Goal: Task Accomplishment & Management: Use online tool/utility

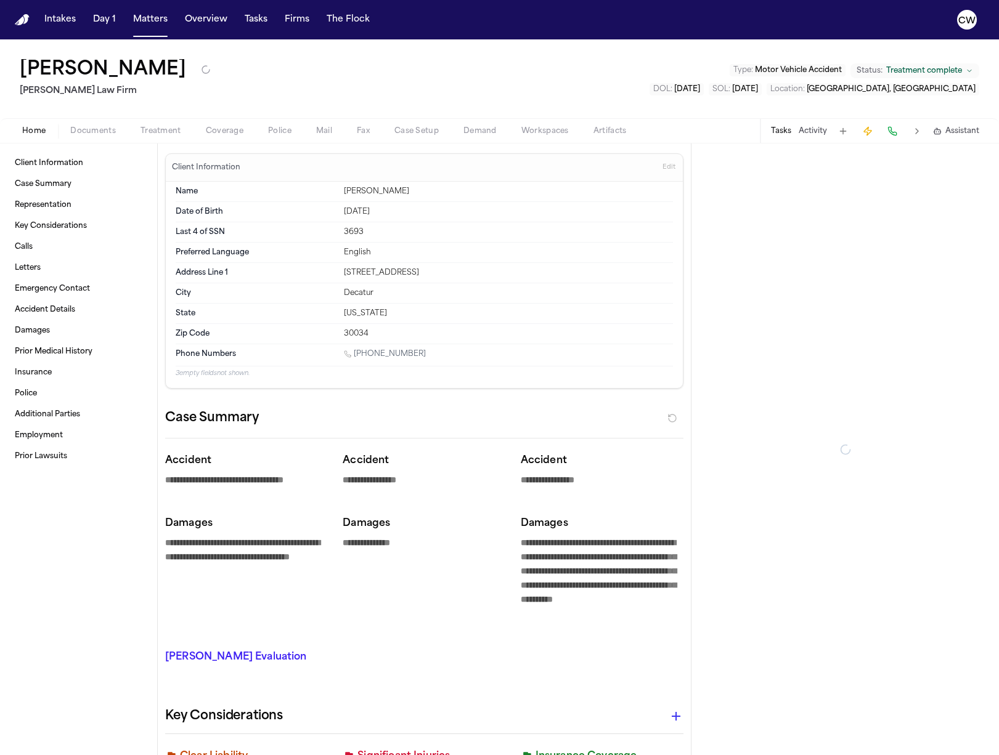
type textarea "*"
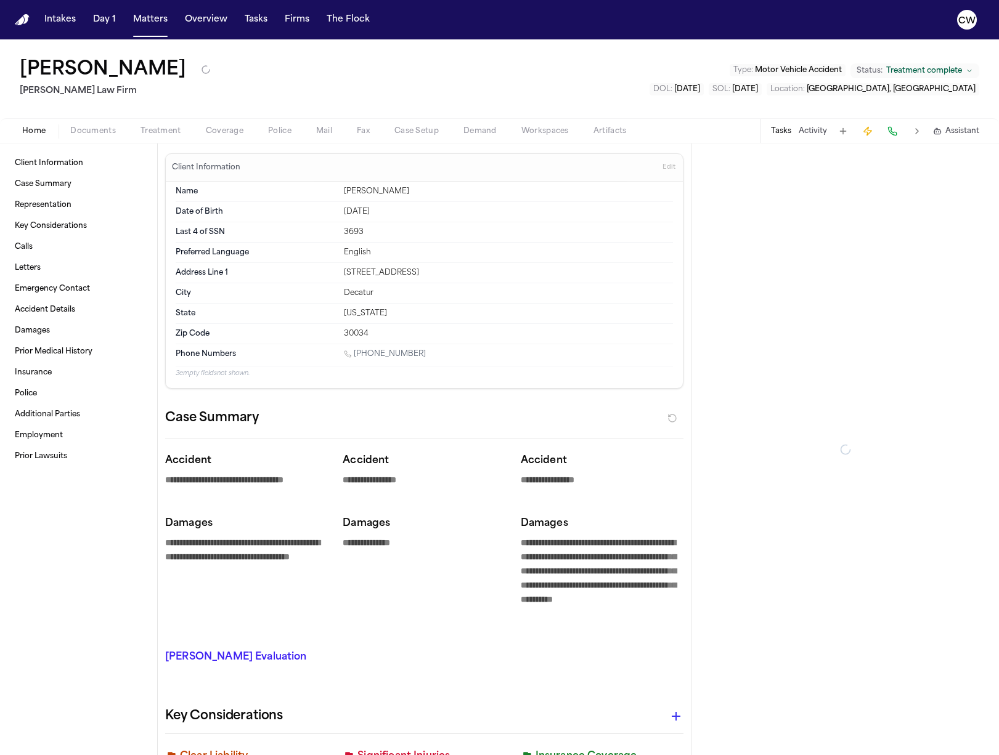
type textarea "*"
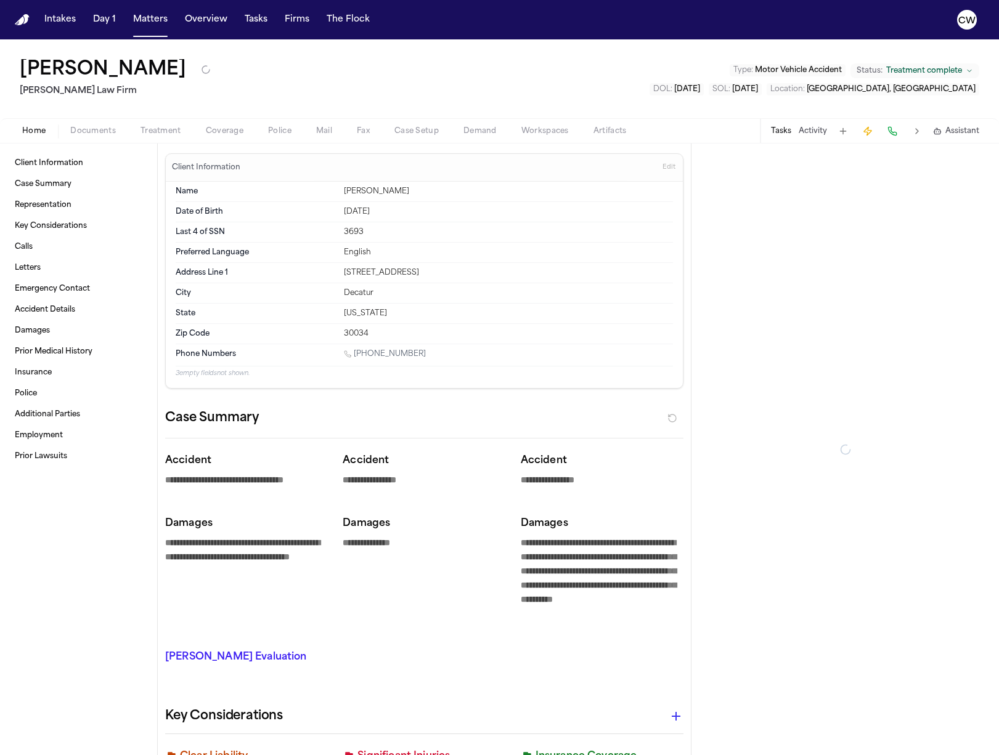
type textarea "*"
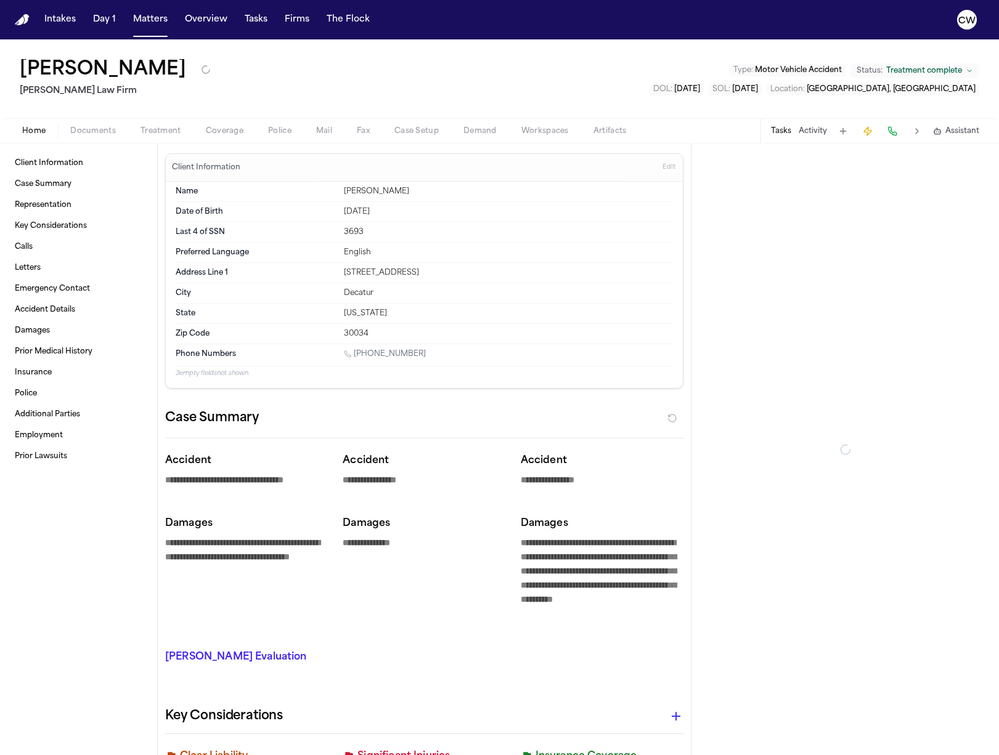
type textarea "*"
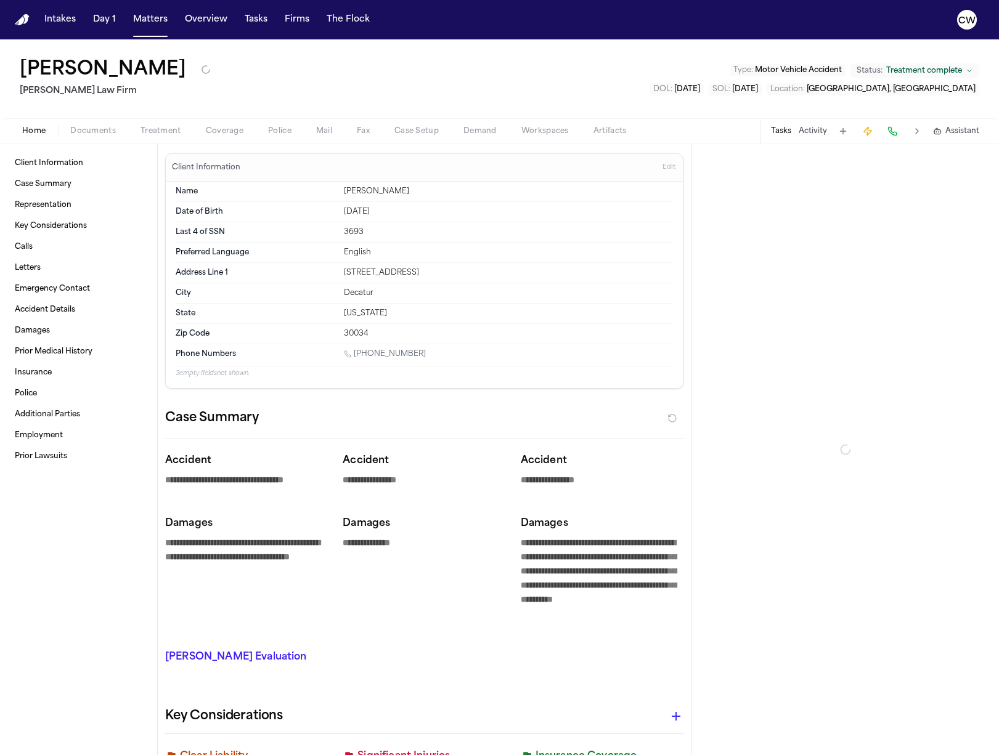
type textarea "*"
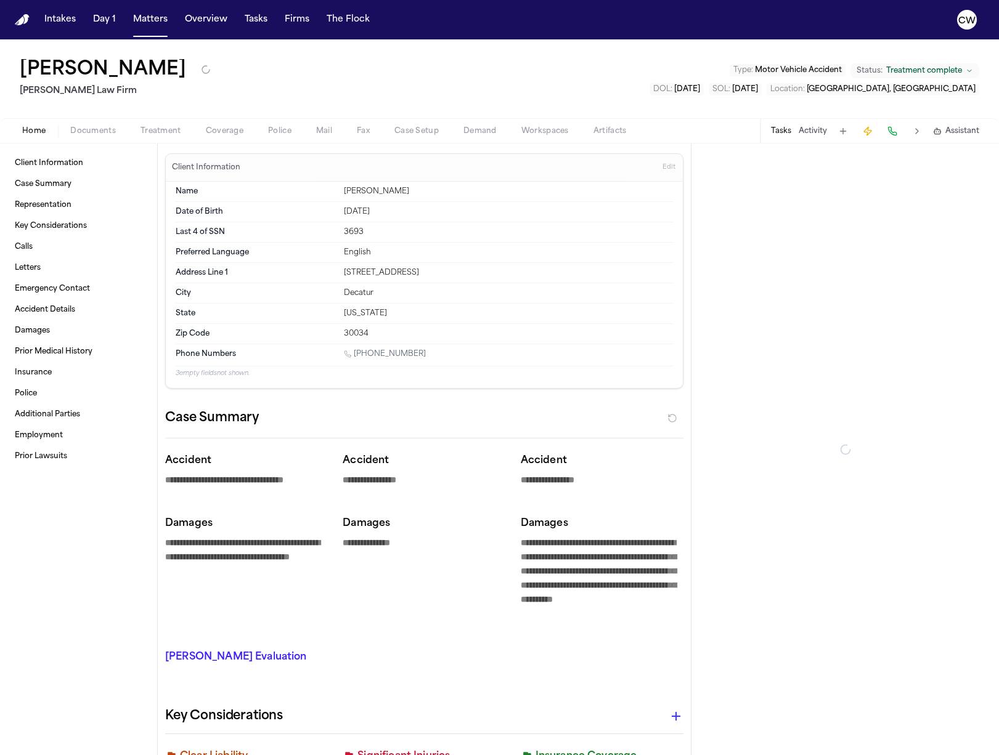
type textarea "*"
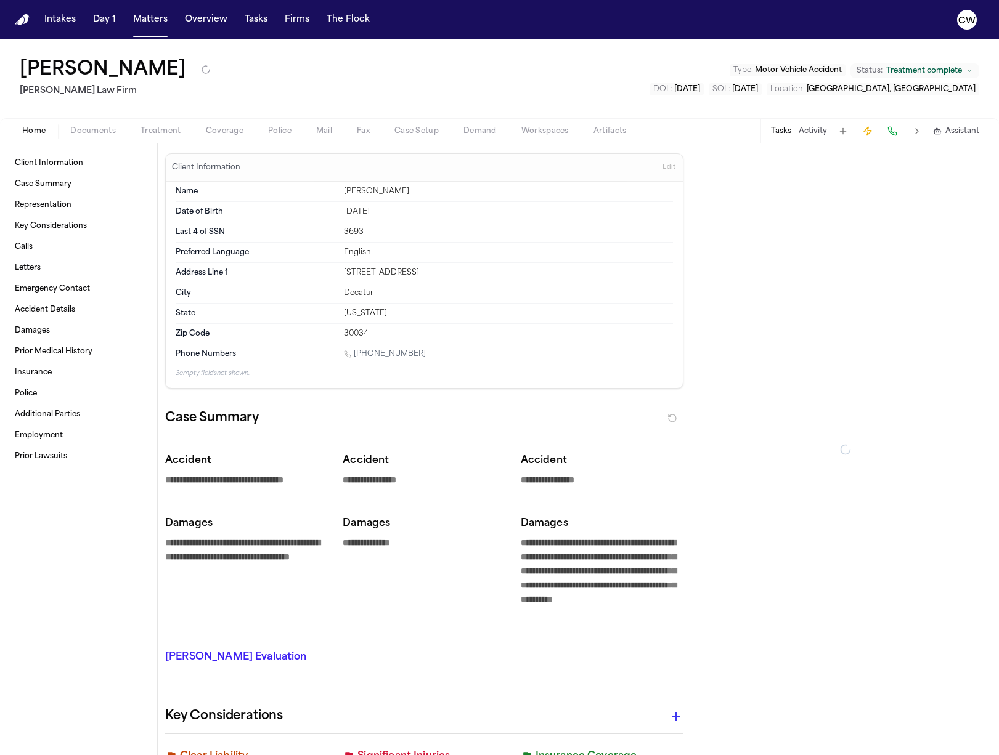
type textarea "*"
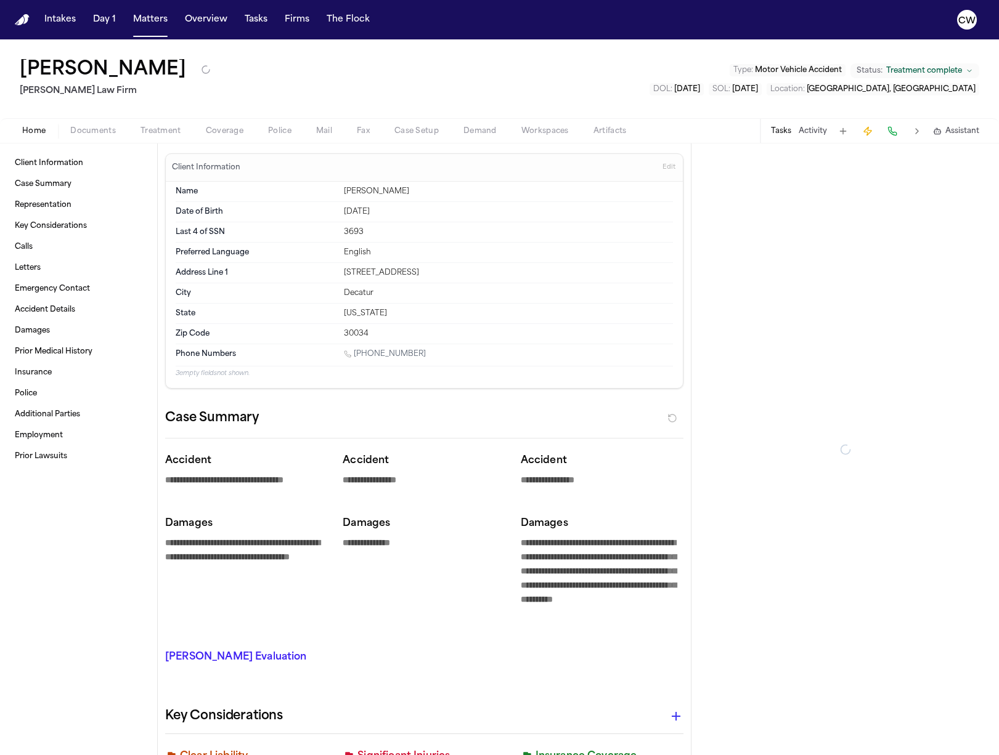
type textarea "*"
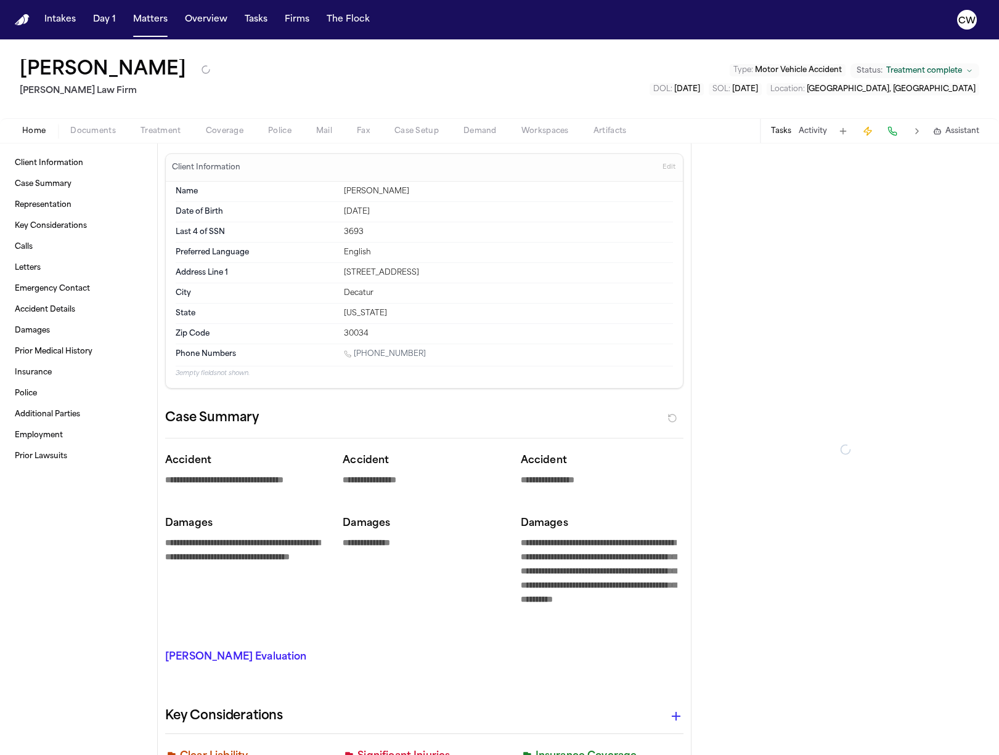
type textarea "*"
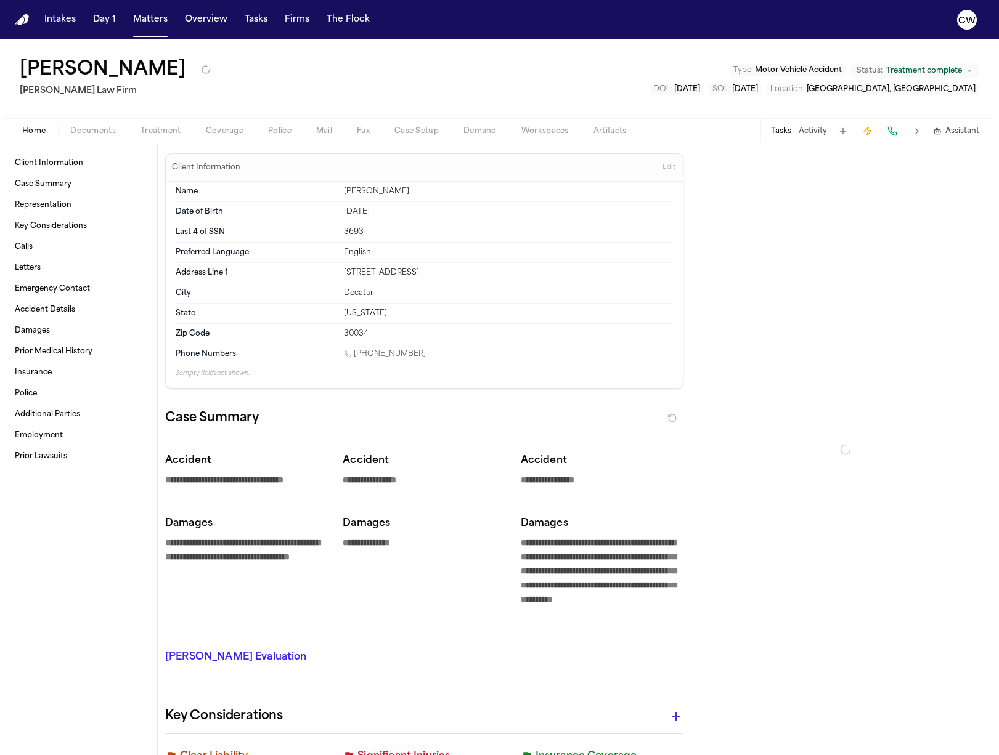
type textarea "*"
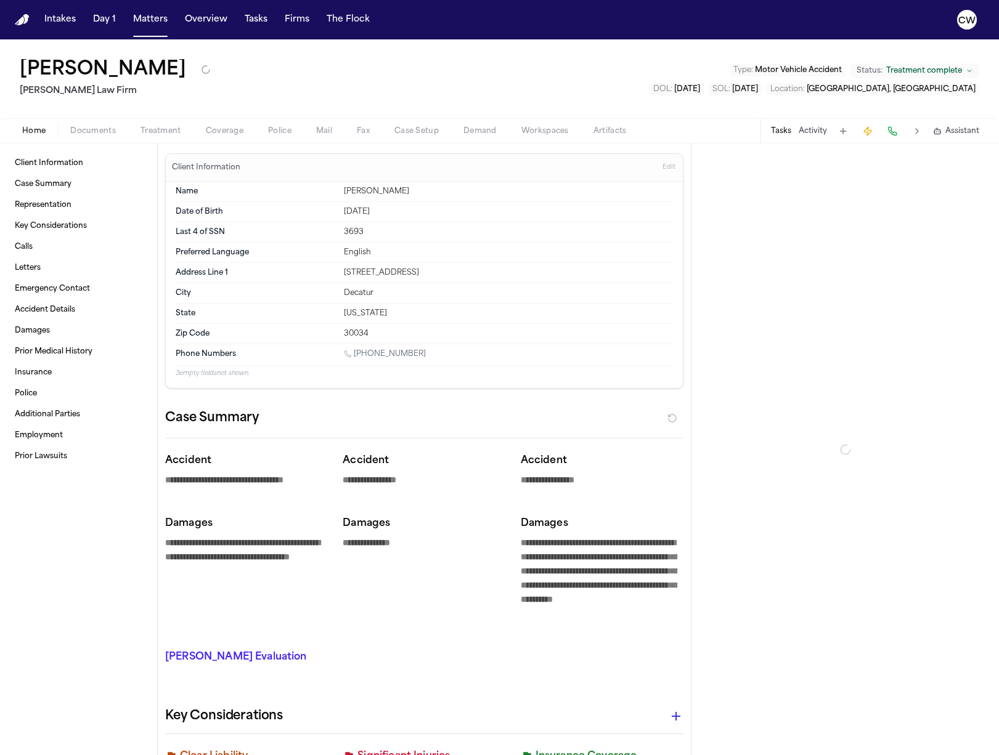
type textarea "*"
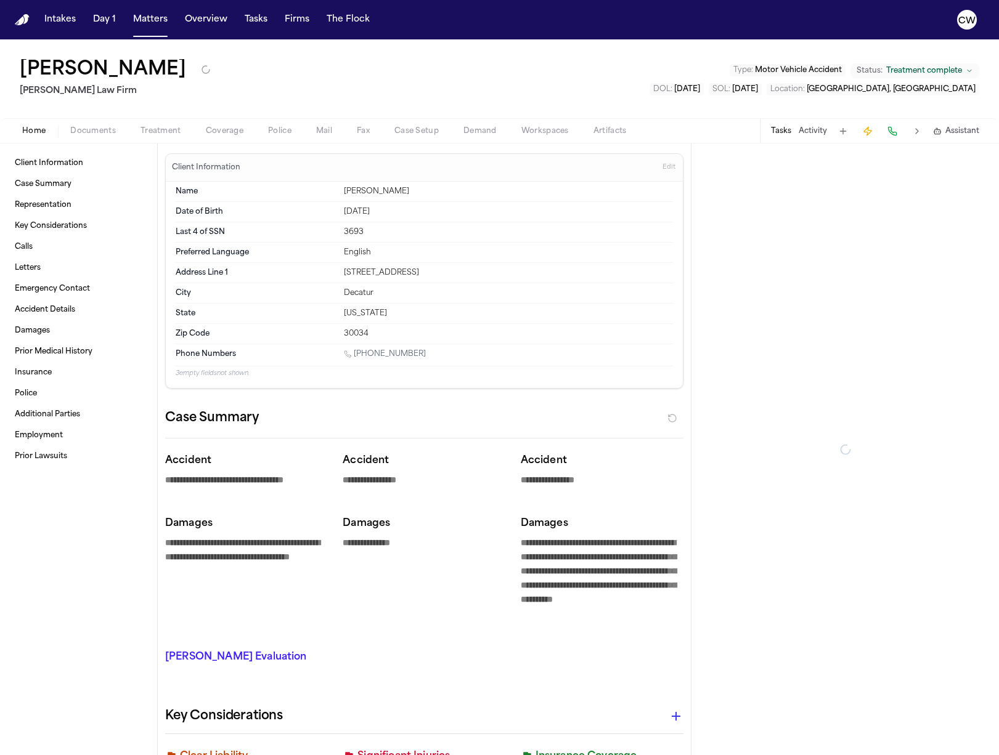
type textarea "*"
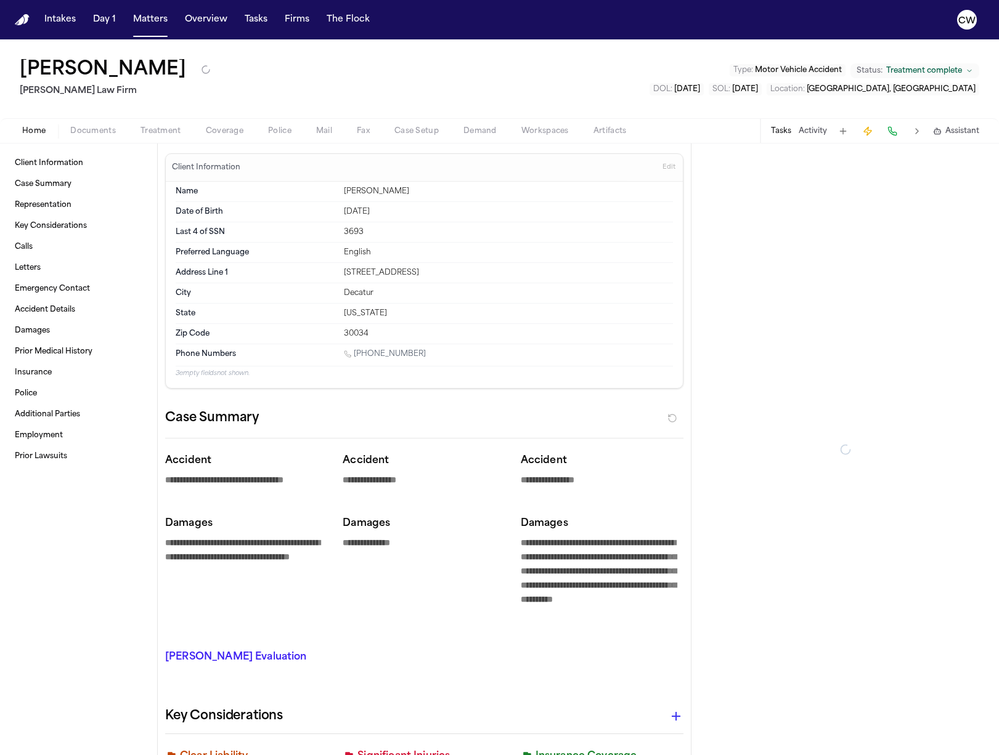
type textarea "*"
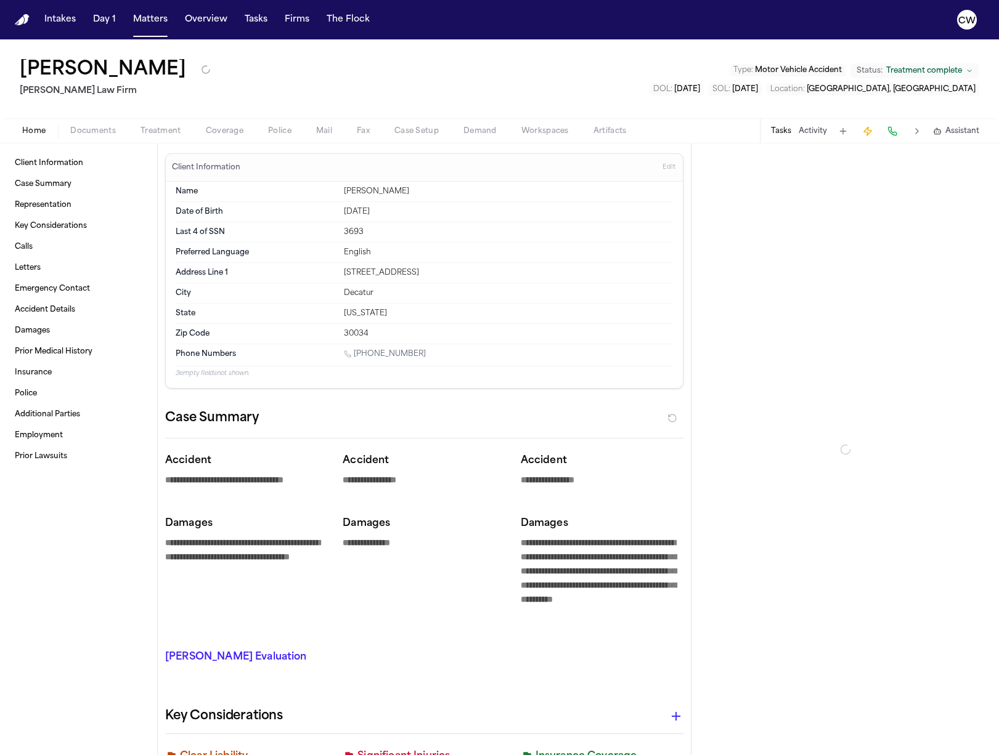
type textarea "*"
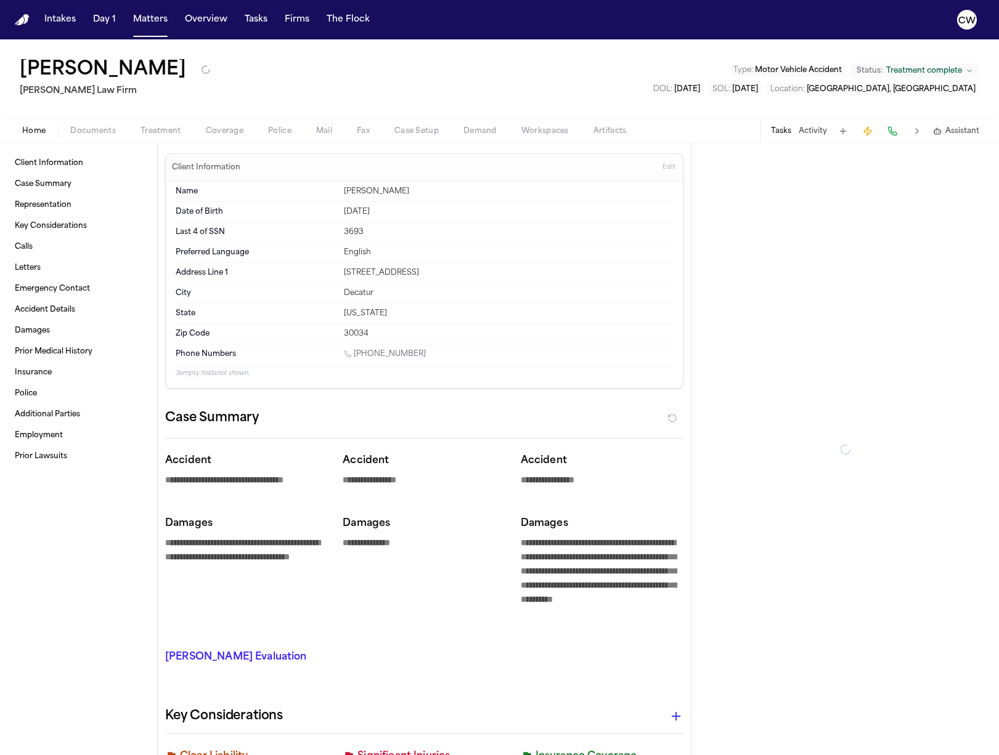
type textarea "*"
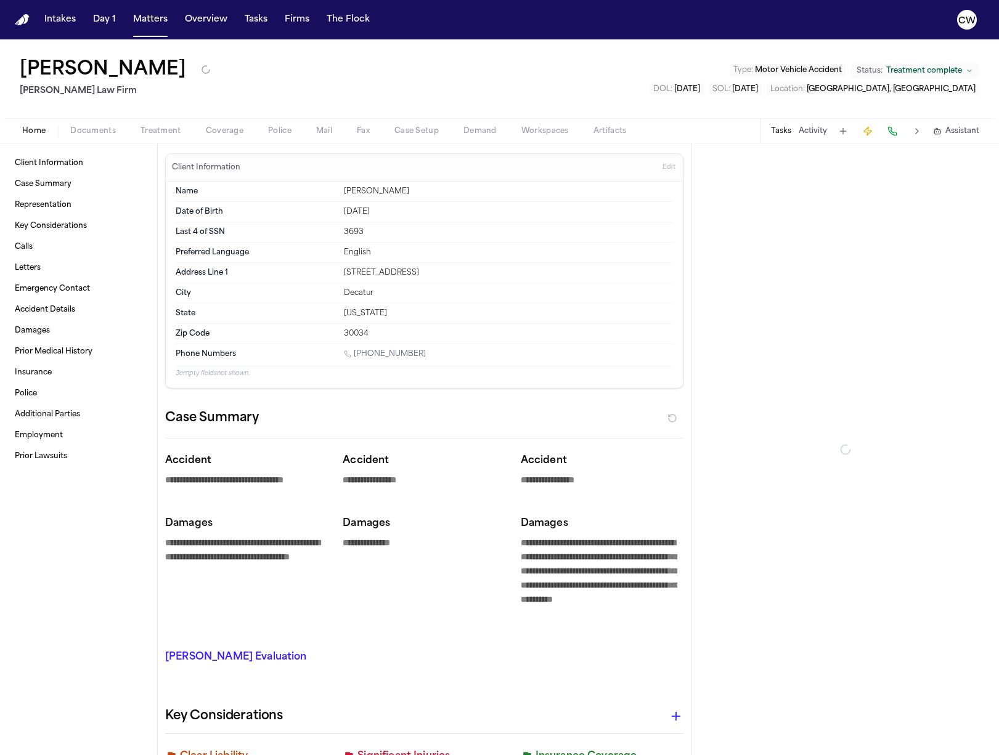
type textarea "*"
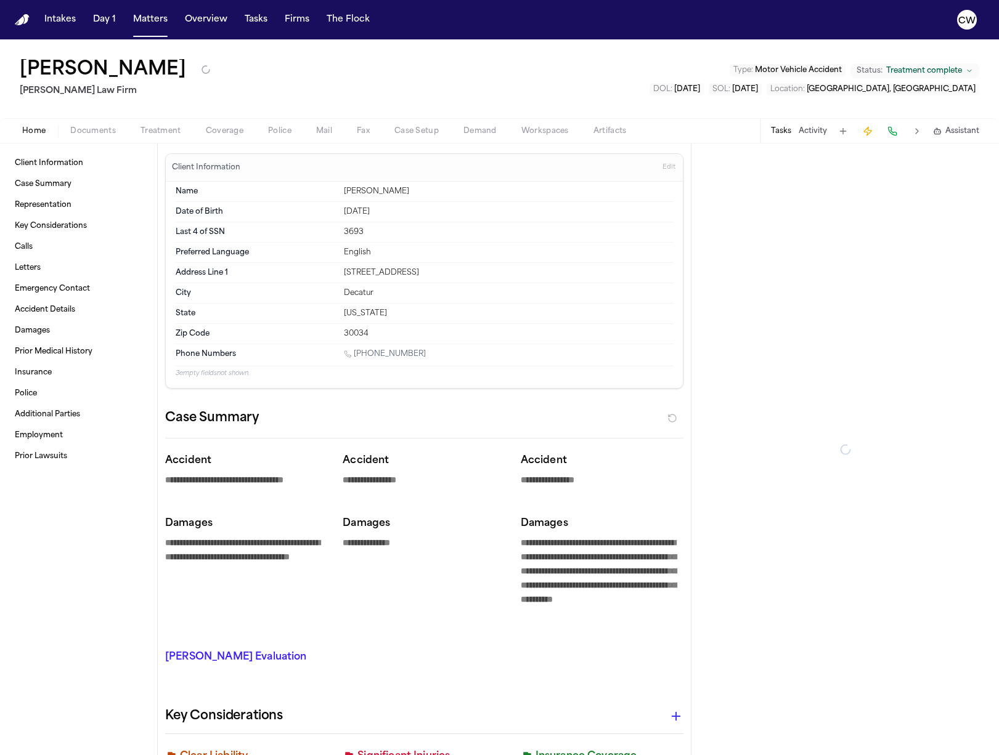
type textarea "*"
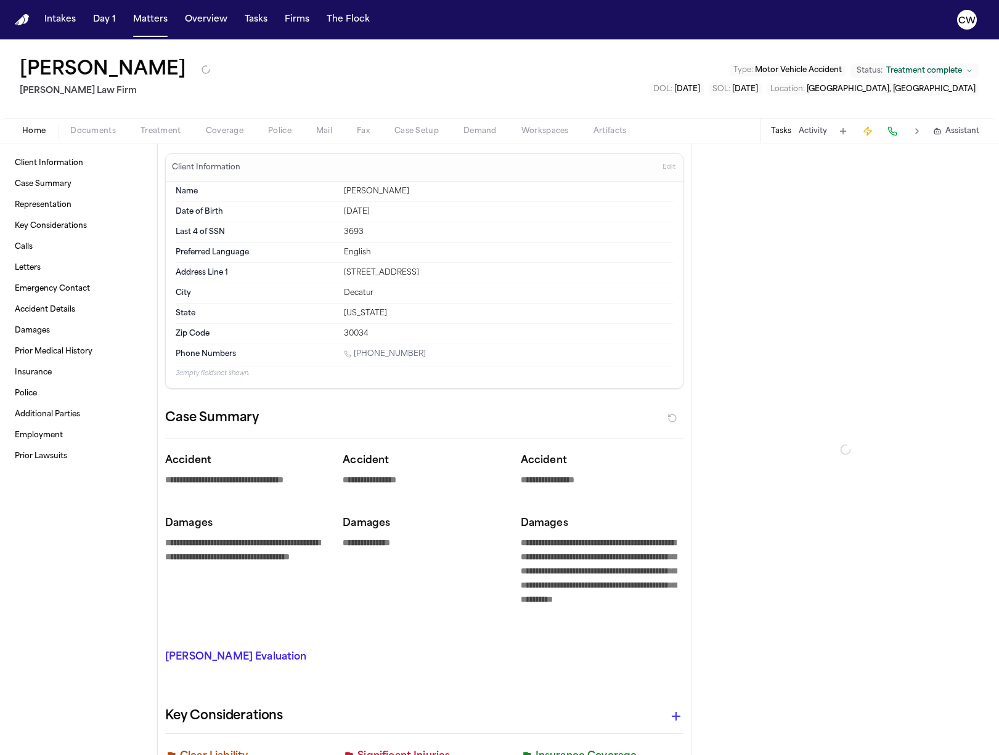
type textarea "*"
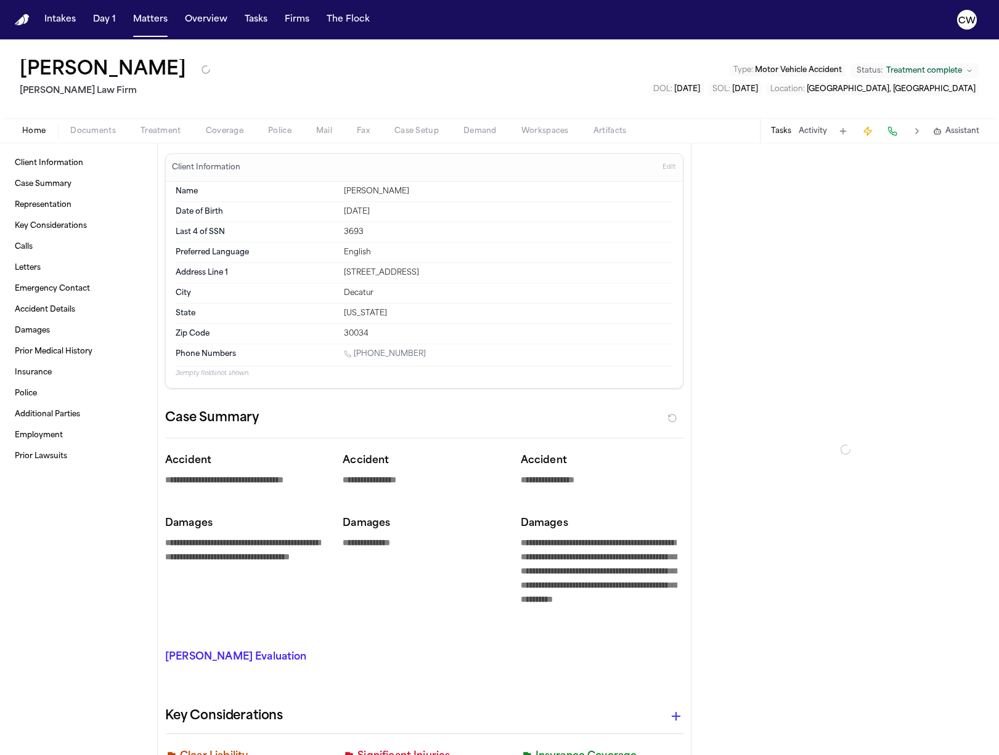
type textarea "*"
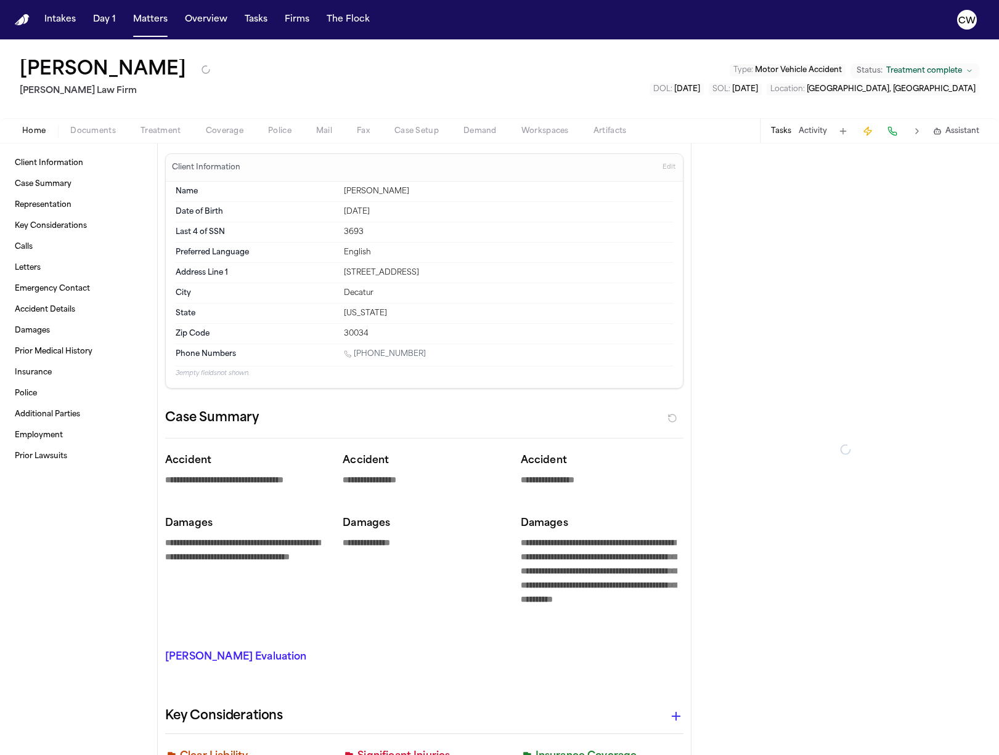
type textarea "*"
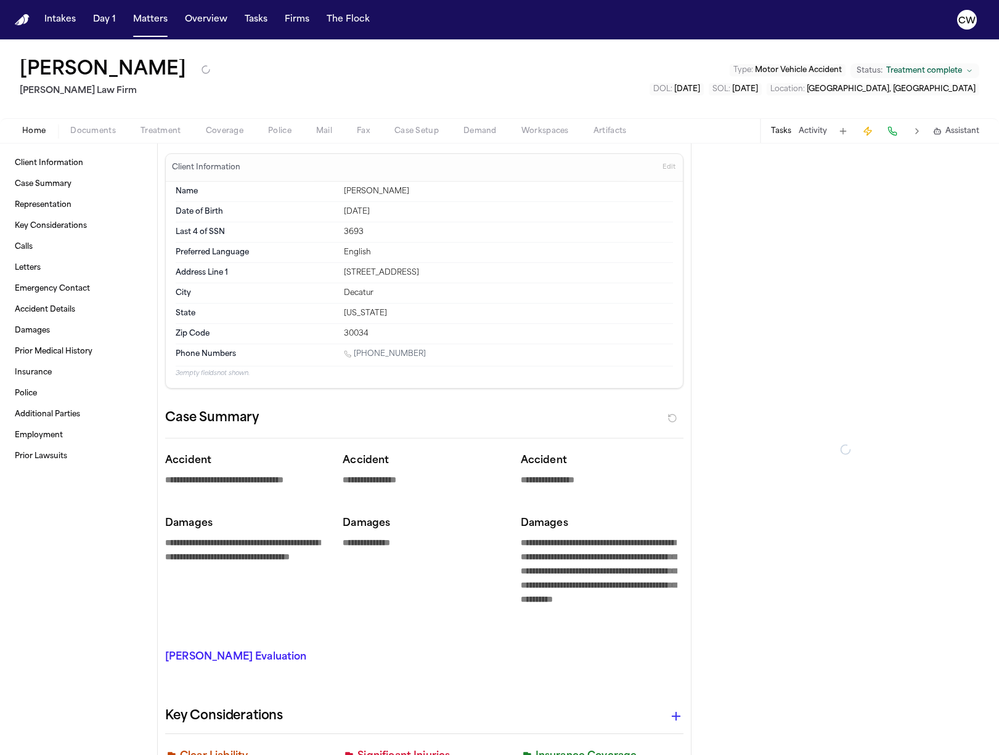
type textarea "*"
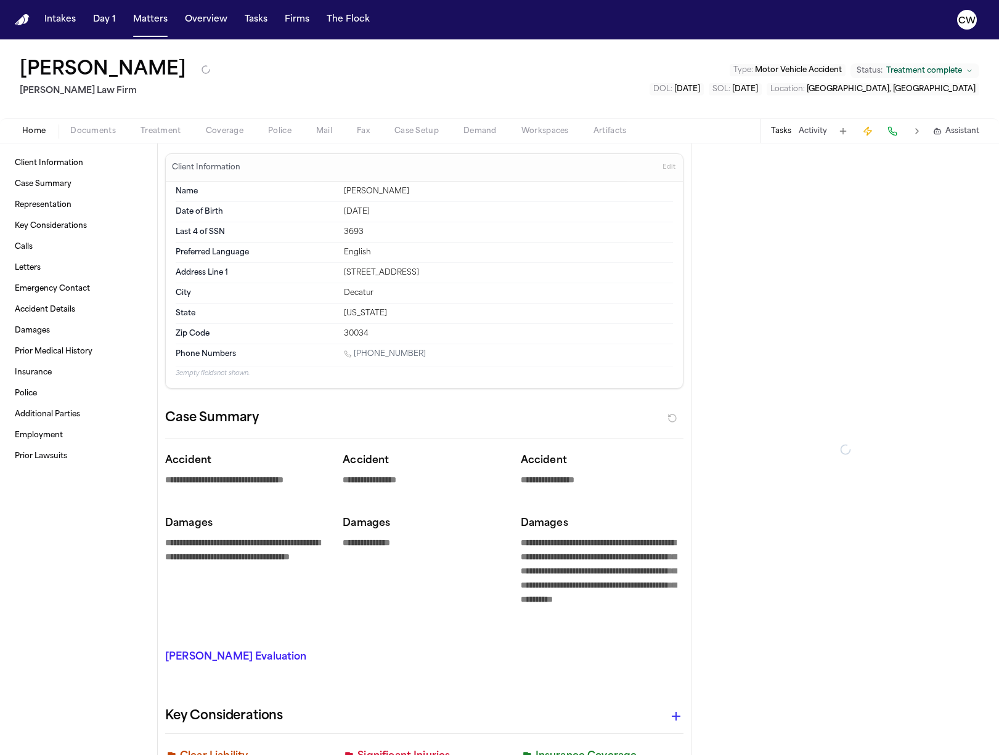
type textarea "*"
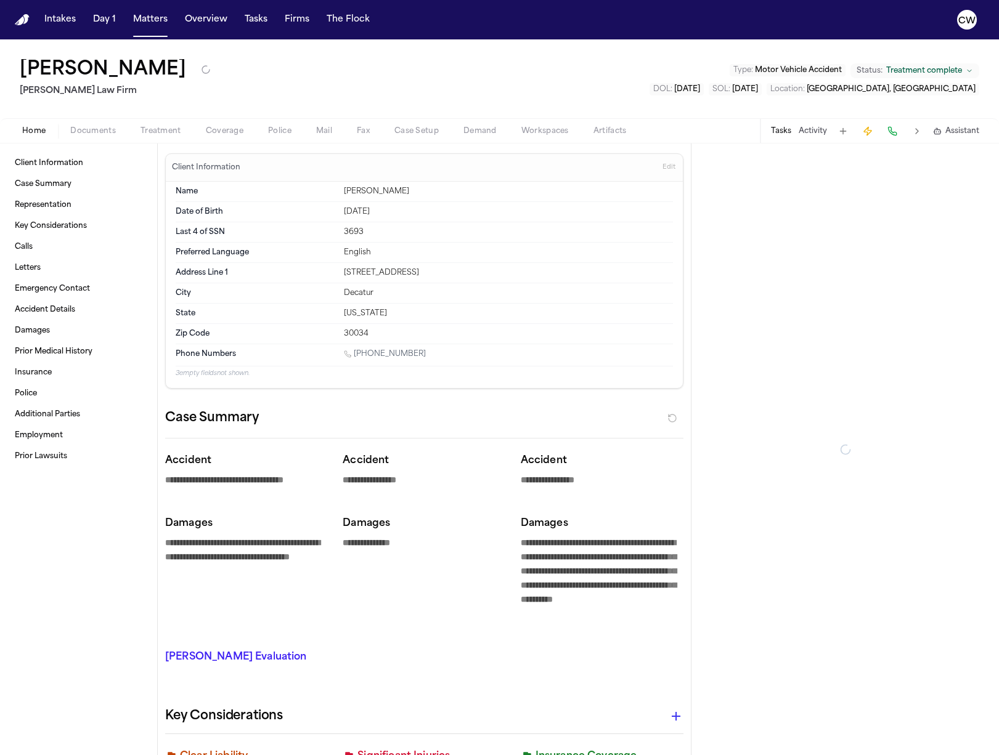
type textarea "*"
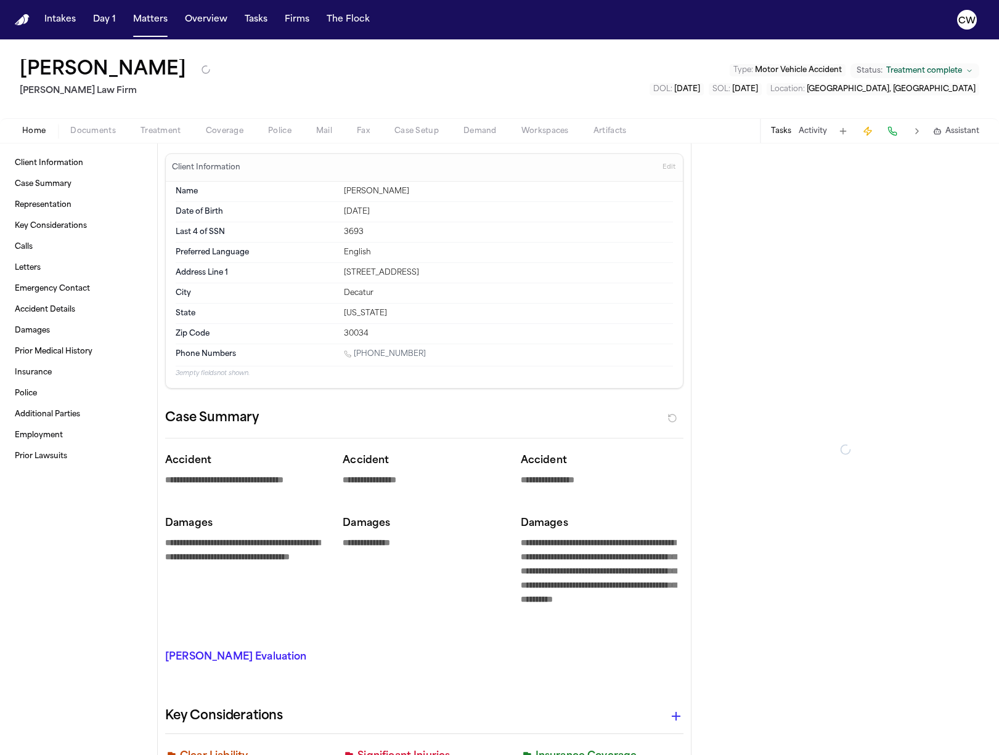
type textarea "*"
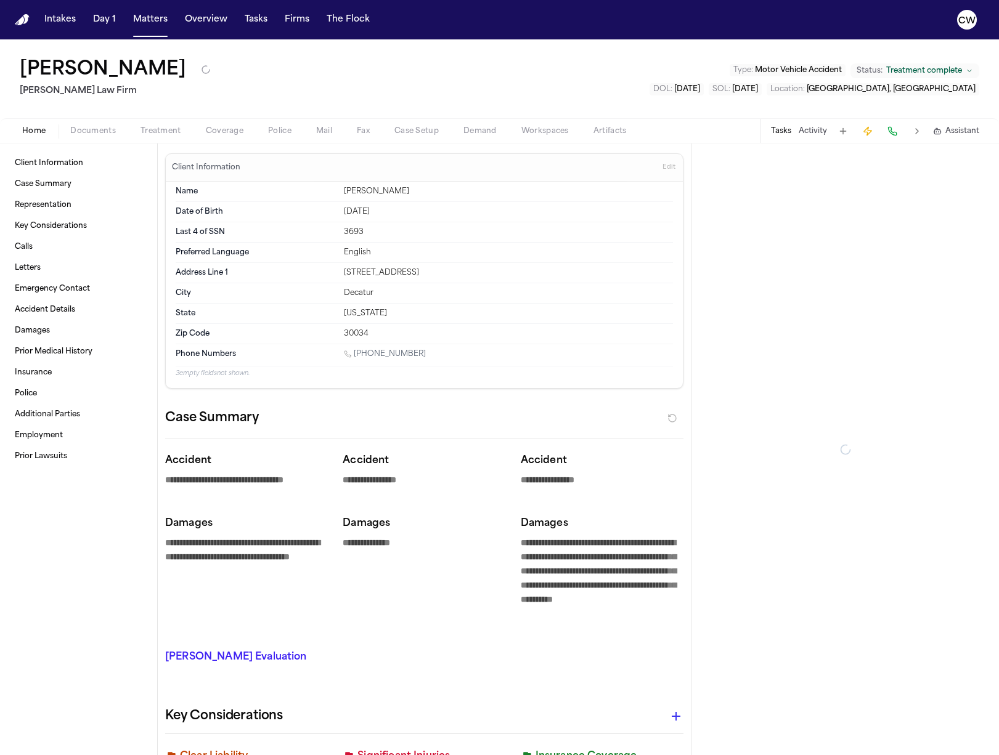
type textarea "*"
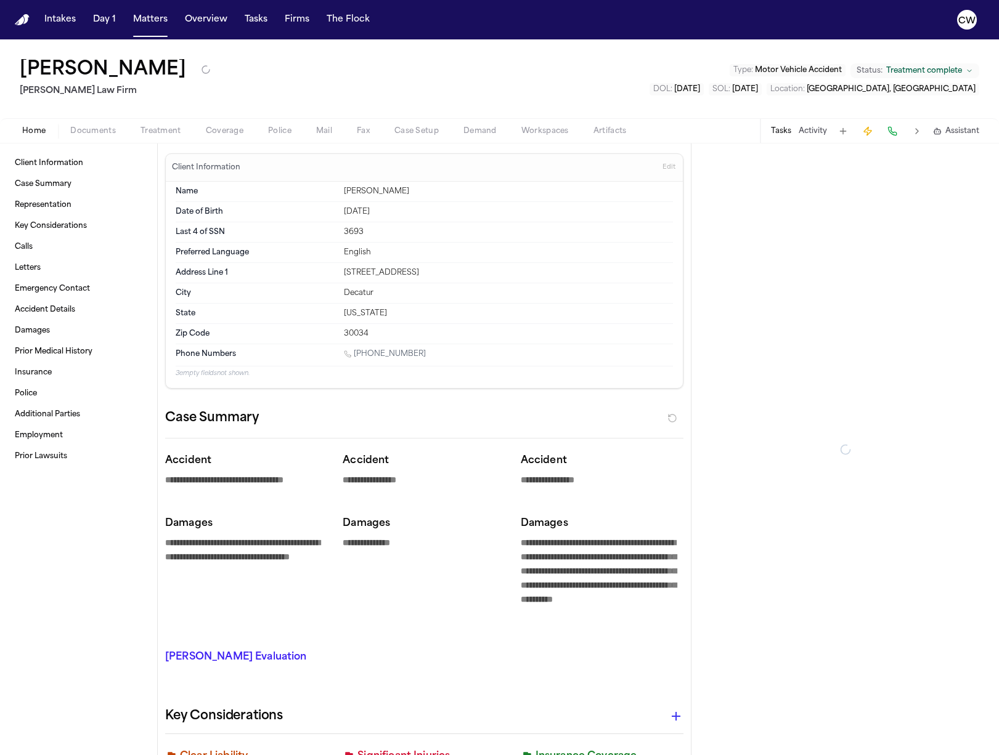
type textarea "*"
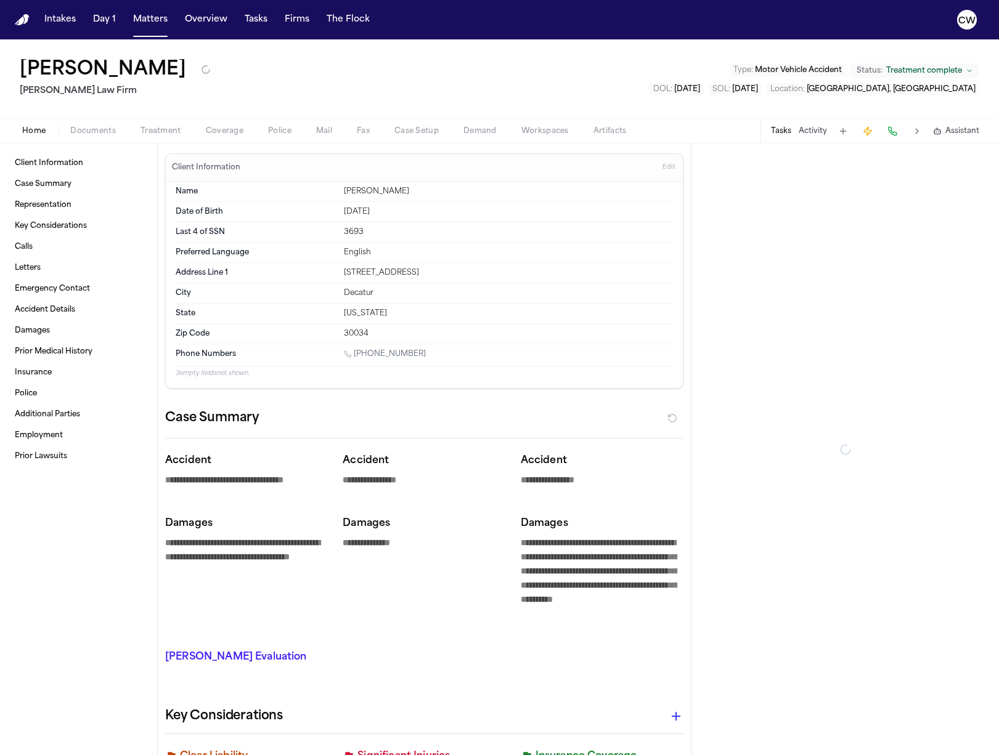
type textarea "*"
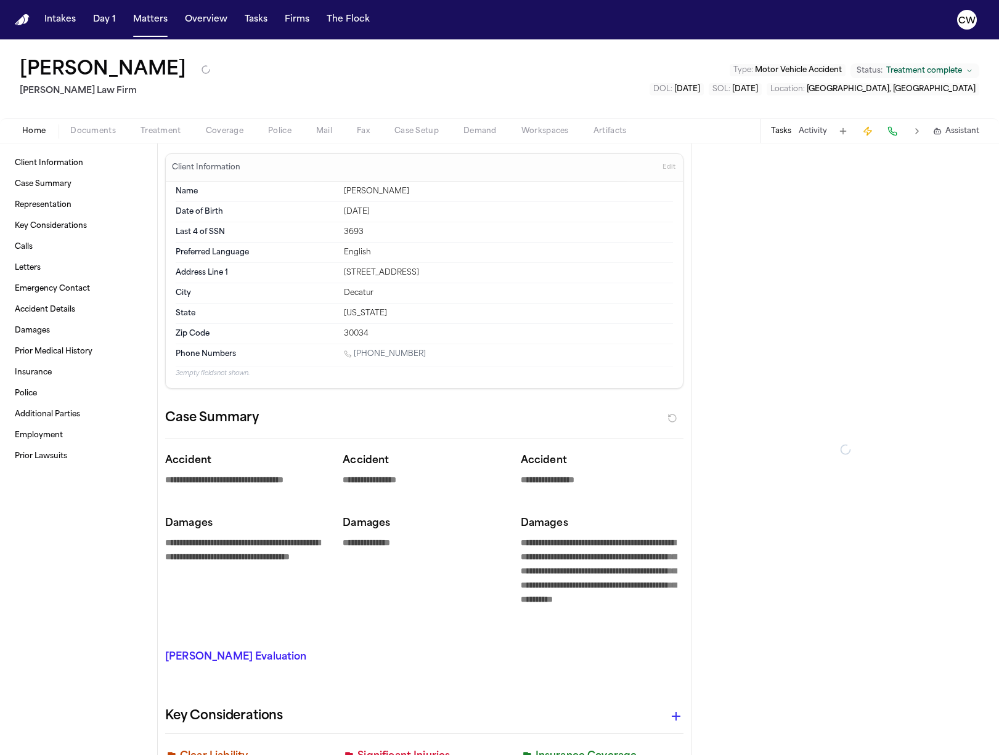
type textarea "*"
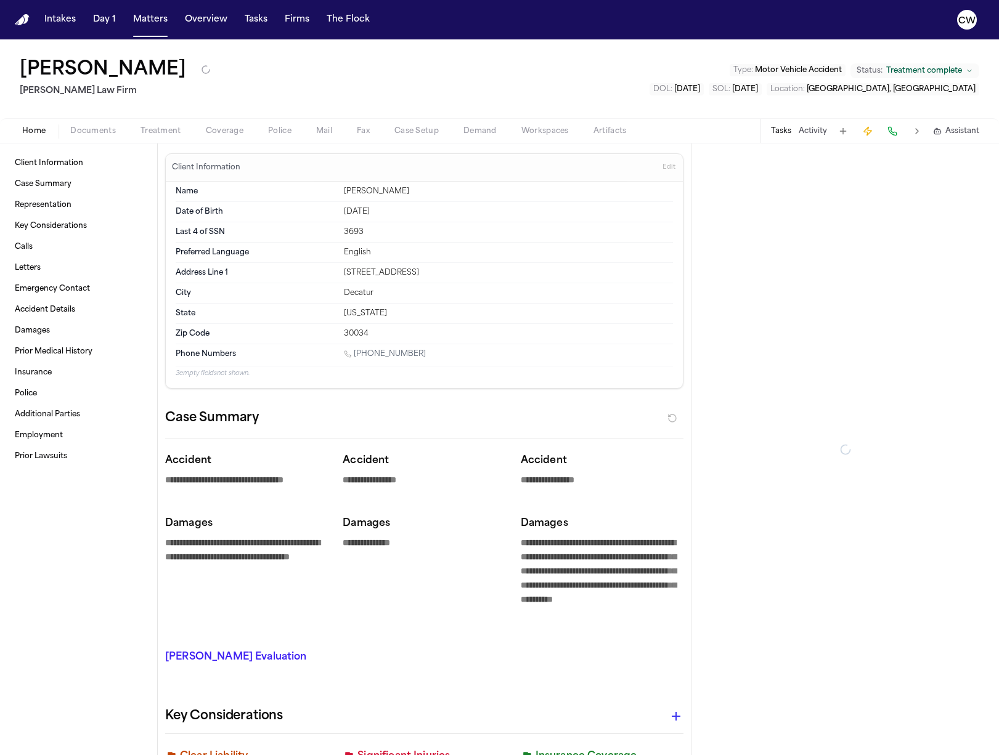
type textarea "*"
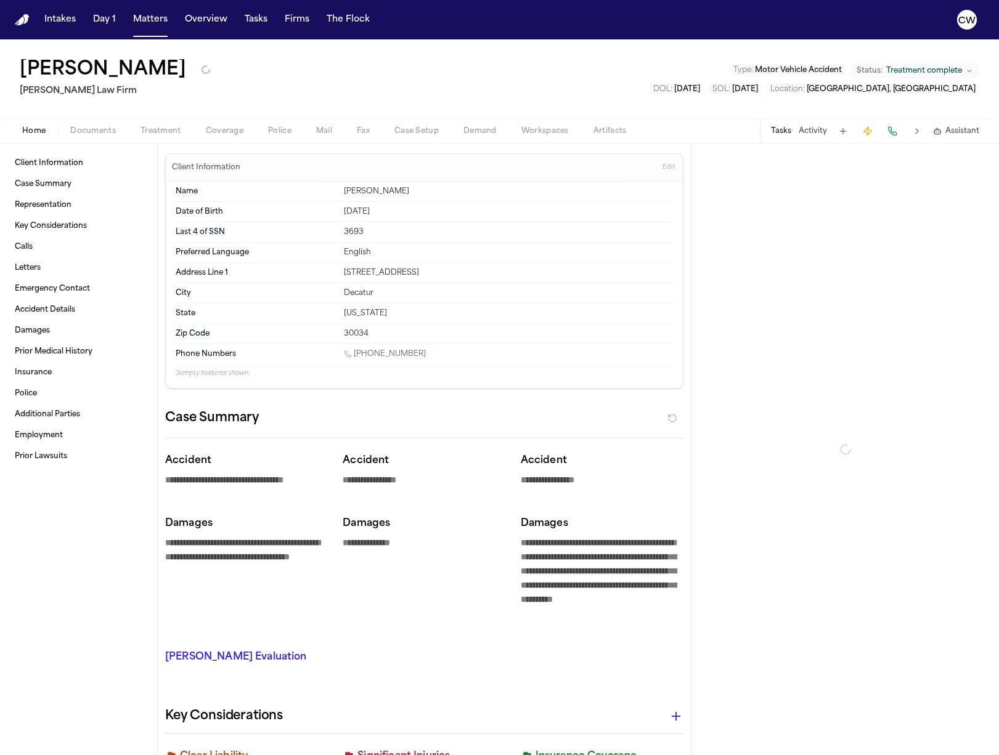
type textarea "*"
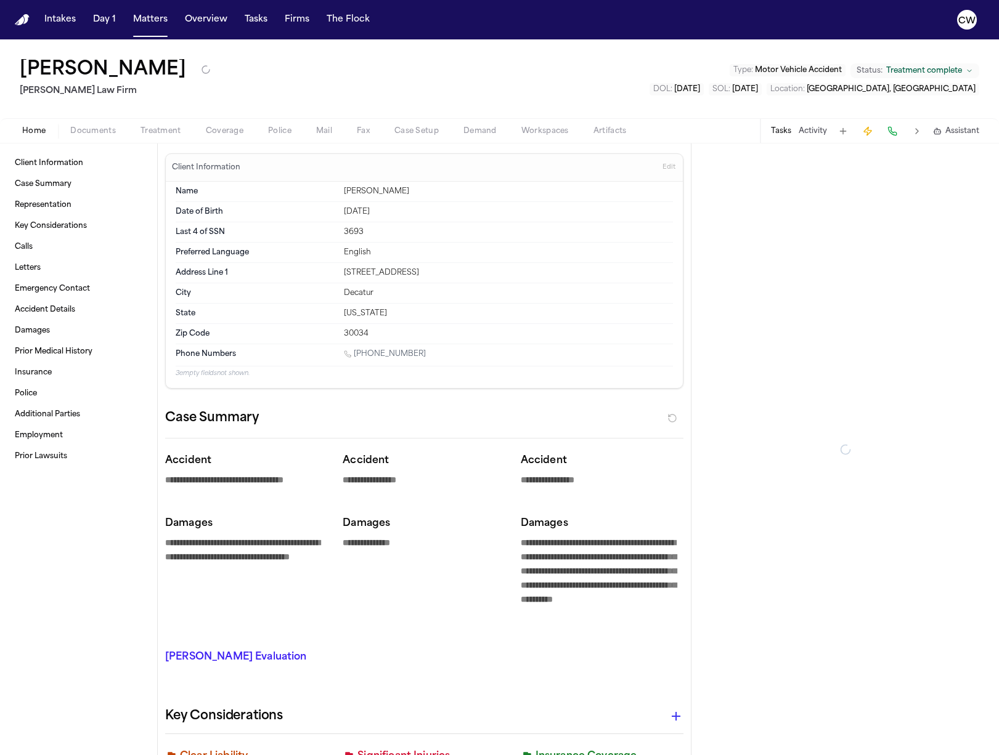
type textarea "*"
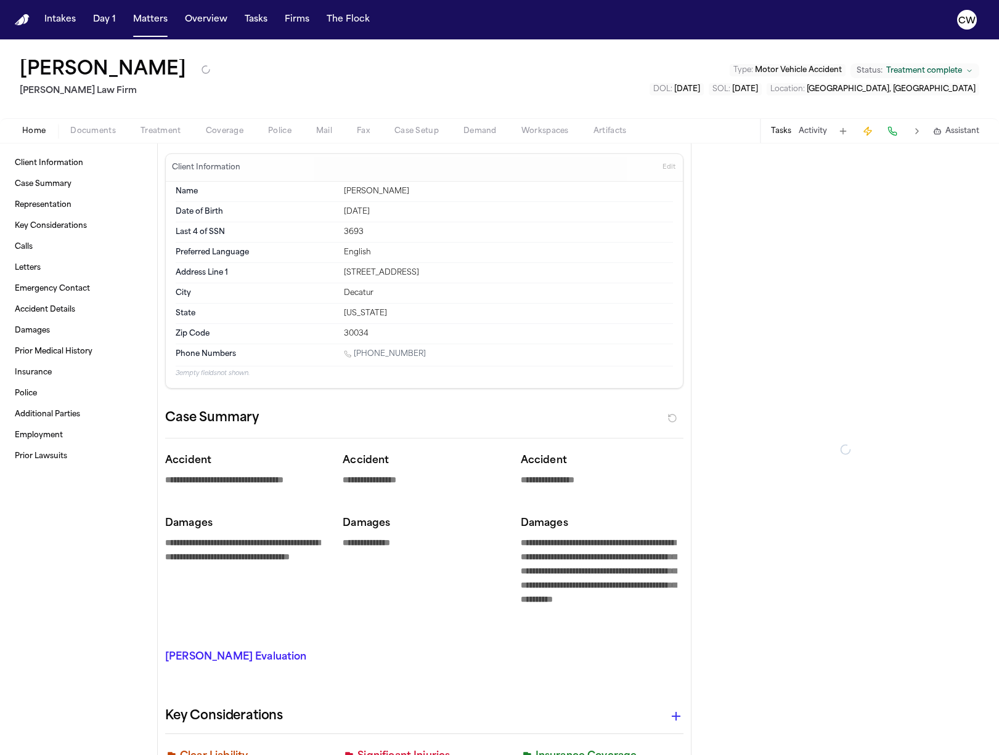
type textarea "*"
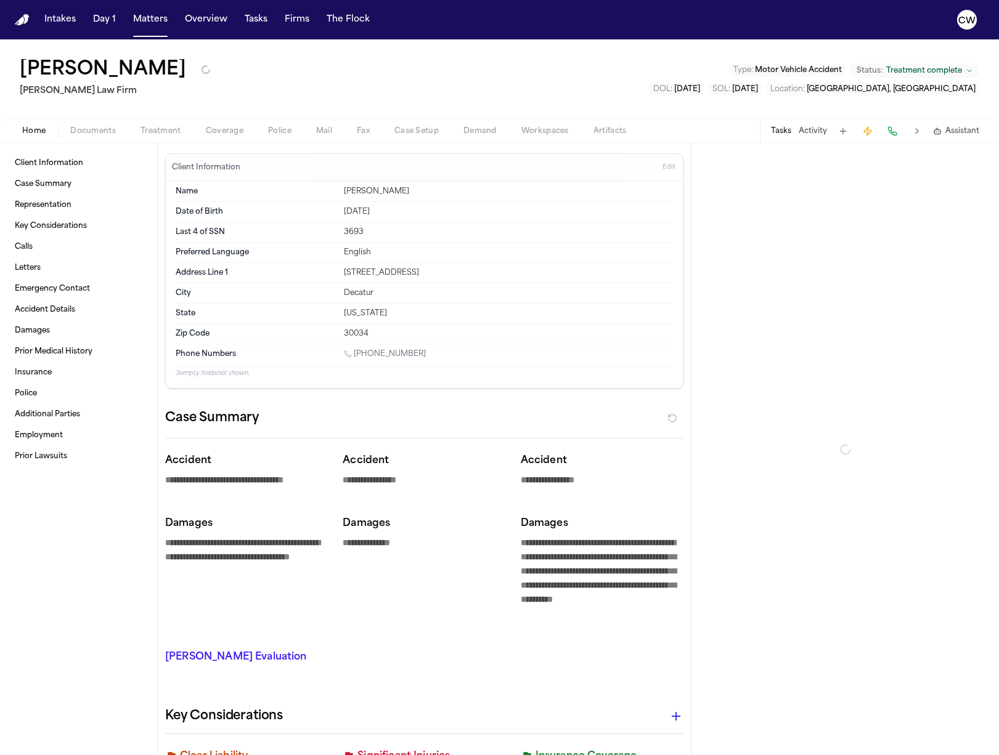
type textarea "*"
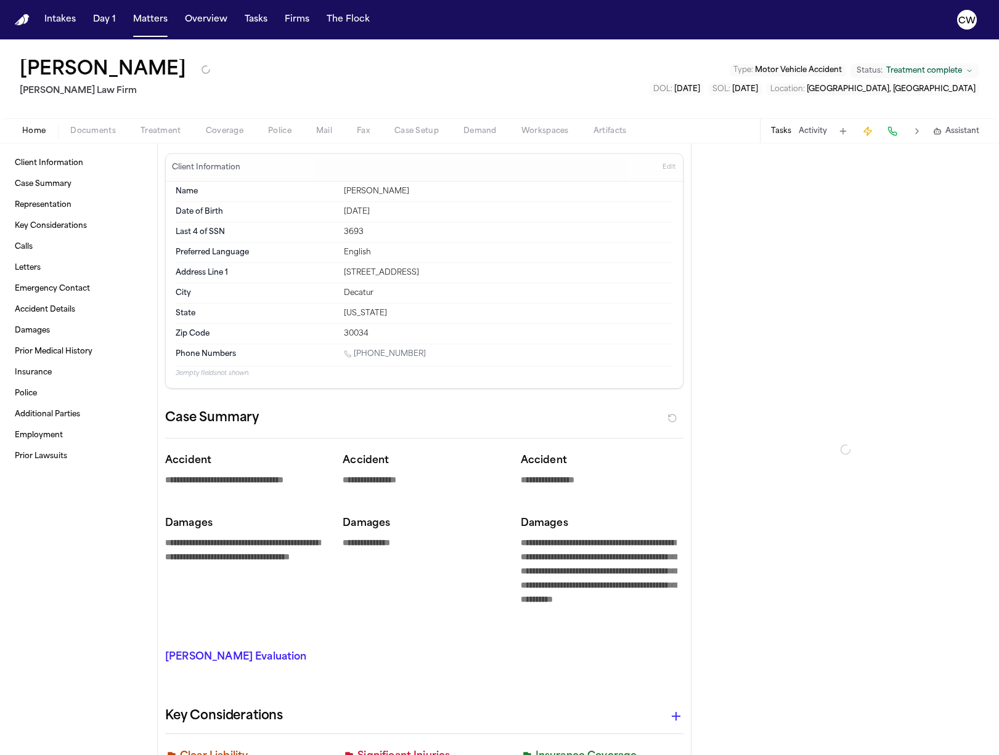
type textarea "*"
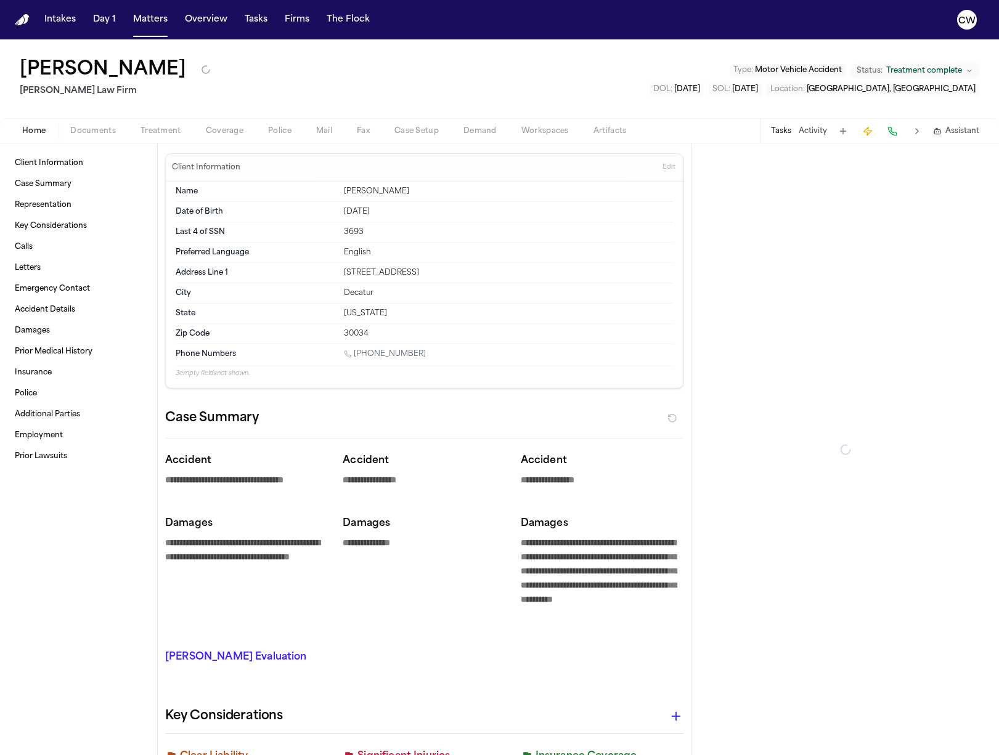
type textarea "*"
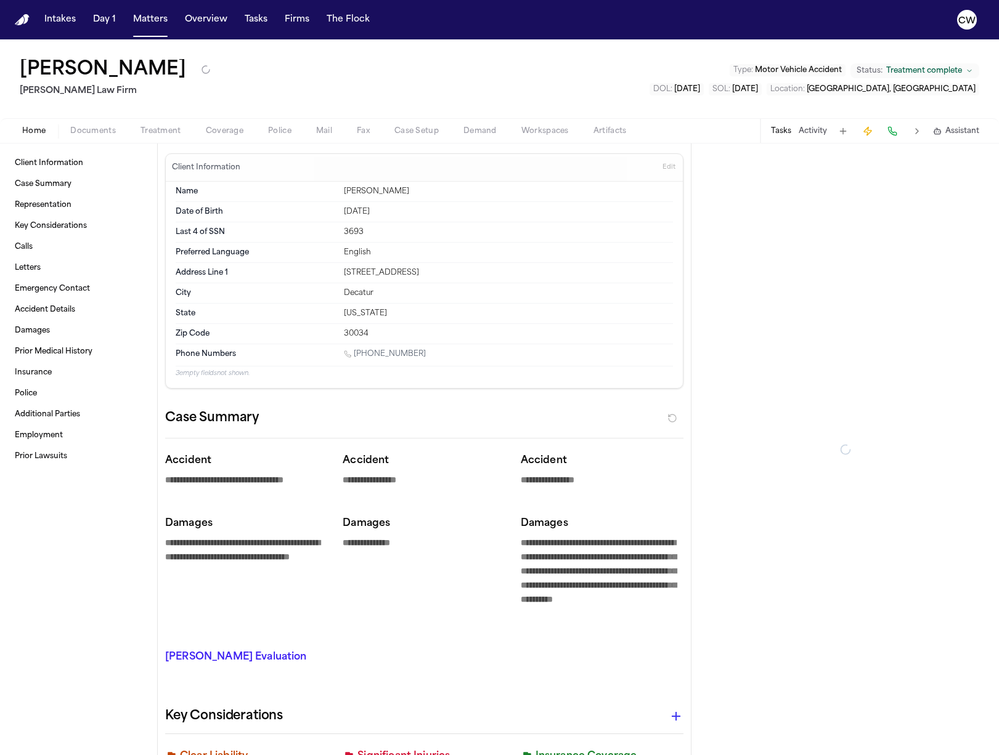
type textarea "*"
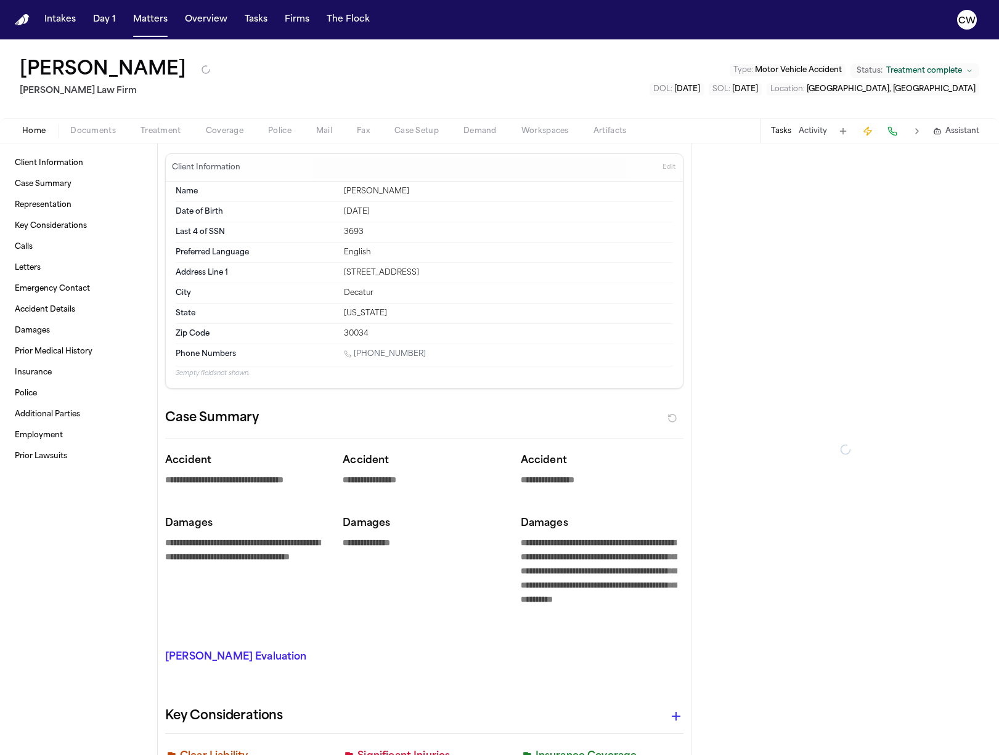
type textarea "*"
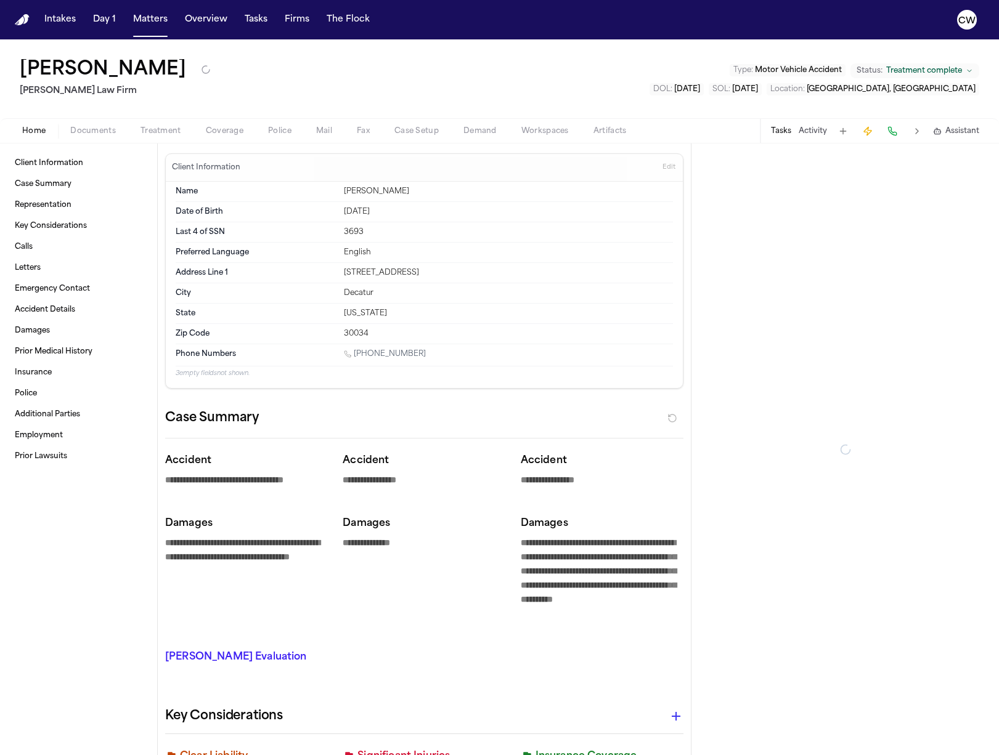
type textarea "*"
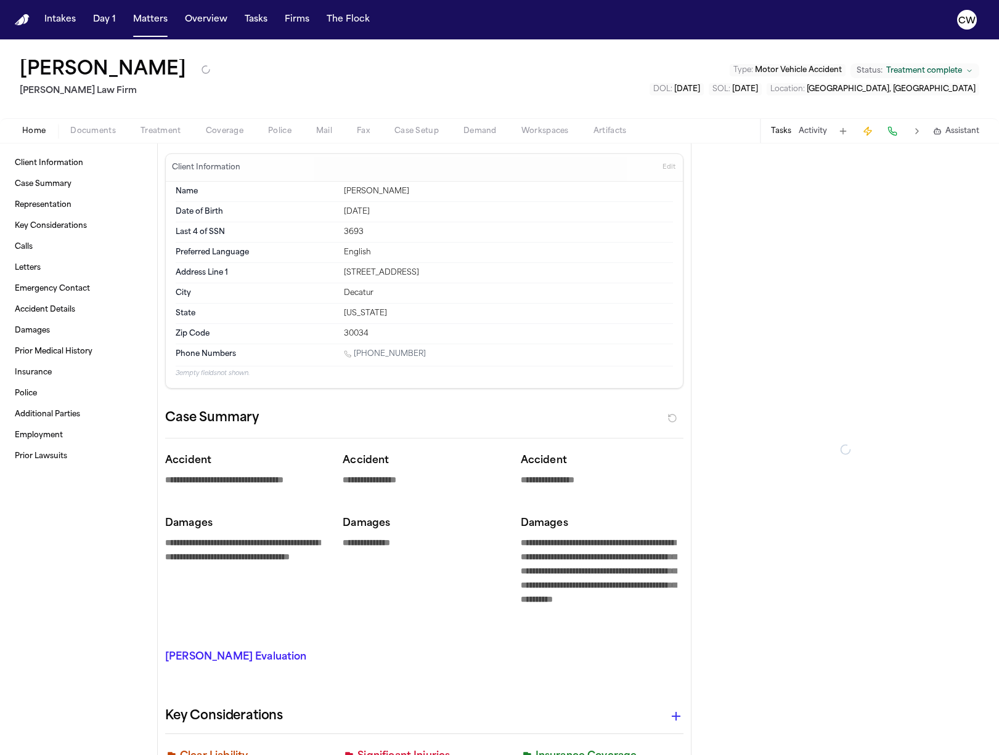
type textarea "*"
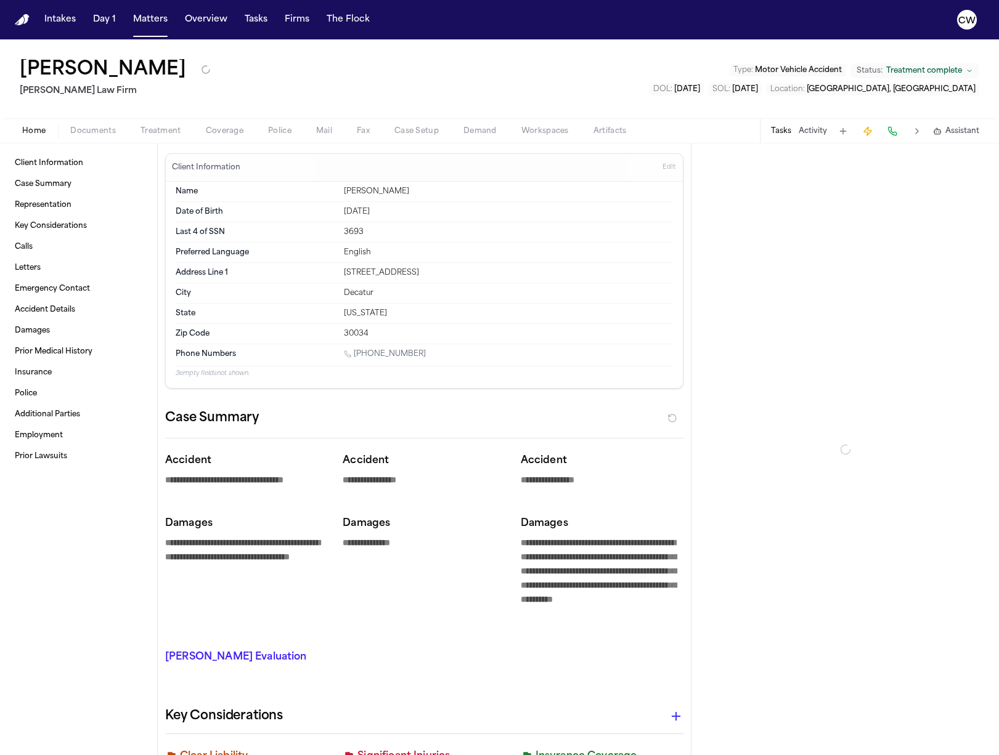
type textarea "*"
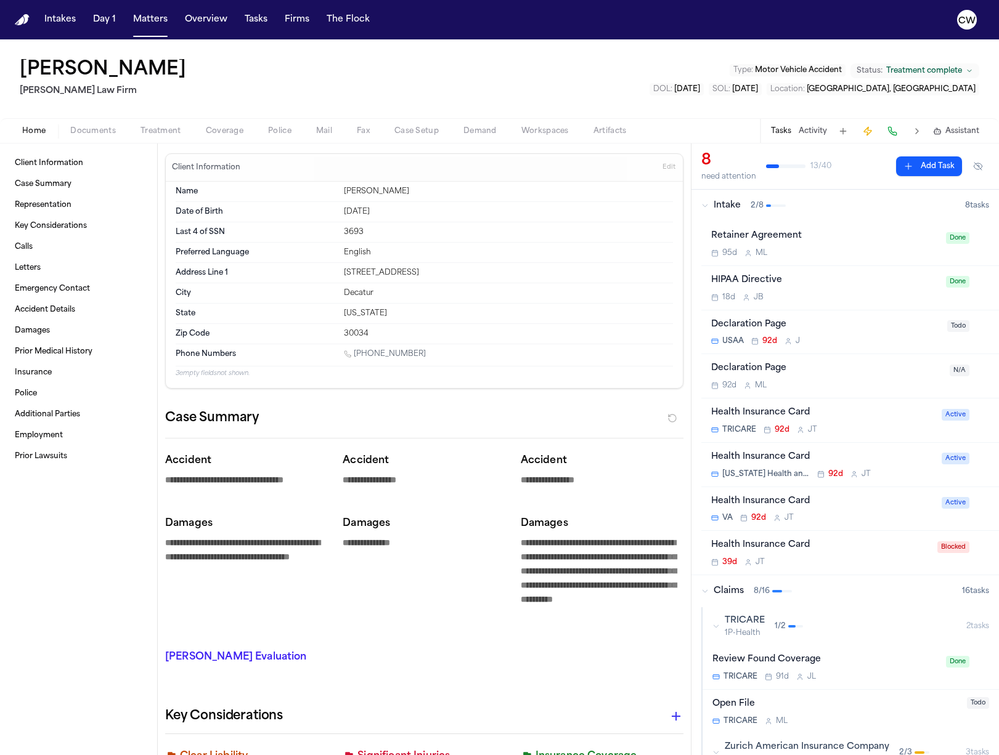
click at [782, 128] on button "Tasks" at bounding box center [781, 131] width 20 height 10
click at [254, 23] on button "Tasks" at bounding box center [256, 20] width 33 height 22
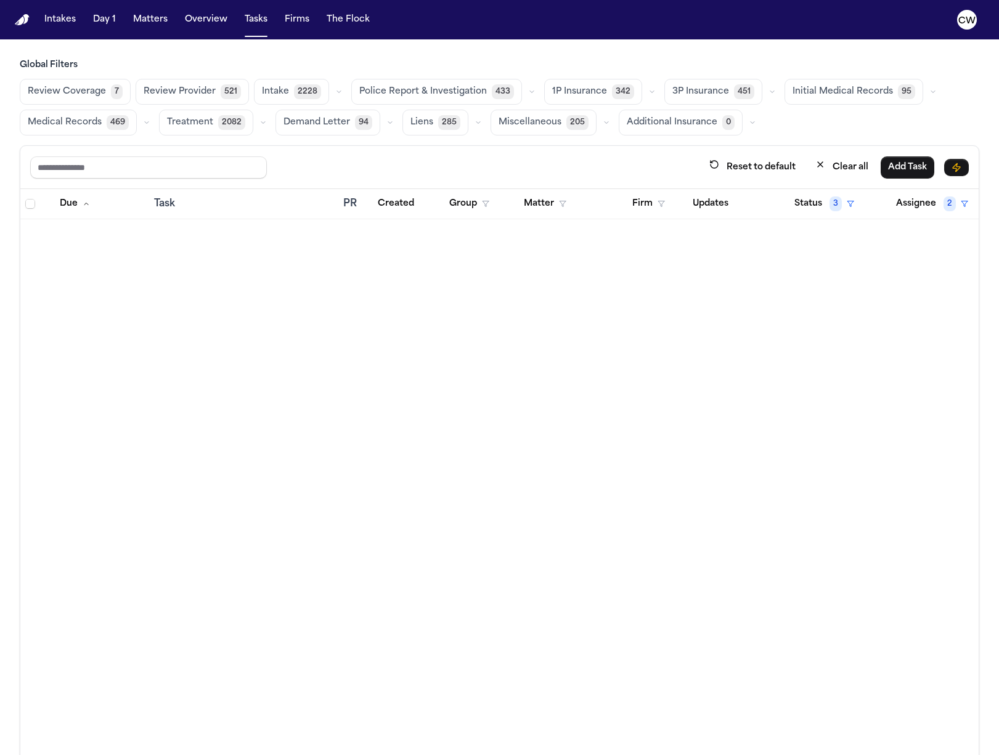
click at [91, 96] on span "Review Coverage" at bounding box center [67, 92] width 78 height 12
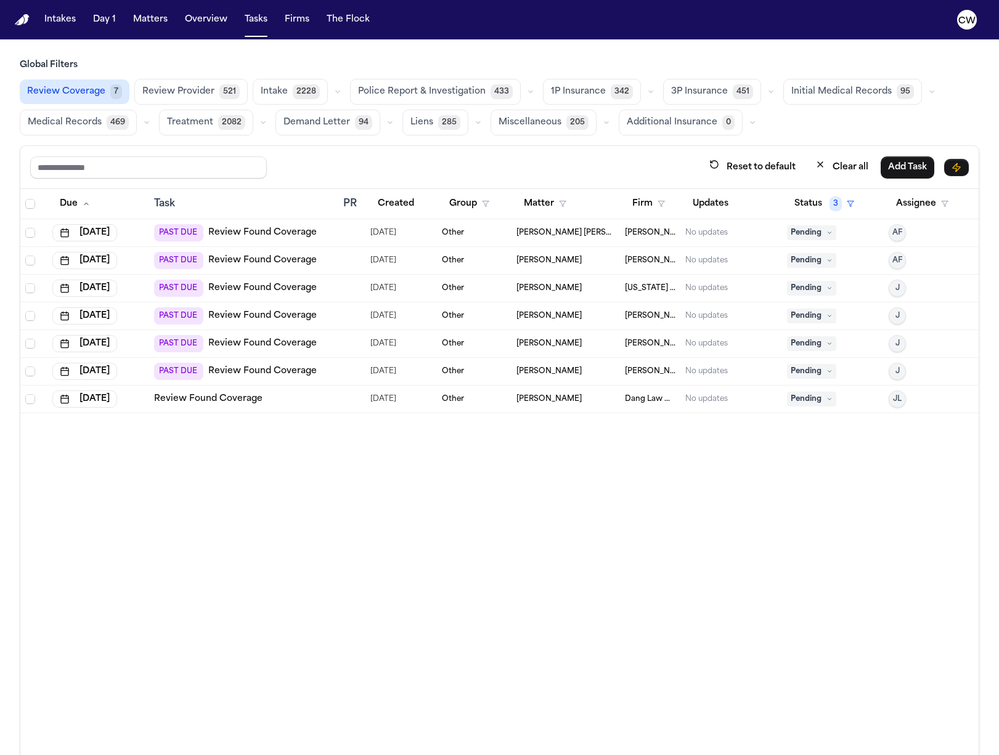
click at [271, 375] on link "Review Found Coverage" at bounding box center [262, 371] width 108 height 12
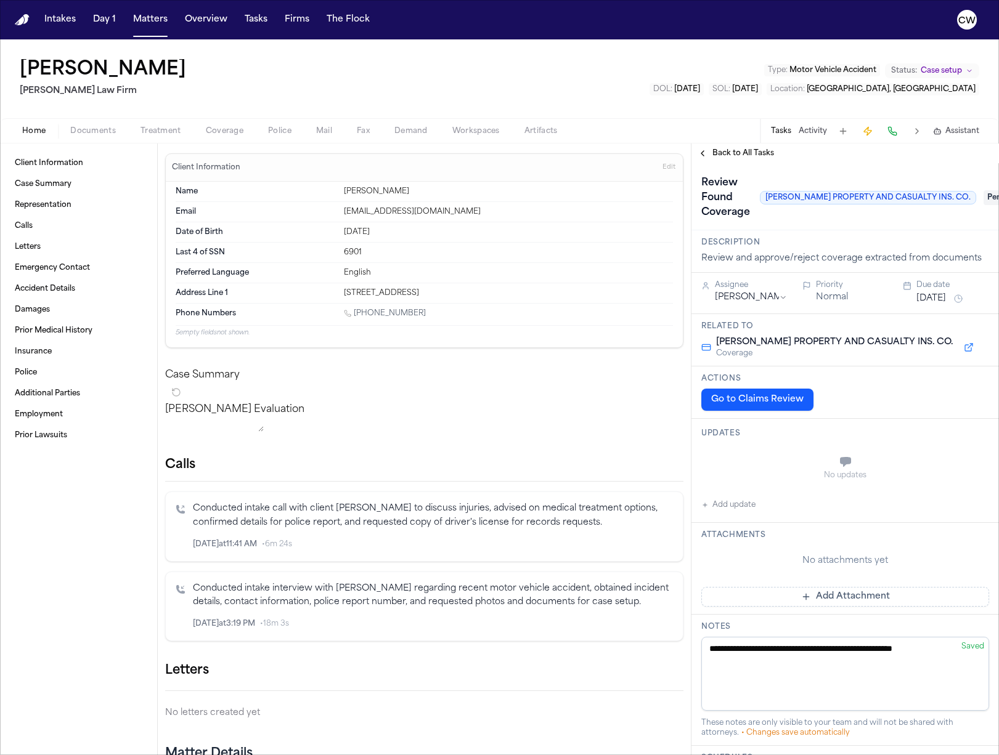
click at [226, 131] on span "Coverage" at bounding box center [225, 131] width 38 height 10
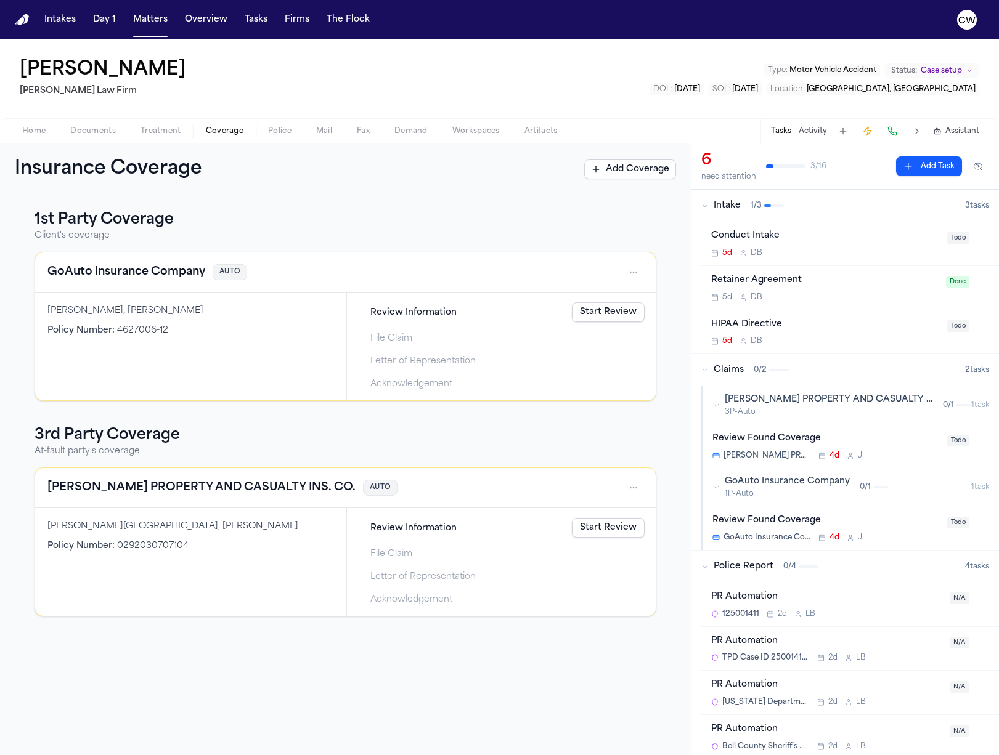
click at [425, 205] on div "1st Party Coverage Client's coverage GoAuto Insurance Company AUTO SALAS, NOEMI…" at bounding box center [345, 475] width 691 height 560
click at [635, 275] on html "Intakes Day 1 Matters Overview Tasks Firms The Flock CW Noemi Salas Ruy Mireles…" at bounding box center [499, 377] width 999 height 755
click at [471, 230] on html "Intakes Day 1 Matters Overview Tasks Firms The Flock CW Noemi Salas Ruy Mireles…" at bounding box center [499, 377] width 999 height 755
click at [33, 431] on div "1st Party Coverage Client's coverage GoAuto Insurance Company AUTO SALAS, NOEMI…" at bounding box center [345, 413] width 661 height 407
click at [119, 272] on h4 "GoAuto Insurance Company" at bounding box center [126, 272] width 158 height 17
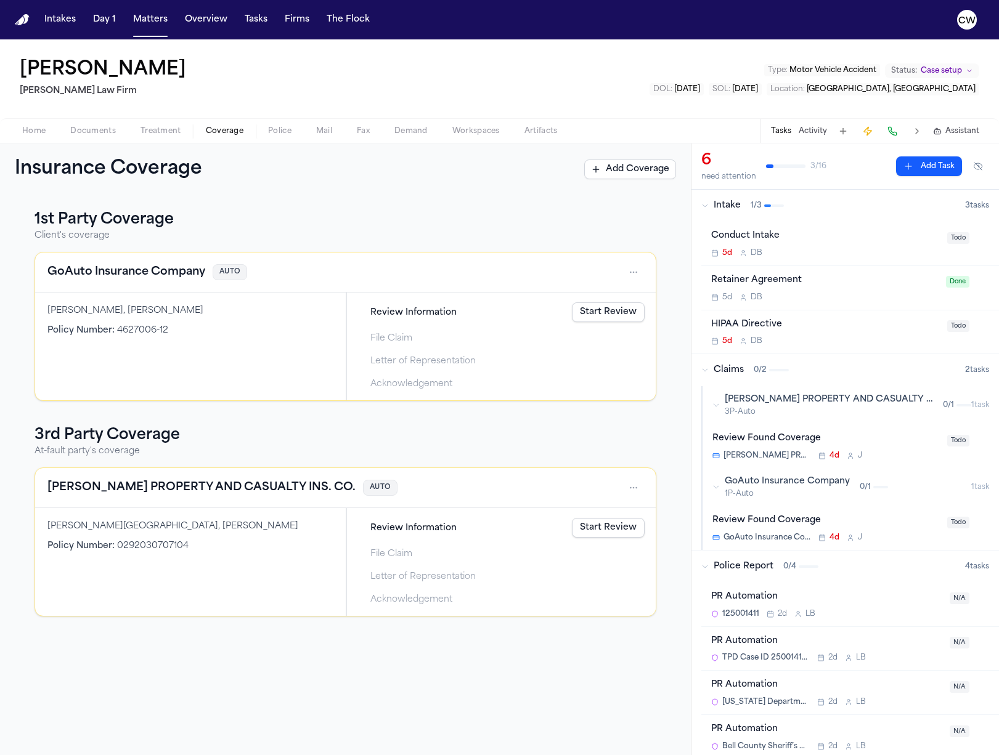
click at [27, 461] on div "1st Party Coverage Client's coverage GoAuto Insurance Company AUTO SALAS, NOEMI…" at bounding box center [345, 413] width 661 height 407
click at [89, 314] on div "SALAS, NOEMI, FAYE" at bounding box center [190, 311] width 286 height 12
click at [420, 438] on h3 "3rd Party Coverage" at bounding box center [345, 436] width 622 height 20
click at [636, 276] on html "Intakes Day 1 Matters Overview Tasks Firms The Flock CW Noemi Salas Ruy Mireles…" at bounding box center [499, 377] width 999 height 755
click at [586, 304] on div "View coverage details" at bounding box center [594, 304] width 92 height 32
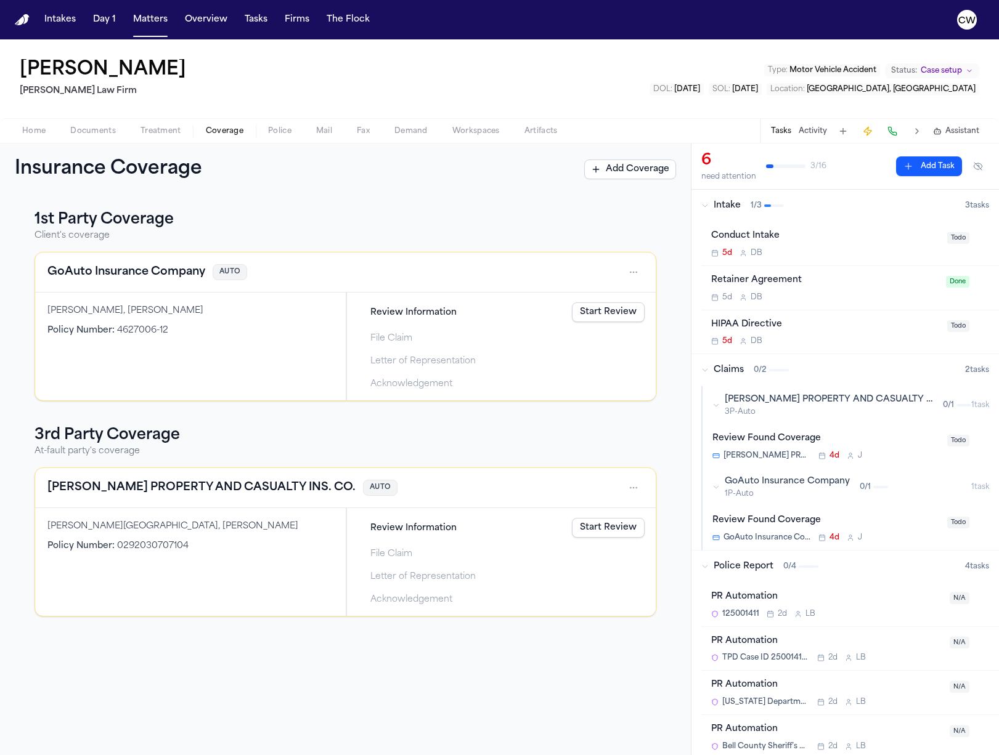
click at [632, 306] on link "Start Review" at bounding box center [608, 312] width 73 height 20
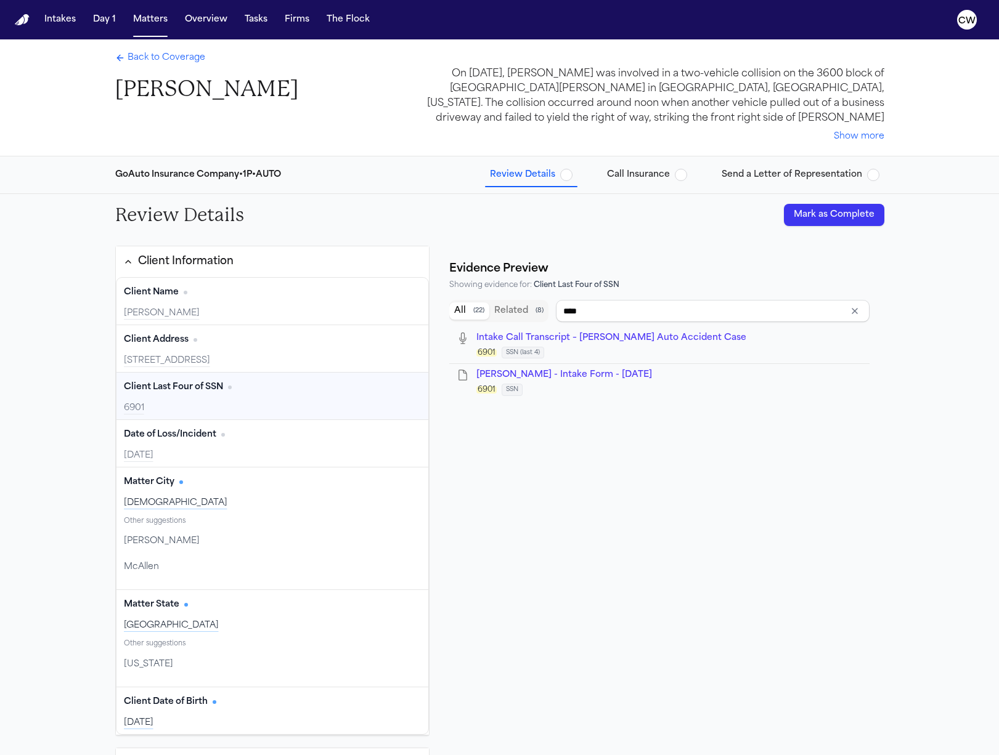
type input "**********"
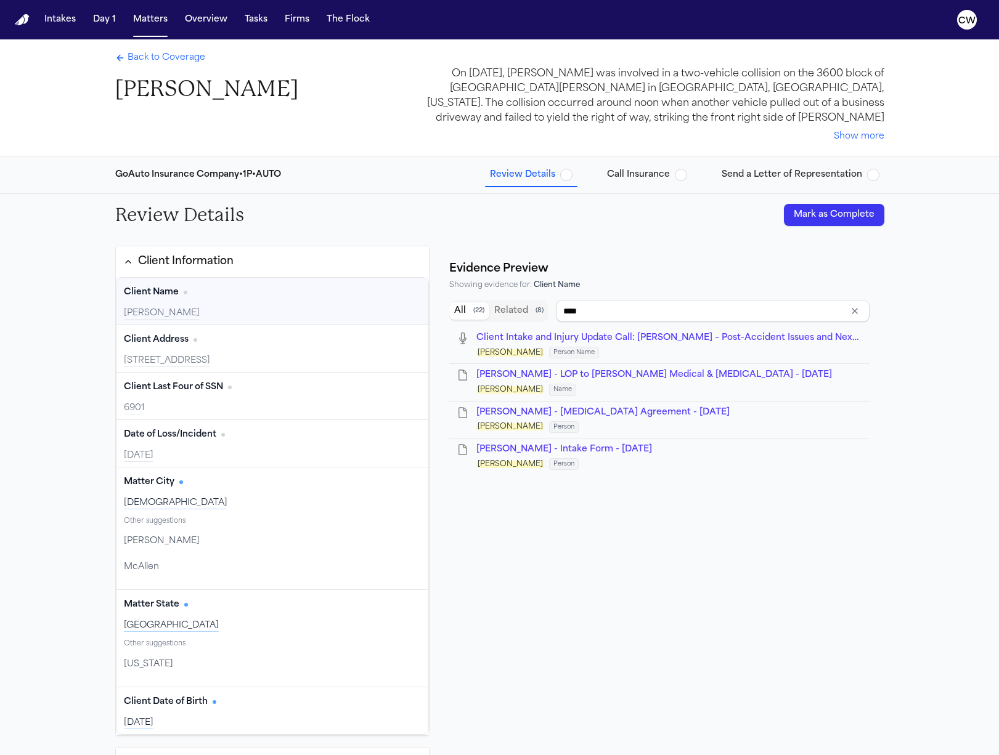
type input "**********"
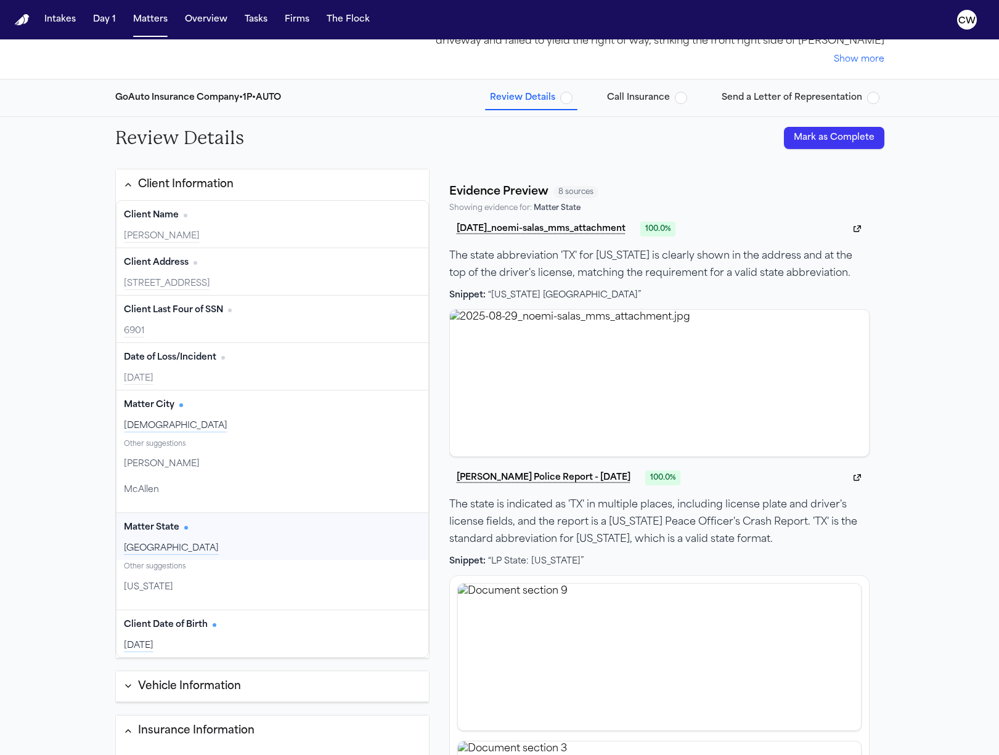
scroll to position [76, 0]
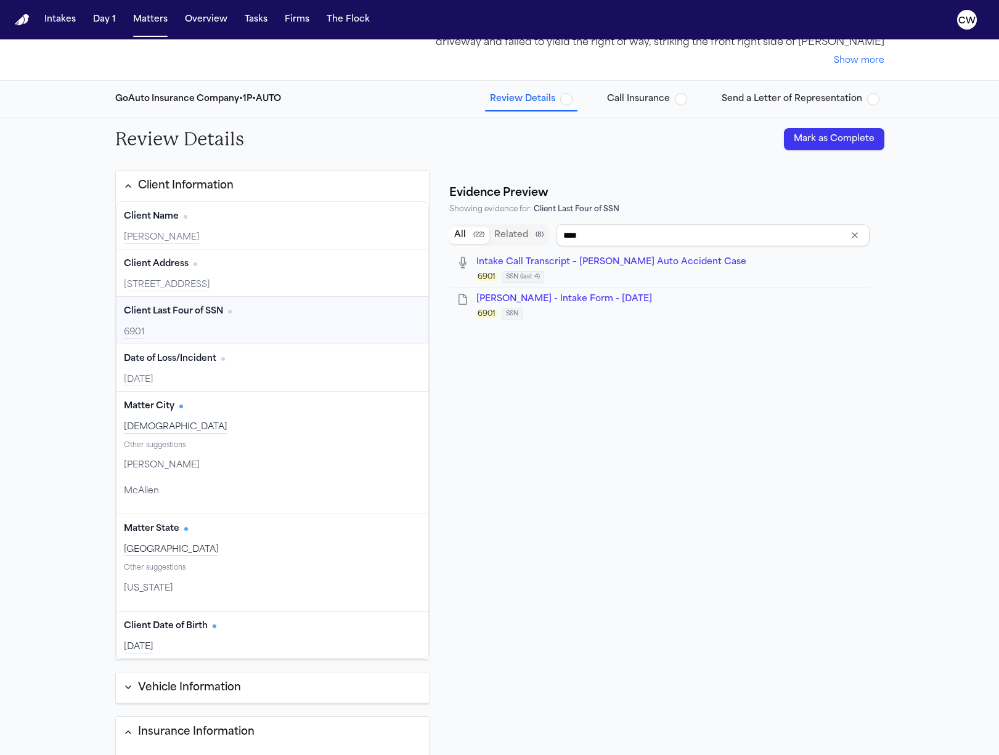
type input "**********"
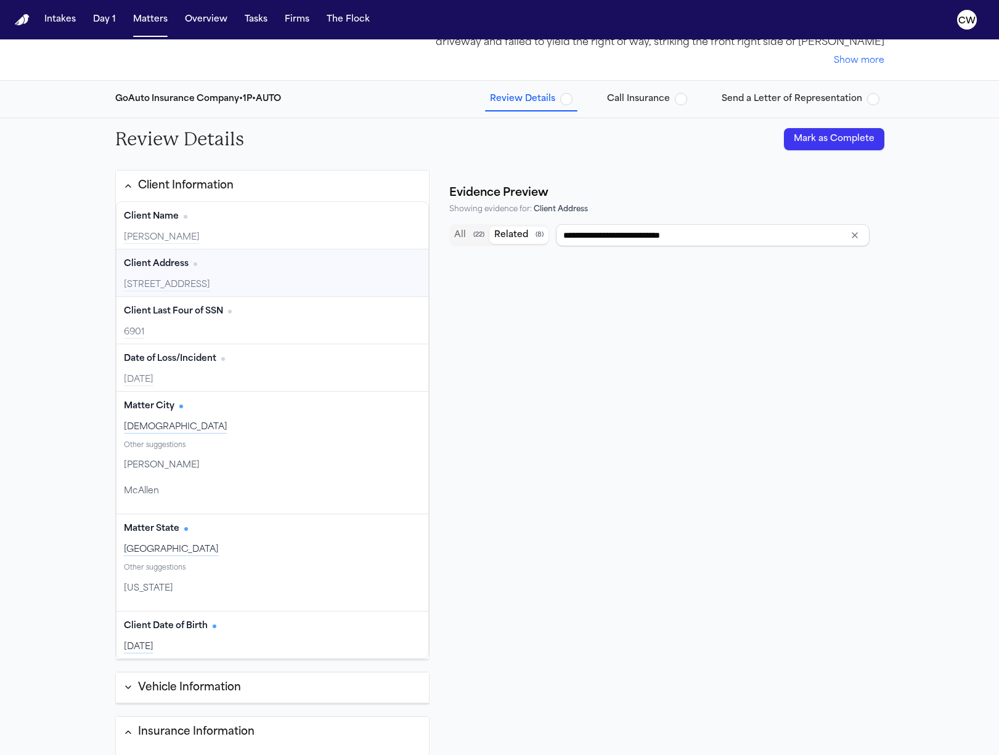
click at [500, 231] on button "Related ( 8 )" at bounding box center [518, 235] width 59 height 17
click at [468, 235] on button "All ( 22 )" at bounding box center [469, 235] width 40 height 17
click at [853, 238] on icon "Clear input" at bounding box center [855, 235] width 10 height 10
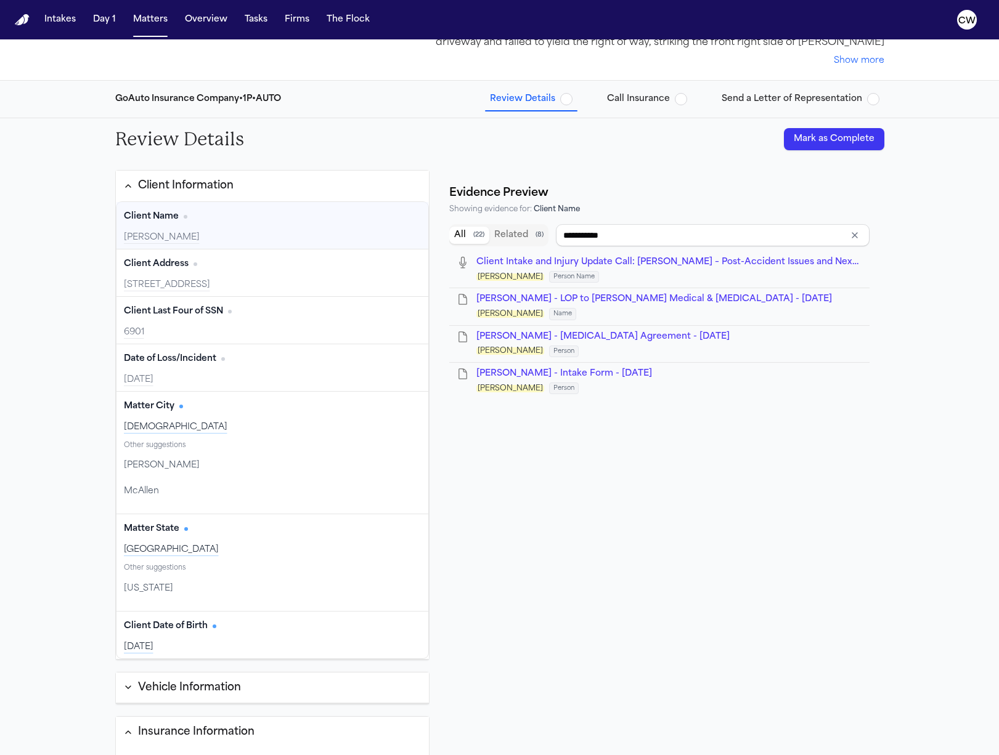
type input "**********"
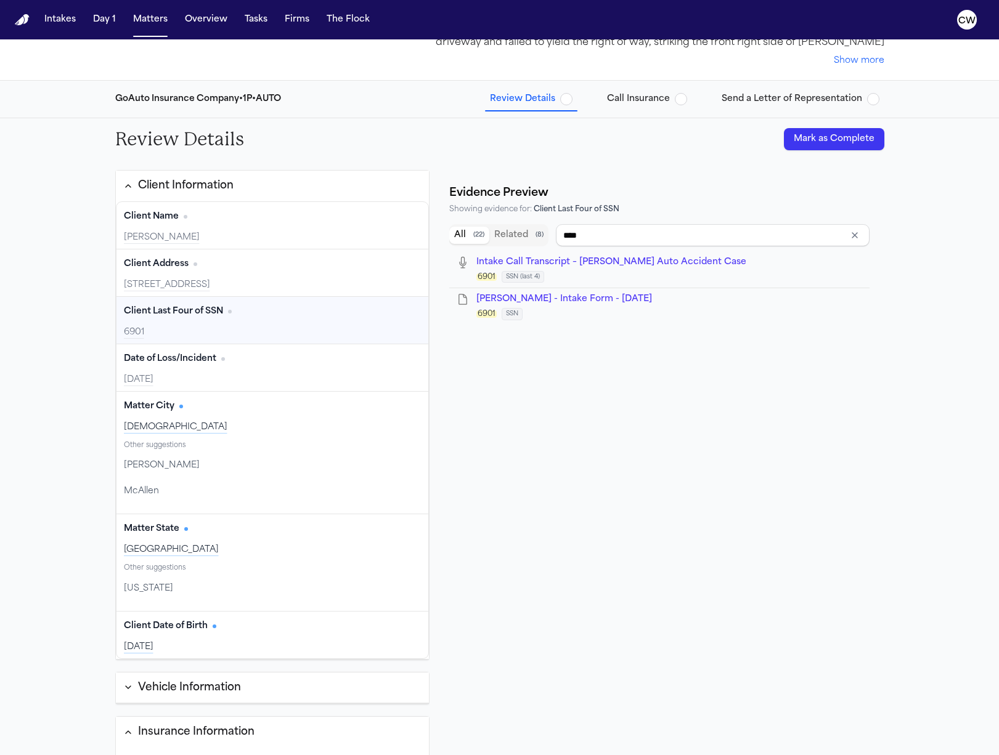
type input "**********"
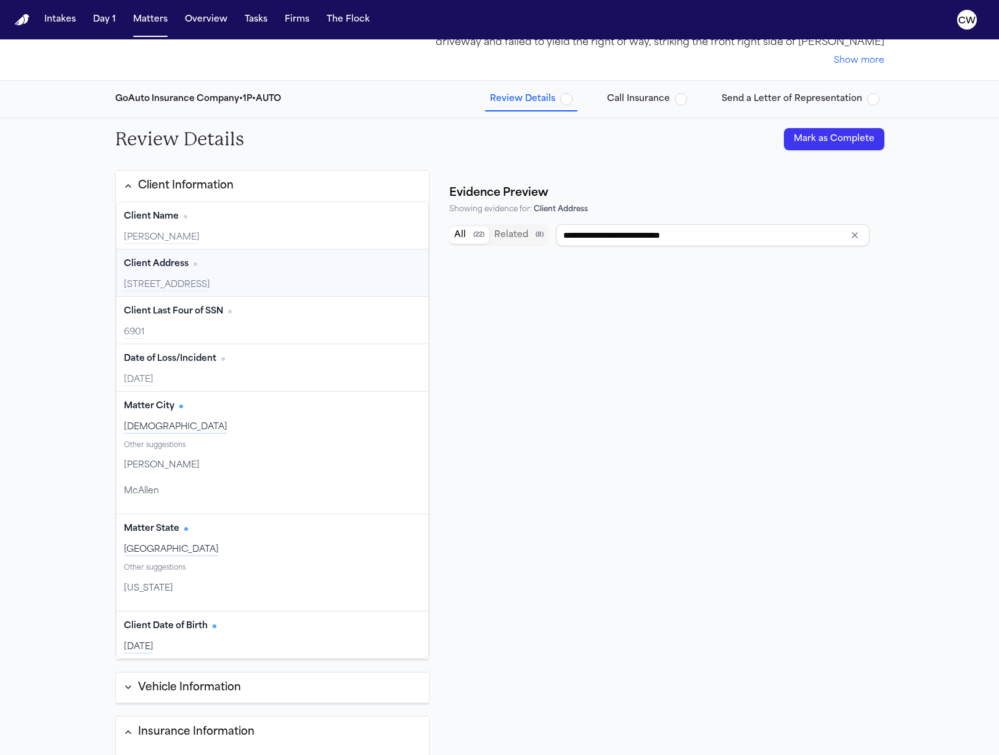
scroll to position [0, 0]
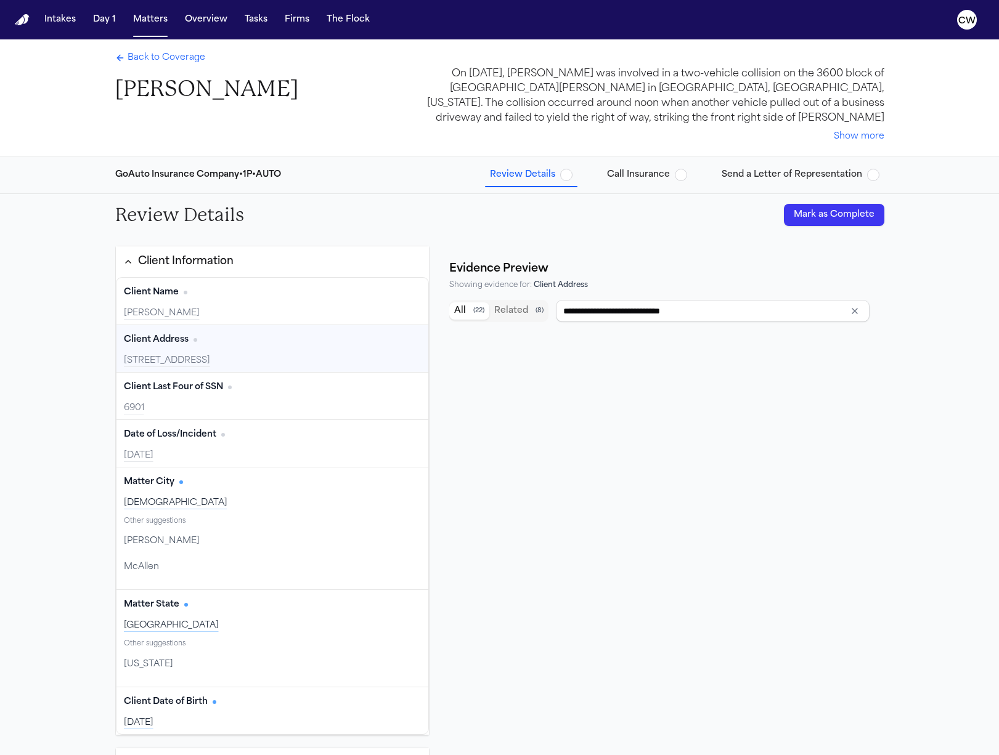
click at [634, 174] on span "Call Insurance" at bounding box center [638, 175] width 63 height 12
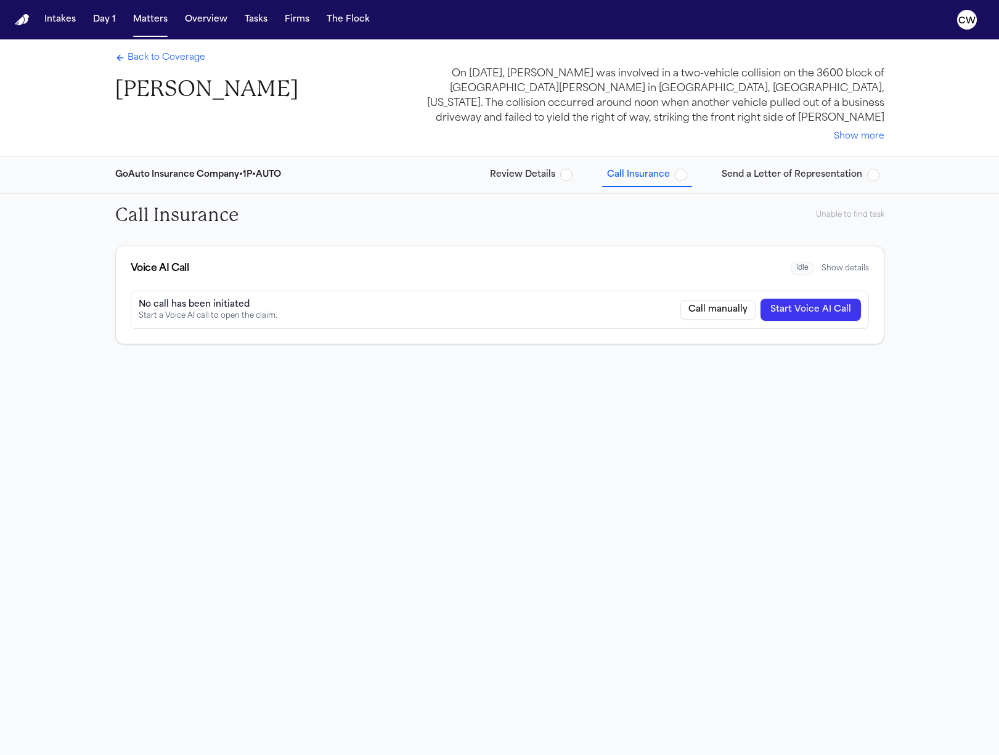
click at [517, 175] on span "Review Details" at bounding box center [522, 175] width 65 height 12
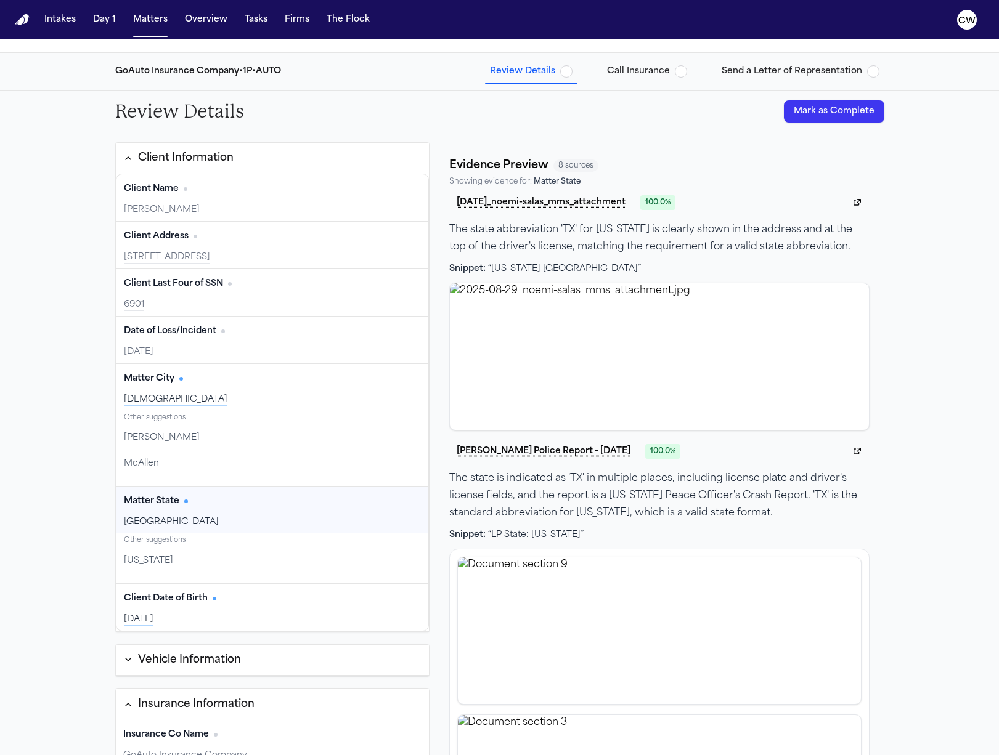
scroll to position [150, 0]
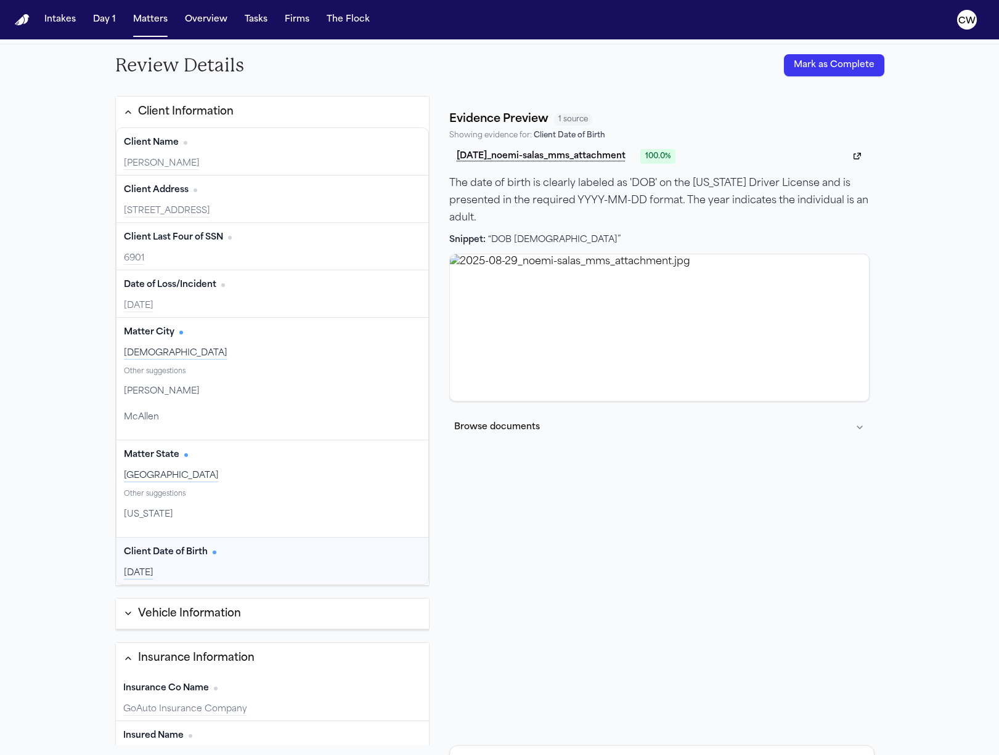
click at [854, 431] on button "Browse documents" at bounding box center [659, 428] width 420 height 32
click at [862, 428] on button "Browse documents" at bounding box center [659, 428] width 420 height 32
click at [851, 429] on button "Browse documents" at bounding box center [659, 428] width 420 height 32
click at [497, 434] on button "Browse documents" at bounding box center [659, 428] width 420 height 32
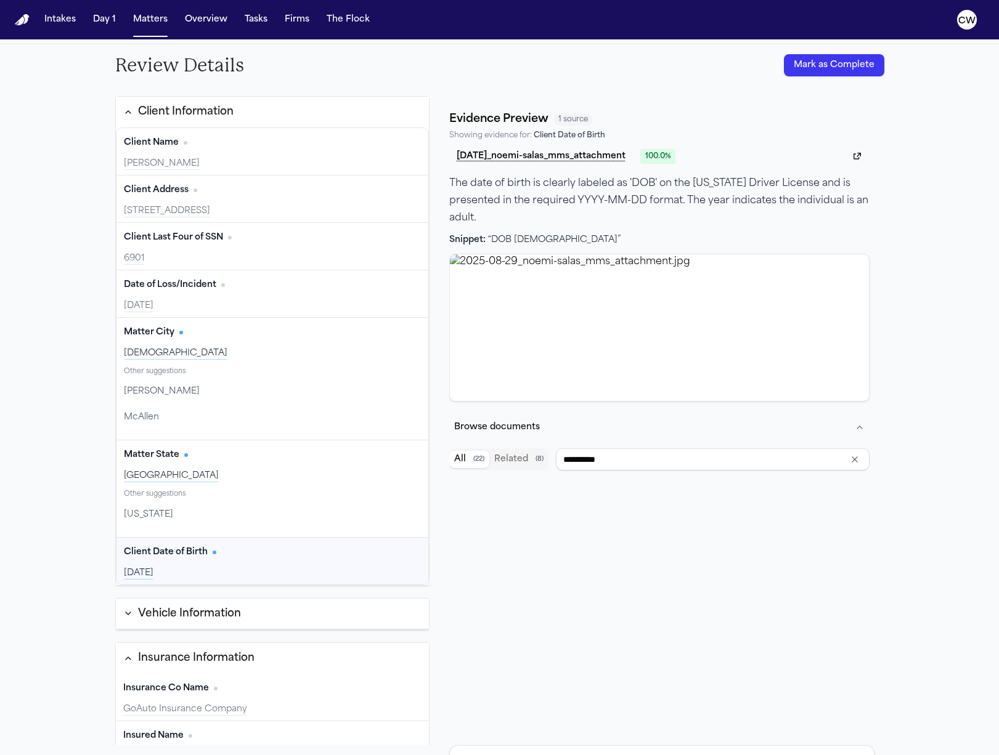
click at [497, 434] on button "Browse documents" at bounding box center [659, 428] width 420 height 32
click at [972, 495] on div "Review Details Mark as Complete Client Information Client Name Edit NOEMI SALAS…" at bounding box center [499, 399] width 999 height 711
click at [487, 425] on button "Browse documents" at bounding box center [659, 428] width 420 height 32
click at [951, 439] on div "Review Details Mark as Complete Client Information Client Name Edit NOEMI SALAS…" at bounding box center [499, 399] width 999 height 711
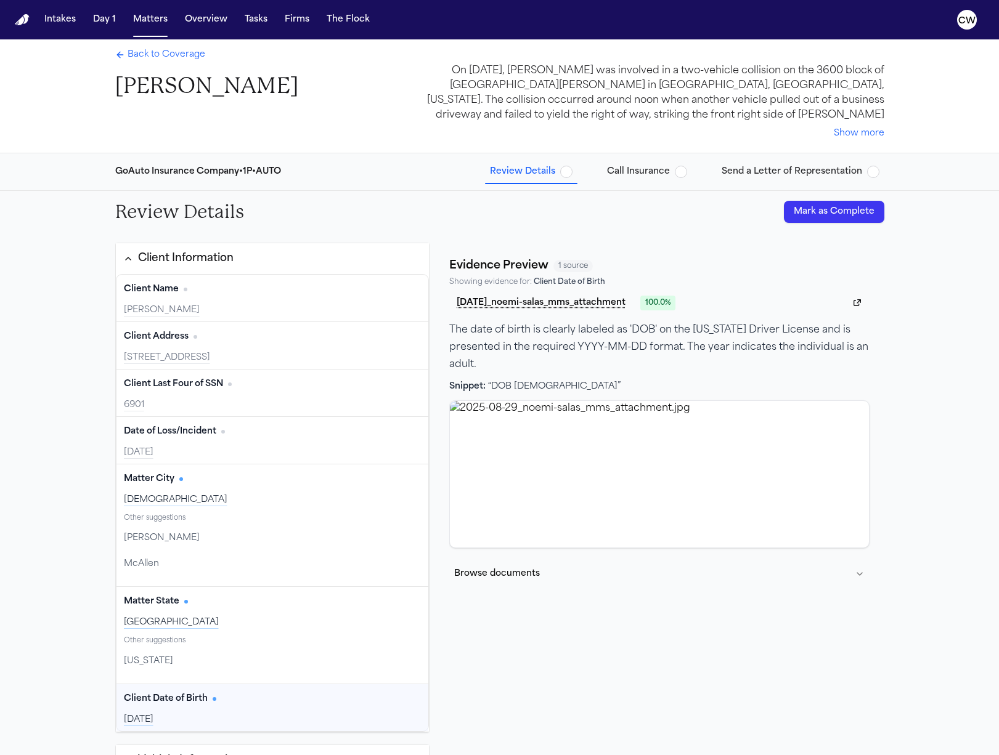
scroll to position [0, 0]
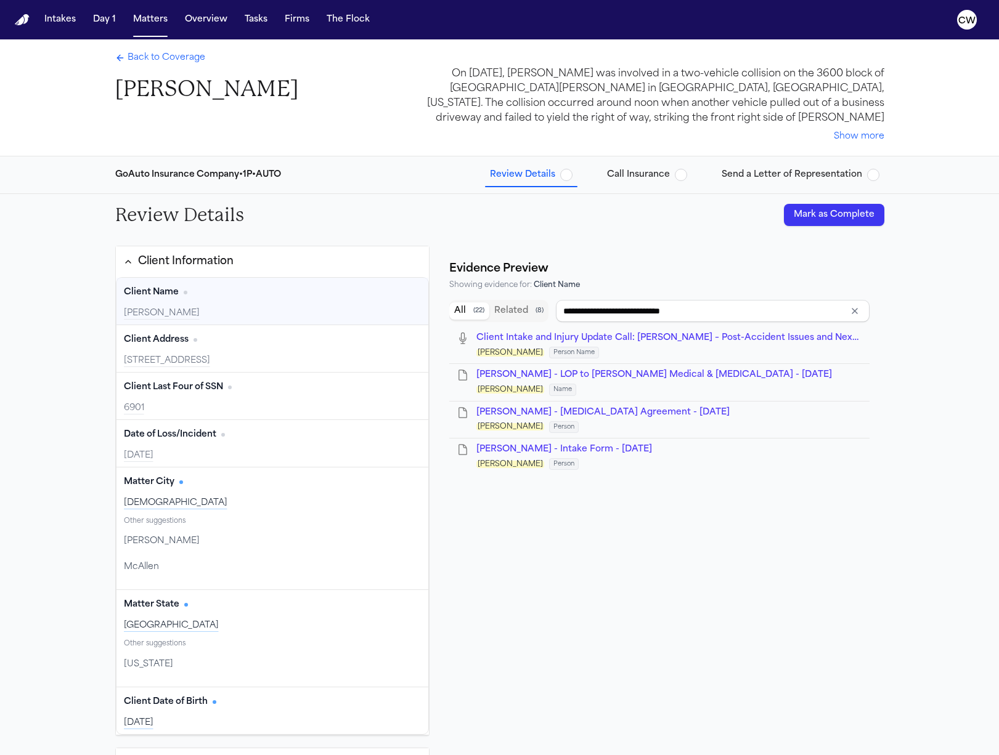
type input "****"
type input "**********"
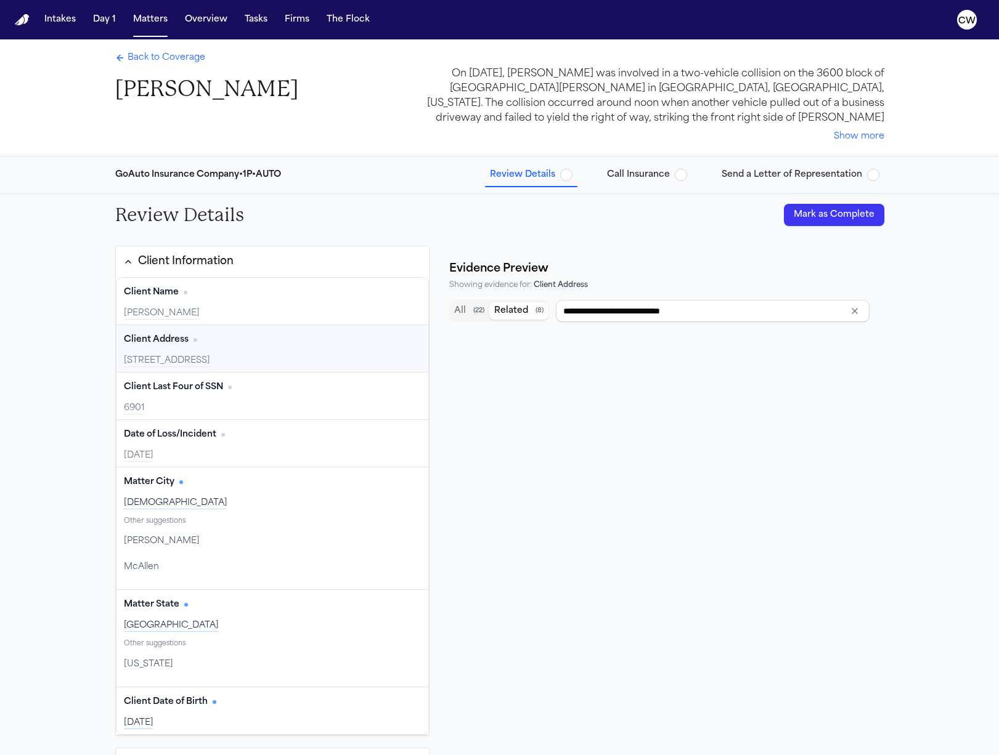
click at [519, 307] on button "Related ( 8 )" at bounding box center [518, 310] width 59 height 17
click at [470, 317] on button "All ( 22 )" at bounding box center [469, 310] width 40 height 17
click at [855, 309] on icon "Clear input" at bounding box center [855, 311] width 10 height 10
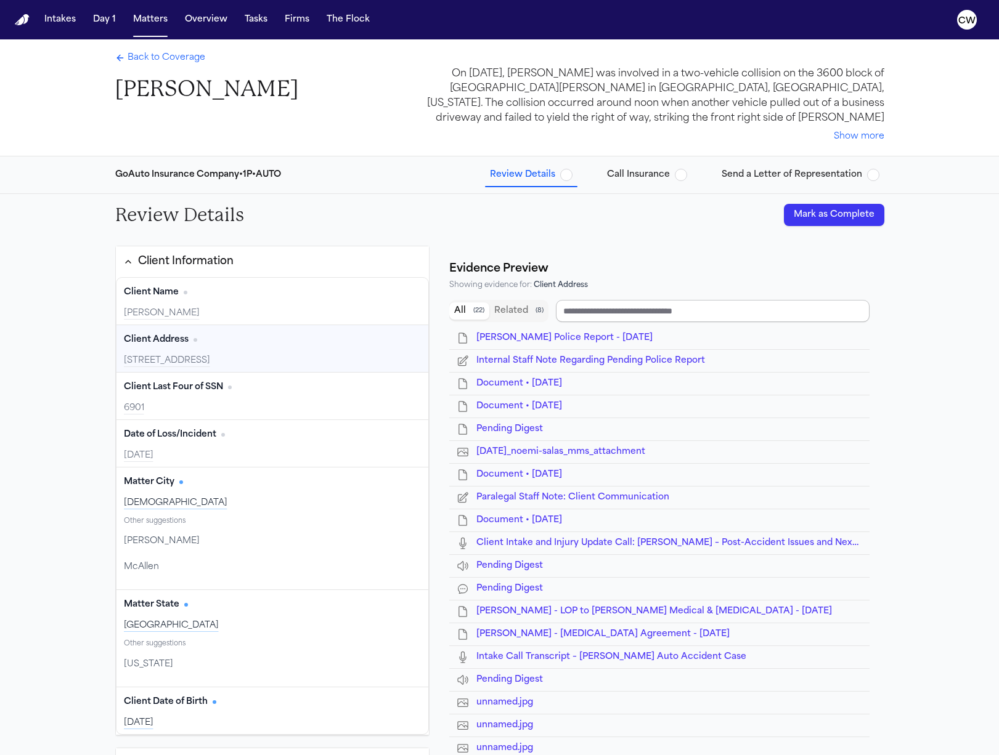
click at [781, 309] on input "Search references" at bounding box center [712, 311] width 313 height 22
type input "**********"
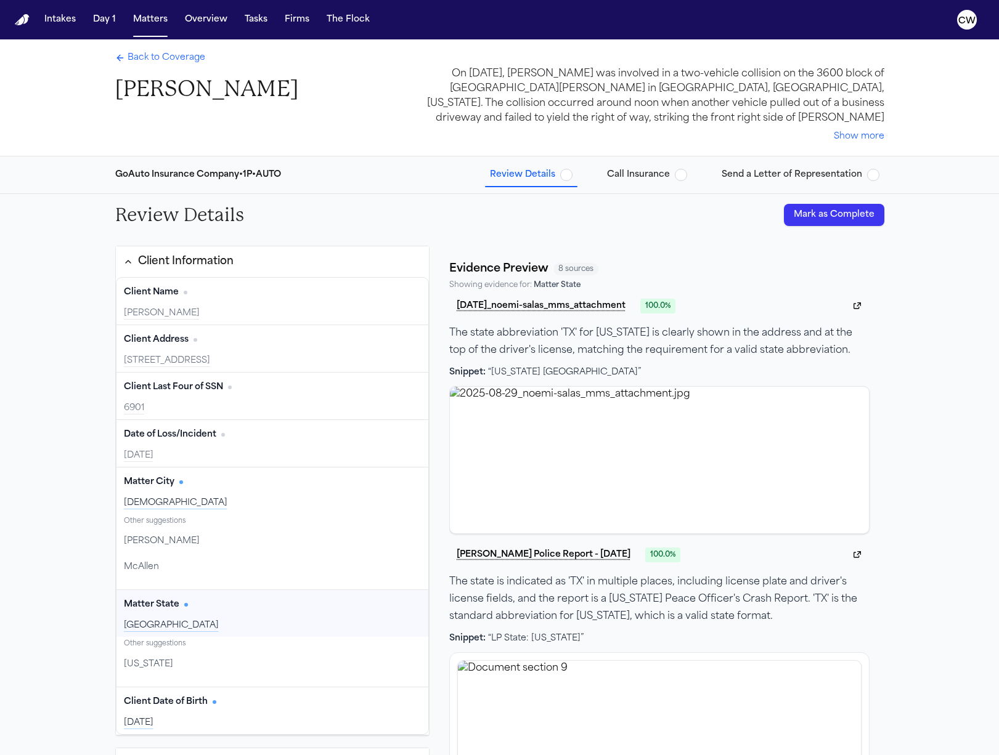
scroll to position [150, 0]
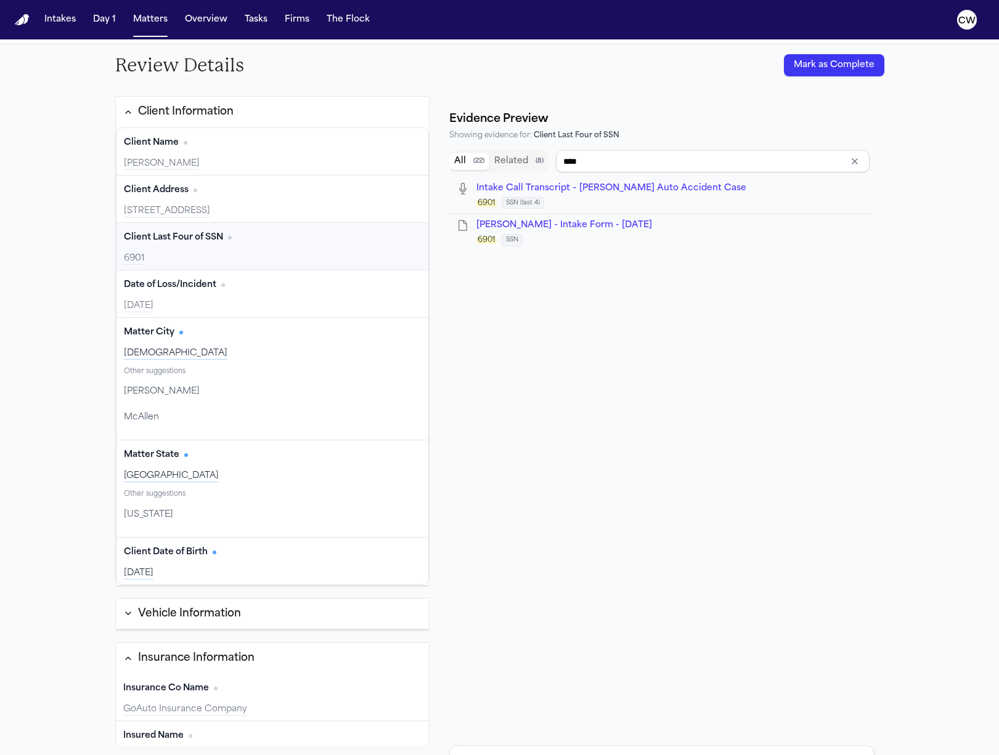
type input "**********"
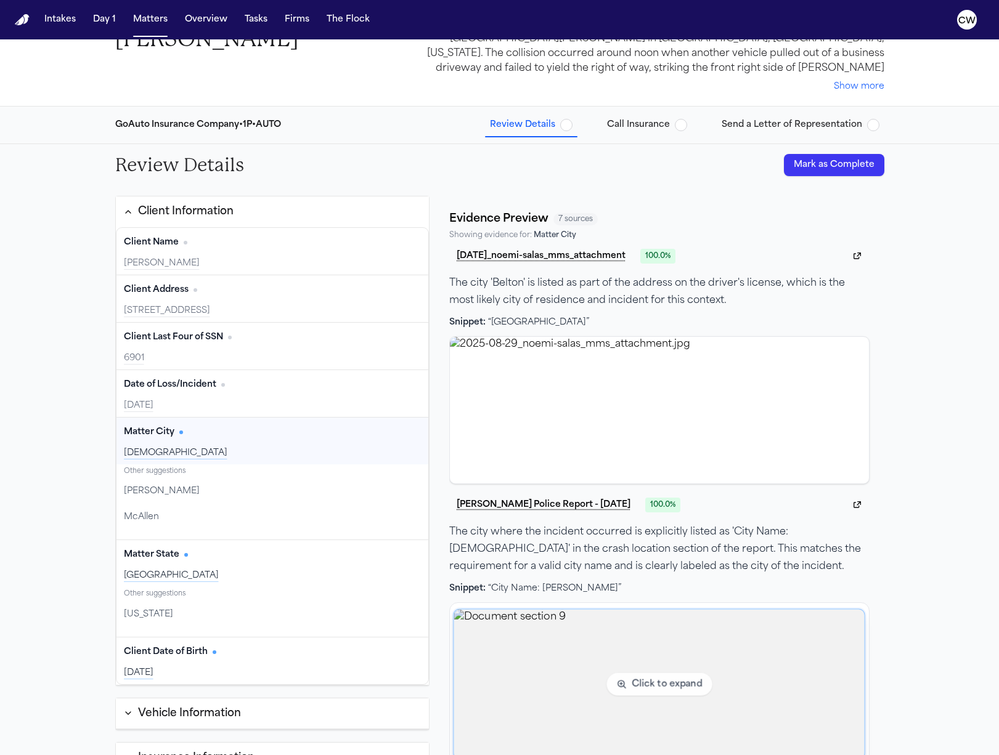
scroll to position [0, 0]
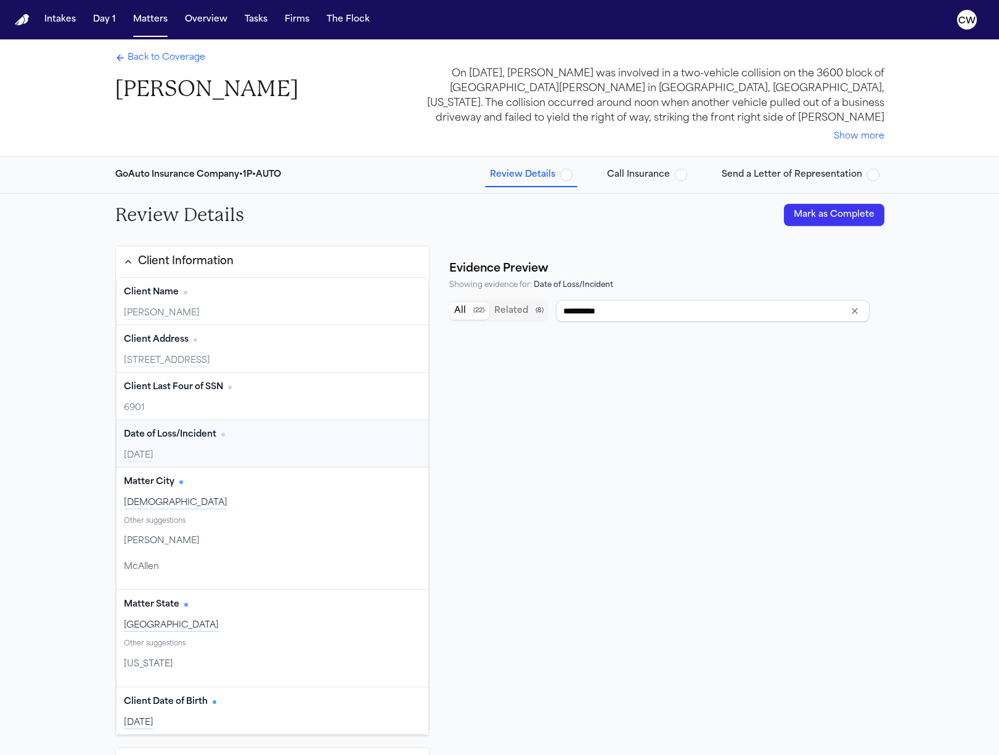
click at [538, 491] on div "**********" at bounding box center [661, 590] width 424 height 590
click at [587, 312] on input "**********" at bounding box center [712, 311] width 313 height 22
click at [269, 335] on div "Client Address Edit" at bounding box center [273, 340] width 298 height 20
click at [693, 310] on input "**********" at bounding box center [712, 311] width 313 height 22
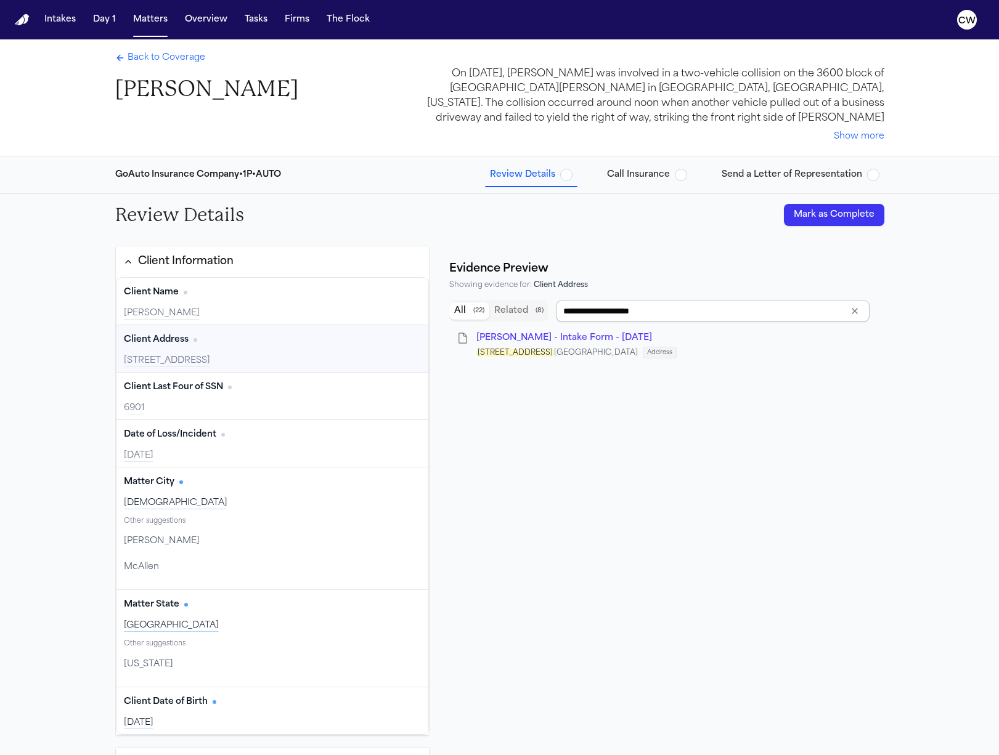
click at [696, 312] on input "**********" at bounding box center [712, 311] width 313 height 22
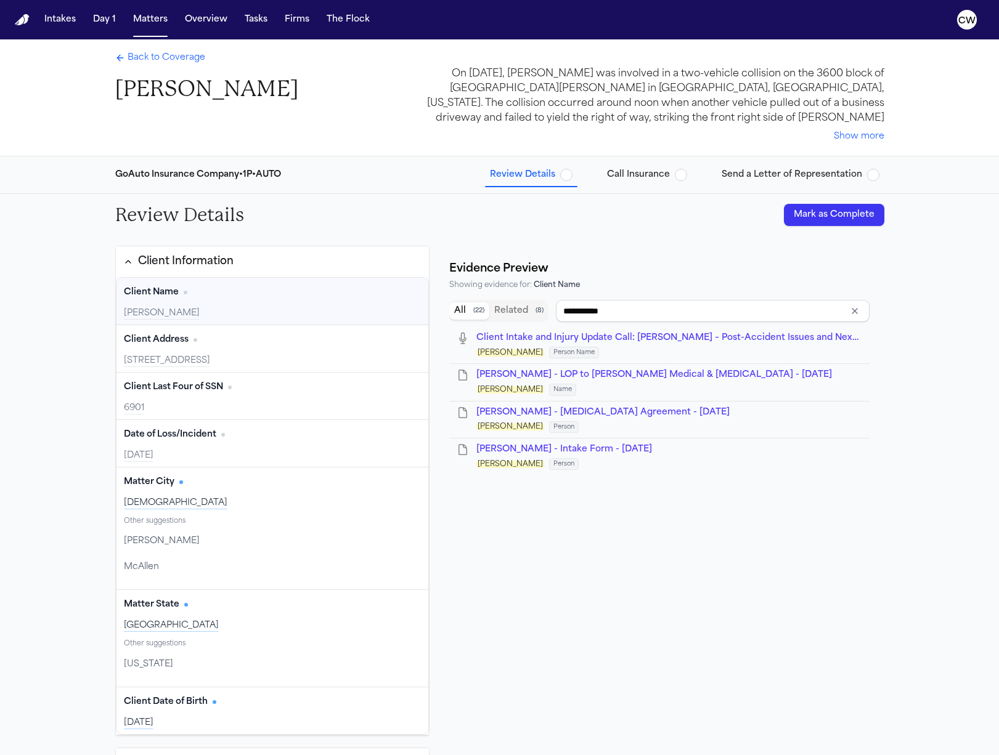
type input "**********"
click at [147, 62] on span "Back to Coverage" at bounding box center [167, 58] width 78 height 12
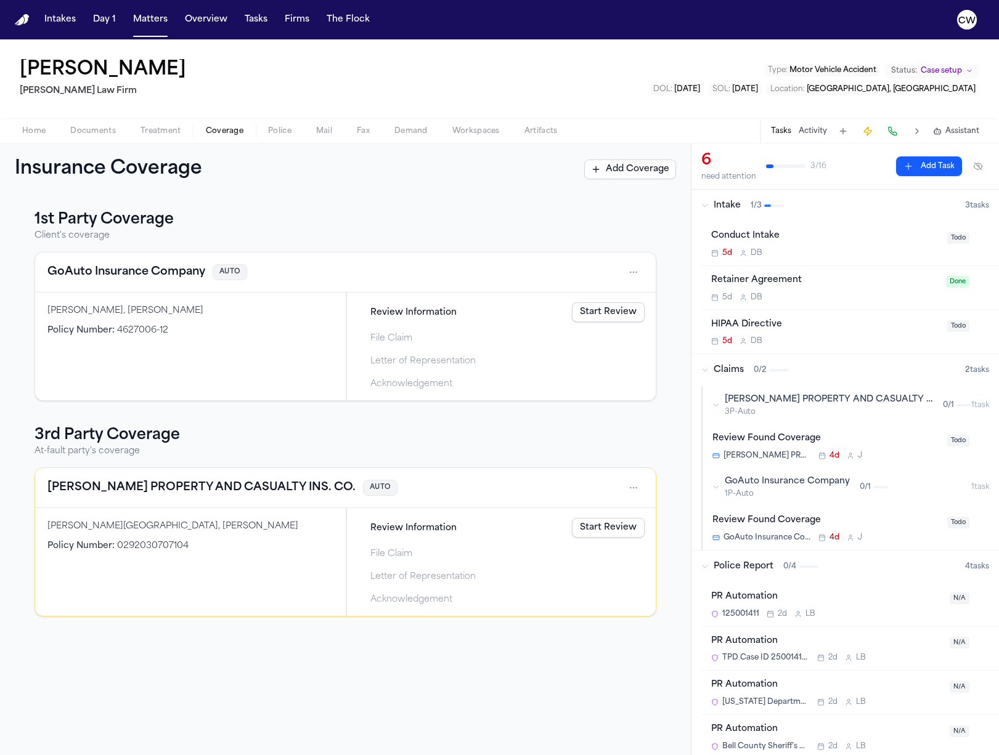
click at [602, 320] on link "Start Review" at bounding box center [608, 312] width 73 height 20
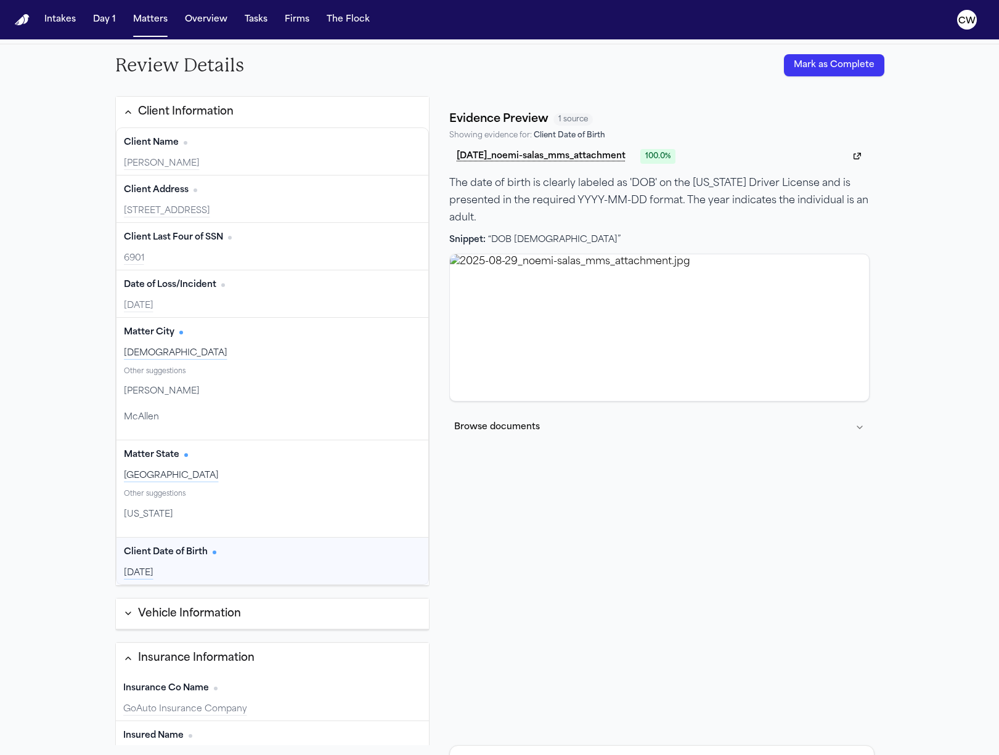
scroll to position [70, 0]
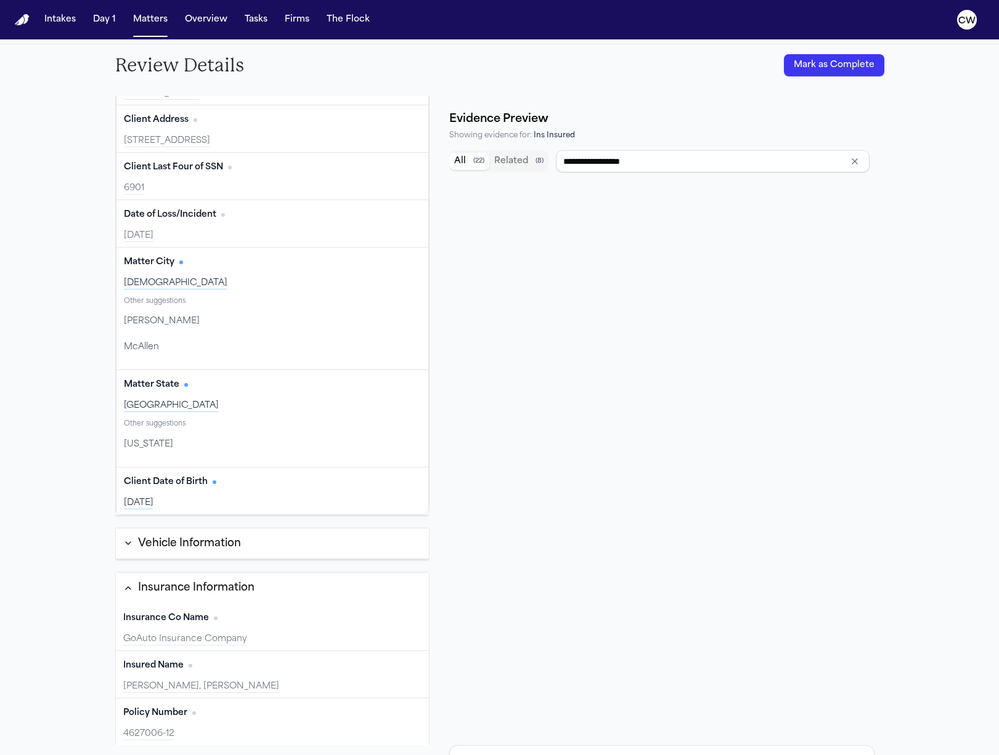
type input "**********"
click at [545, 191] on span "N. Salas - Temple Police Report - 8.28.25" at bounding box center [564, 188] width 176 height 9
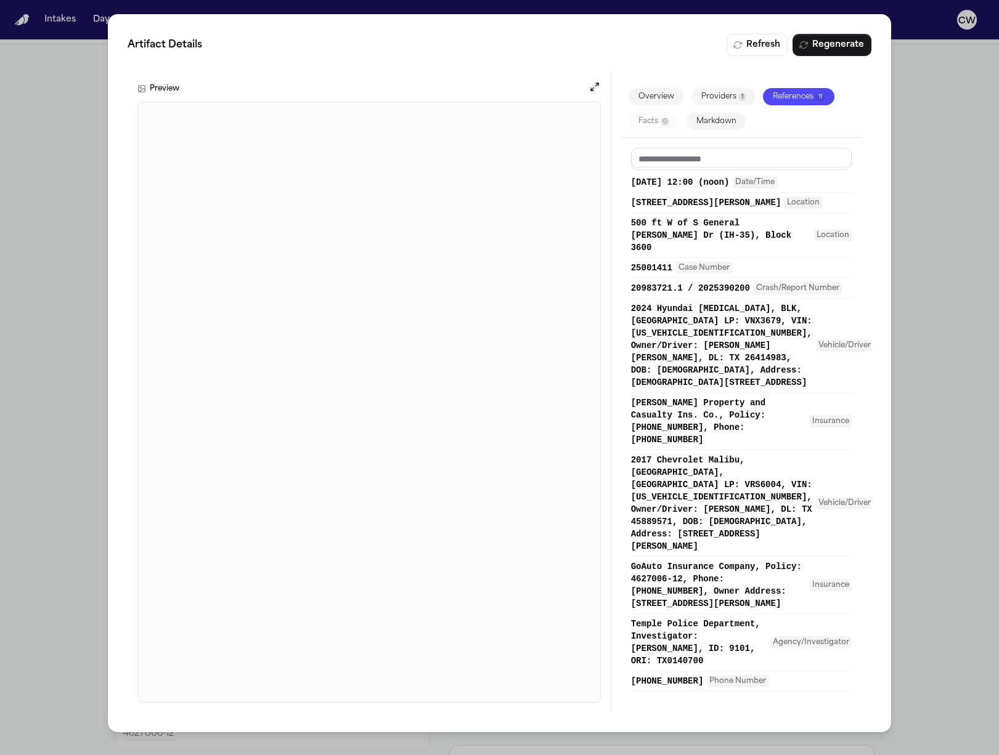
click at [52, 634] on div "Artifact Details Refresh Regenerate Preview Overview Providers 1 References 11 …" at bounding box center [499, 377] width 999 height 755
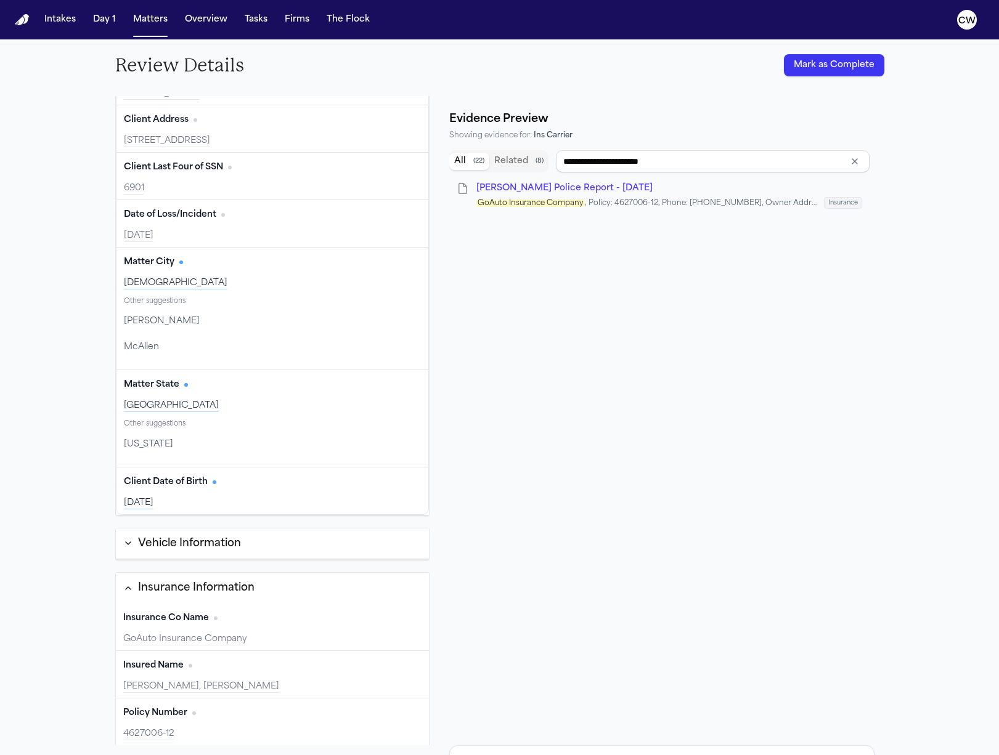
type input "**********"
click at [399, 660] on button "Edit" at bounding box center [406, 666] width 31 height 20
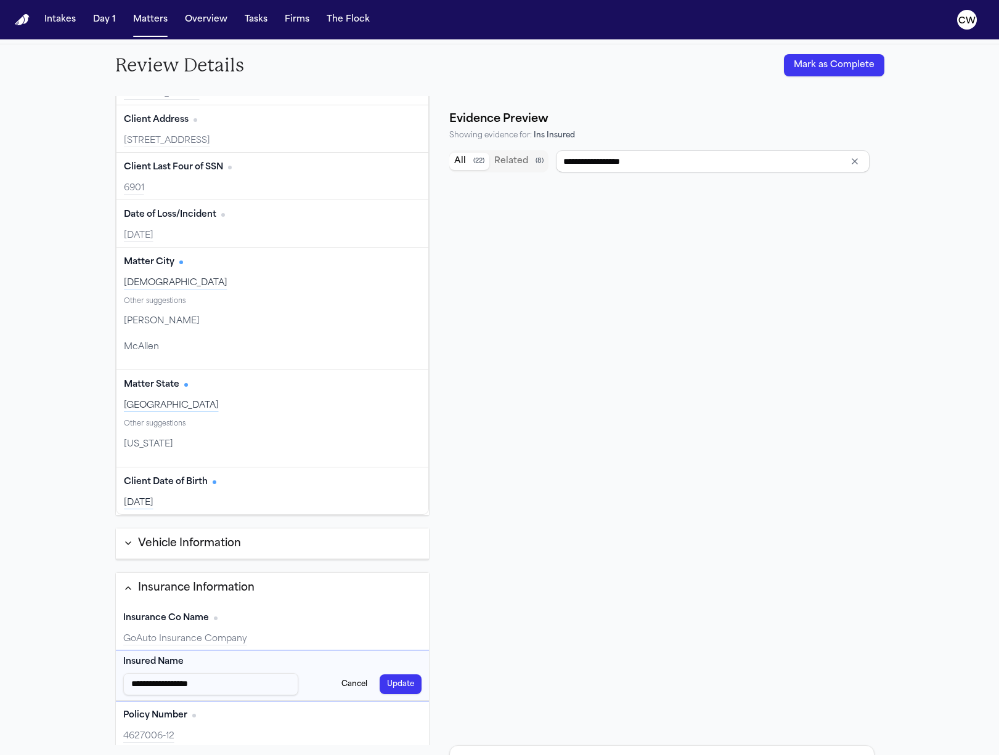
click at [163, 691] on input "**********" at bounding box center [211, 684] width 176 height 22
type input "**********"
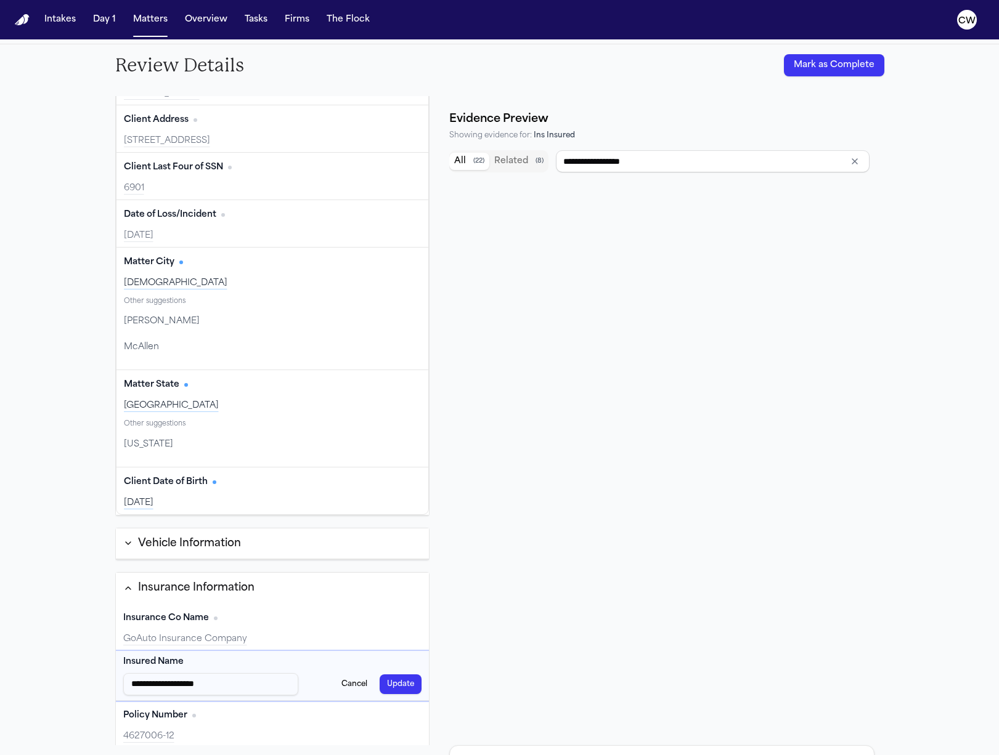
type input "**********"
click at [408, 680] on button "Update" at bounding box center [400, 685] width 42 height 20
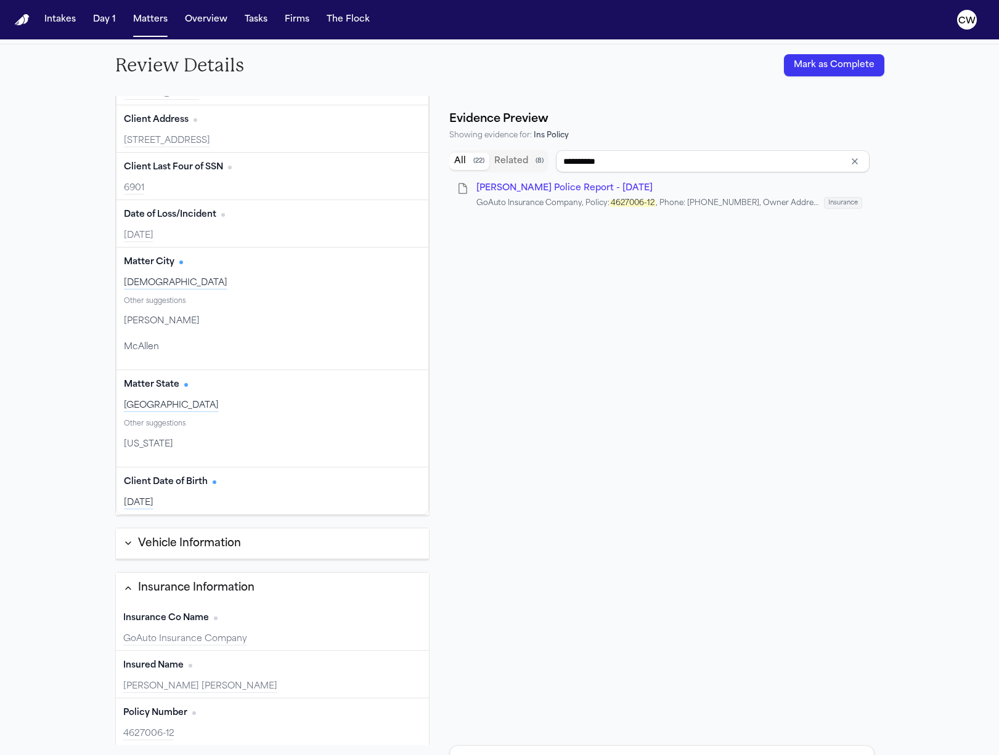
type input "**********"
click at [399, 668] on button "Edit" at bounding box center [406, 666] width 31 height 20
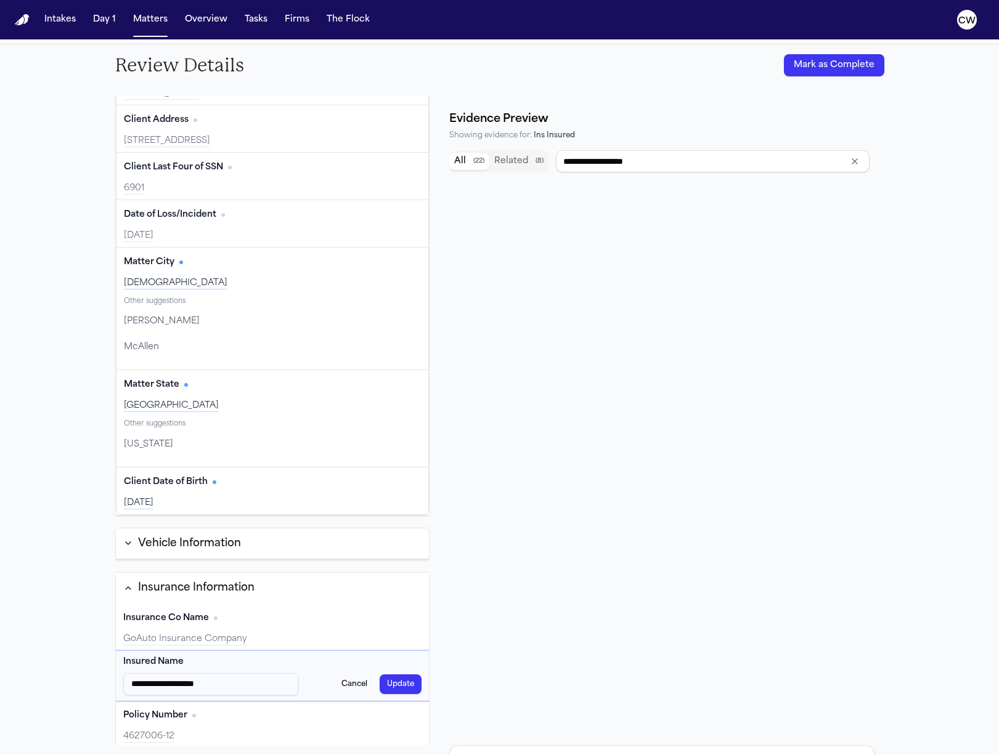
drag, startPoint x: 203, startPoint y: 686, endPoint x: 107, endPoint y: 675, distance: 96.7
click at [107, 675] on div "**********" at bounding box center [499, 420] width 789 height 669
type input "**********"
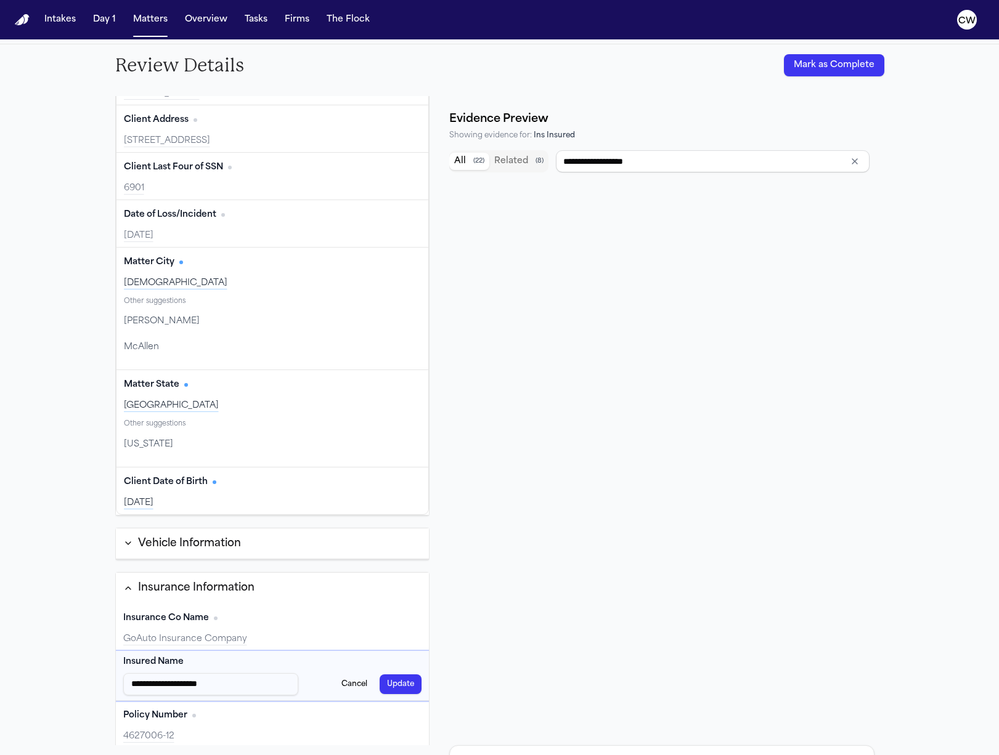
click at [413, 681] on button "Update" at bounding box center [400, 685] width 42 height 20
type input "**********"
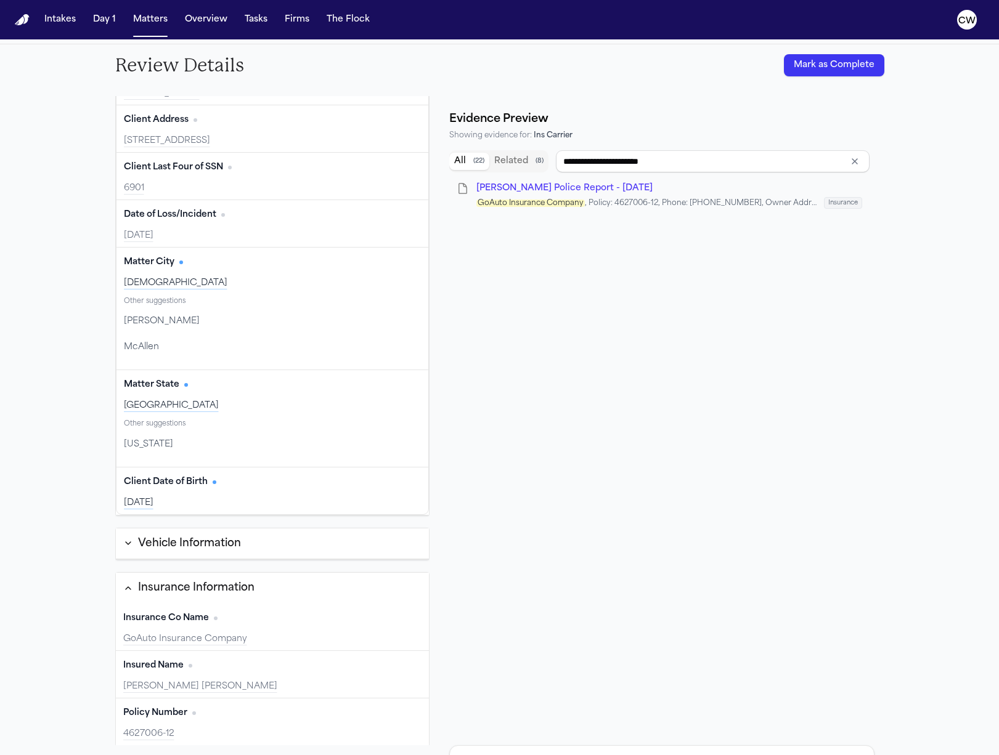
scroll to position [0, 0]
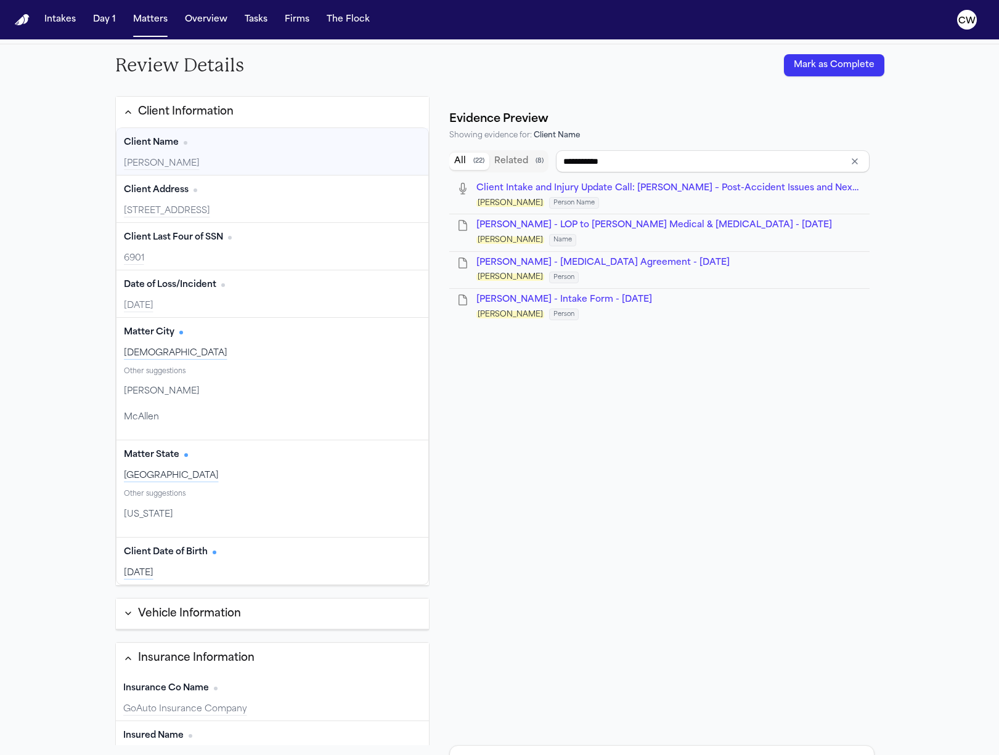
click at [533, 295] on span "N. Salas - Intake Form - 8.28.25" at bounding box center [564, 299] width 176 height 9
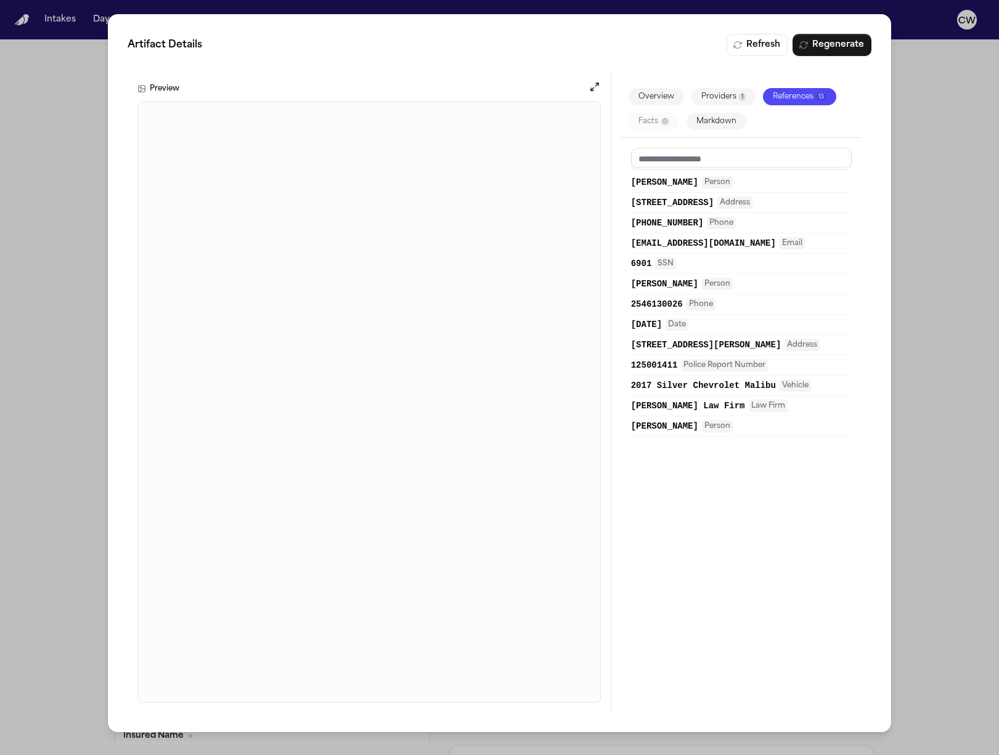
click at [676, 270] on div "6901 SSN" at bounding box center [741, 264] width 221 height 20
click at [677, 288] on span "Tristan Salas" at bounding box center [664, 284] width 67 height 12
click at [103, 601] on div "Artifact Details Refresh Regenerate Preview Overview Providers 1 References 13 …" at bounding box center [499, 377] width 999 height 755
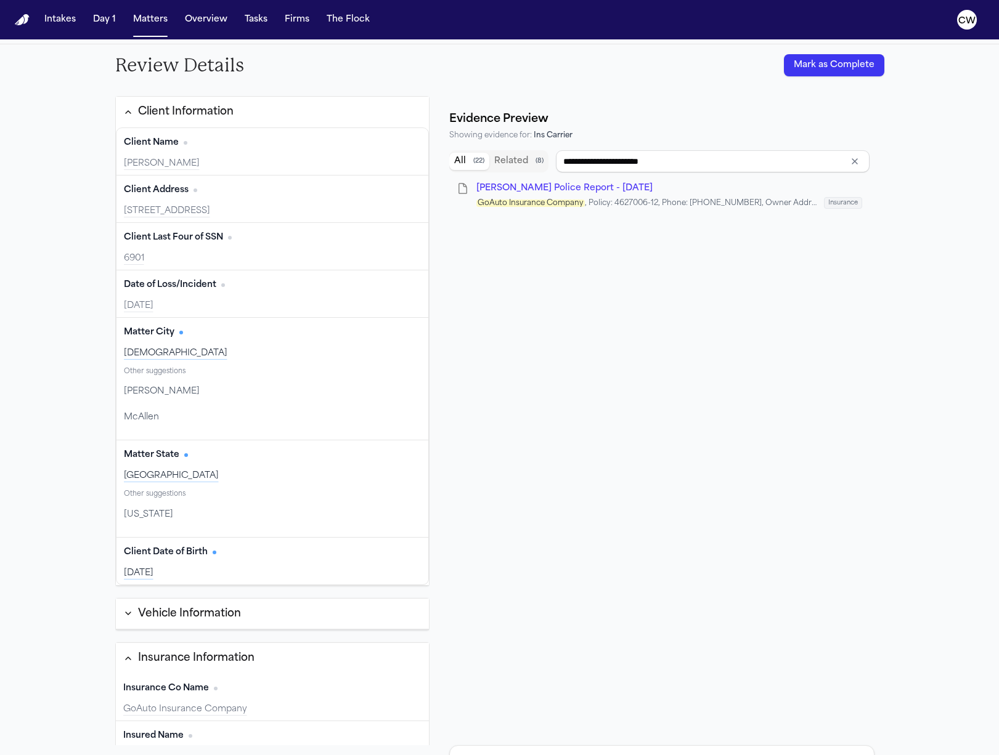
scroll to position [70, 0]
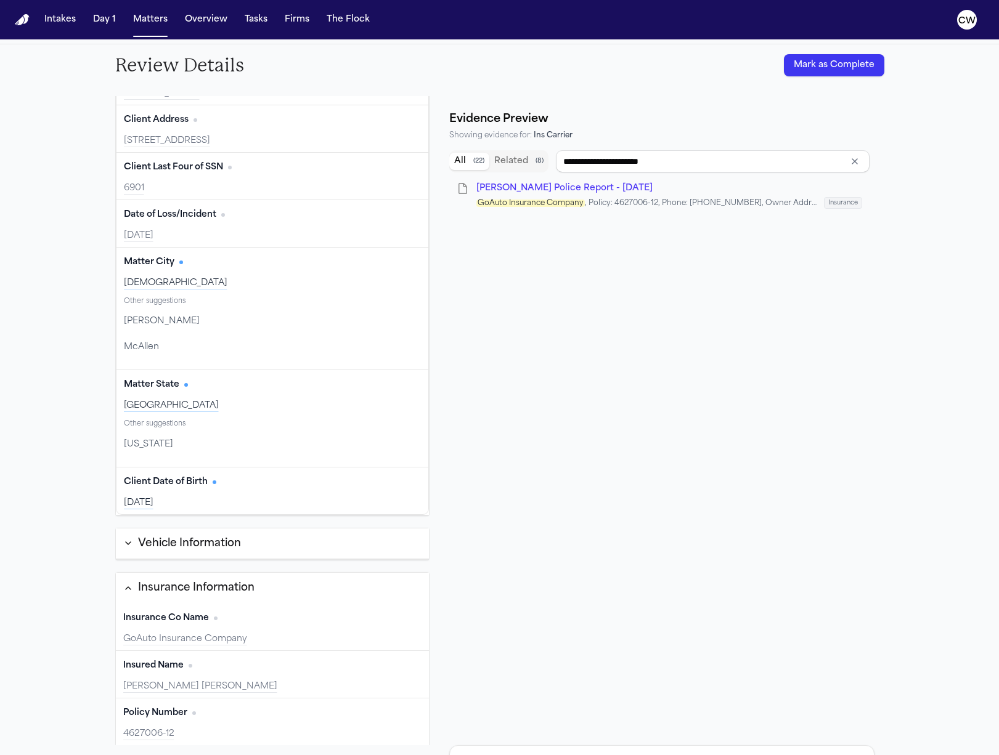
type input "**********"
click at [401, 665] on button "Edit" at bounding box center [406, 666] width 31 height 20
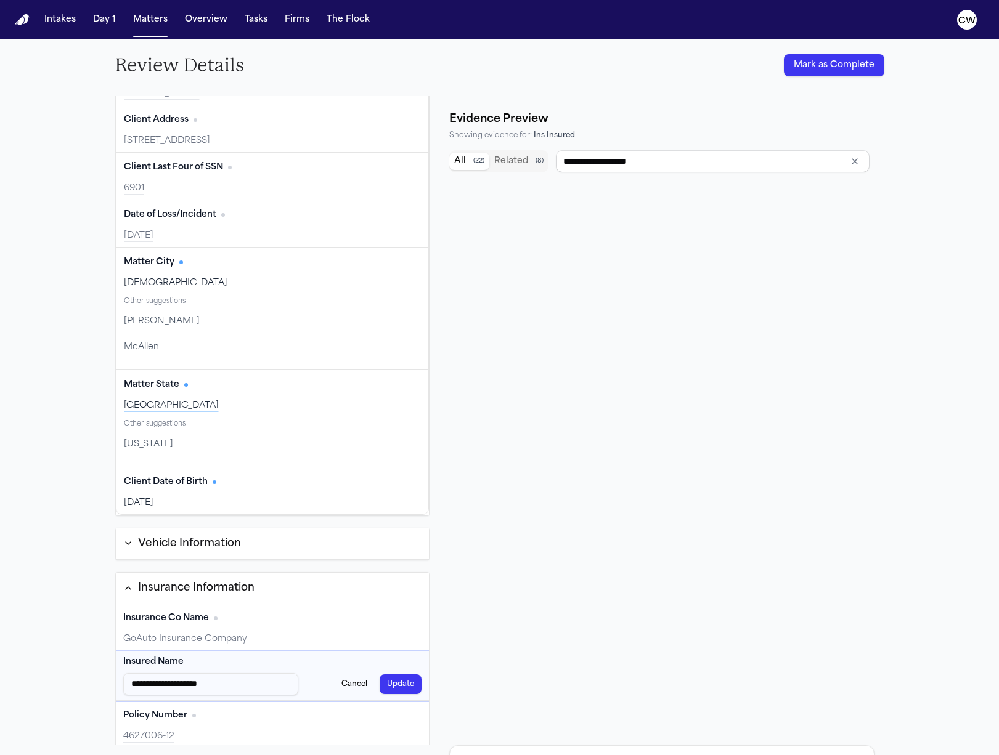
click at [207, 692] on input "**********" at bounding box center [211, 684] width 176 height 22
click at [198, 686] on input "**********" at bounding box center [211, 684] width 176 height 22
drag, startPoint x: 198, startPoint y: 686, endPoint x: 80, endPoint y: 660, distance: 120.5
click at [80, 660] on div "**********" at bounding box center [499, 399] width 999 height 711
type input "**********"
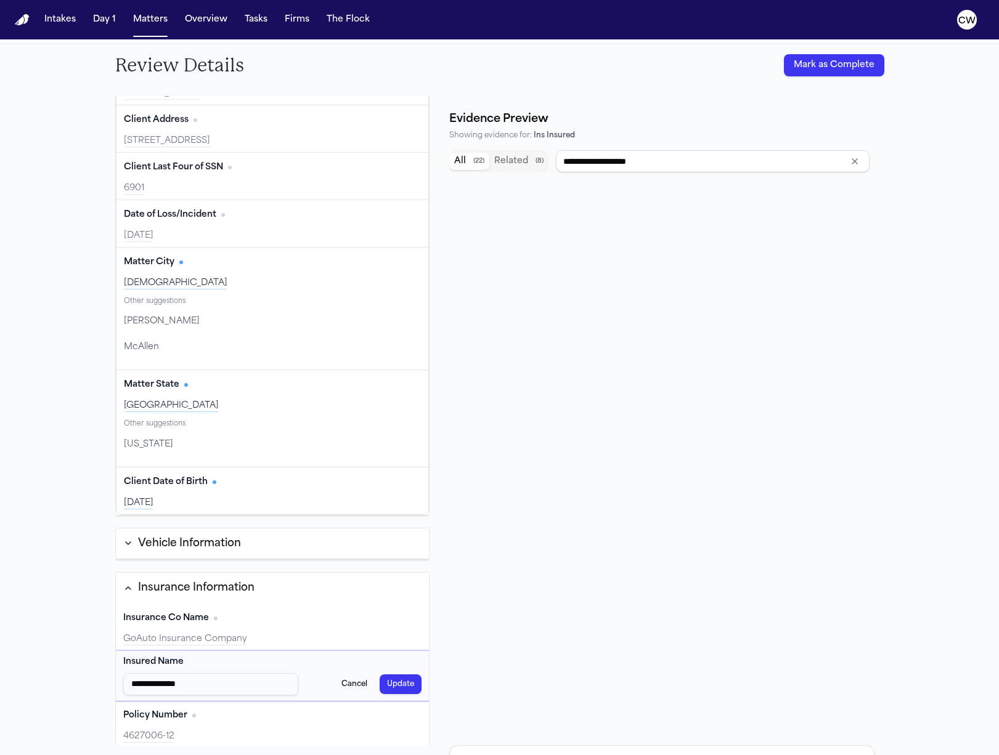
click at [80, 660] on div "**********" at bounding box center [499, 399] width 999 height 711
click at [393, 684] on button "Update" at bounding box center [400, 685] width 42 height 20
type input "**********"
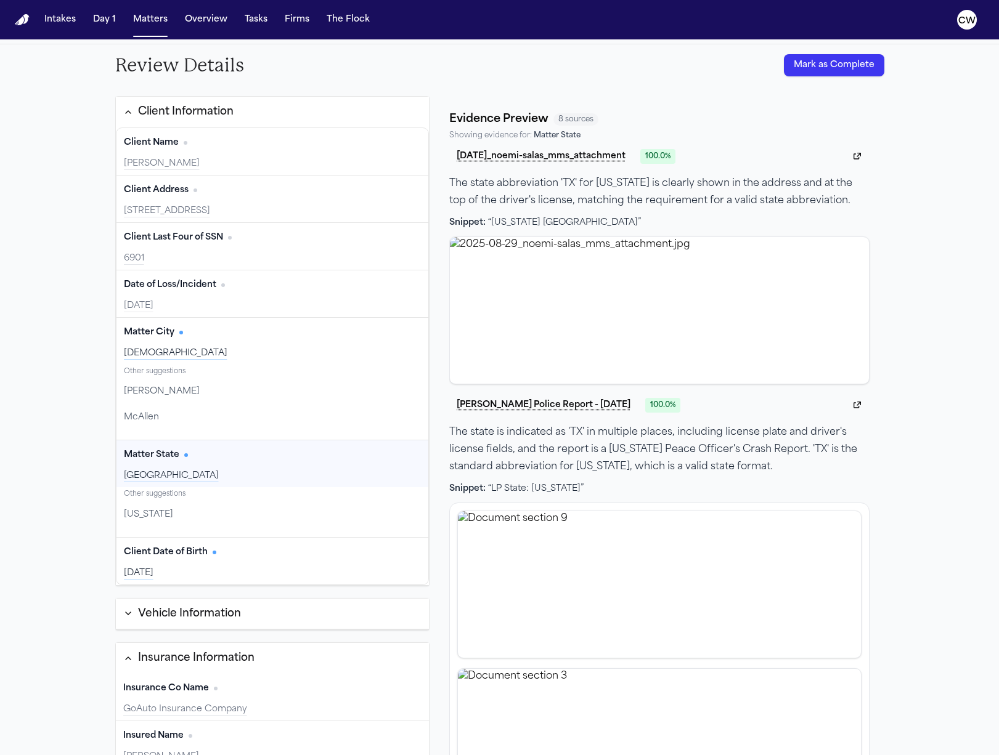
scroll to position [0, 0]
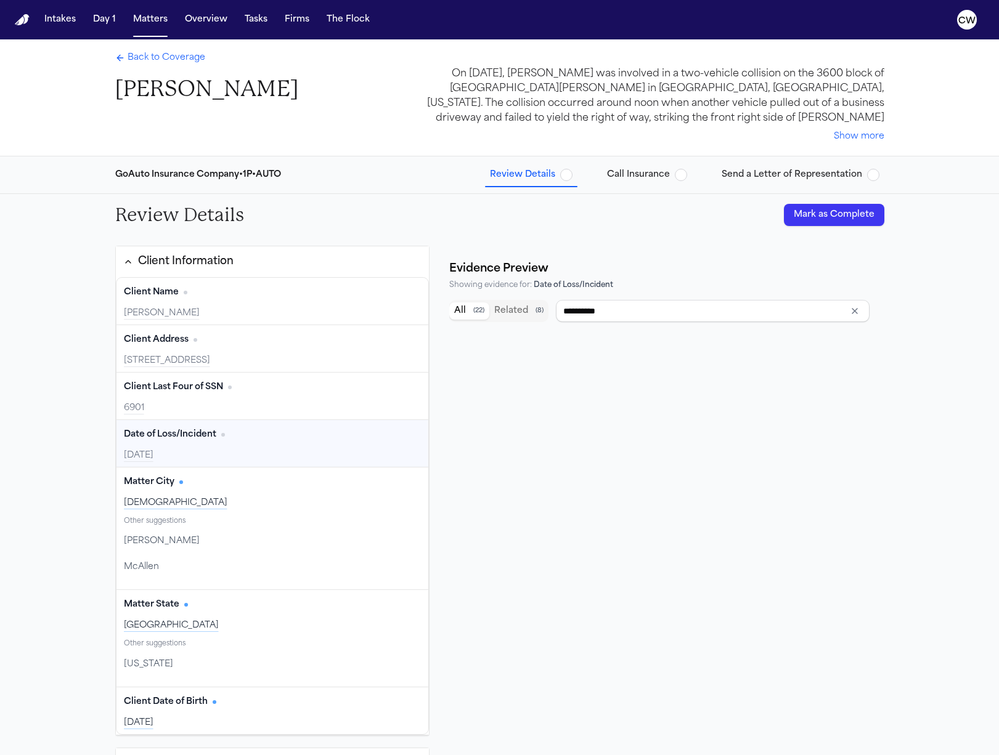
click at [826, 222] on button "Mark as Complete" at bounding box center [834, 215] width 100 height 22
click at [670, 175] on span "Call Insurance" at bounding box center [638, 175] width 63 height 12
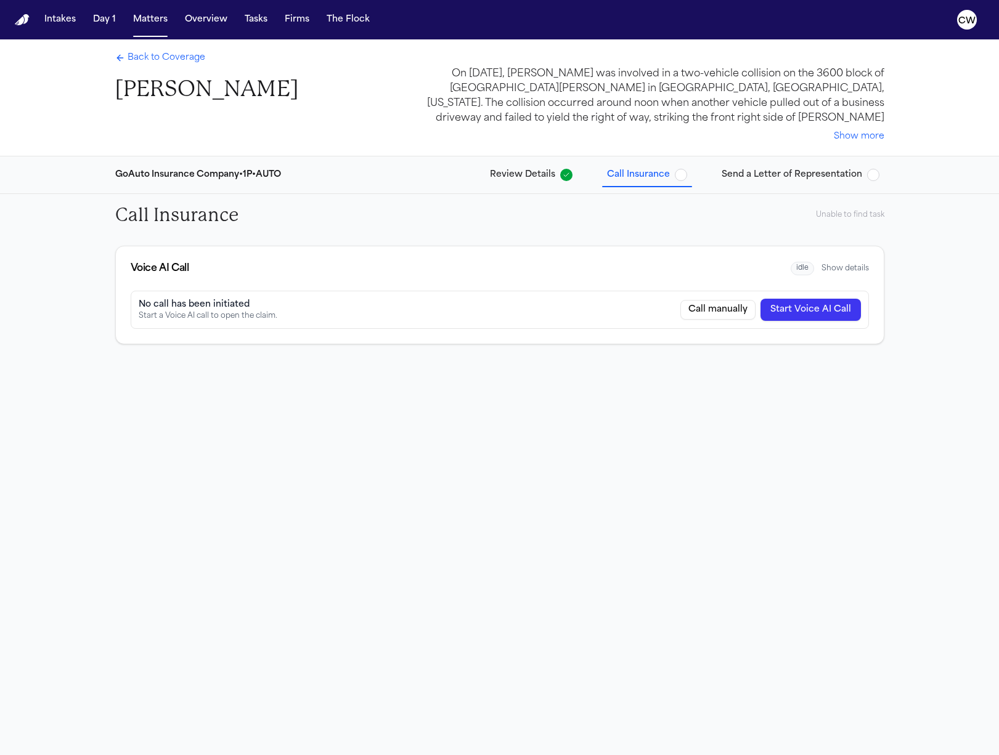
click at [818, 311] on button "Start Voice AI Call" at bounding box center [810, 310] width 100 height 22
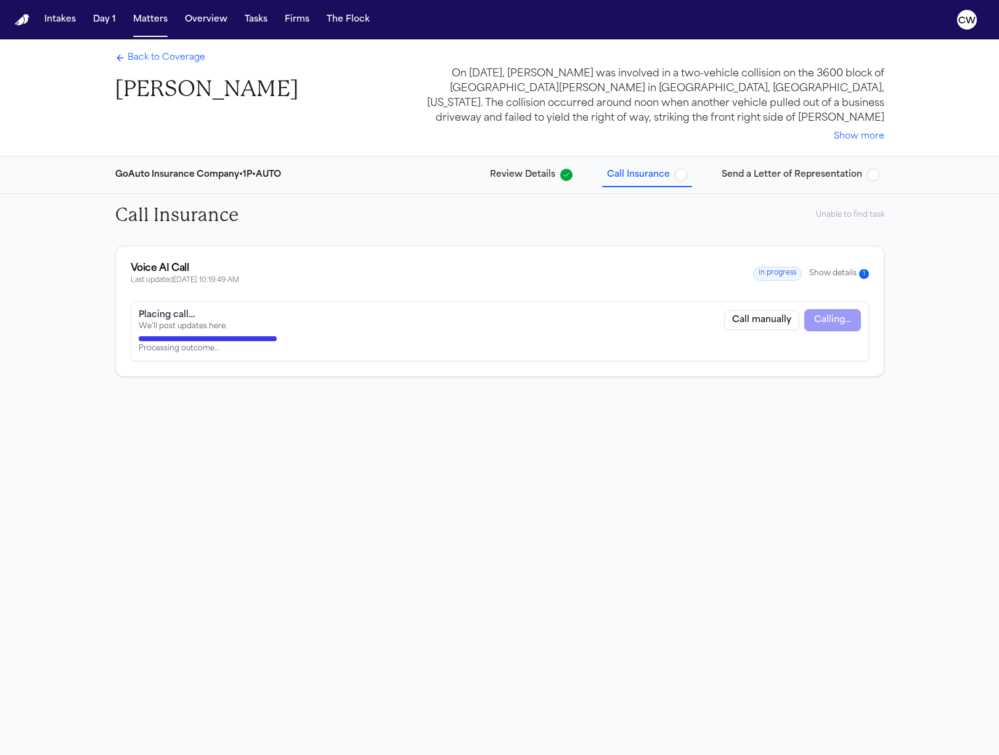
click at [540, 182] on button "Review Details" at bounding box center [531, 175] width 92 height 22
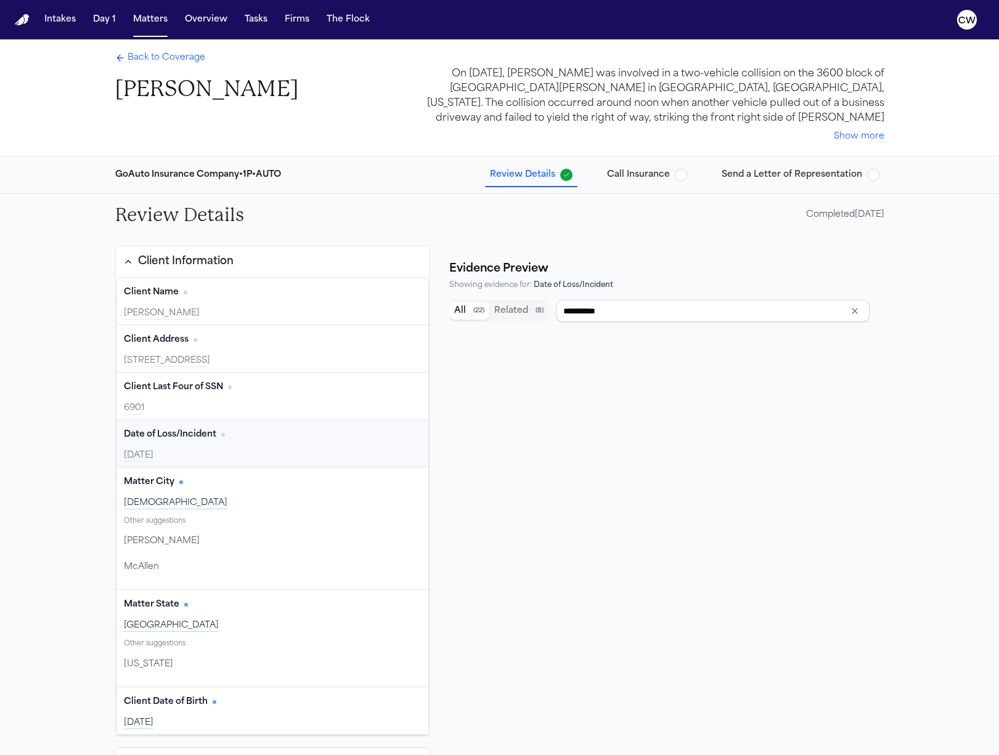
click at [646, 185] on button "Call Insurance" at bounding box center [647, 175] width 90 height 22
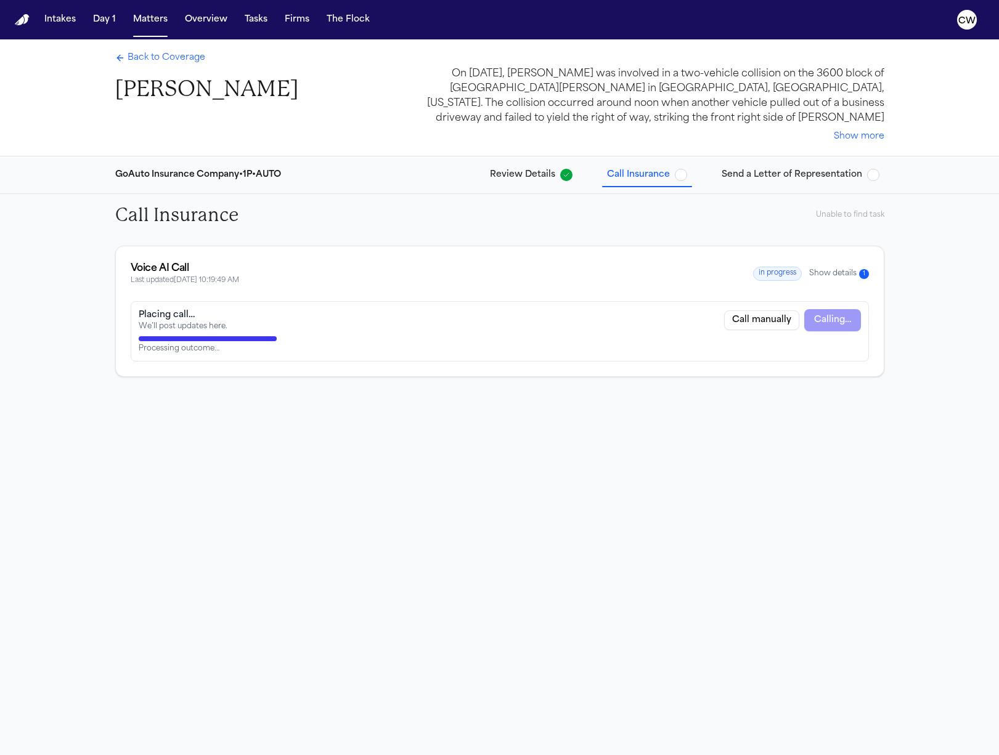
click at [745, 366] on div "Placing call… We’ll post updates here. Call manually Calling… Processing outcom…" at bounding box center [500, 338] width 768 height 75
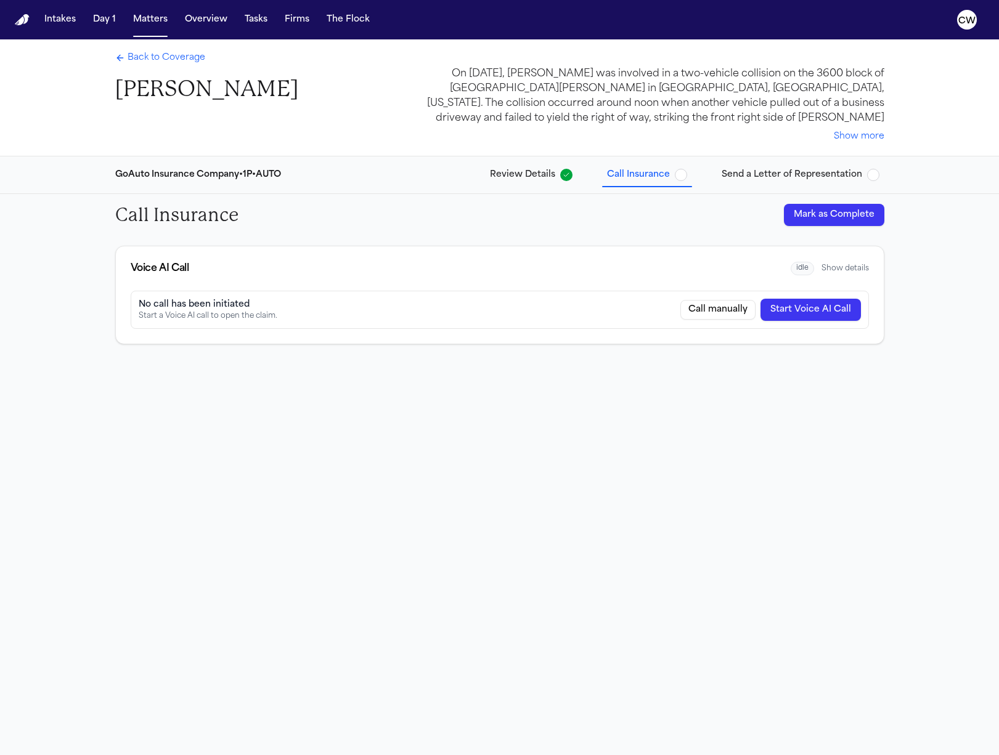
click at [851, 259] on div "Voice AI Call idle Show details" at bounding box center [500, 268] width 768 height 44
click at [848, 270] on button "Show details" at bounding box center [844, 269] width 47 height 10
click at [962, 22] on text "CW" at bounding box center [966, 21] width 17 height 9
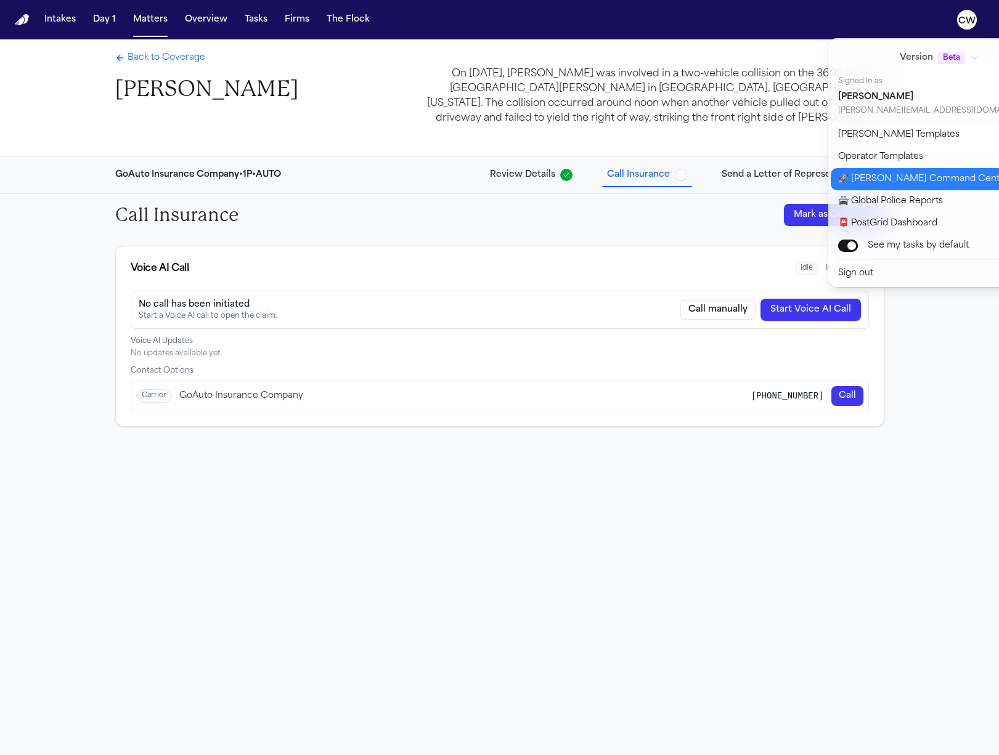
click at [881, 174] on button "🚀 Bland Command Center" at bounding box center [946, 179] width 232 height 22
select select "**"
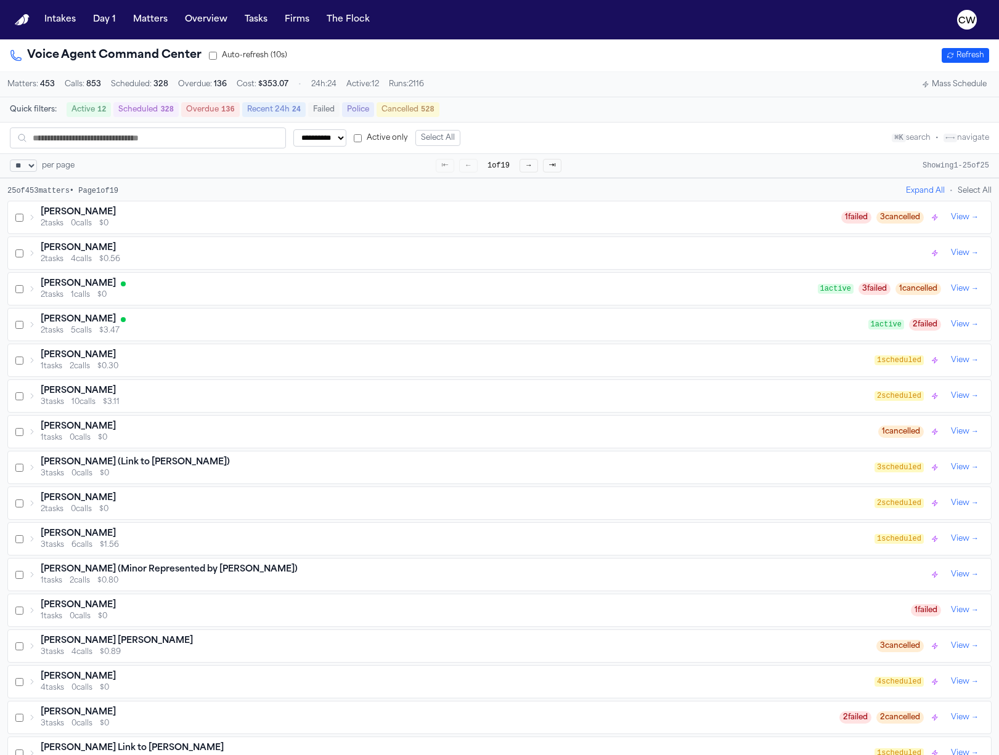
click at [34, 233] on div "Noemi Salas 2 tasks 0 calls $0 1 failed 3 cancelled View →" at bounding box center [499, 217] width 983 height 32
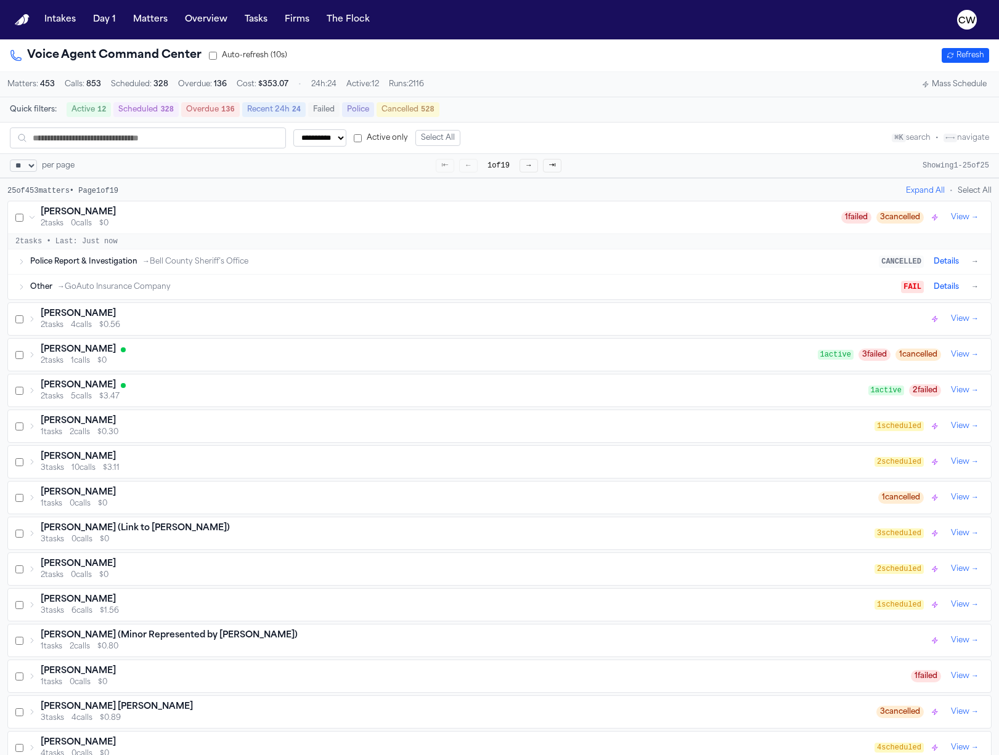
click at [127, 294] on div "Other → GoAuto Insurance Company FAIL Details →" at bounding box center [505, 287] width 951 height 15
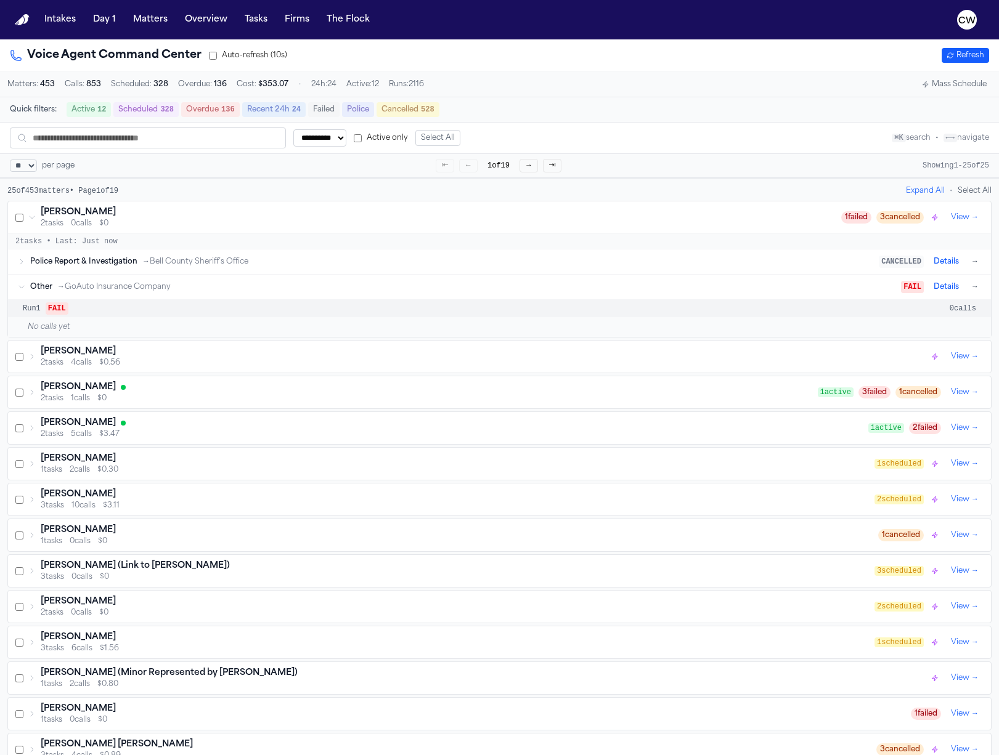
click at [976, 293] on button "→" at bounding box center [974, 287] width 12 height 12
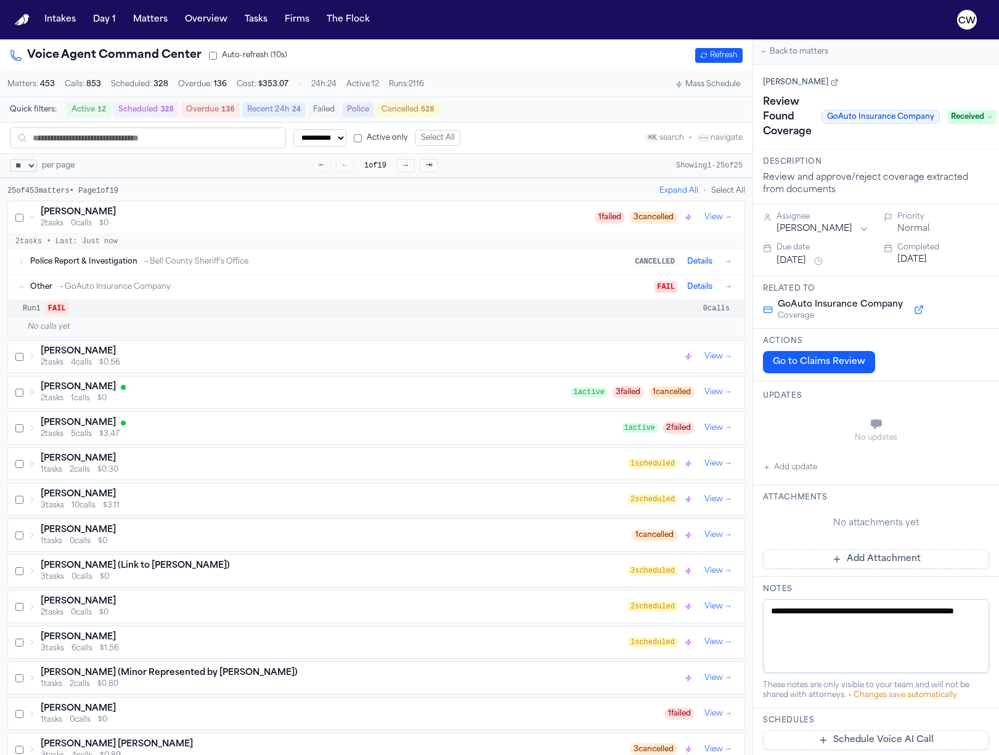
click at [702, 293] on button "Details" at bounding box center [699, 287] width 35 height 15
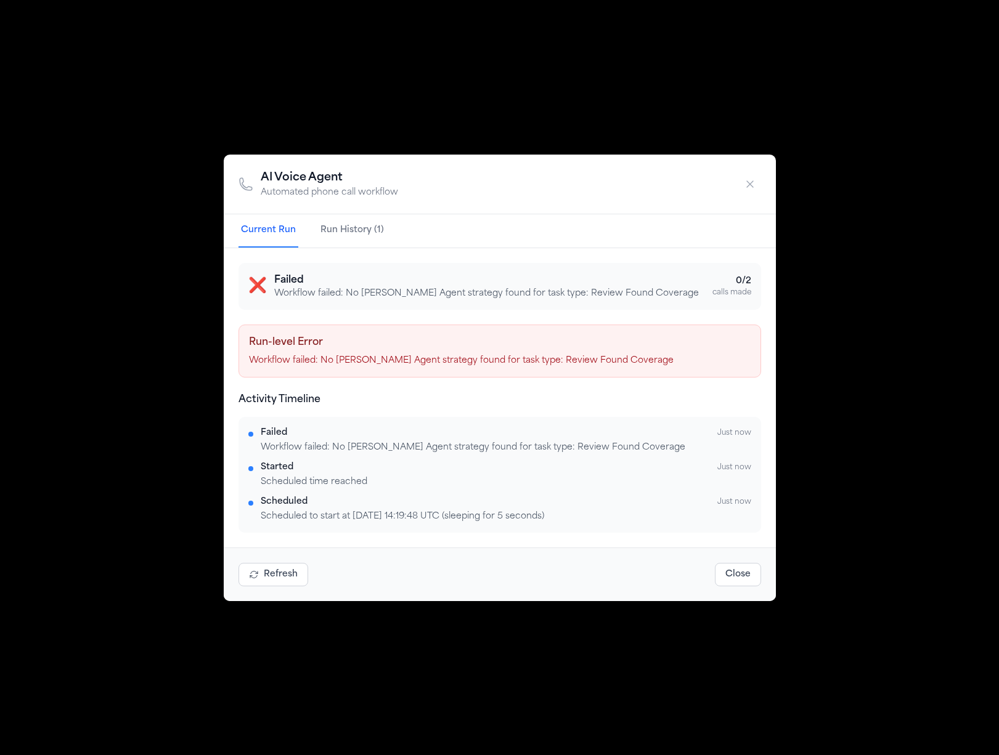
click at [299, 70] on div "AI Voice Agent Automated phone call workflow Current Run Run History (1) ❌ Fail…" at bounding box center [499, 377] width 999 height 755
drag, startPoint x: 299, startPoint y: 70, endPoint x: 293, endPoint y: 82, distance: 13.2
click at [299, 70] on div "AI Voice Agent Automated phone call workflow Current Run Run History (1) ❌ Fail…" at bounding box center [499, 377] width 999 height 755
click at [744, 189] on icon "button" at bounding box center [750, 184] width 12 height 12
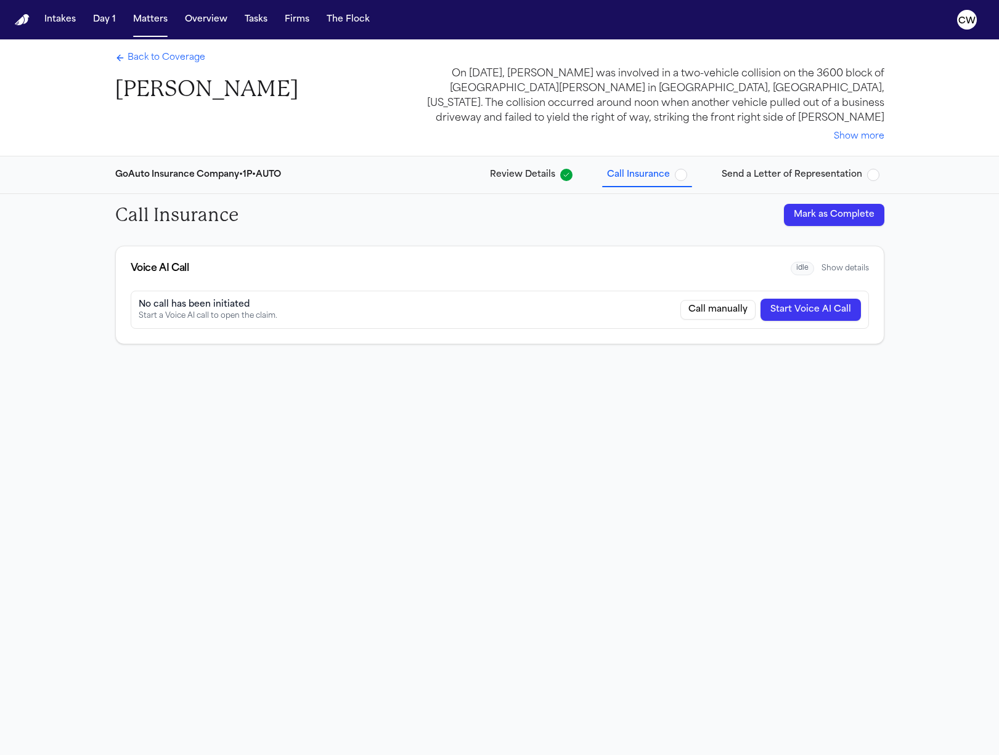
click at [834, 259] on div "Voice AI Call idle Show details" at bounding box center [500, 268] width 768 height 44
click at [835, 267] on button "Show details" at bounding box center [844, 269] width 47 height 10
click at [262, 27] on button "Tasks" at bounding box center [256, 20] width 33 height 22
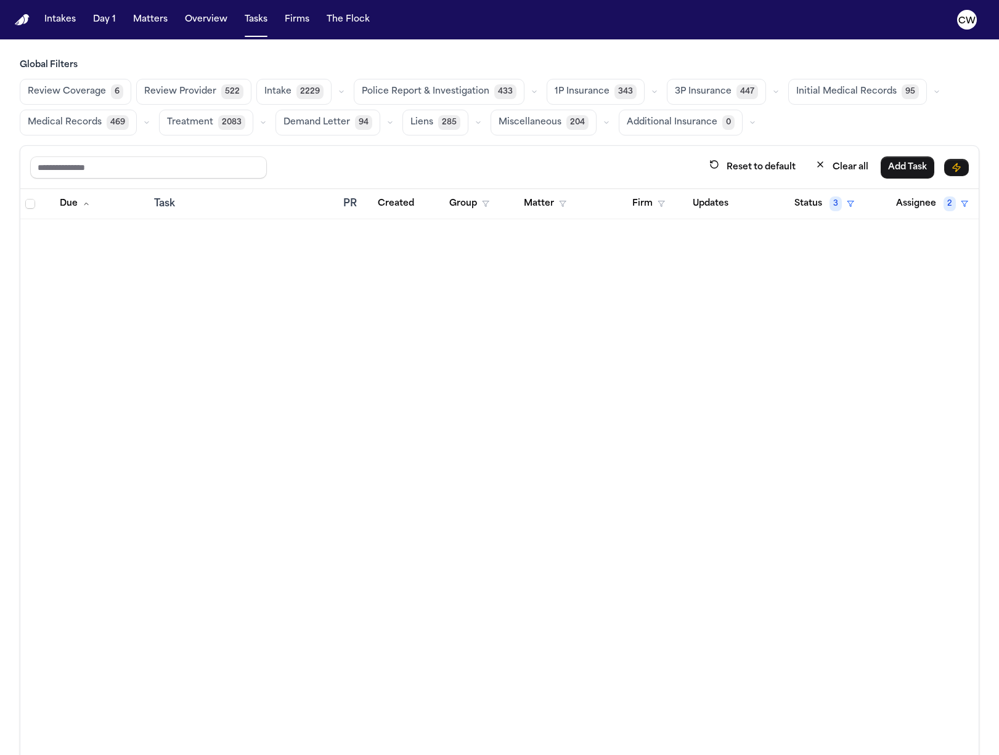
click at [647, 97] on button "button" at bounding box center [654, 91] width 15 height 15
click at [583, 126] on span "Open Claim" at bounding box center [580, 122] width 52 height 12
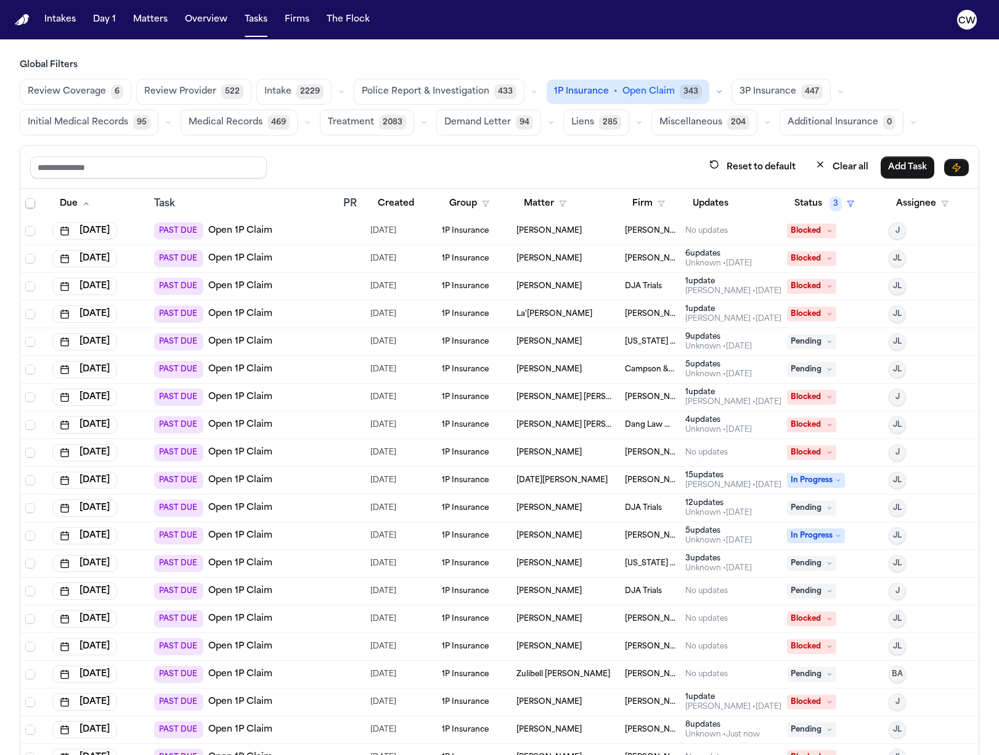
scroll to position [30, 0]
click at [346, 620] on div at bounding box center [348, 619] width 10 height 10
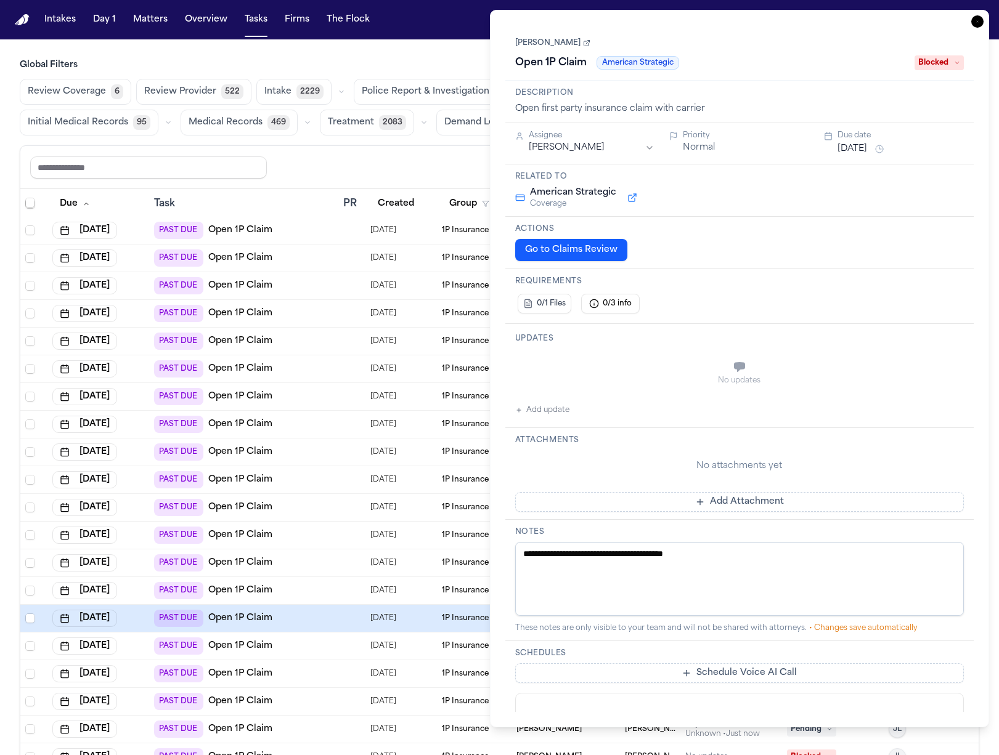
click at [291, 642] on div "PAST DUE Open 1P Claim" at bounding box center [244, 646] width 180 height 17
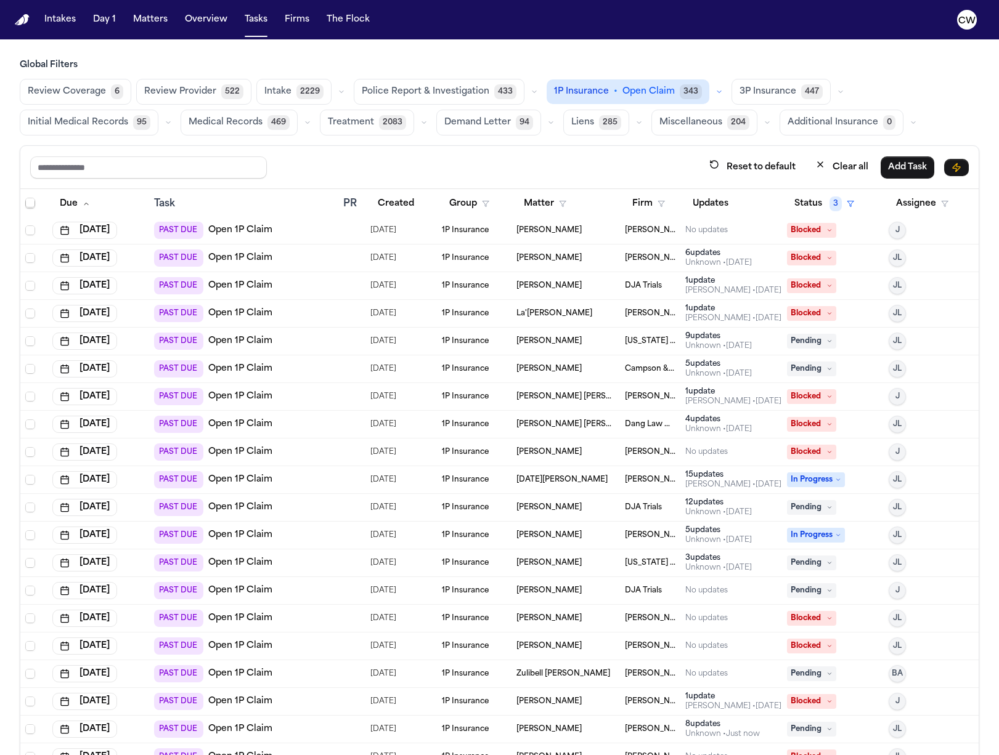
click at [291, 669] on div "PAST DUE Open 1P Claim" at bounding box center [244, 673] width 180 height 17
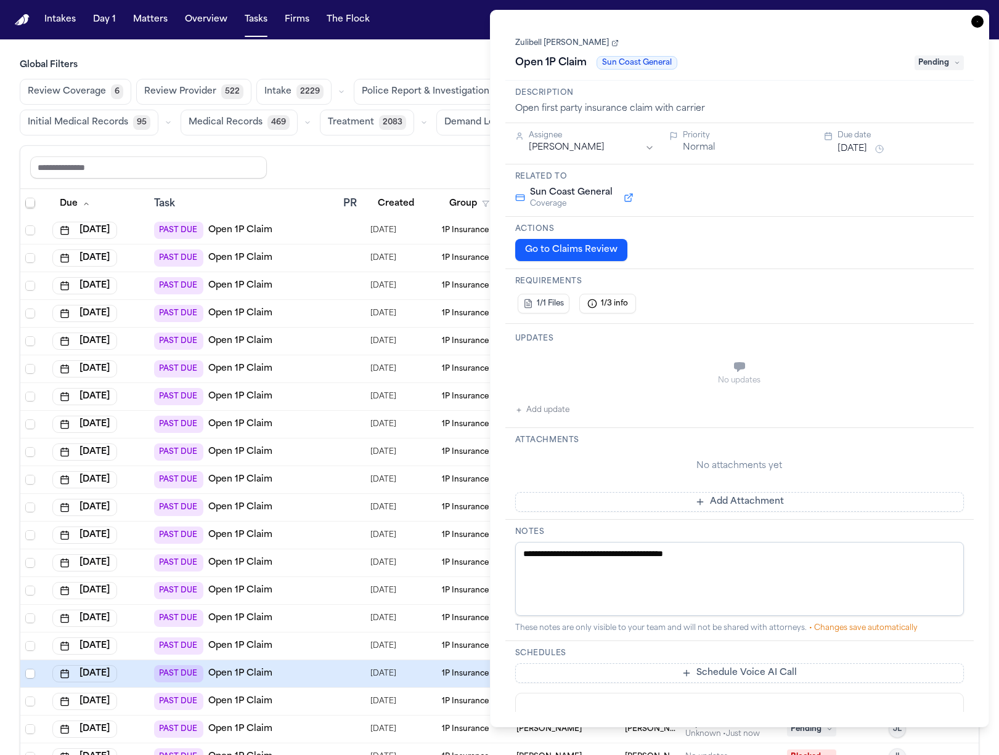
click at [293, 694] on div "PAST DUE Open 1P Claim" at bounding box center [244, 701] width 180 height 17
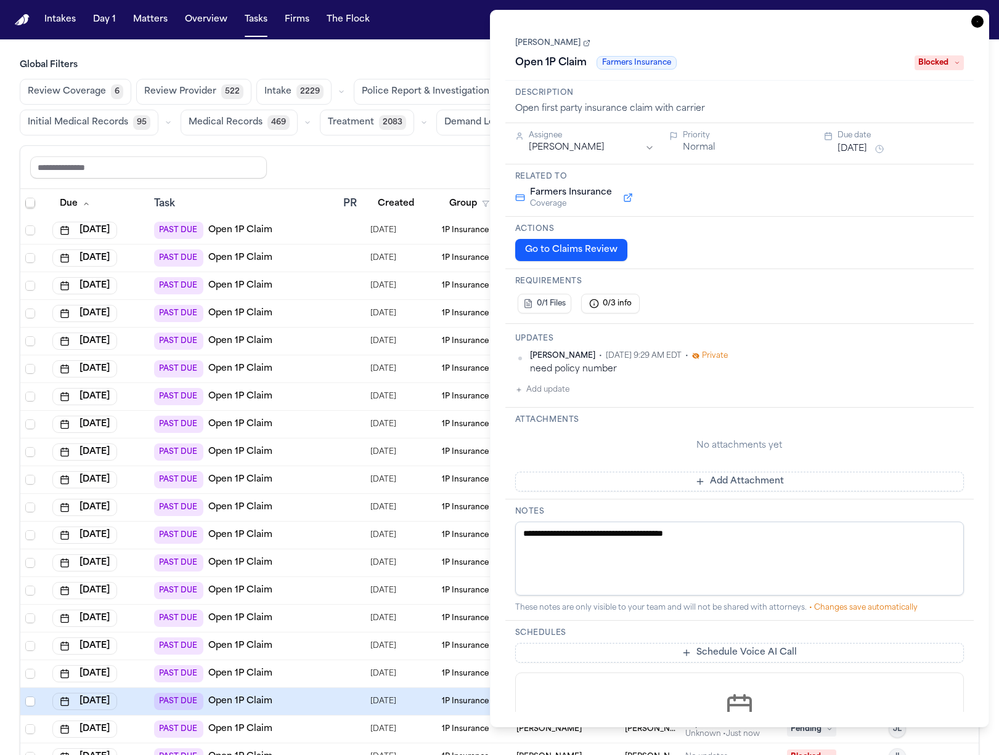
click at [314, 580] on td "PAST DUE Open 1P Claim" at bounding box center [244, 591] width 190 height 28
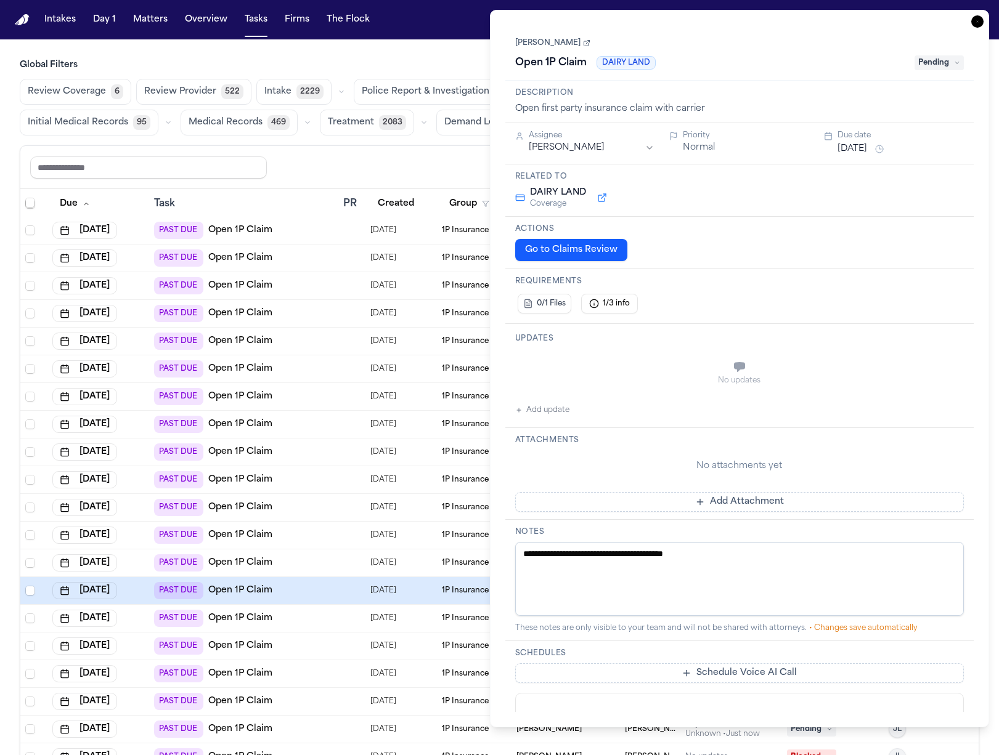
click at [300, 530] on div "PAST DUE Open 1P Claim" at bounding box center [244, 535] width 180 height 17
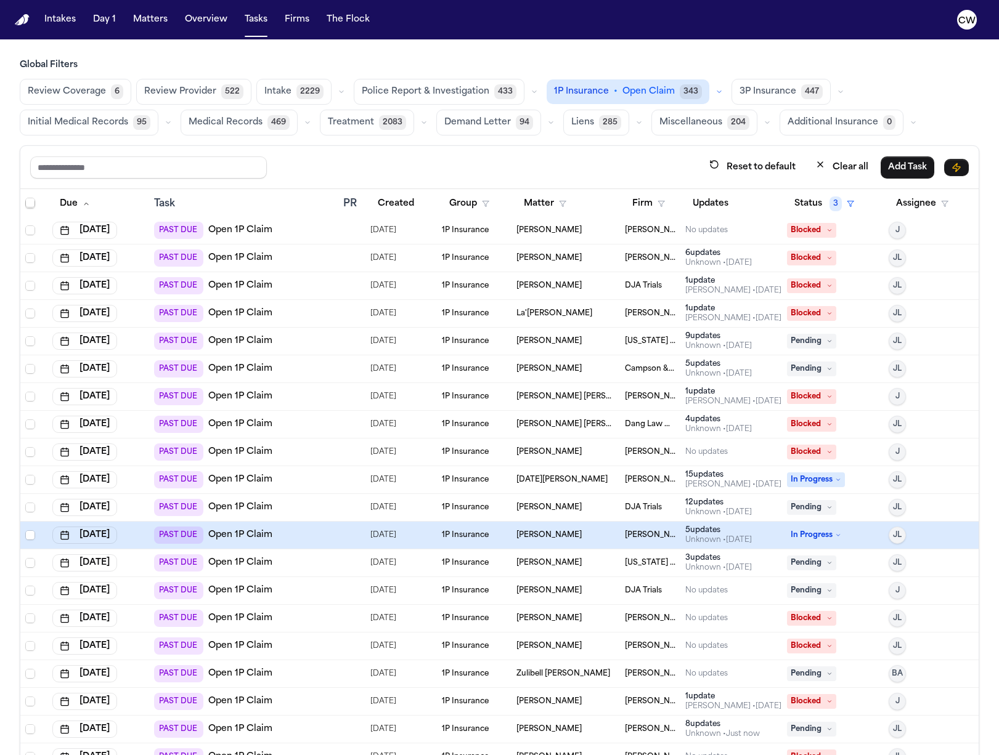
click at [300, 530] on div "PAST DUE Open 1P Claim" at bounding box center [244, 535] width 180 height 17
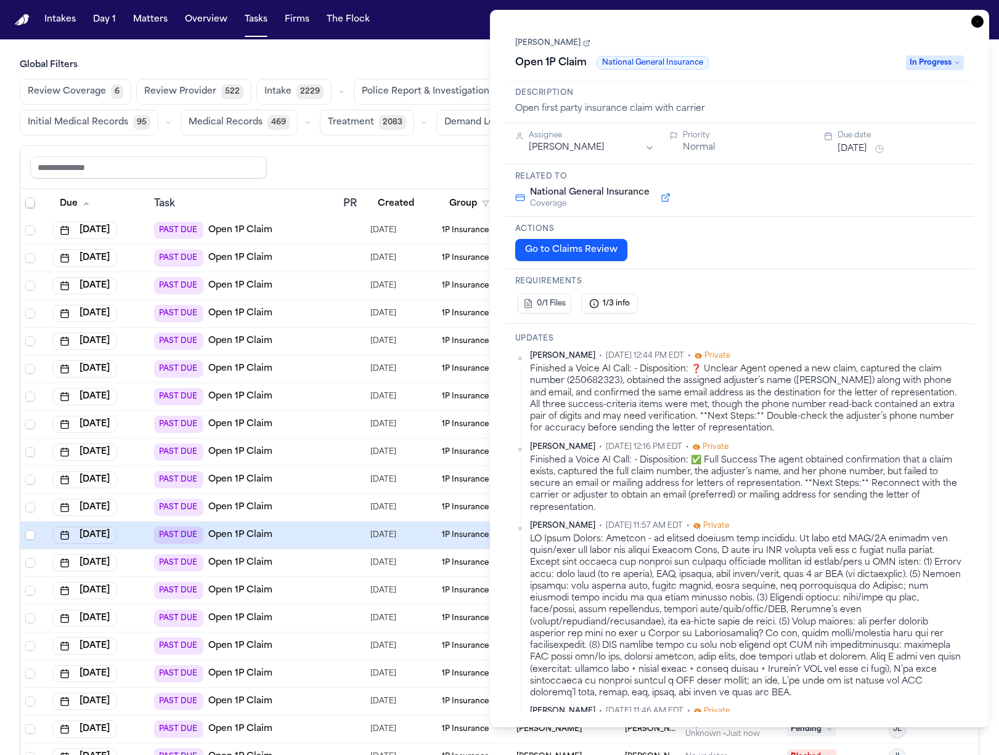
click at [533, 254] on button "Go to Claims Review" at bounding box center [571, 250] width 112 height 22
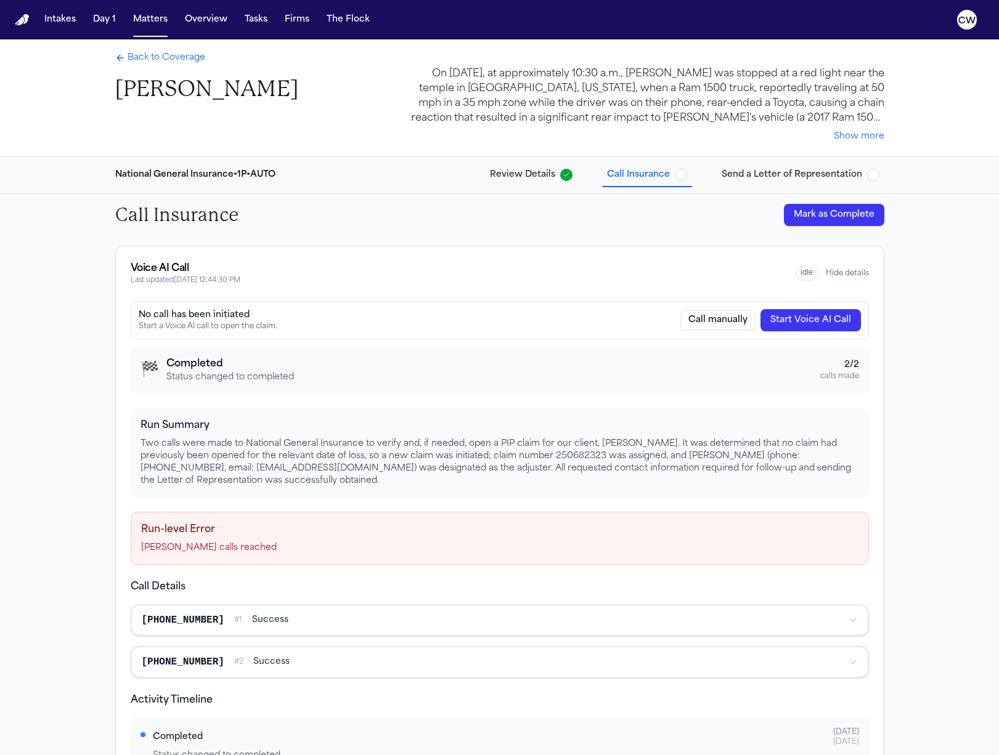
click at [529, 177] on span "Review Details" at bounding box center [522, 175] width 65 height 12
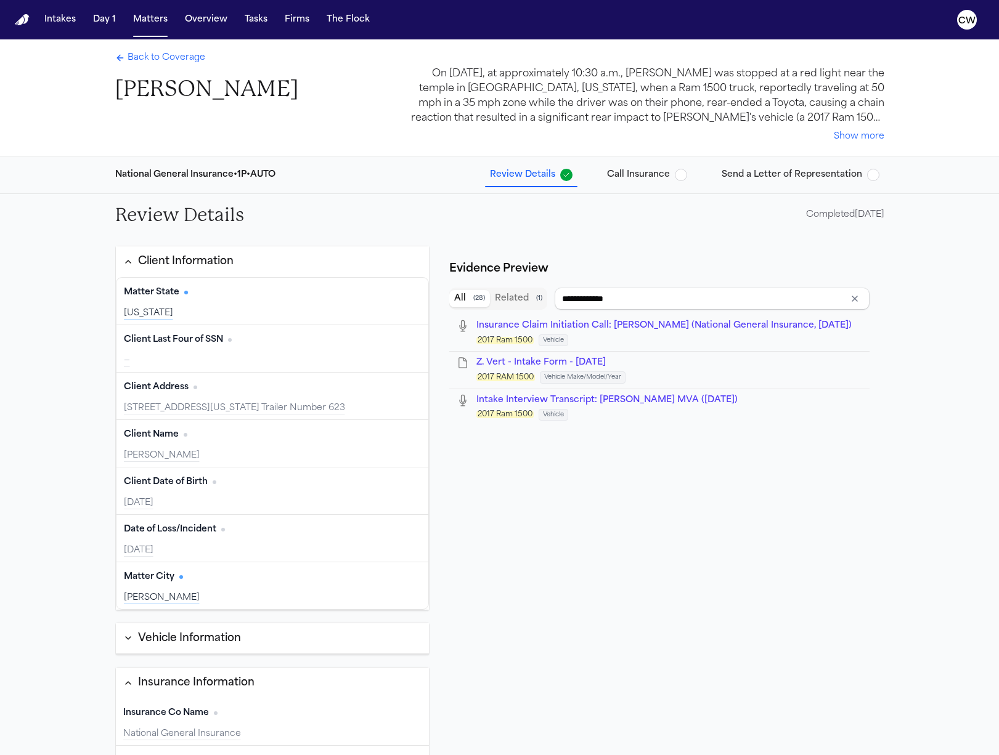
click at [655, 175] on span "Call Insurance" at bounding box center [638, 175] width 63 height 12
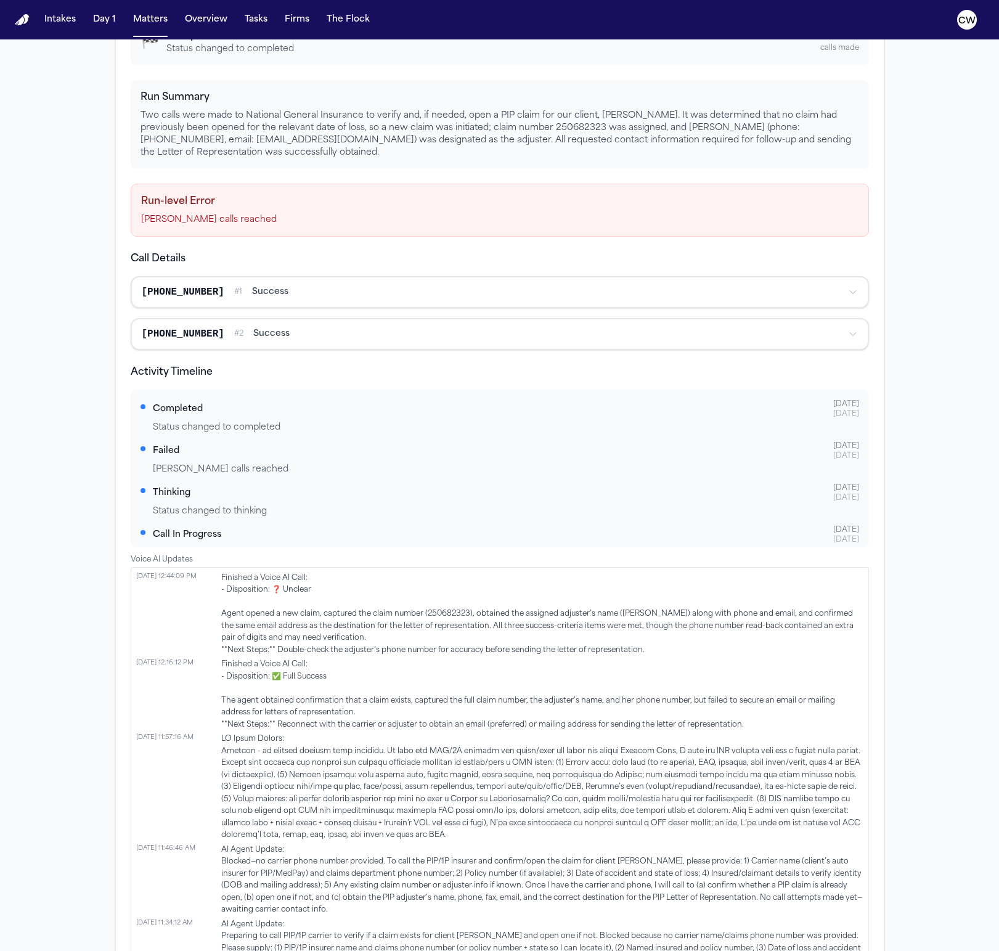
scroll to position [464, 0]
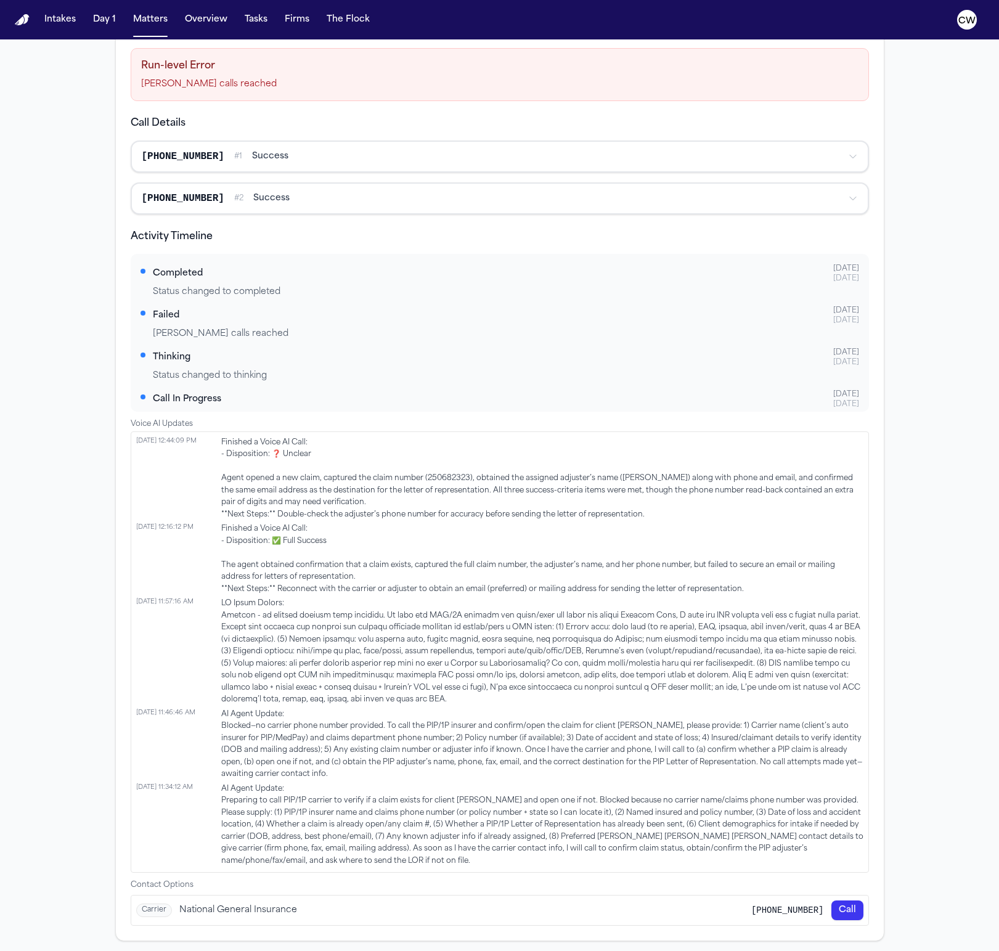
click at [950, 755] on div "Call Insurance Mark as Complete Voice AI Call Last updated 8/21/2025, 12:44:30 …" at bounding box center [499, 340] width 999 height 1220
click at [488, 186] on button "1 (800) 462-2123 # 2 success" at bounding box center [500, 199] width 736 height 30
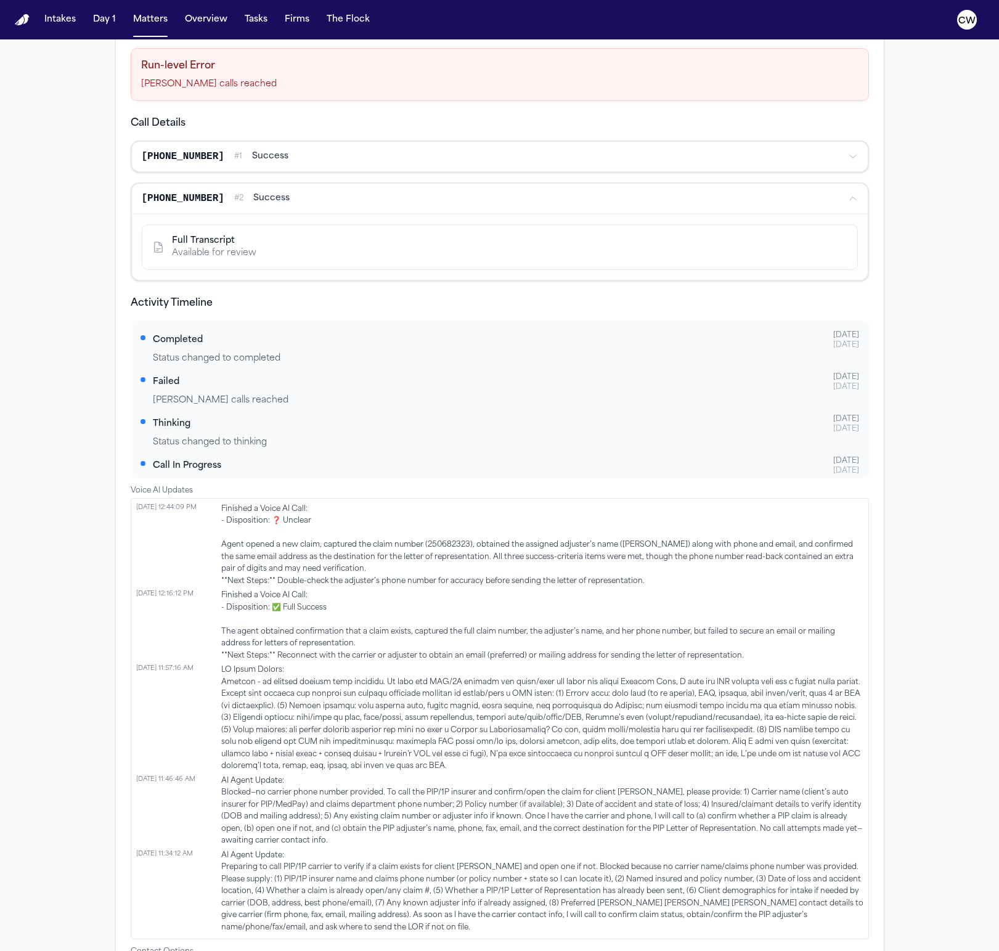
click at [487, 186] on button "1 (800) 462-2123 # 2 success" at bounding box center [500, 199] width 736 height 30
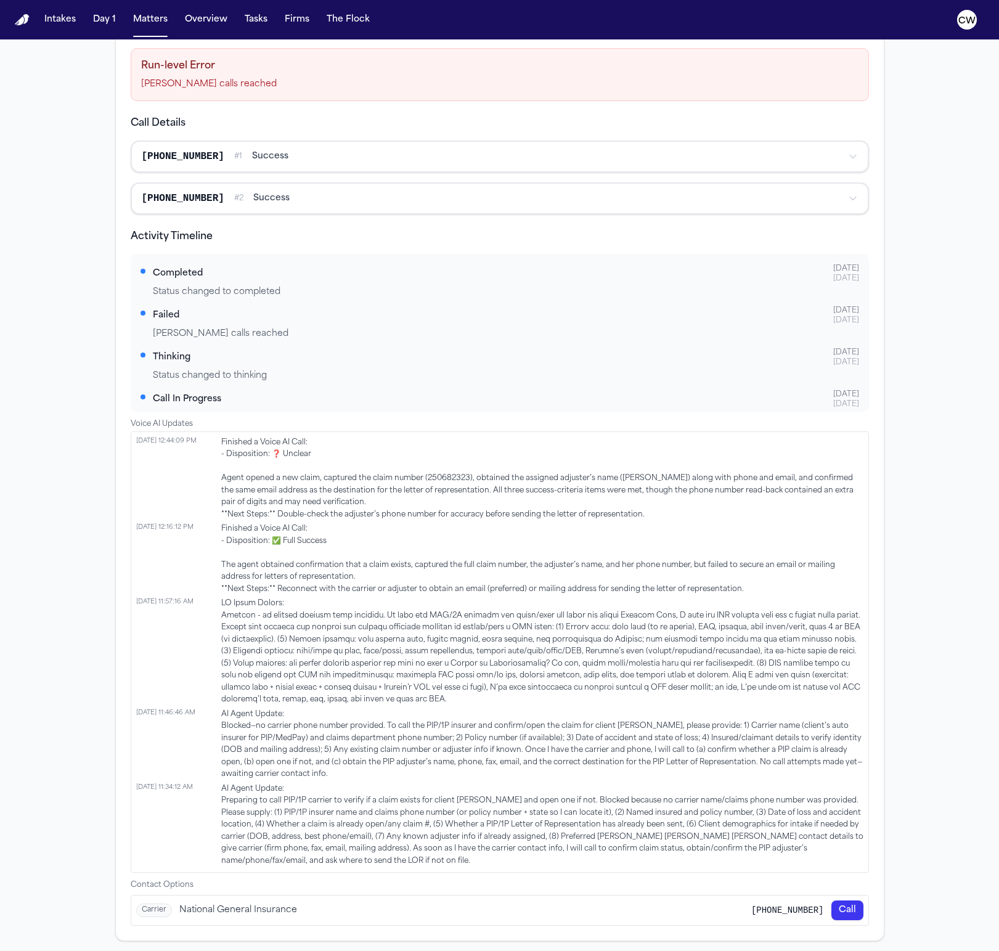
click at [468, 162] on div "1 (800) 462-2123 # 1 success" at bounding box center [490, 156] width 696 height 15
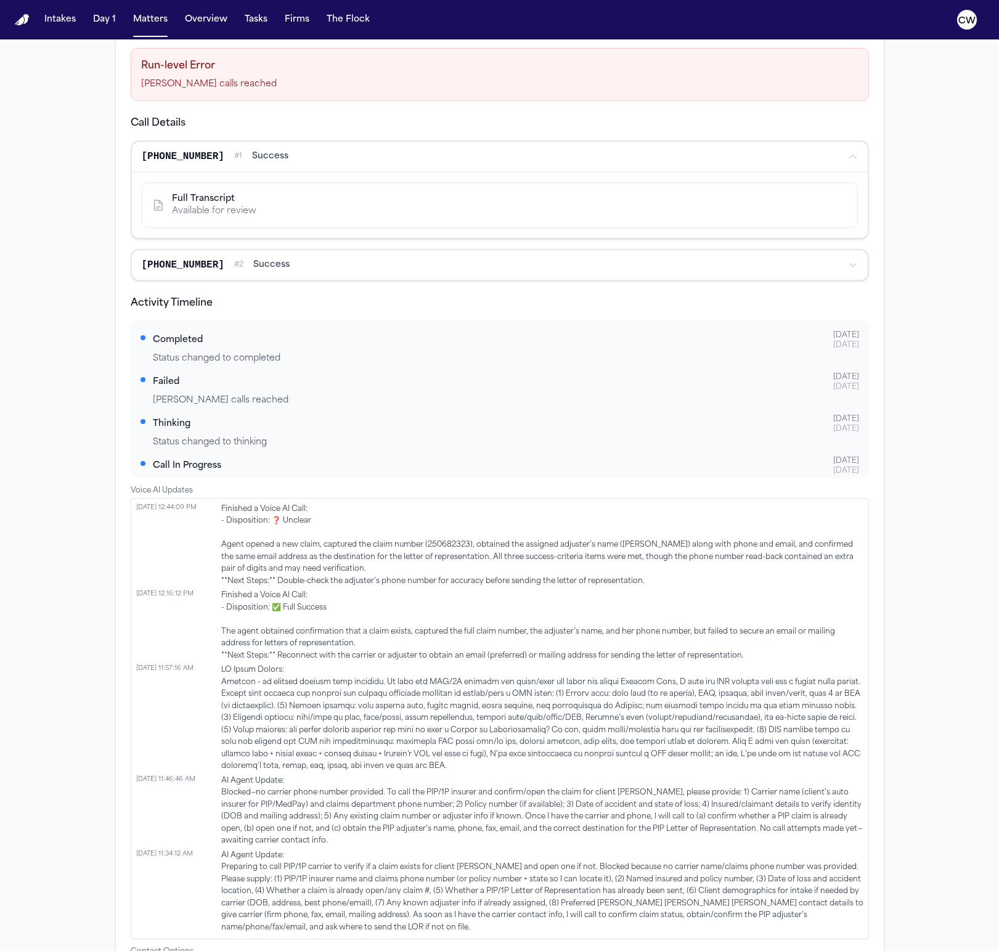
click at [468, 162] on div "1 (800) 462-2123 # 1 success" at bounding box center [490, 156] width 696 height 15
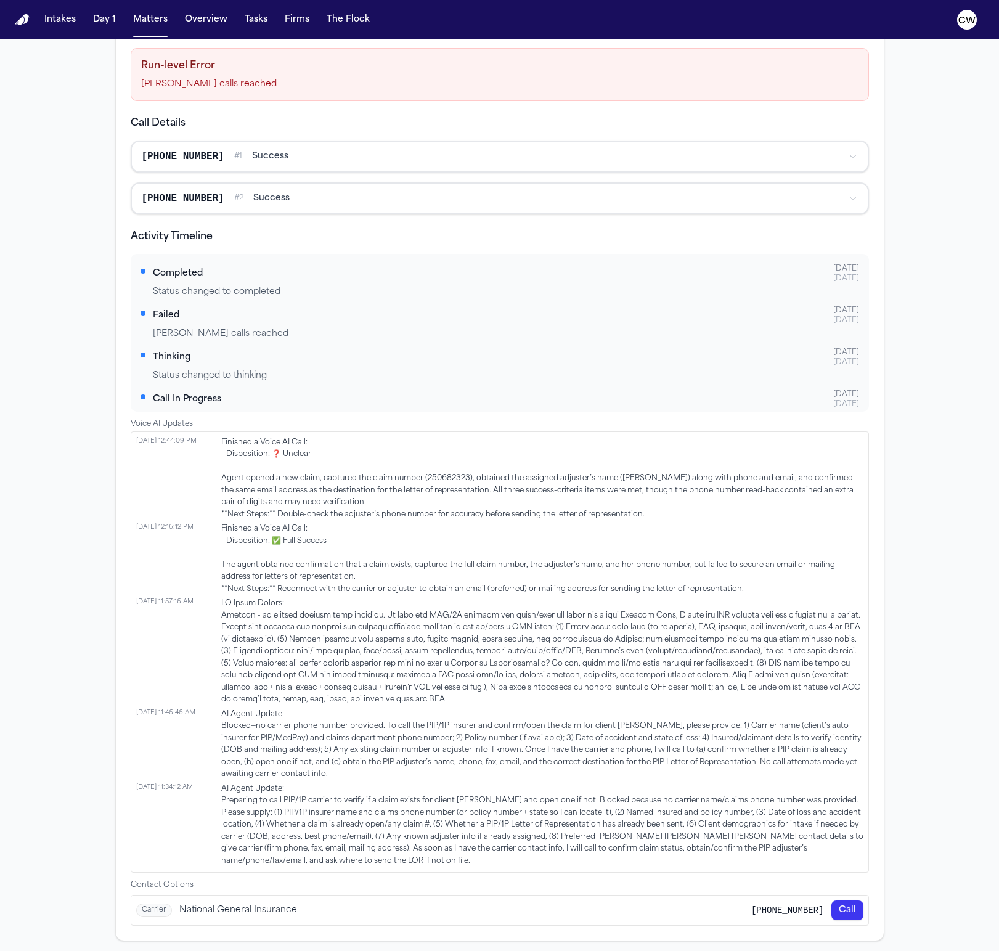
scroll to position [392, 0]
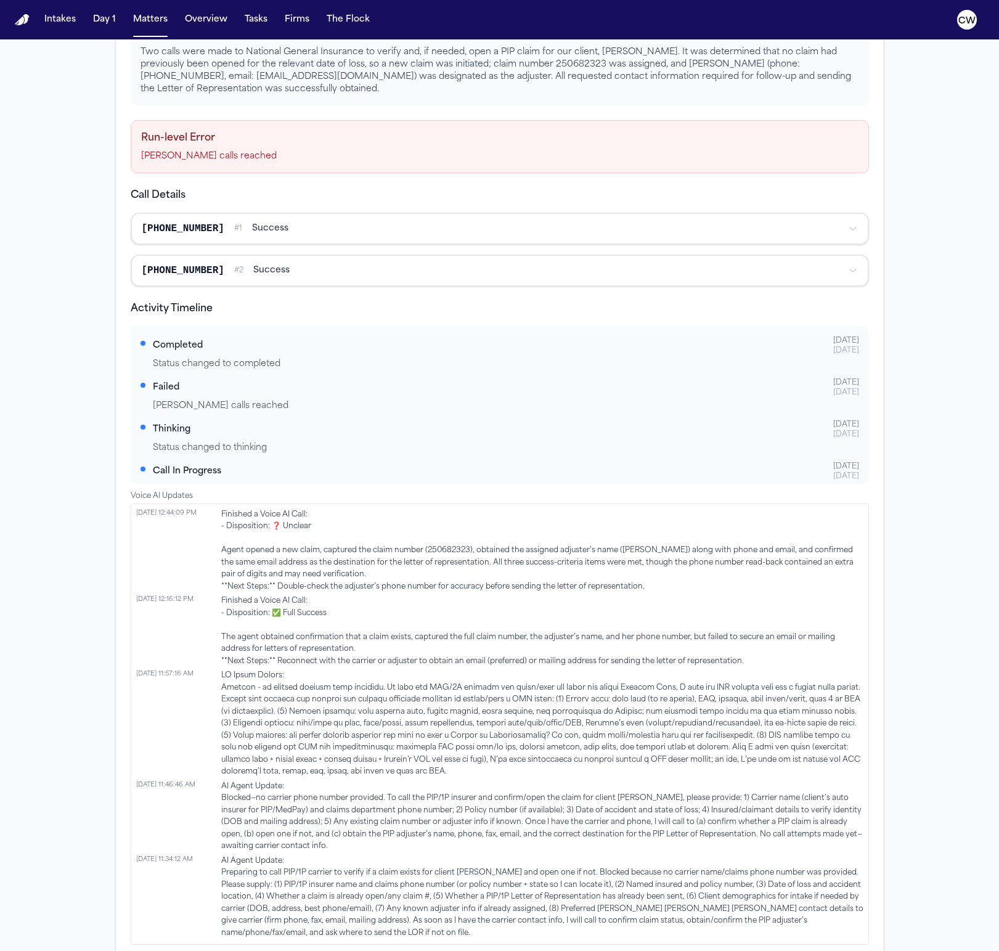
click at [399, 219] on button "1 (800) 462-2123 # 1 success" at bounding box center [500, 229] width 736 height 30
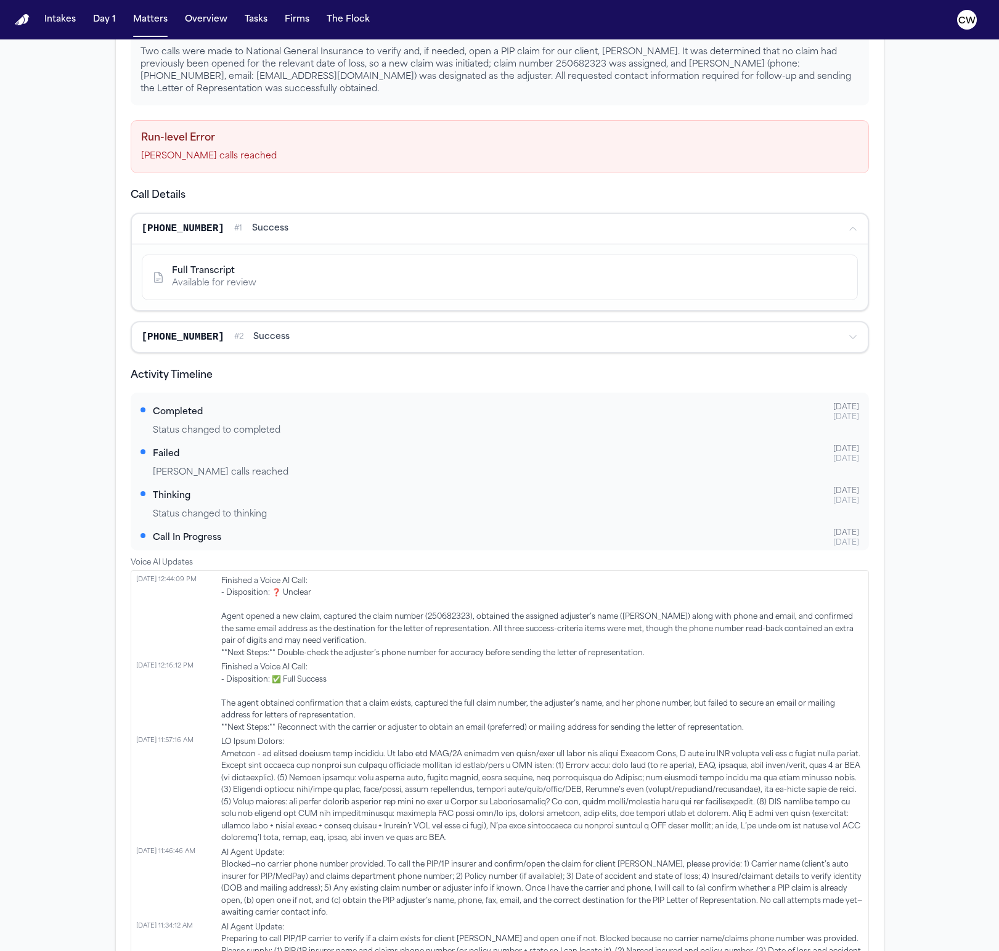
click at [365, 216] on button "1 (800) 462-2123 # 1 success" at bounding box center [500, 229] width 736 height 30
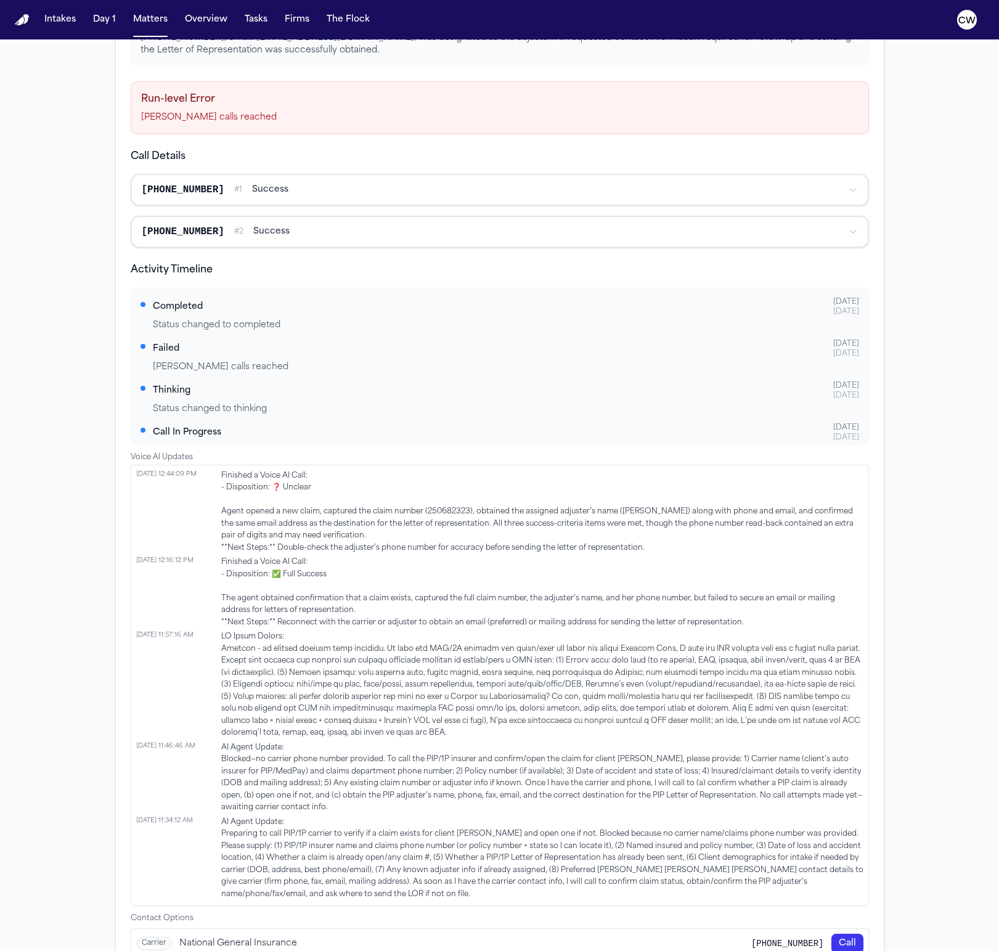
scroll to position [464, 0]
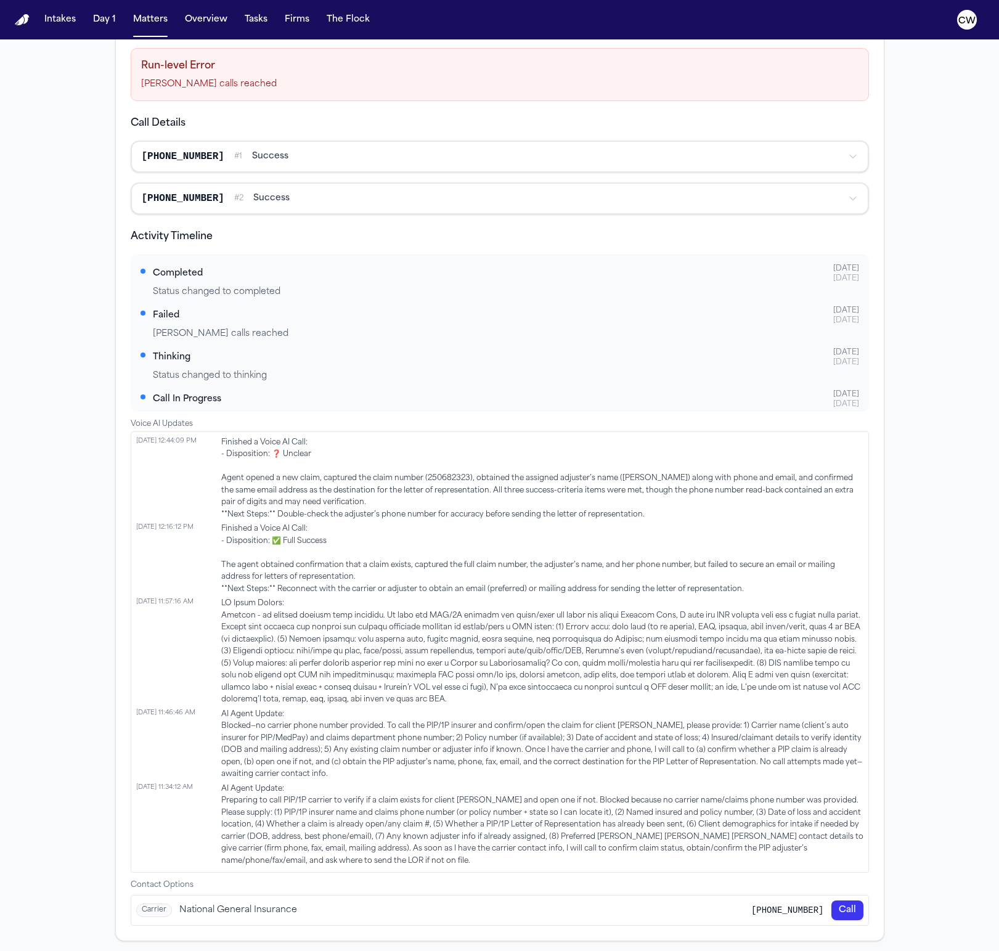
click at [847, 755] on button "Call" at bounding box center [847, 910] width 32 height 20
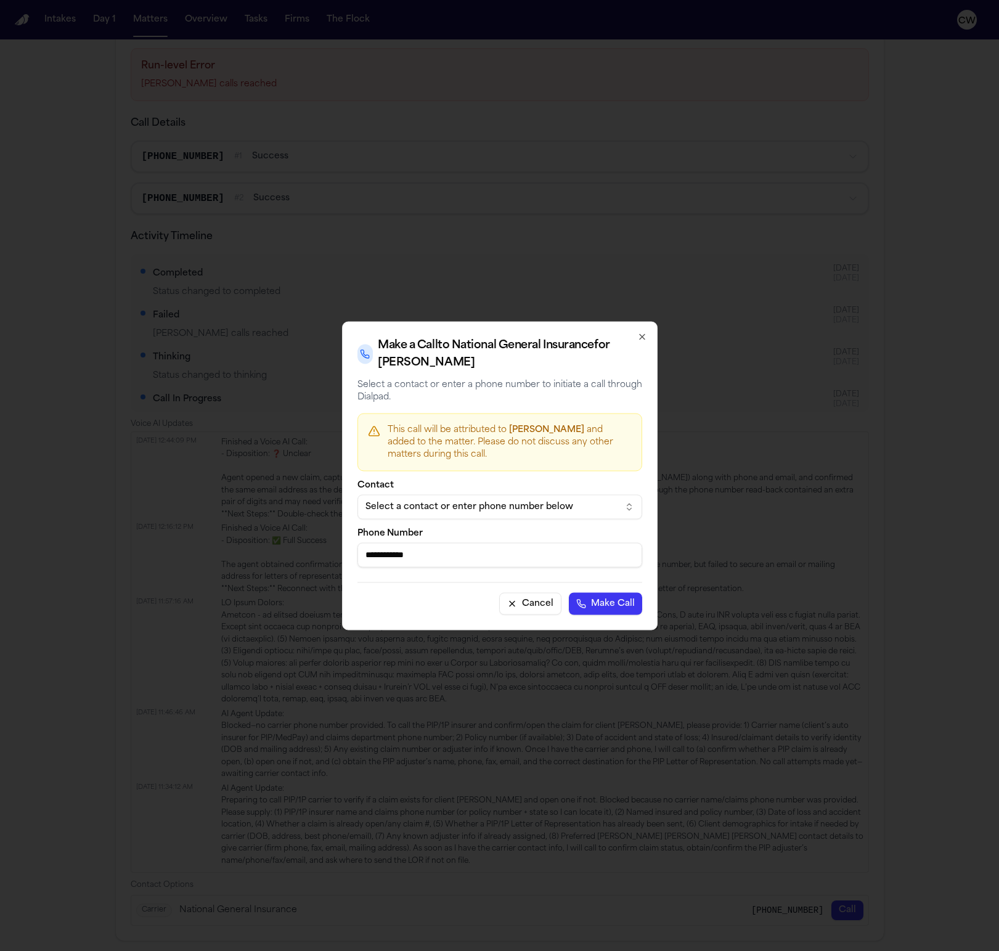
click at [641, 336] on icon "button" at bounding box center [641, 336] width 5 height 5
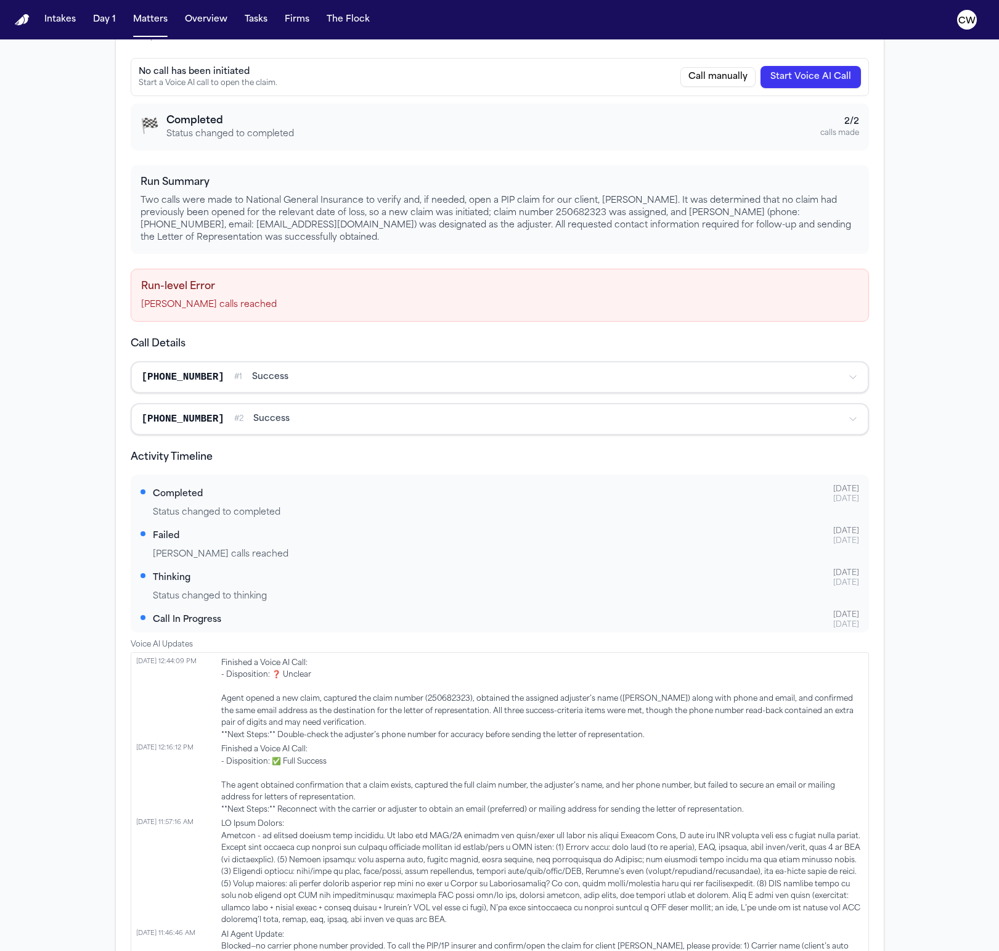
scroll to position [216, 0]
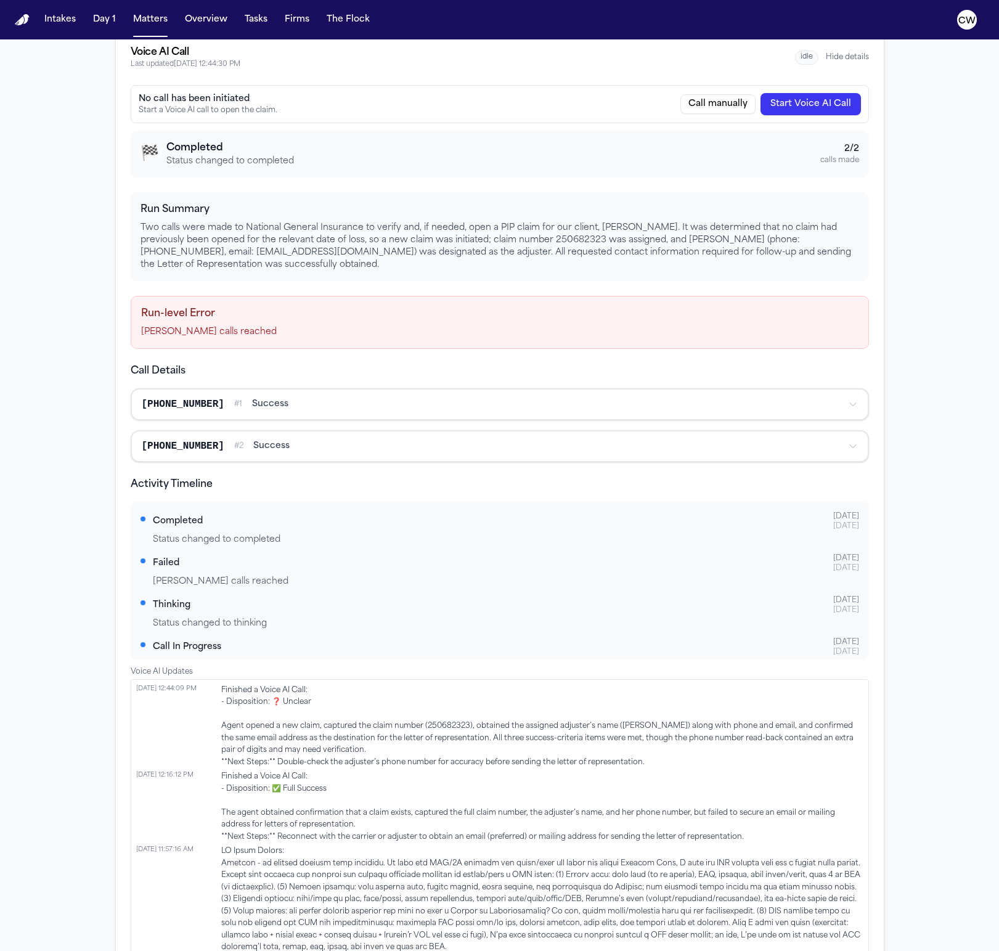
click at [181, 320] on h4 "Run-level Error" at bounding box center [499, 313] width 717 height 15
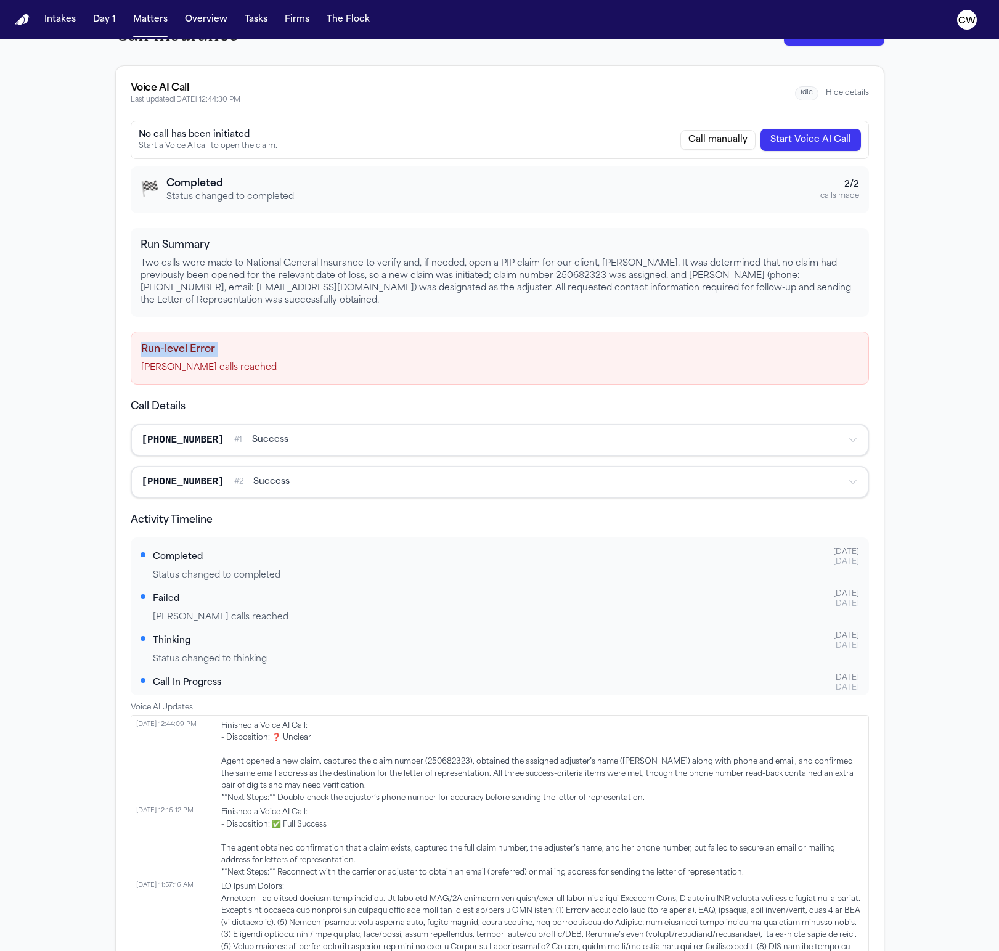
scroll to position [179, 0]
click at [179, 271] on p "Two calls were made to National General Insurance to verify and, if needed, ope…" at bounding box center [499, 283] width 718 height 49
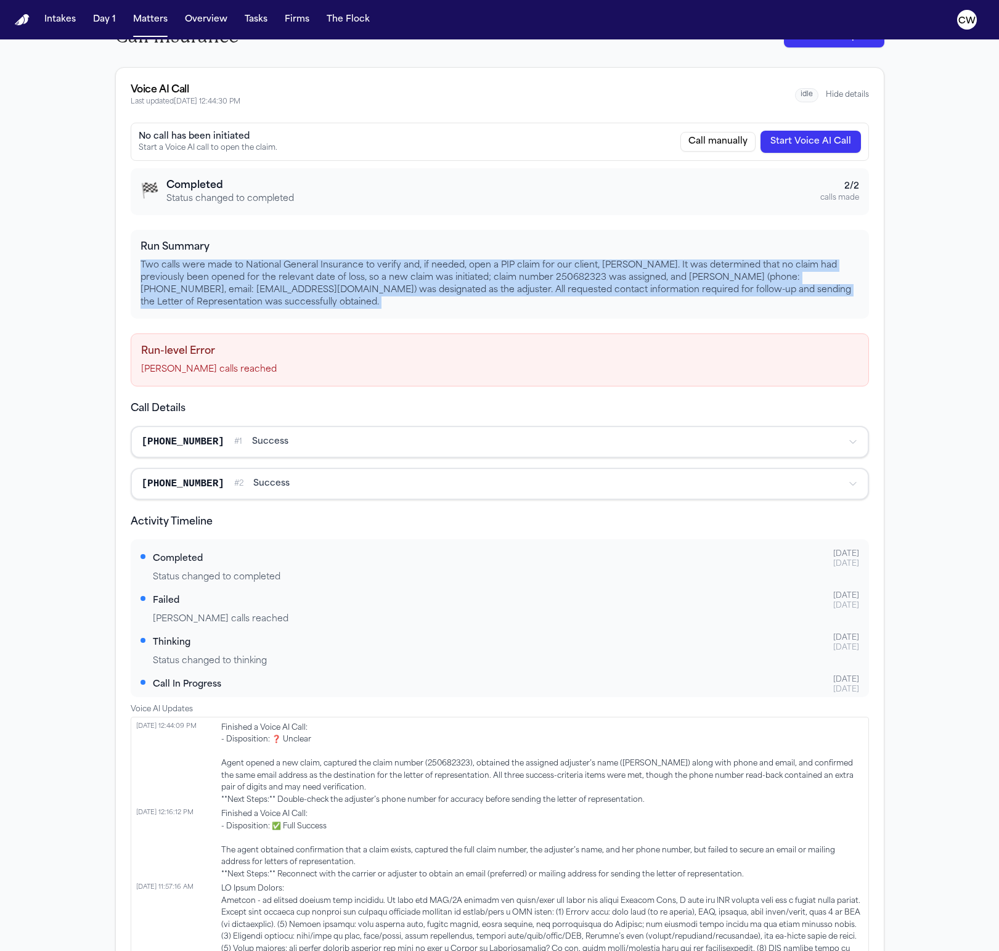
click at [179, 271] on p "Two calls were made to National General Insurance to verify and, if needed, ope…" at bounding box center [499, 283] width 718 height 49
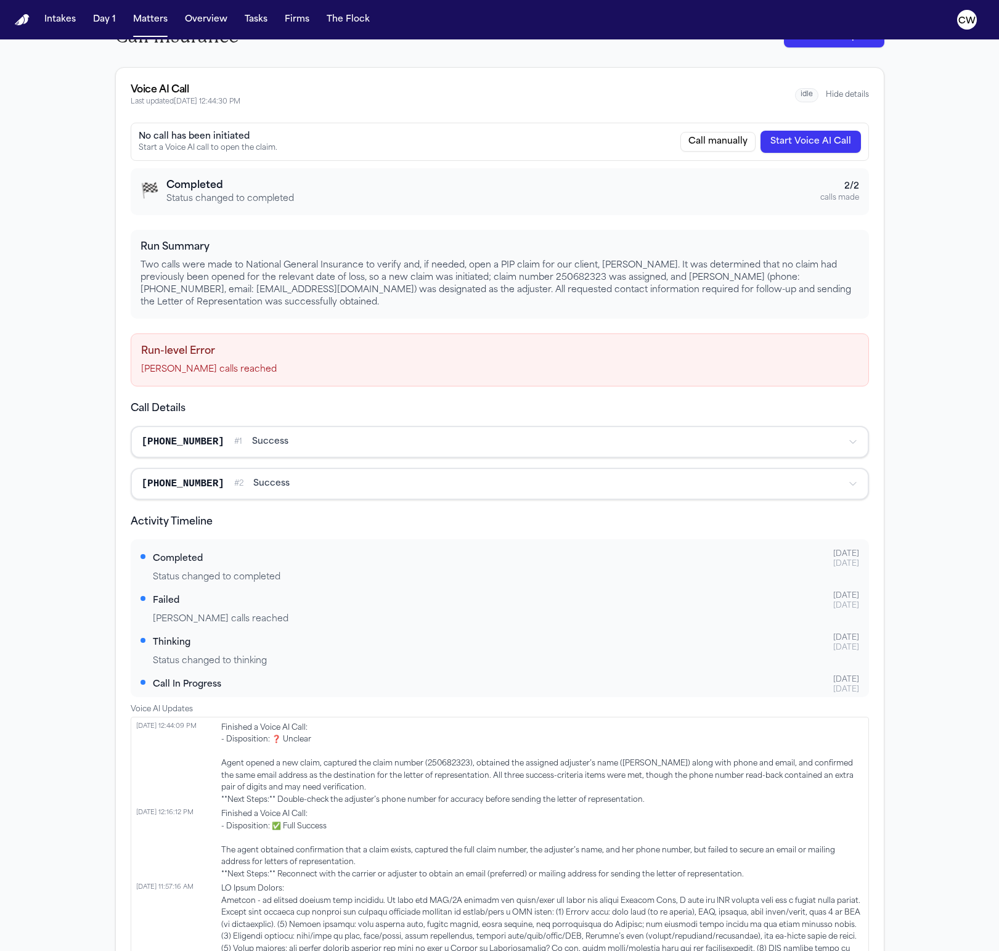
click at [233, 183] on h3 "Completed" at bounding box center [230, 185] width 128 height 15
click at [253, 220] on div "🏁 Completed Status changed to completed 2 / 2 calls made Run Summary Two calls …" at bounding box center [500, 432] width 738 height 529
click at [248, 213] on div "🏁 Completed Status changed to completed 2 / 2 calls made" at bounding box center [500, 191] width 738 height 47
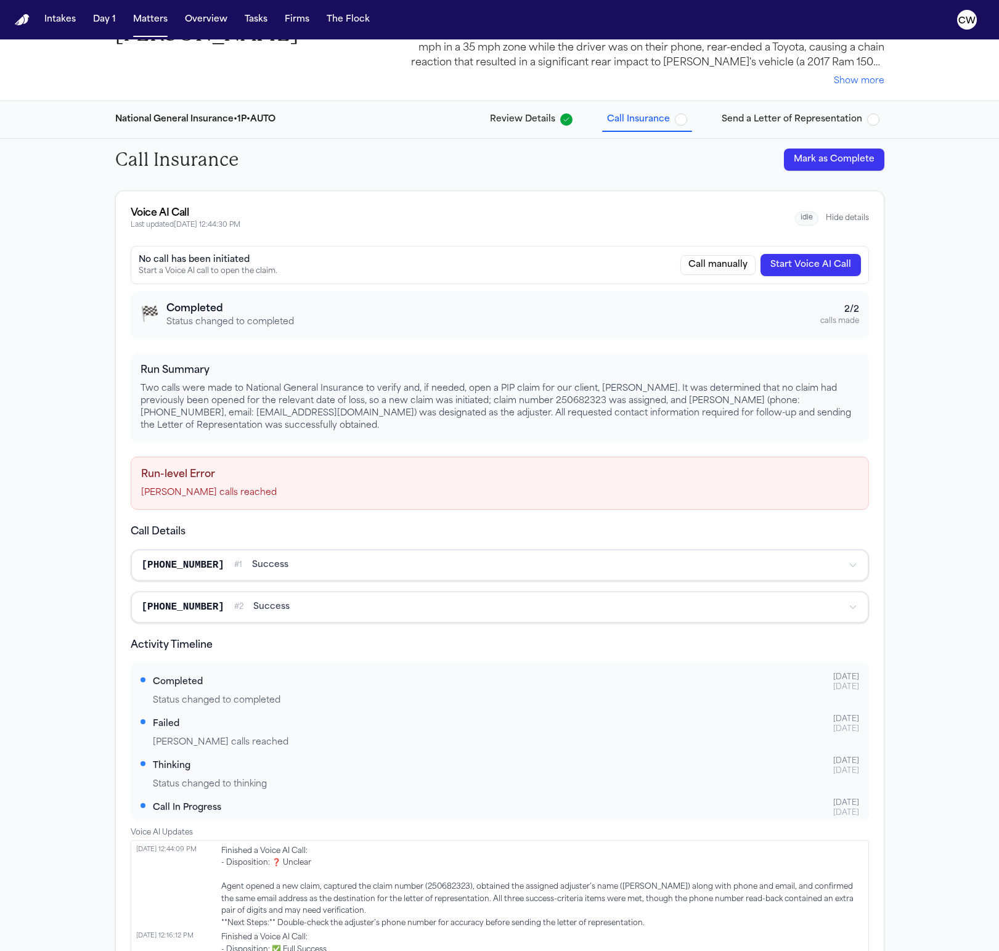
scroll to position [0, 0]
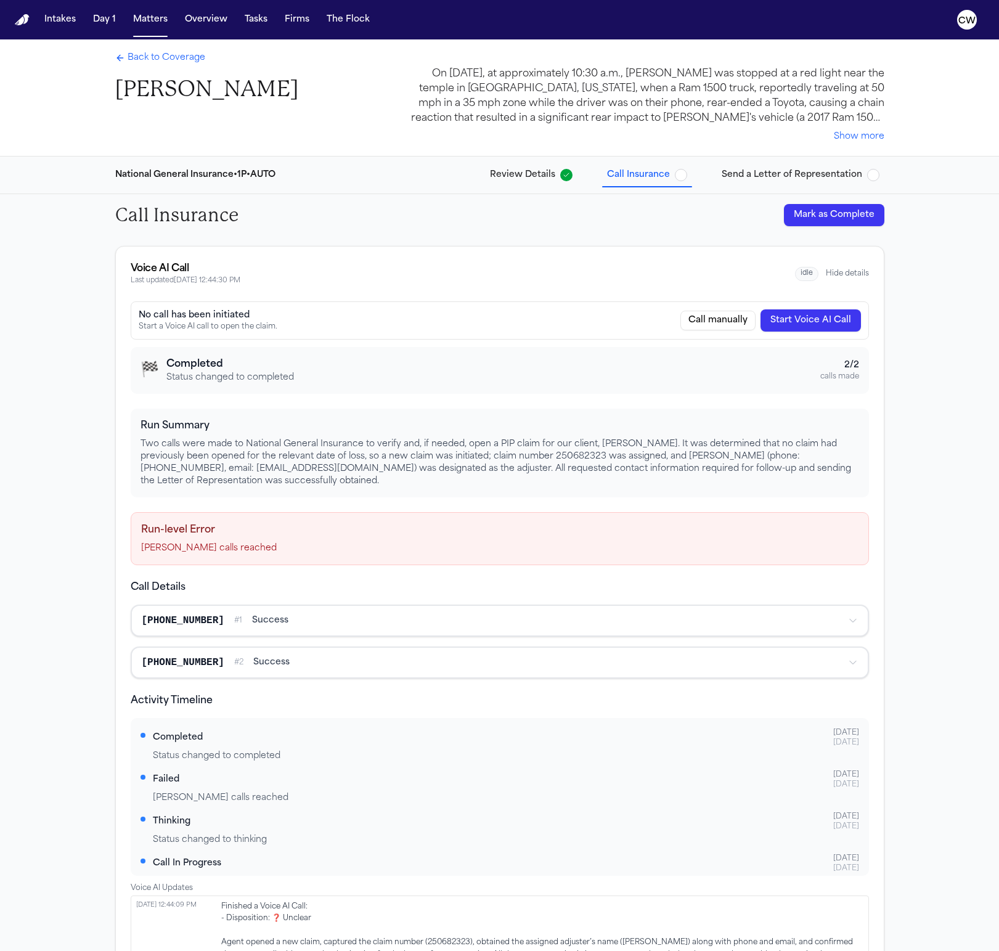
click at [780, 165] on button "Send a Letter of Representation" at bounding box center [800, 175] width 168 height 22
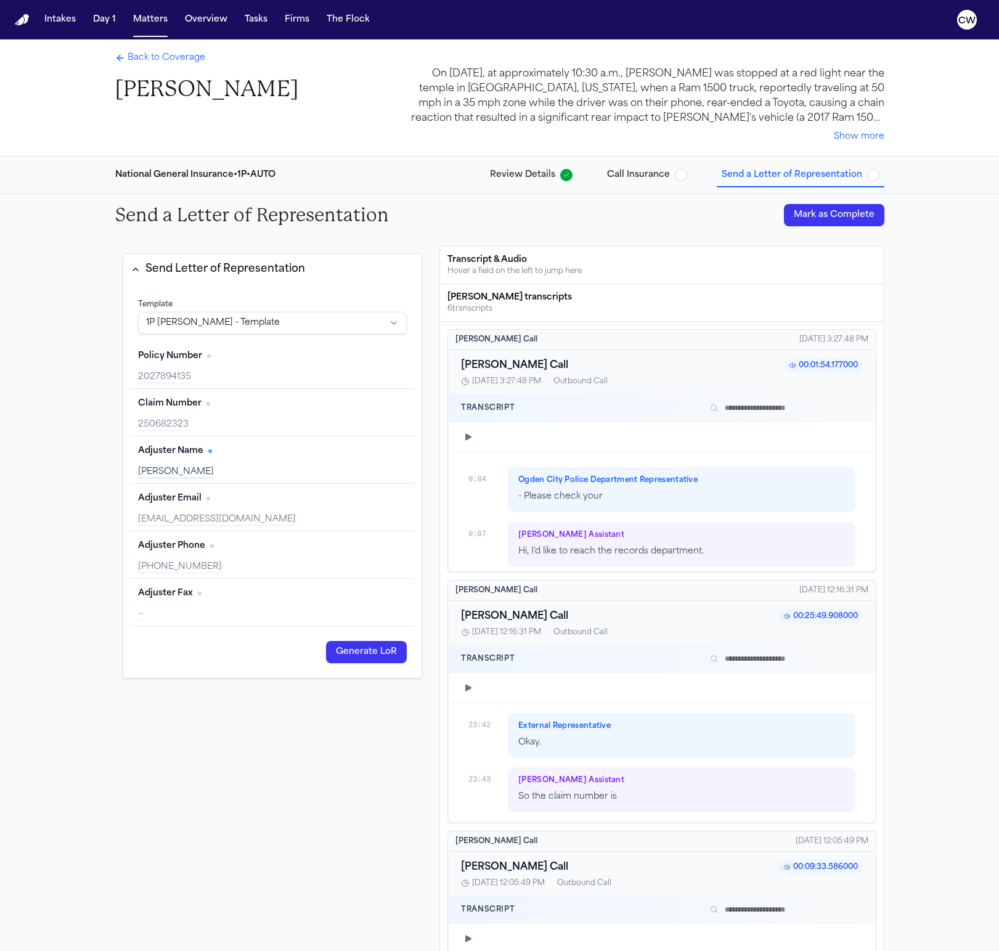
scroll to position [14888, 0]
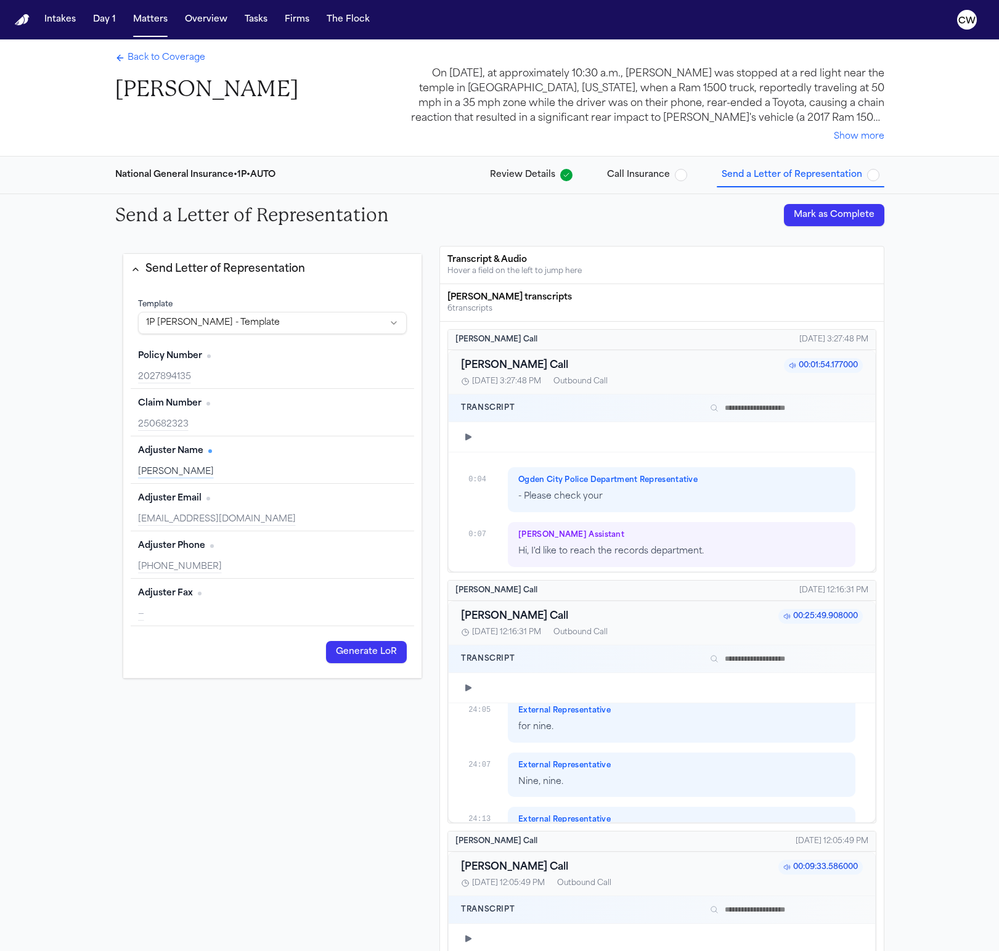
click at [266, 329] on html "Intakes Day 1 Matters Overview Tasks Firms The Flock CW Back to Coverage Zachar…" at bounding box center [499, 475] width 999 height 951
click at [266, 328] on html "Intakes Day 1 Matters Overview Tasks Firms The Flock CW Back to Coverage Zachar…" at bounding box center [499, 475] width 999 height 951
click at [554, 181] on span "Review Details" at bounding box center [522, 175] width 65 height 12
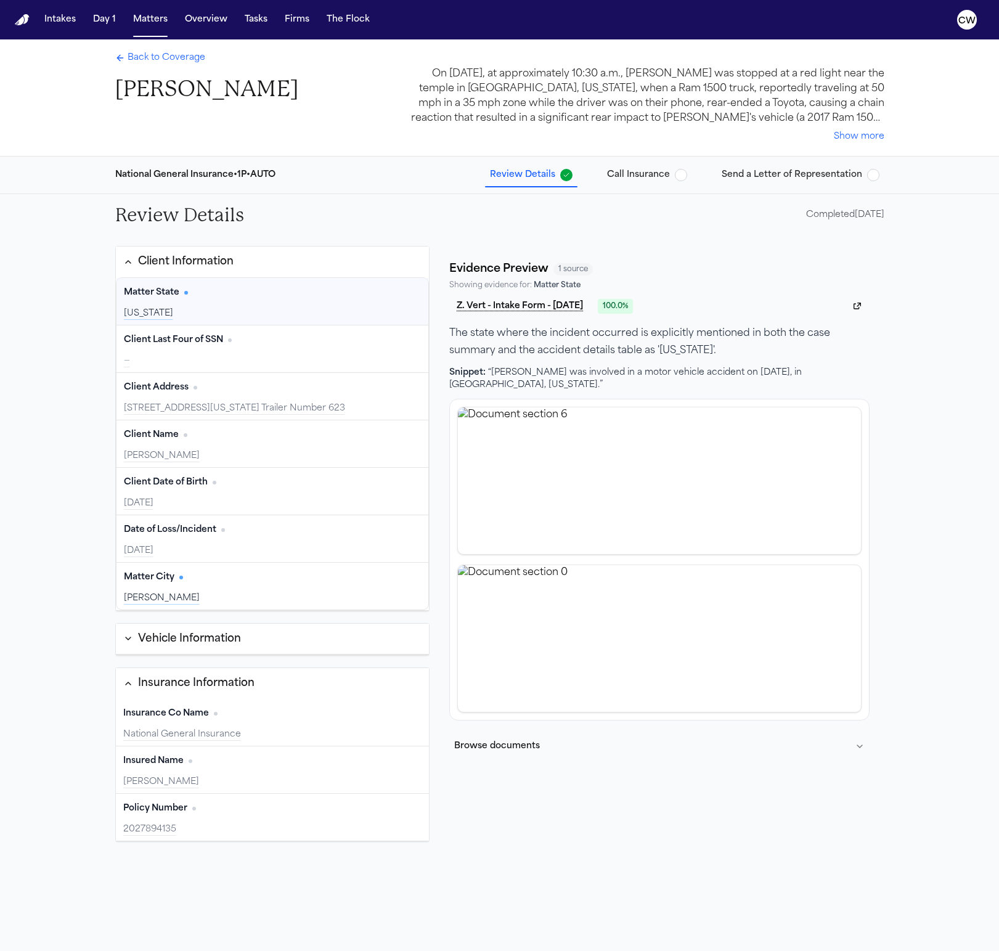
click at [358, 267] on button "Client Information" at bounding box center [273, 261] width 314 height 31
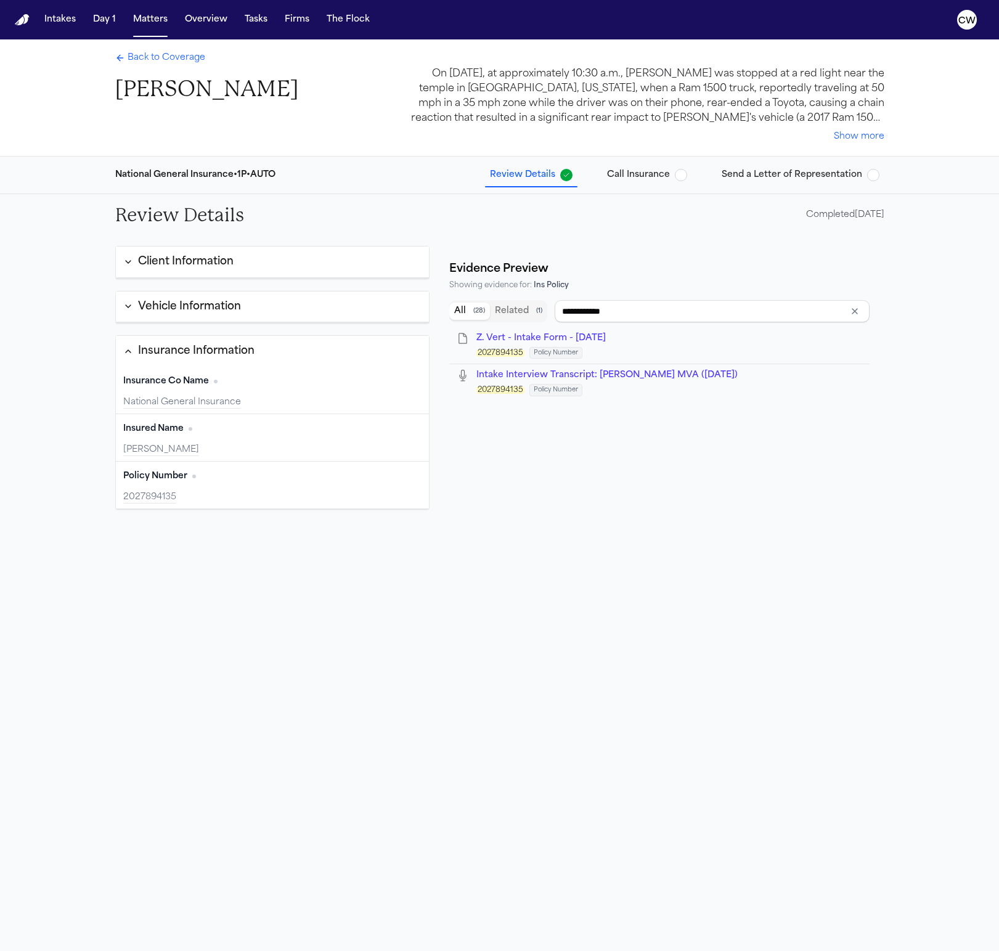
type input "**********"
click at [318, 343] on button "Insurance Information" at bounding box center [273, 351] width 314 height 31
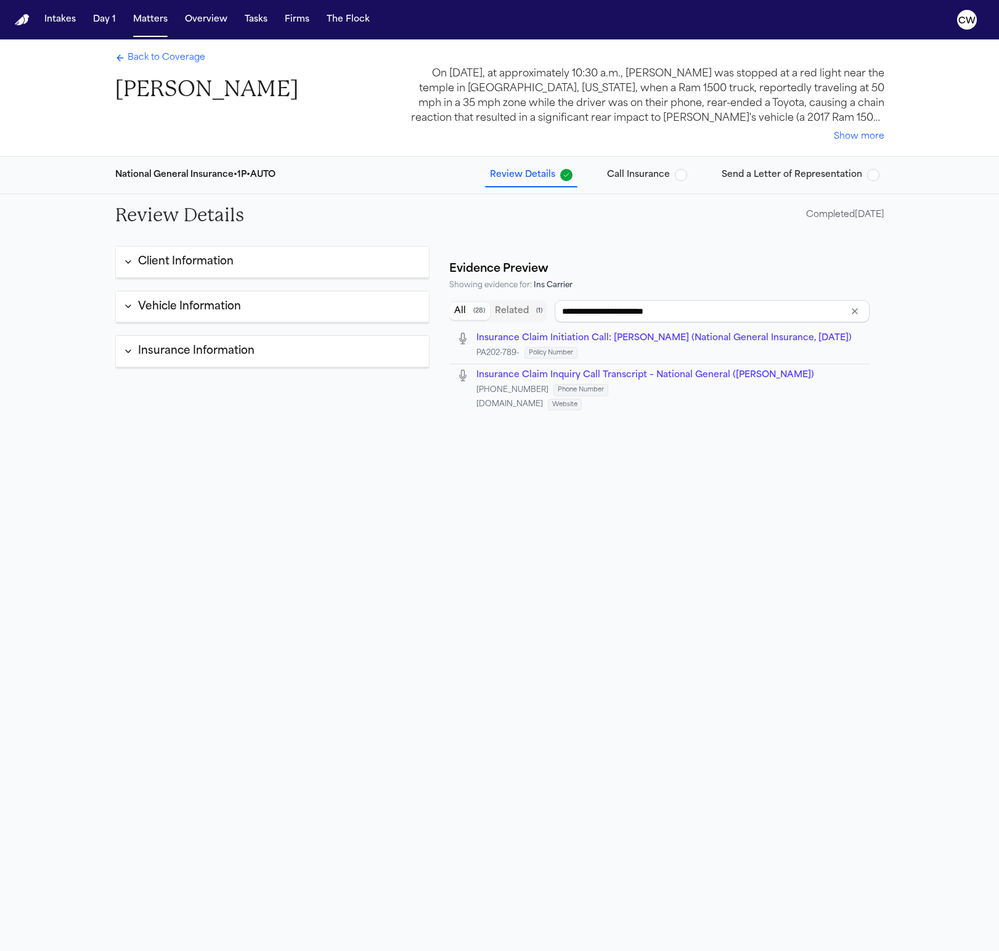
click at [745, 181] on span "Send a Letter of Representation" at bounding box center [791, 175] width 140 height 12
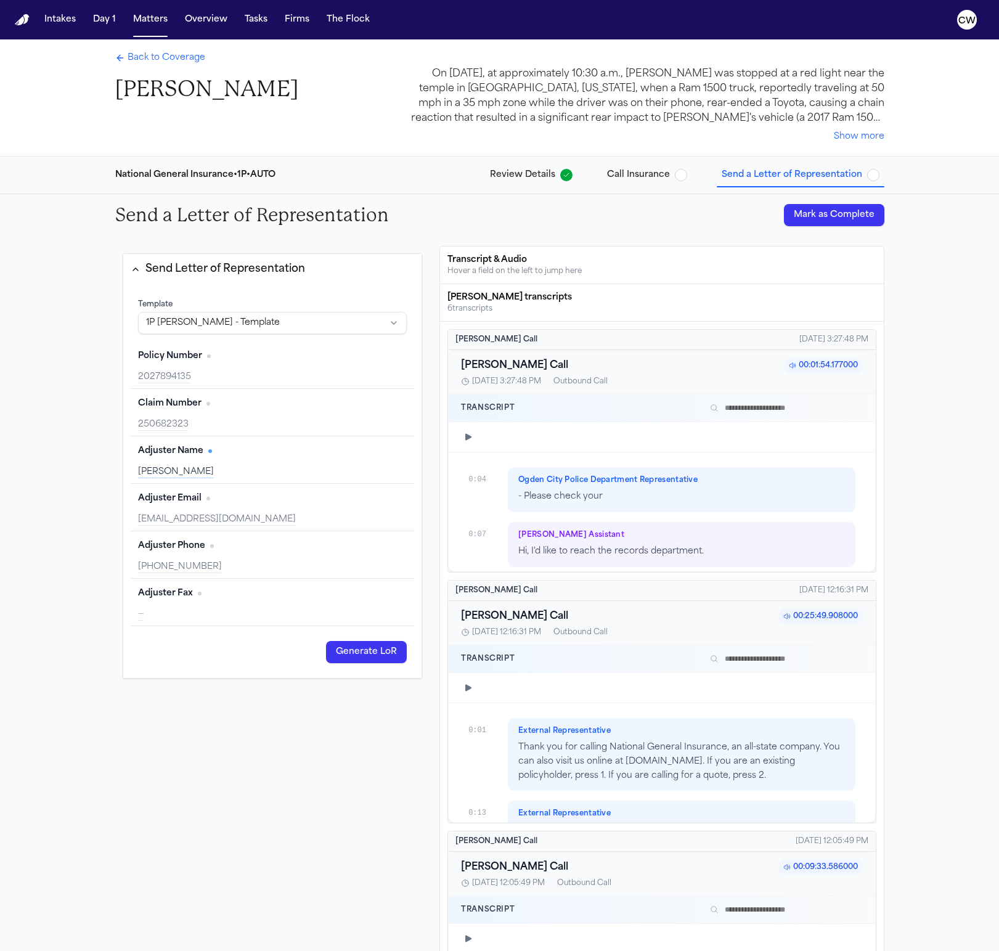
click at [170, 281] on button "Send Letter of Representation" at bounding box center [272, 269] width 299 height 31
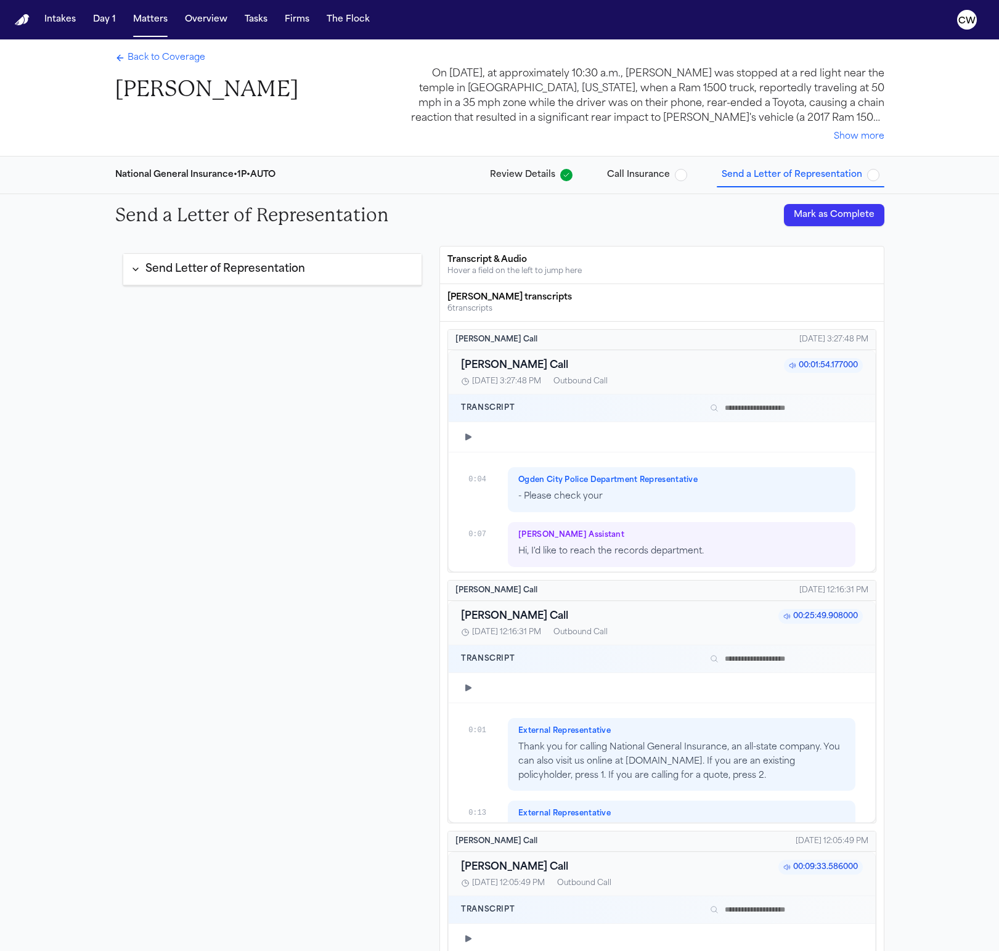
click at [170, 281] on button "Send Letter of Representation" at bounding box center [272, 269] width 299 height 31
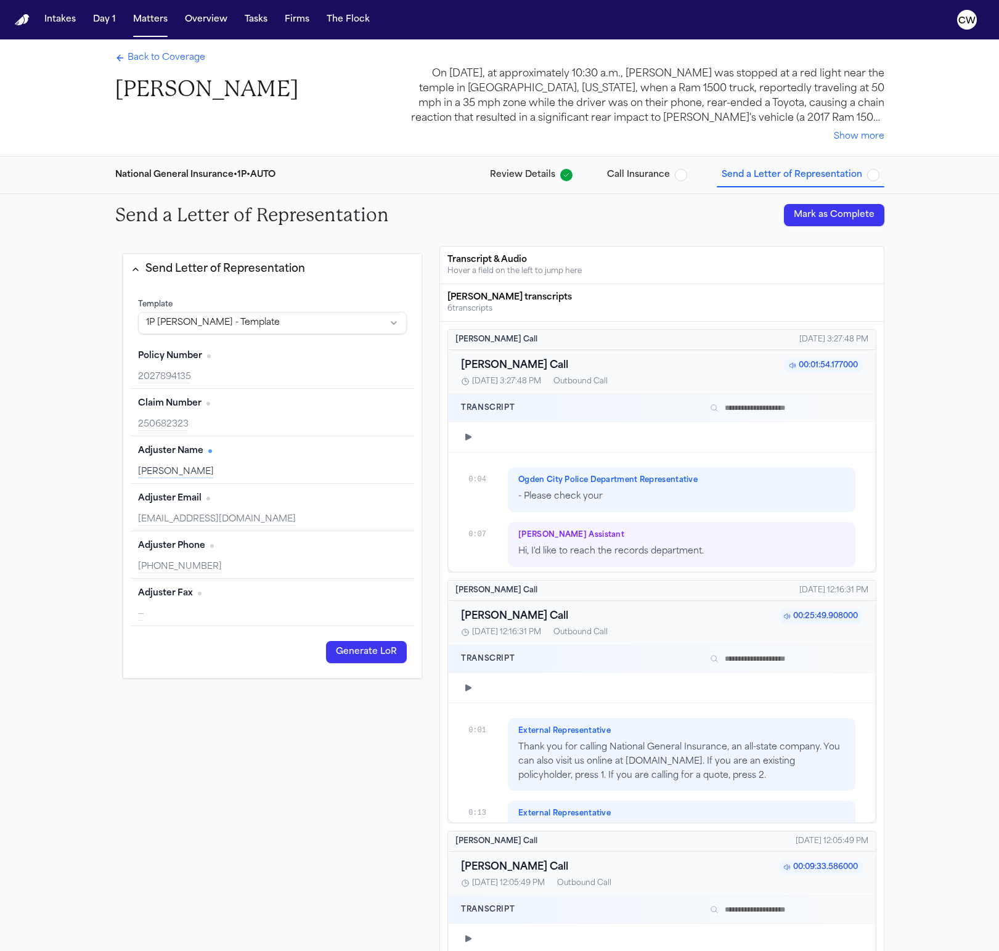
click at [185, 326] on html "Intakes Day 1 Matters Overview Tasks Firms The Flock CW Back to Coverage Zachar…" at bounding box center [499, 475] width 999 height 951
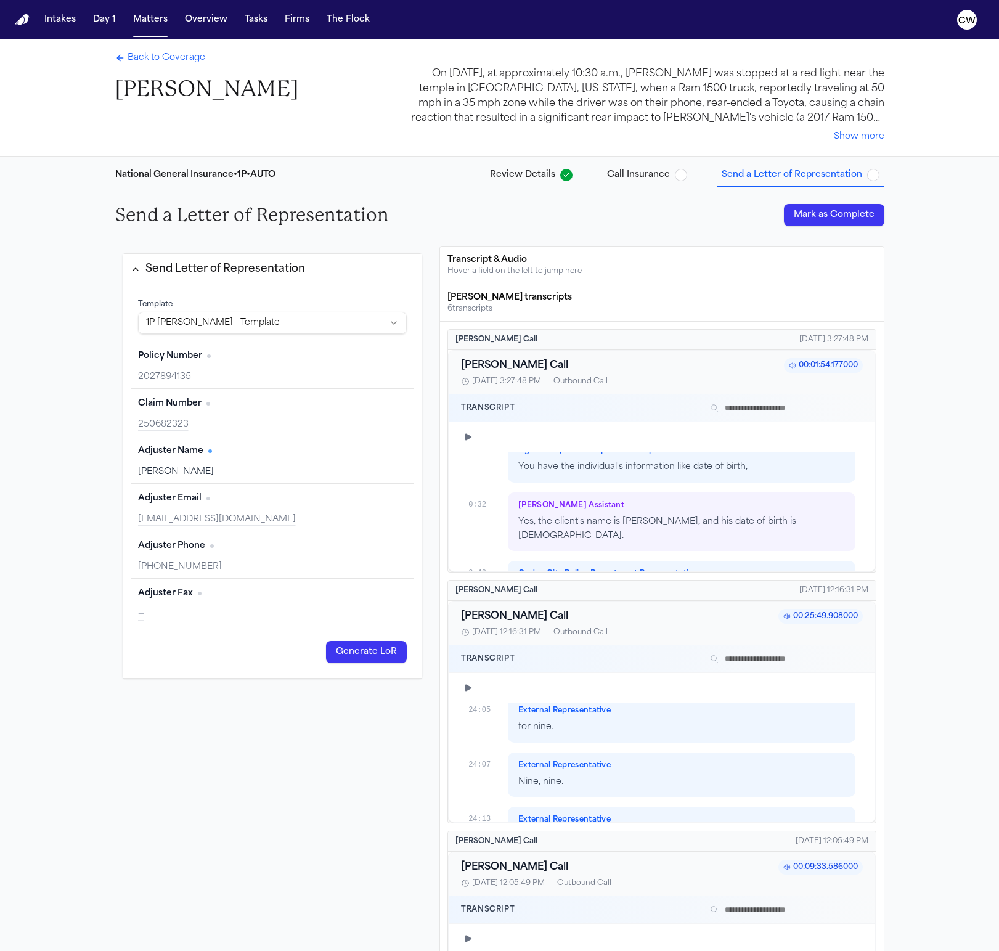
click at [461, 309] on div "6 transcript s" at bounding box center [661, 309] width 428 height 10
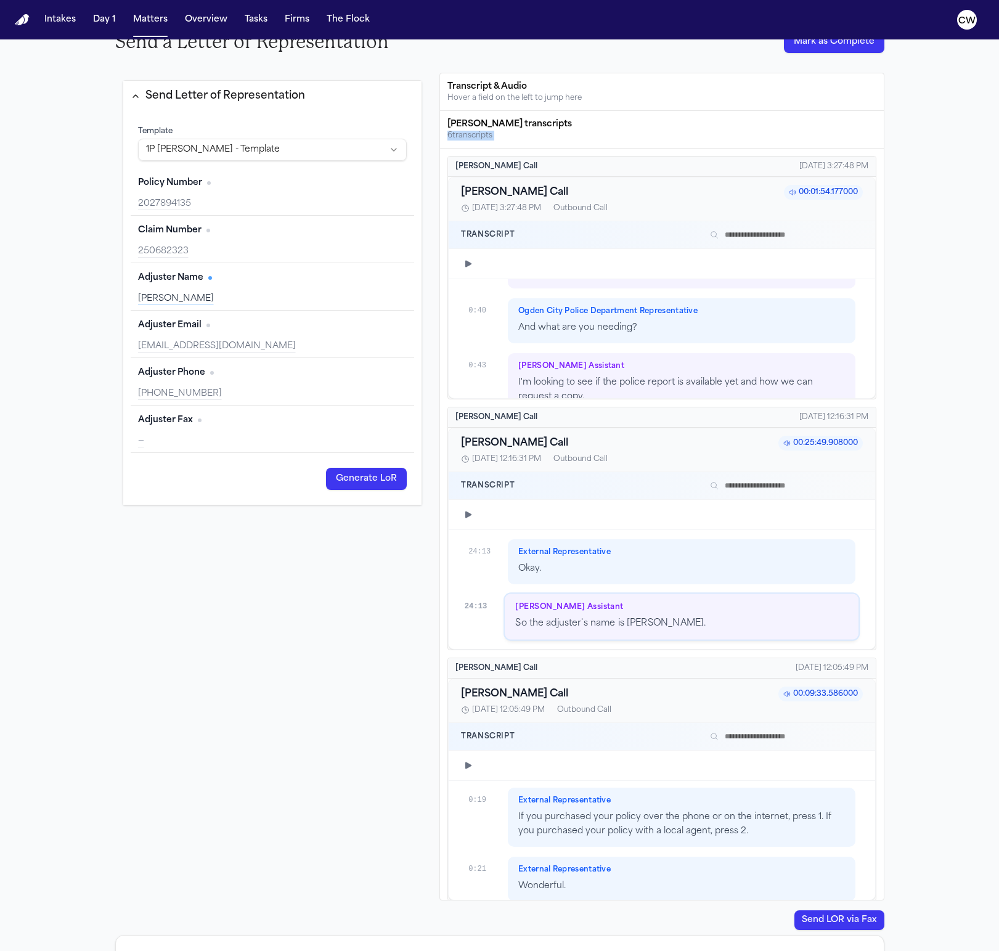
scroll to position [175, 0]
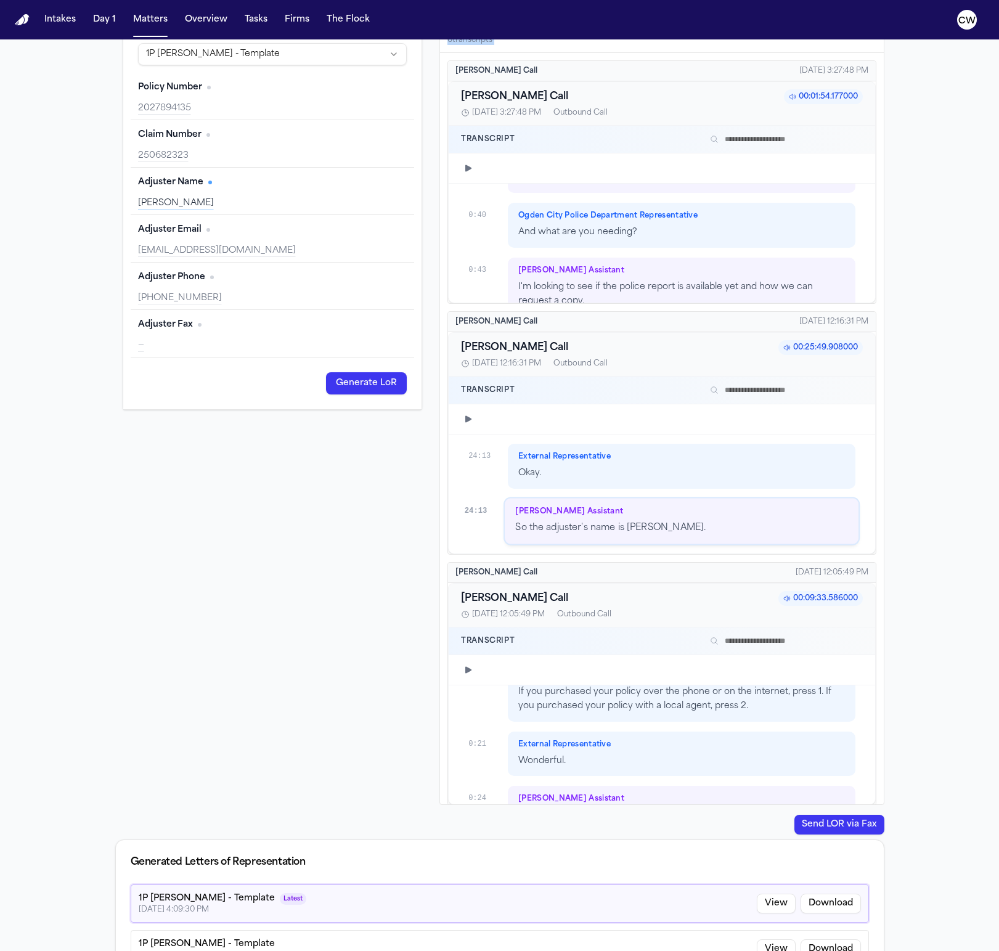
click at [880, 697] on div "Bland Call 8/25/2025, 3:27:48 PM Bland Call 00:01:54.177000 8/25/2025, 3:27:48 …" at bounding box center [661, 809] width 443 height 1512
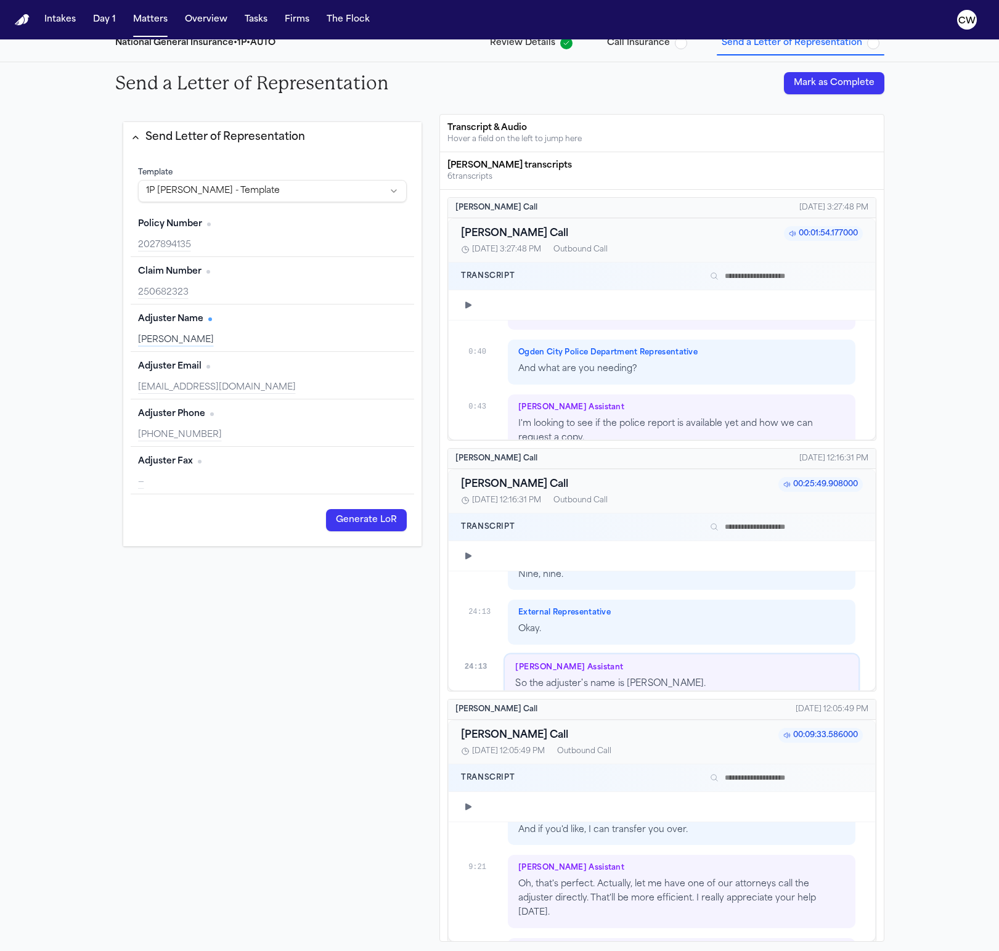
scroll to position [14961, 0]
click at [147, 293] on div "250682323" at bounding box center [272, 292] width 269 height 12
copy div "250682323"
click at [747, 263] on div "Transcript" at bounding box center [661, 276] width 426 height 28
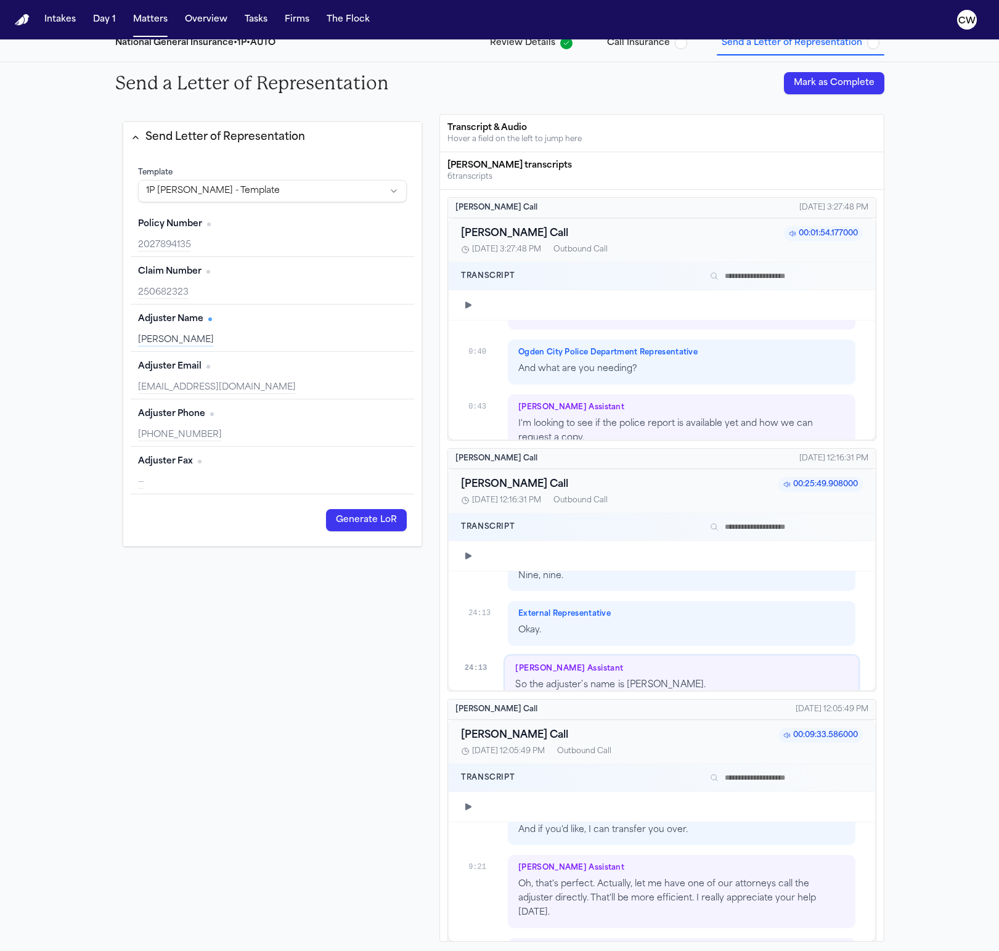
click at [746, 281] on input "text" at bounding box center [784, 276] width 158 height 15
paste input "*********"
type input "*********"
click at [761, 534] on div "Transcript" at bounding box center [661, 527] width 426 height 28
click at [752, 531] on input "text" at bounding box center [784, 526] width 158 height 15
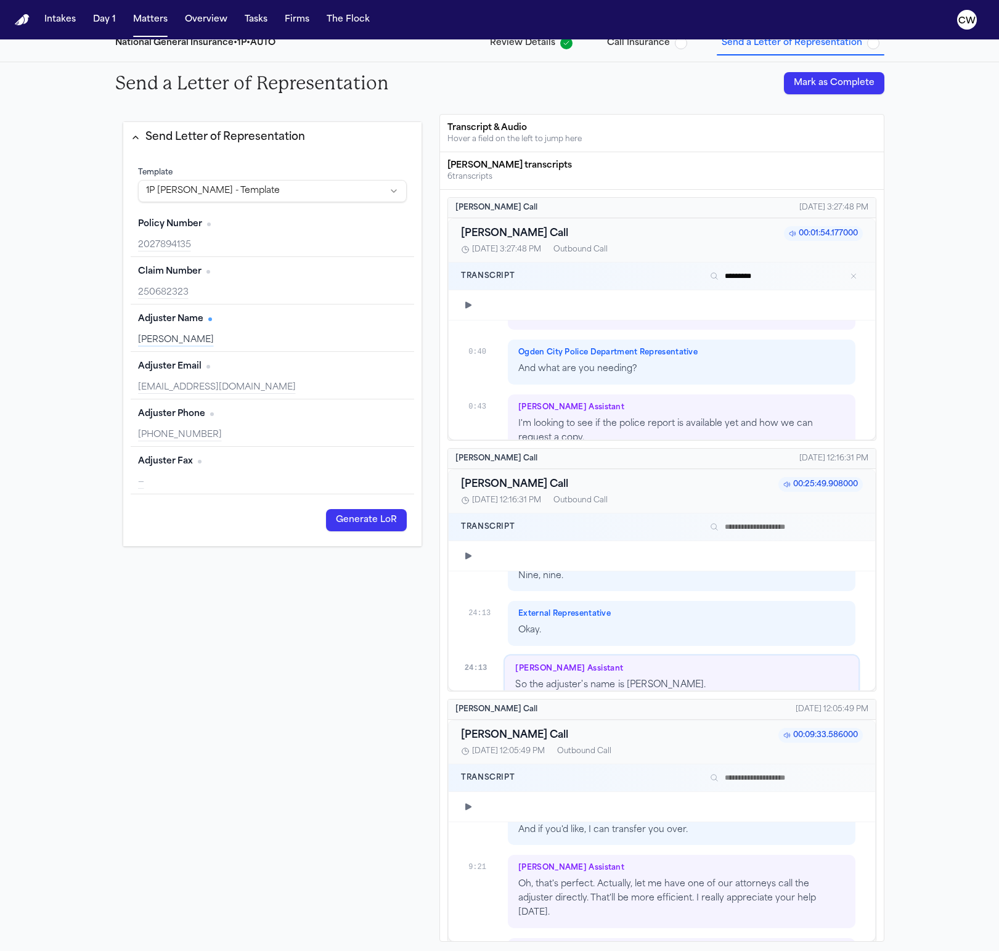
paste input "*********"
type input "*********"
click at [736, 755] on div "Transcript" at bounding box center [661, 778] width 426 height 28
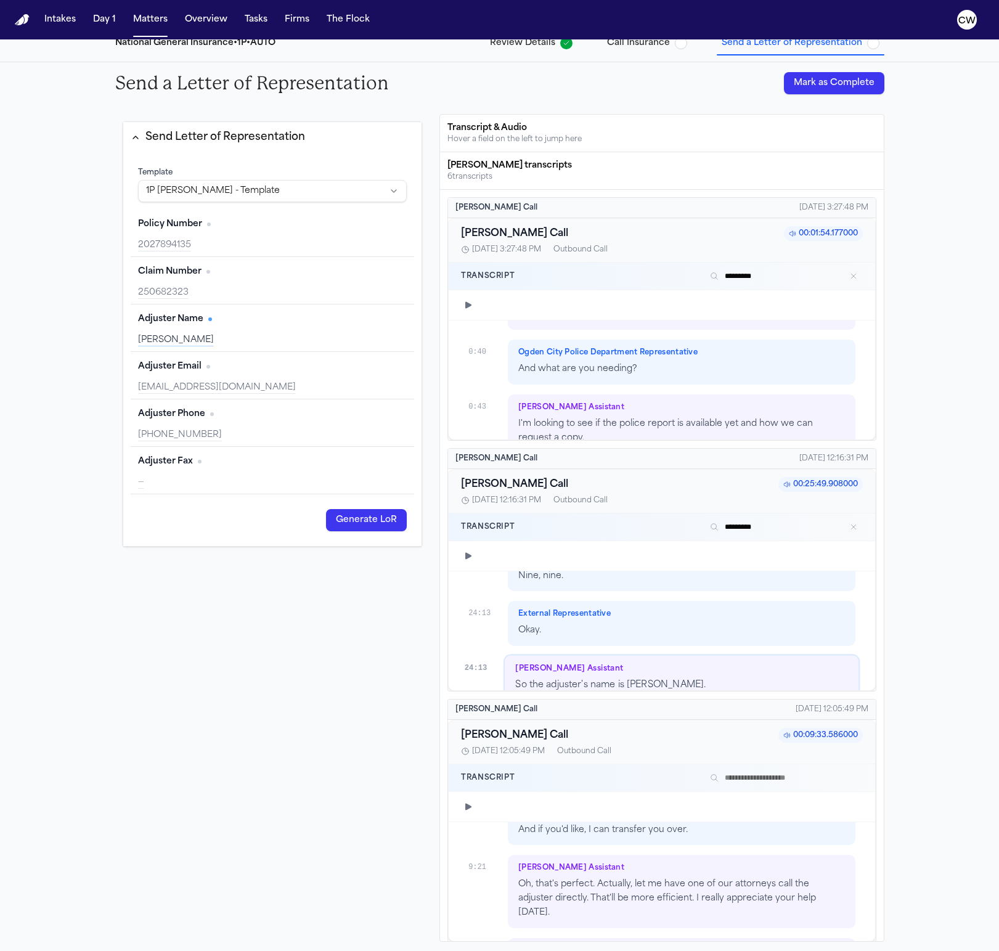
click at [736, 755] on input "text" at bounding box center [784, 777] width 158 height 15
paste input "*********"
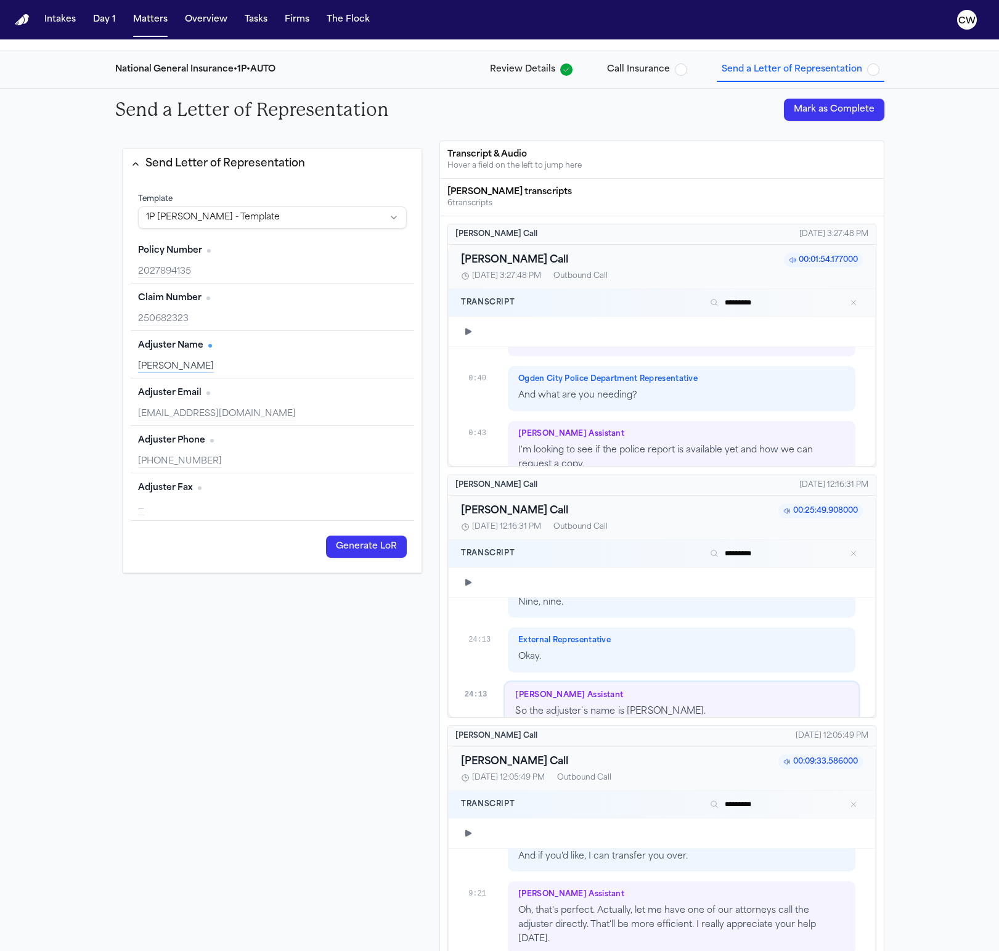
scroll to position [357, 0]
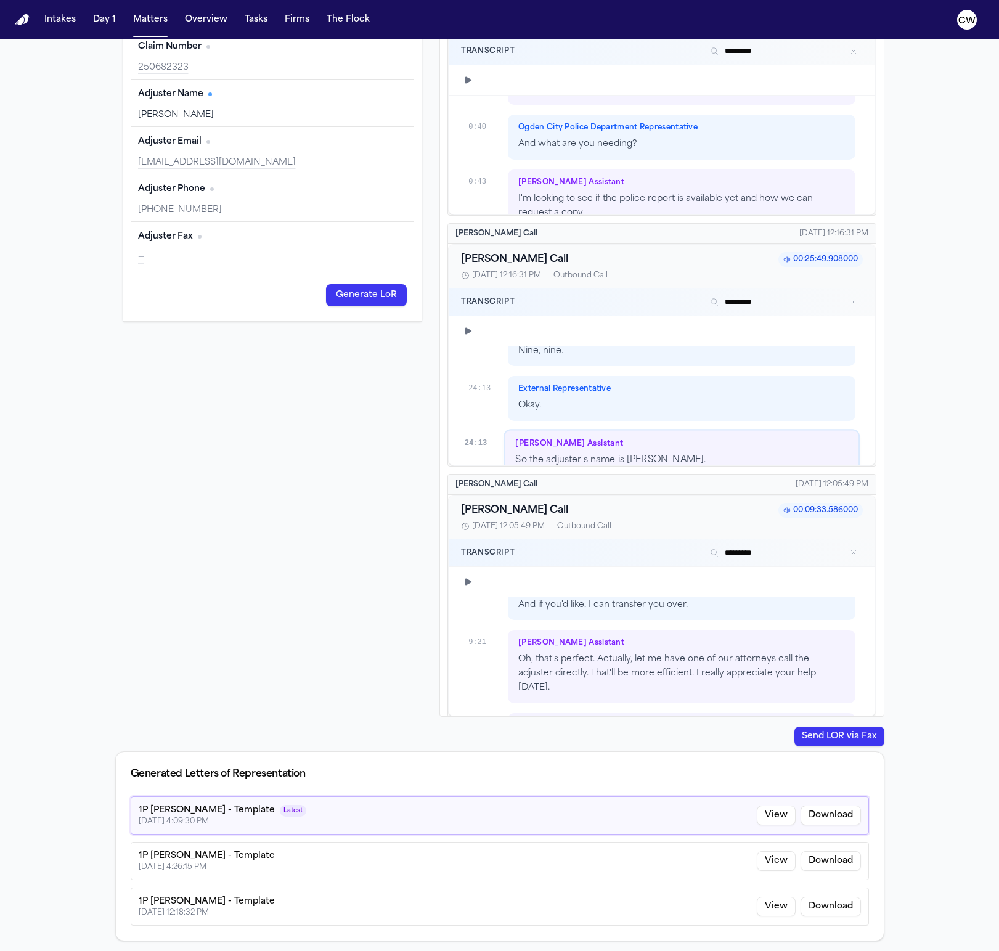
type input "*********"
click at [857, 742] on button "Send LOR via Fax" at bounding box center [839, 736] width 90 height 20
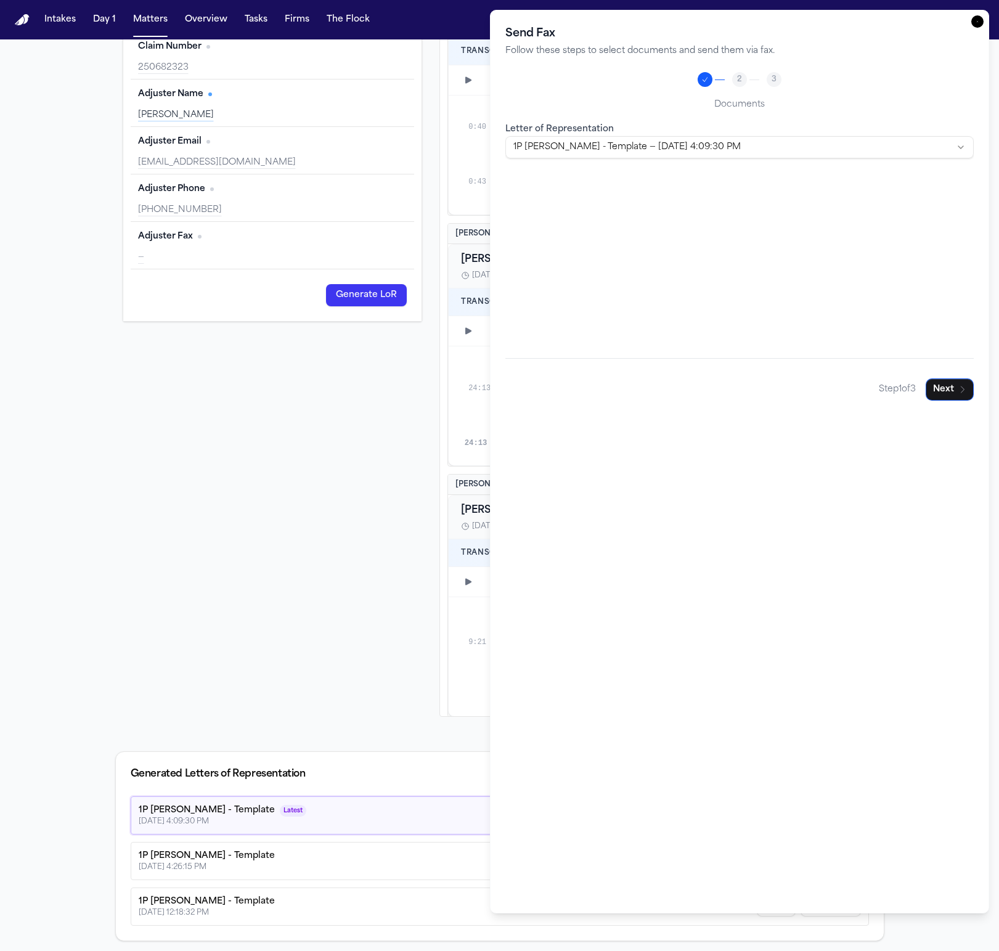
click at [551, 152] on body "Intakes Day 1 Matters Overview Tasks Firms The Flock CW Back to Coverage Zachar…" at bounding box center [499, 475] width 999 height 951
click at [302, 707] on div at bounding box center [499, 475] width 999 height 951
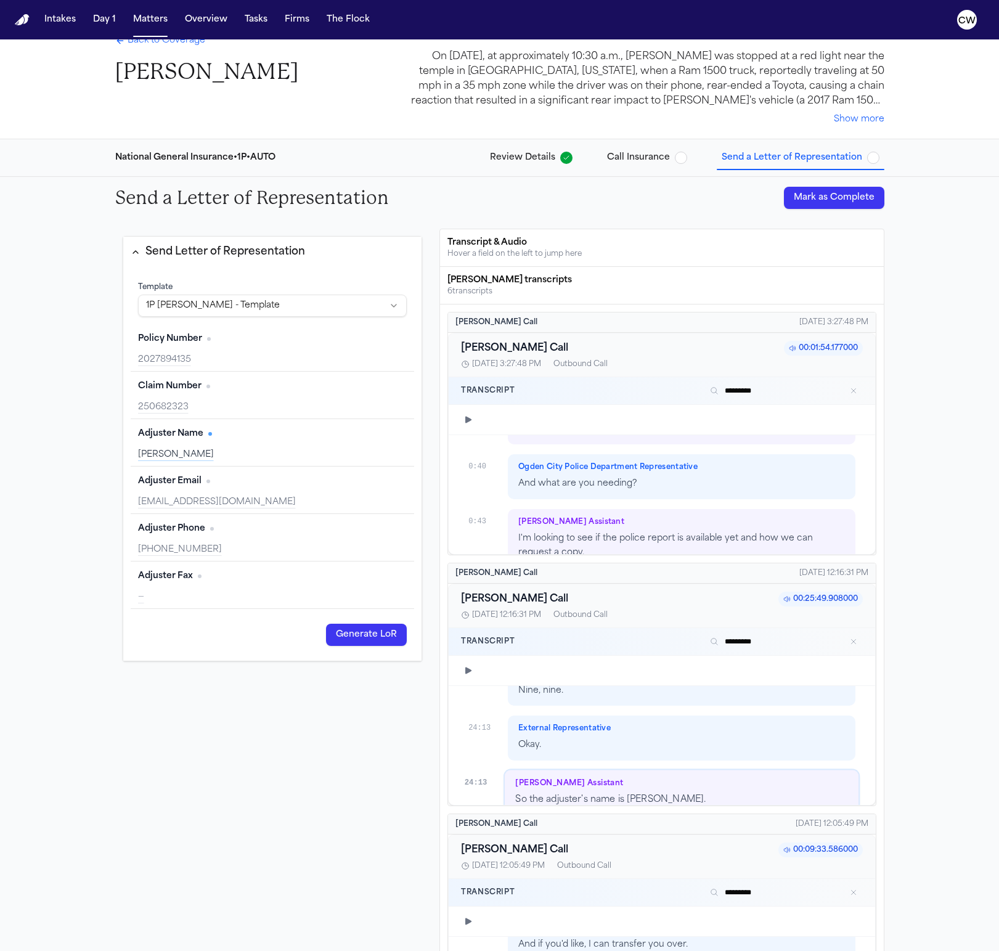
scroll to position [0, 0]
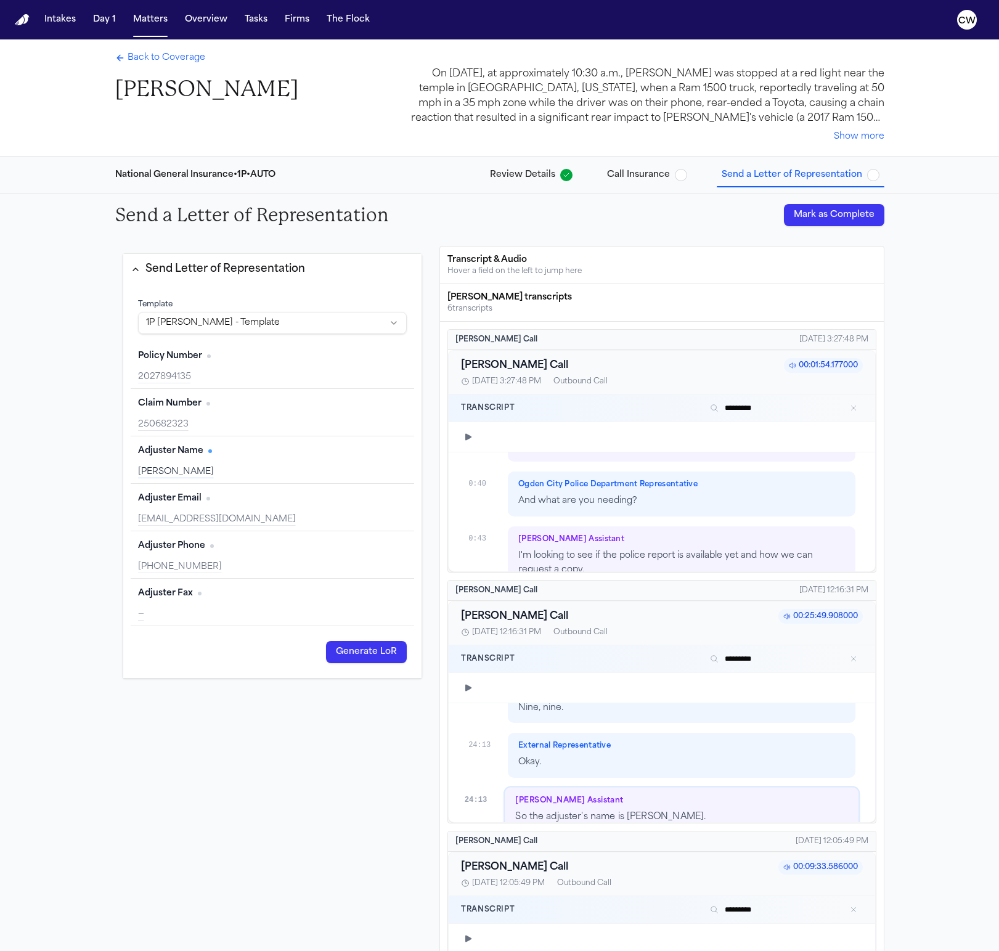
click at [668, 152] on div "Back to Coverage Zachary Vert On April 15, 2025, at approximately 10:30 a.m., Z…" at bounding box center [499, 97] width 789 height 116
click at [654, 176] on span "Call Insurance" at bounding box center [638, 175] width 63 height 12
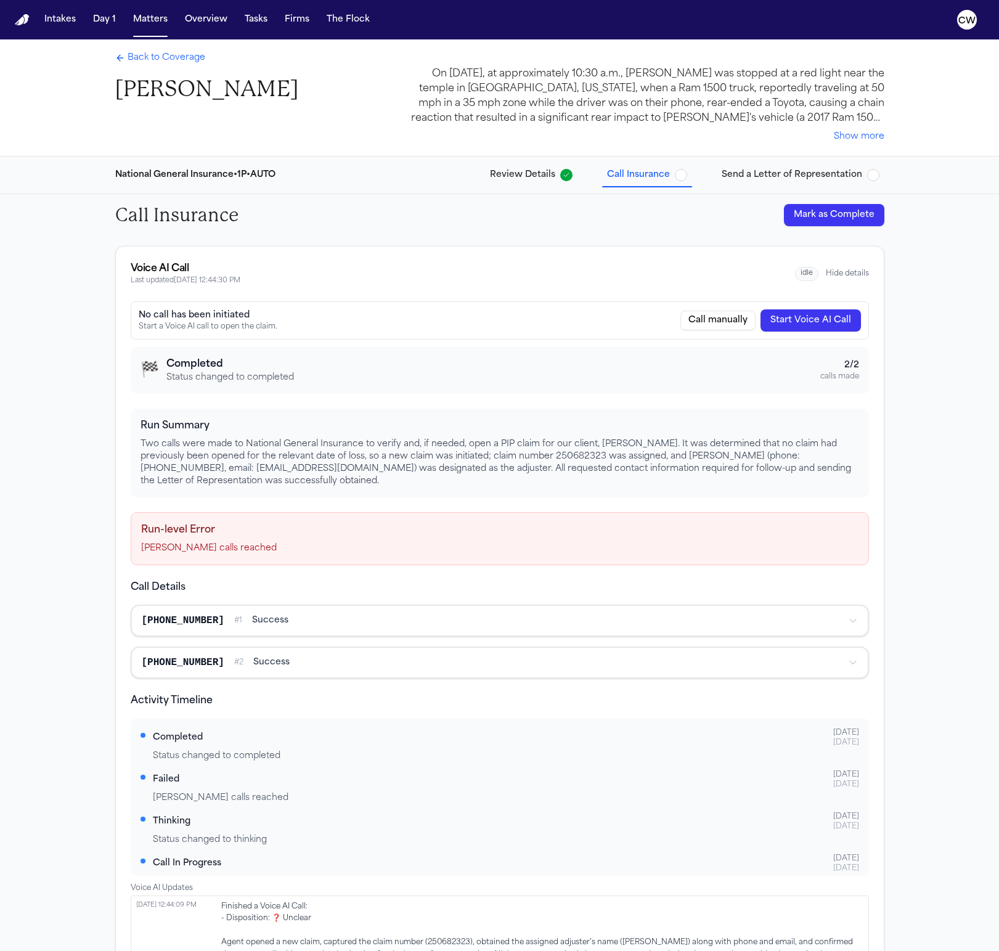
click at [752, 180] on span "Send a Letter of Representation" at bounding box center [791, 175] width 140 height 12
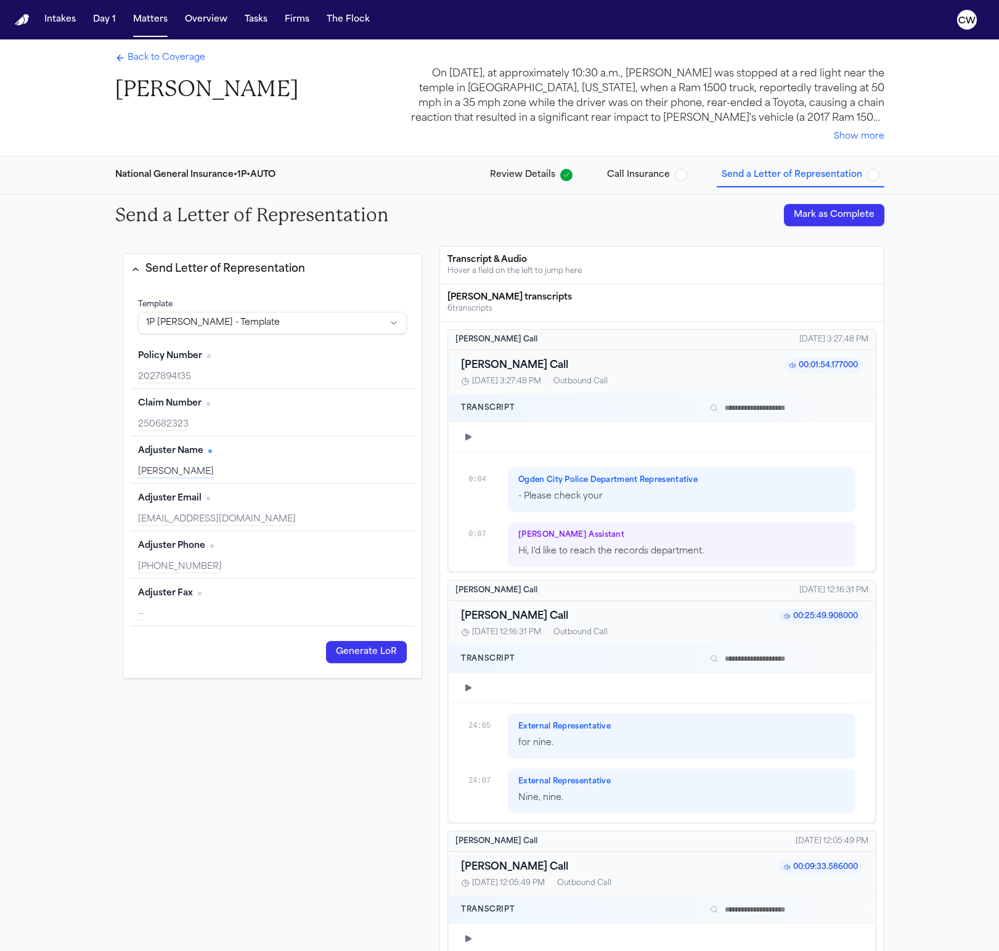
scroll to position [14888, 0]
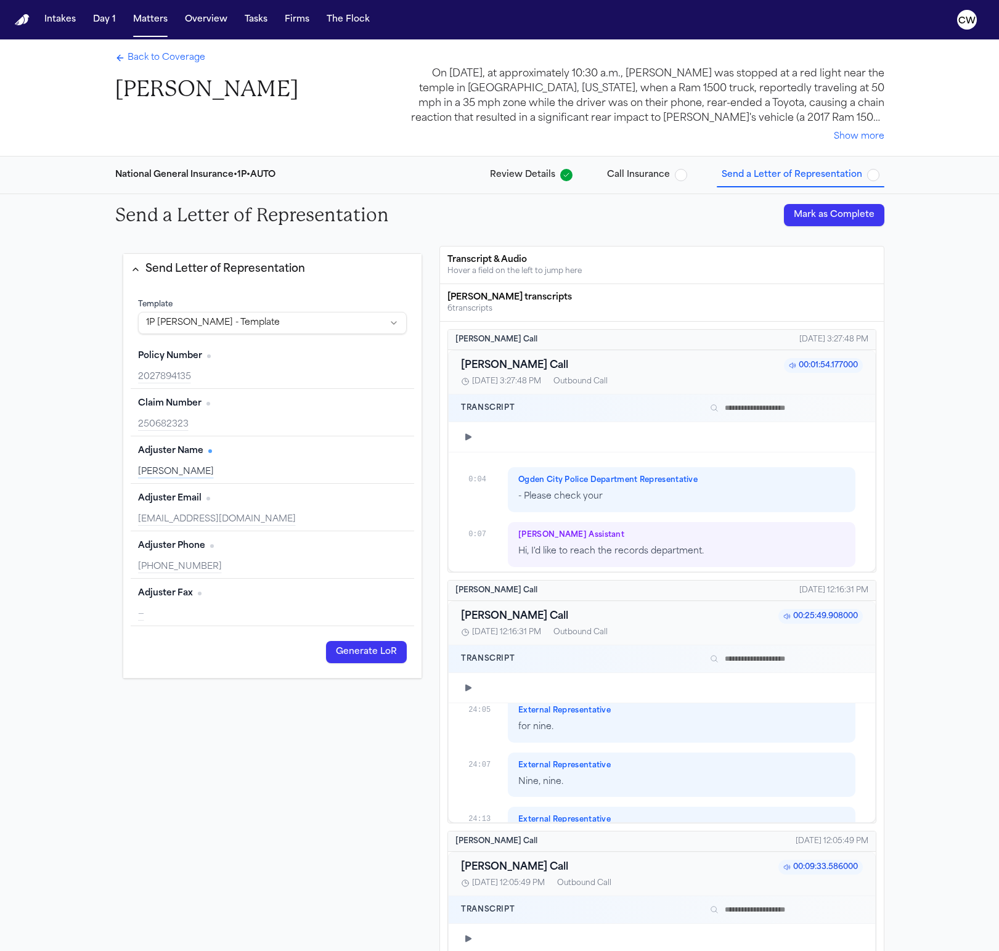
click at [477, 300] on div "Bland transcripts" at bounding box center [661, 297] width 428 height 12
click at [644, 172] on span "Call Insurance" at bounding box center [638, 175] width 63 height 12
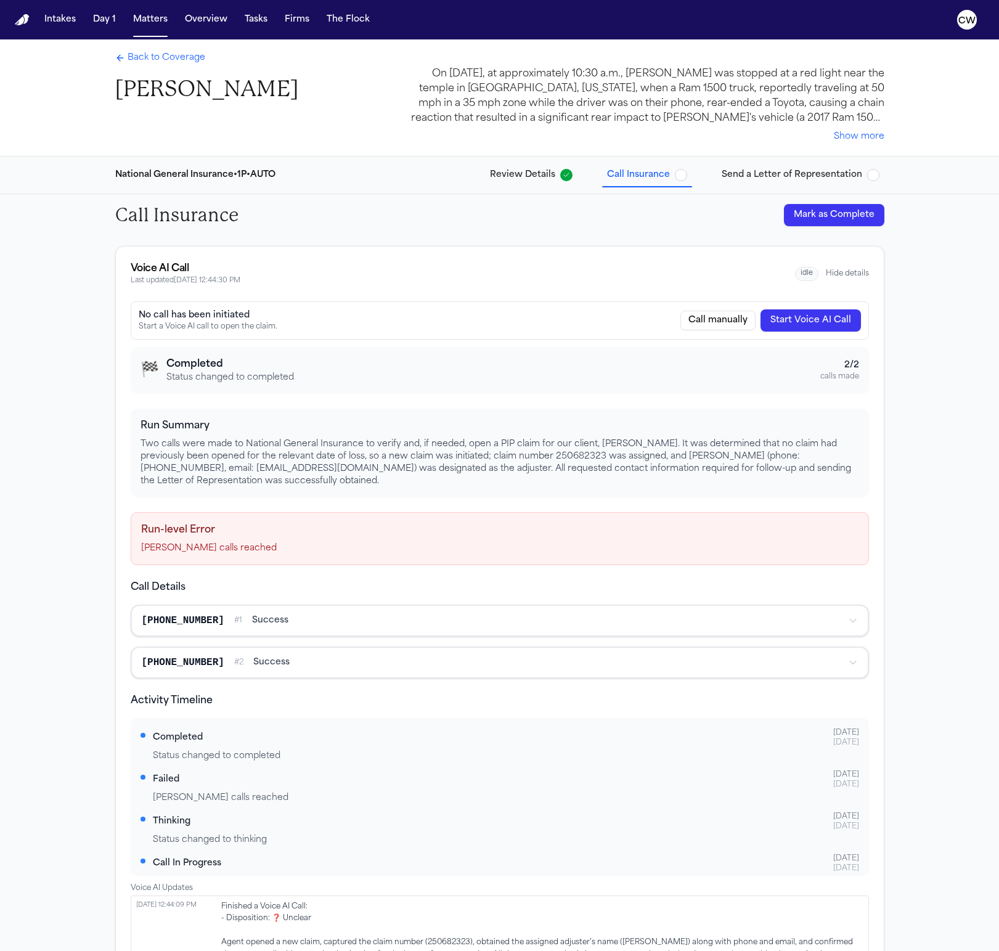
click at [793, 173] on span "Send a Letter of Representation" at bounding box center [791, 175] width 140 height 12
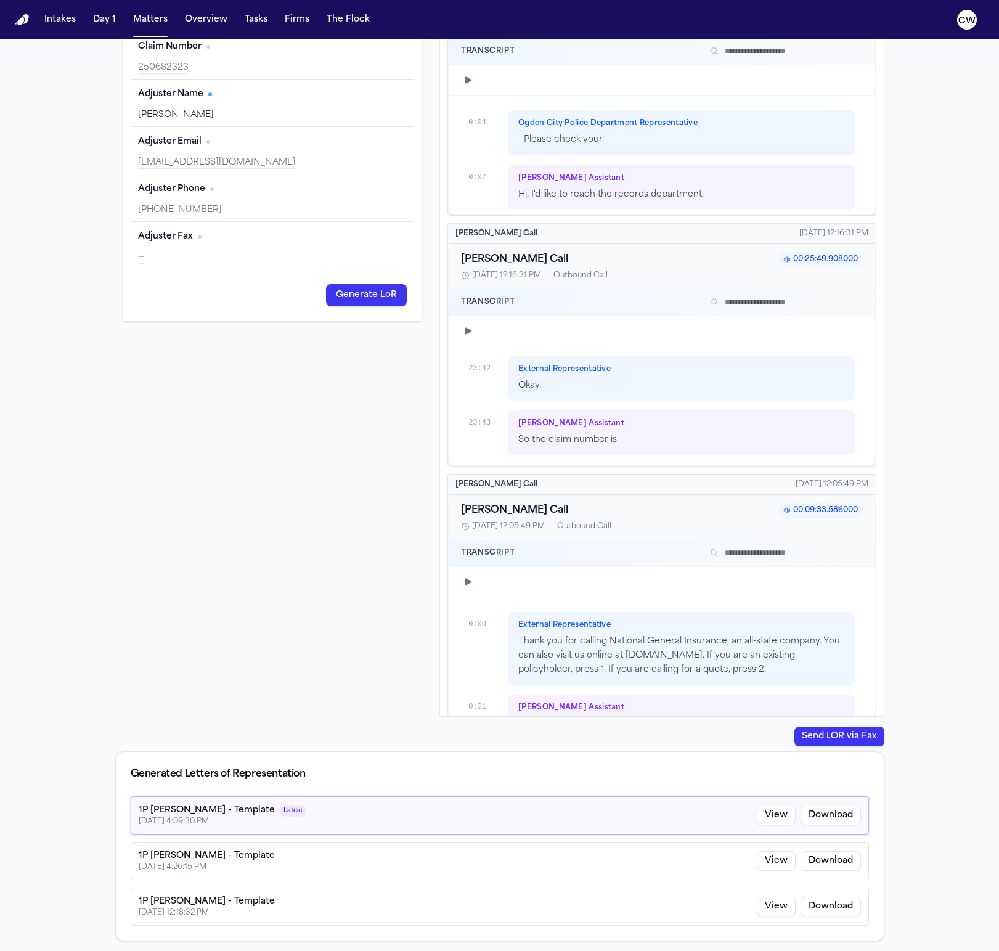
scroll to position [14888, 0]
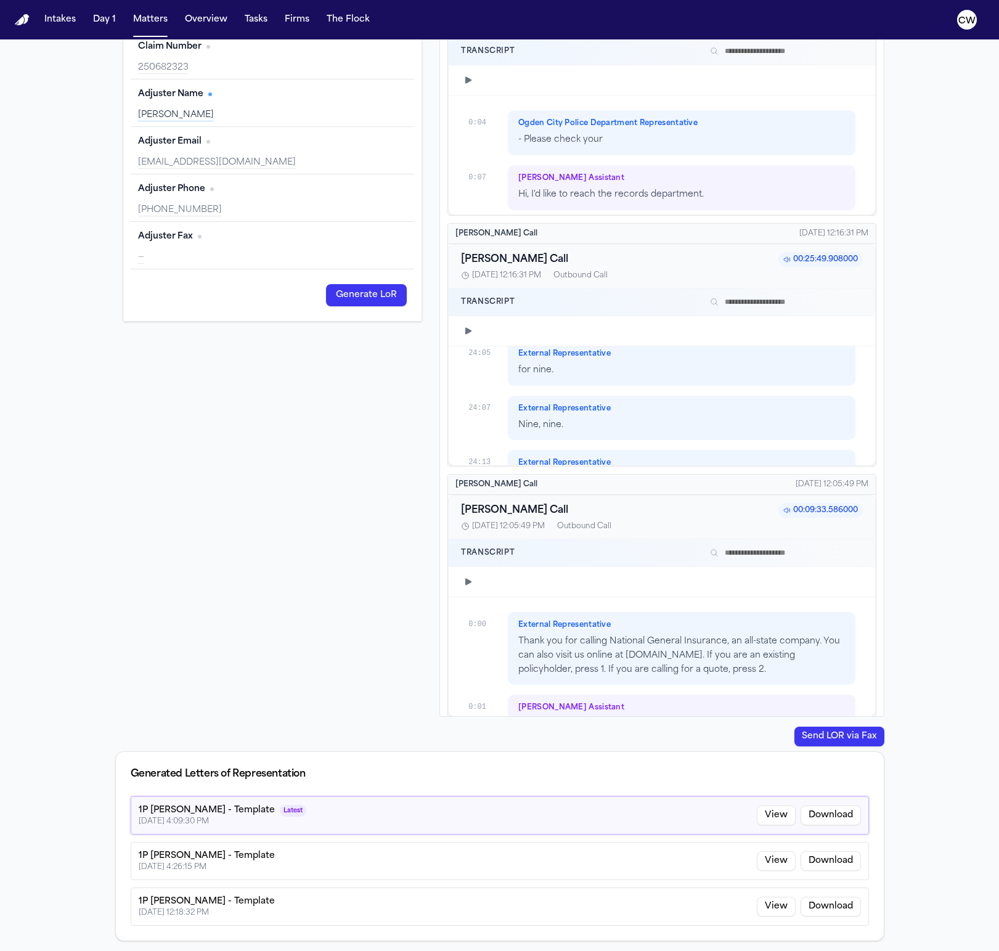
click at [828, 736] on button "Send LOR via Fax" at bounding box center [839, 736] width 90 height 20
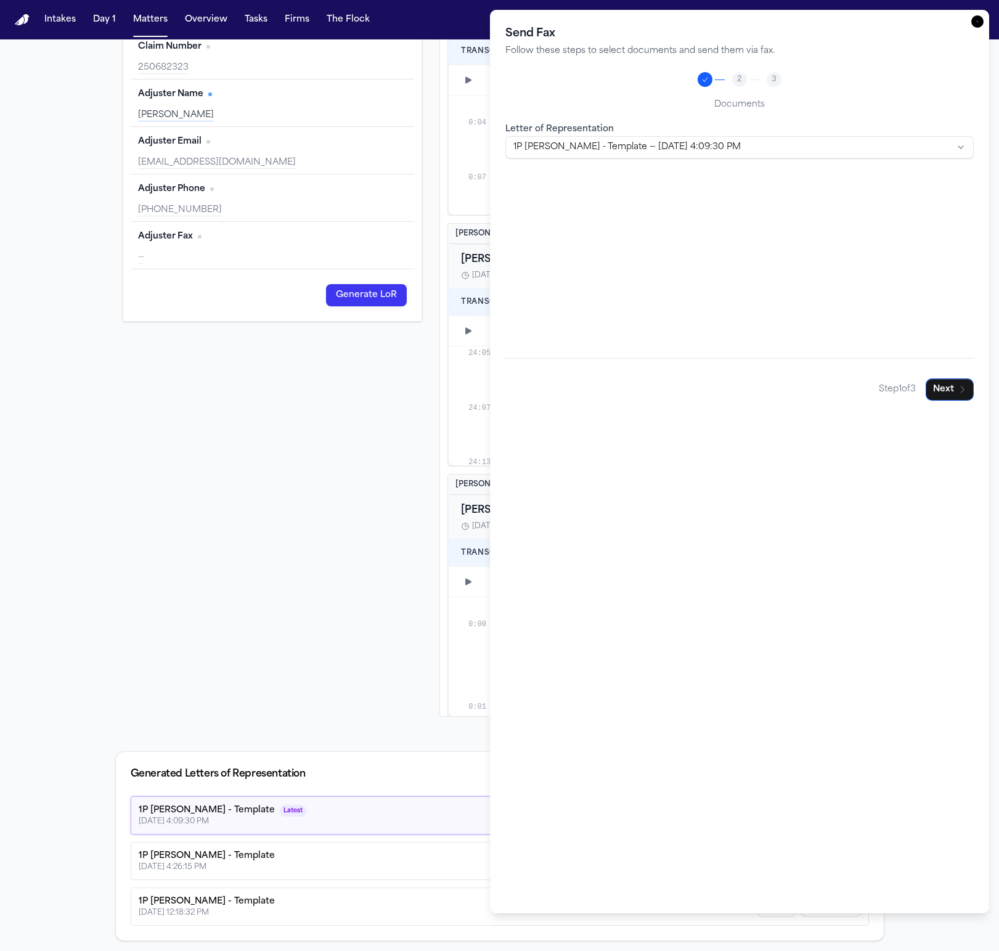
click at [705, 148] on body "Intakes Day 1 Matters Overview Tasks Firms The Flock CW Back to Coverage Zachar…" at bounding box center [499, 475] width 999 height 951
click at [691, 149] on body "Intakes Day 1 Matters Overview Tasks Firms The Flock CW Back to Coverage Zachar…" at bounding box center [499, 475] width 999 height 951
click at [951, 395] on button "Next" at bounding box center [949, 389] width 48 height 22
click at [864, 151] on input "Fax Number" at bounding box center [739, 155] width 469 height 22
click at [977, 21] on icon "button" at bounding box center [977, 21] width 12 height 12
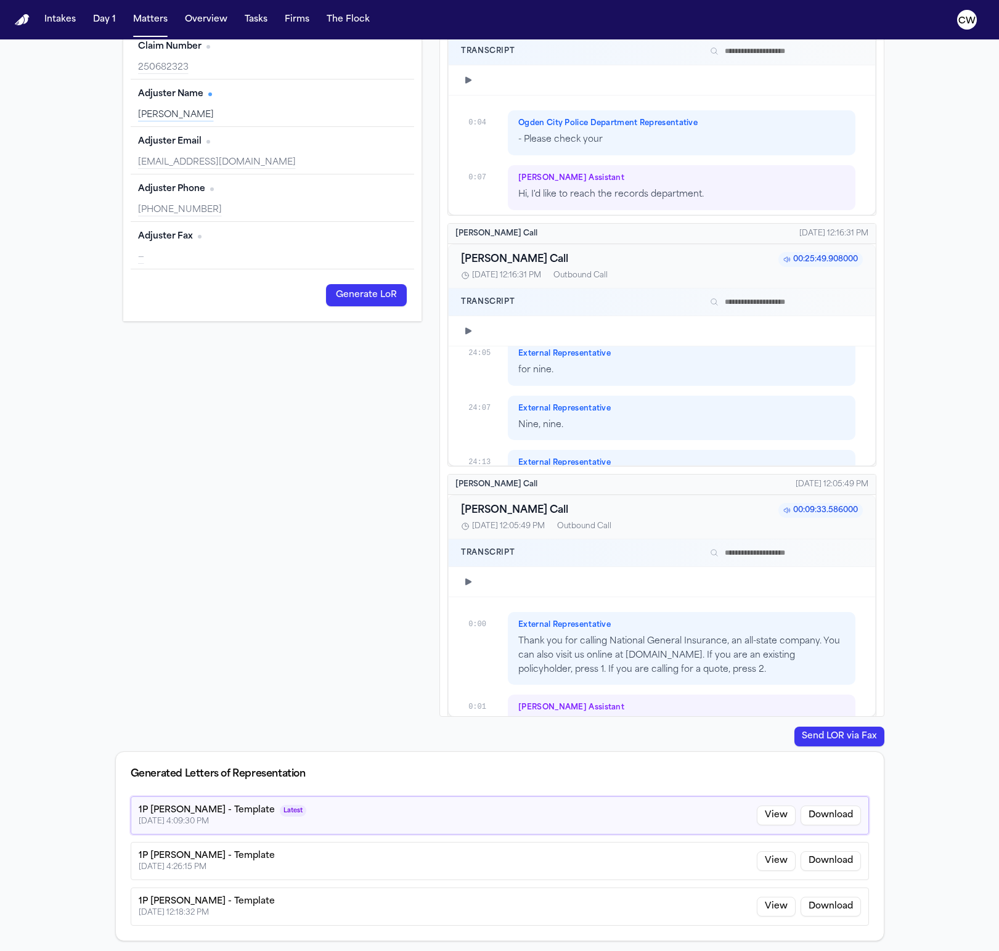
click at [765, 744] on div "Send LOR via Fax" at bounding box center [499, 736] width 769 height 20
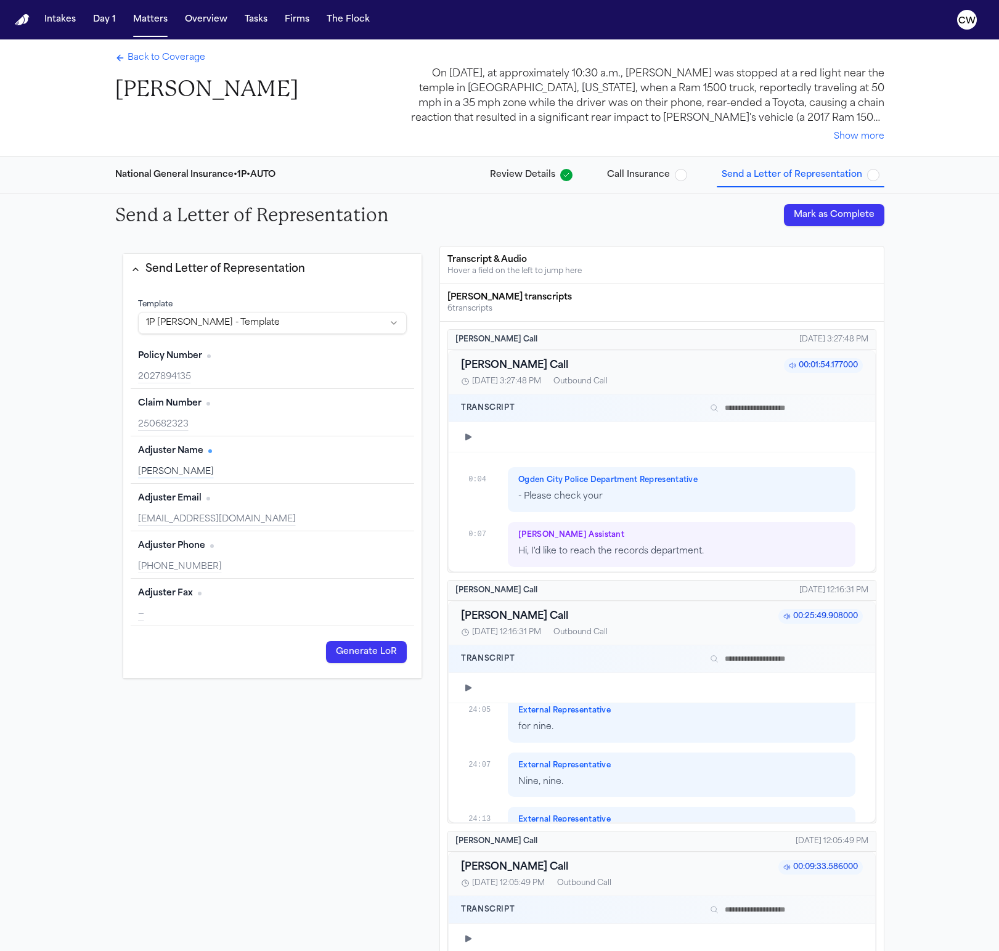
click at [145, 67] on div "Back to Coverage Zachary Vert" at bounding box center [206, 77] width 183 height 51
click at [130, 64] on span "Back to Coverage" at bounding box center [167, 58] width 78 height 12
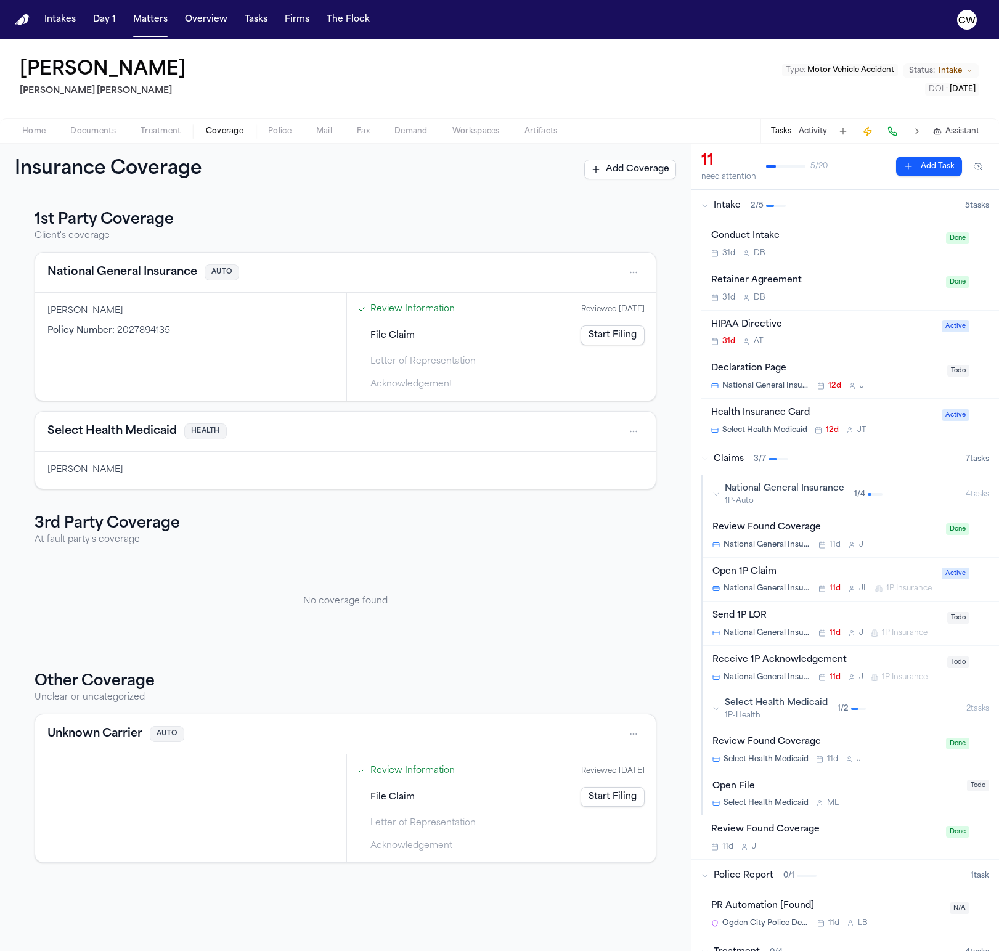
click at [355, 140] on div "Home Documents Treatment Coverage Police Mail Fax Demand Workspaces Artifacts T…" at bounding box center [499, 130] width 999 height 25
click at [363, 131] on span "Fax" at bounding box center [363, 131] width 13 height 10
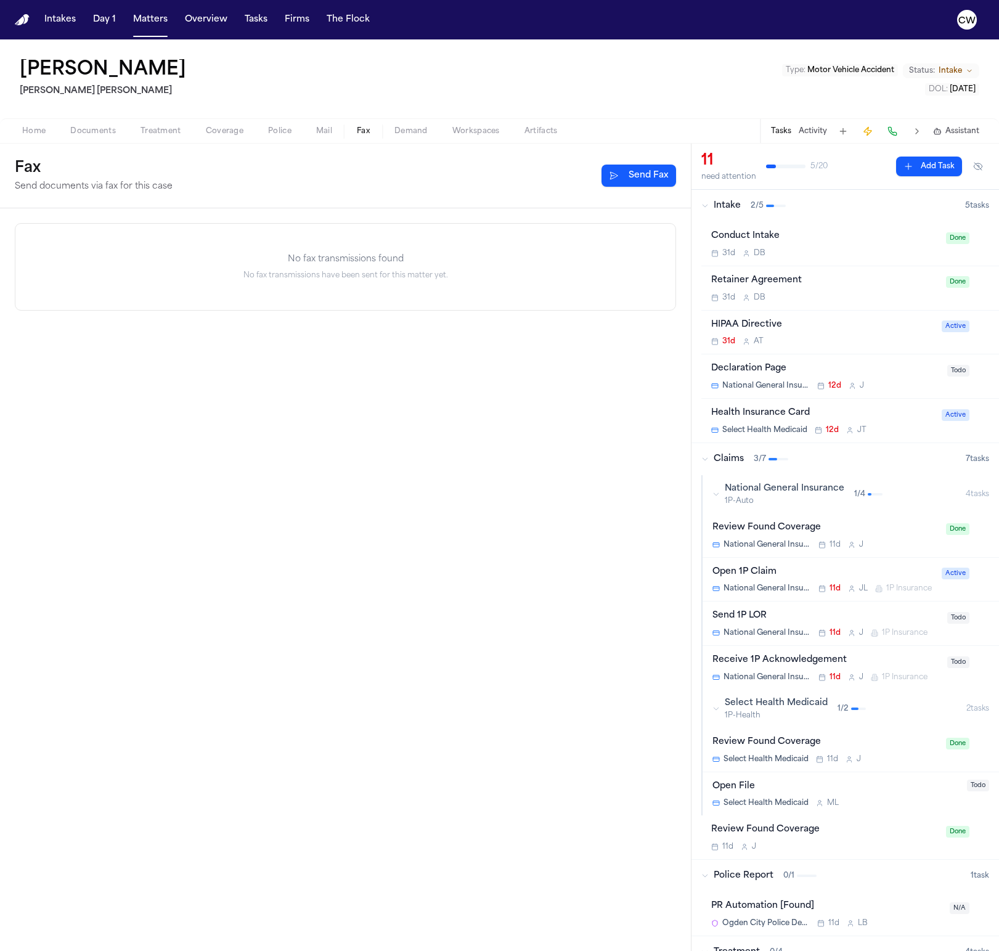
click at [209, 417] on div "No fax transmissions found No fax transmissions have been sent for this matter …" at bounding box center [345, 579] width 691 height 742
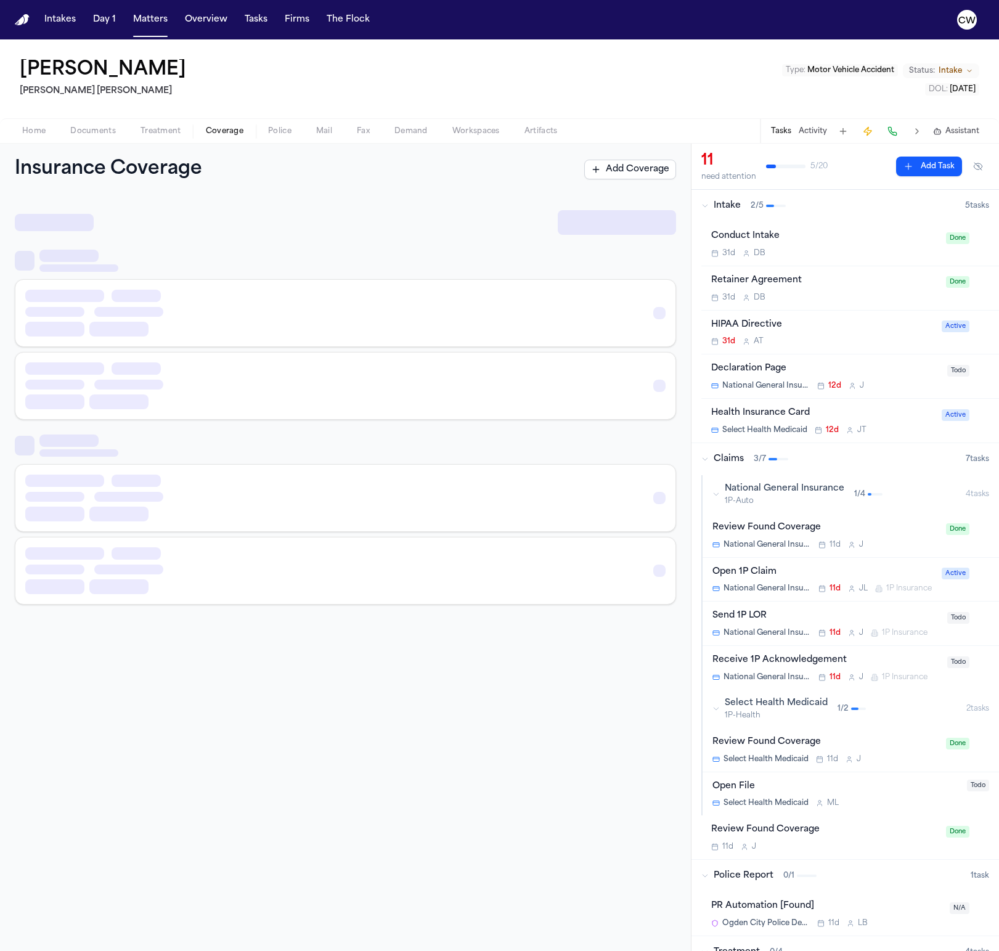
click at [219, 134] on span "Coverage" at bounding box center [225, 131] width 38 height 10
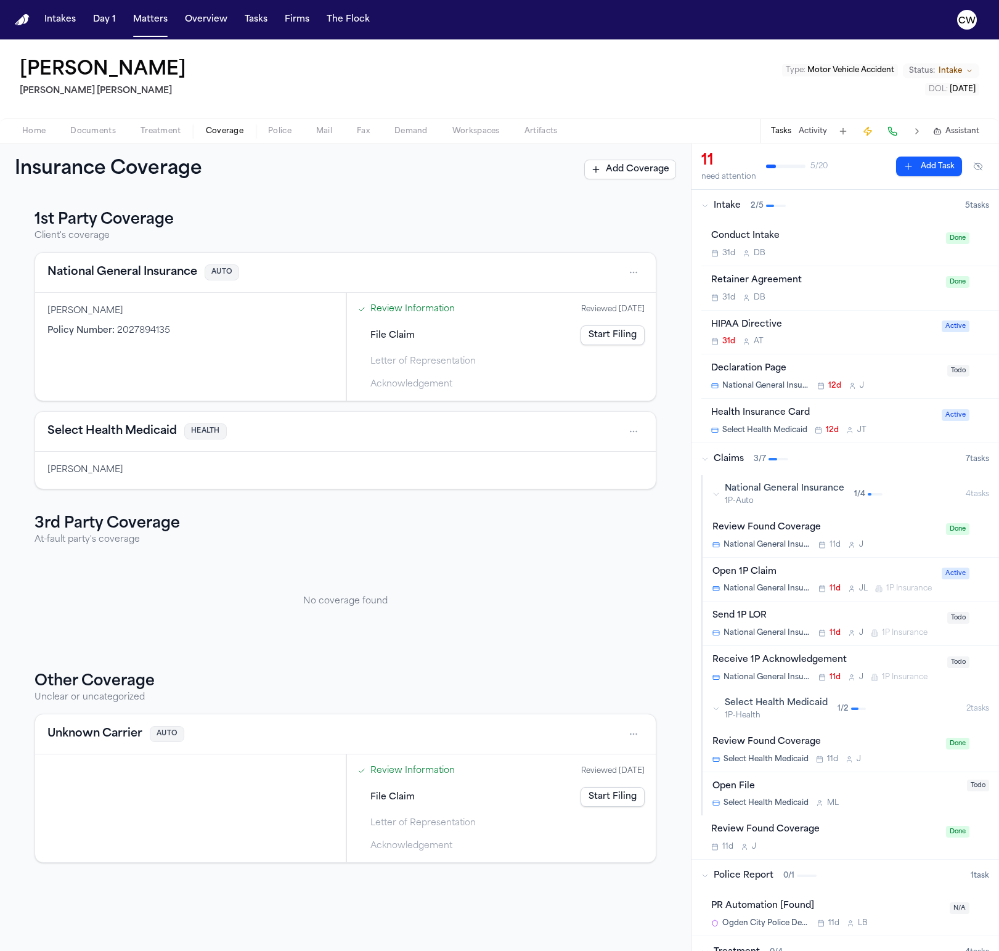
click at [615, 335] on link "Start Filing" at bounding box center [612, 335] width 64 height 20
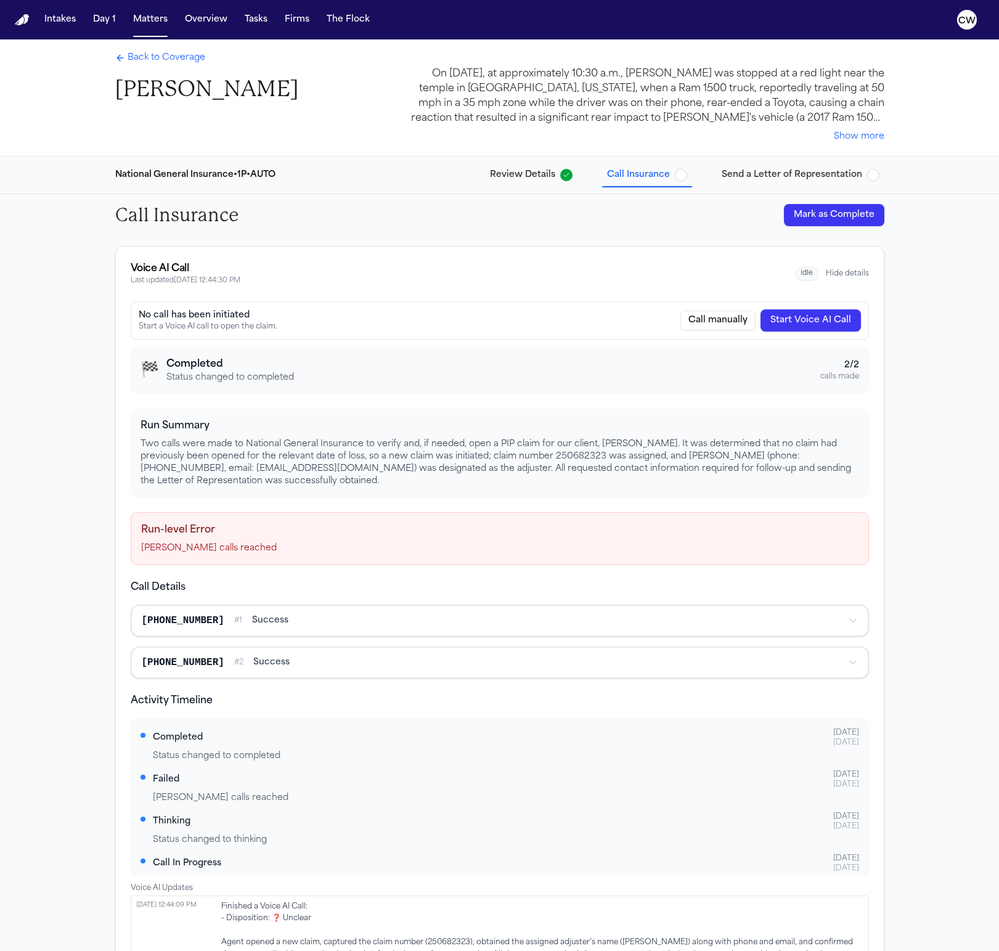
click at [736, 180] on span "Send a Letter of Representation" at bounding box center [791, 175] width 140 height 12
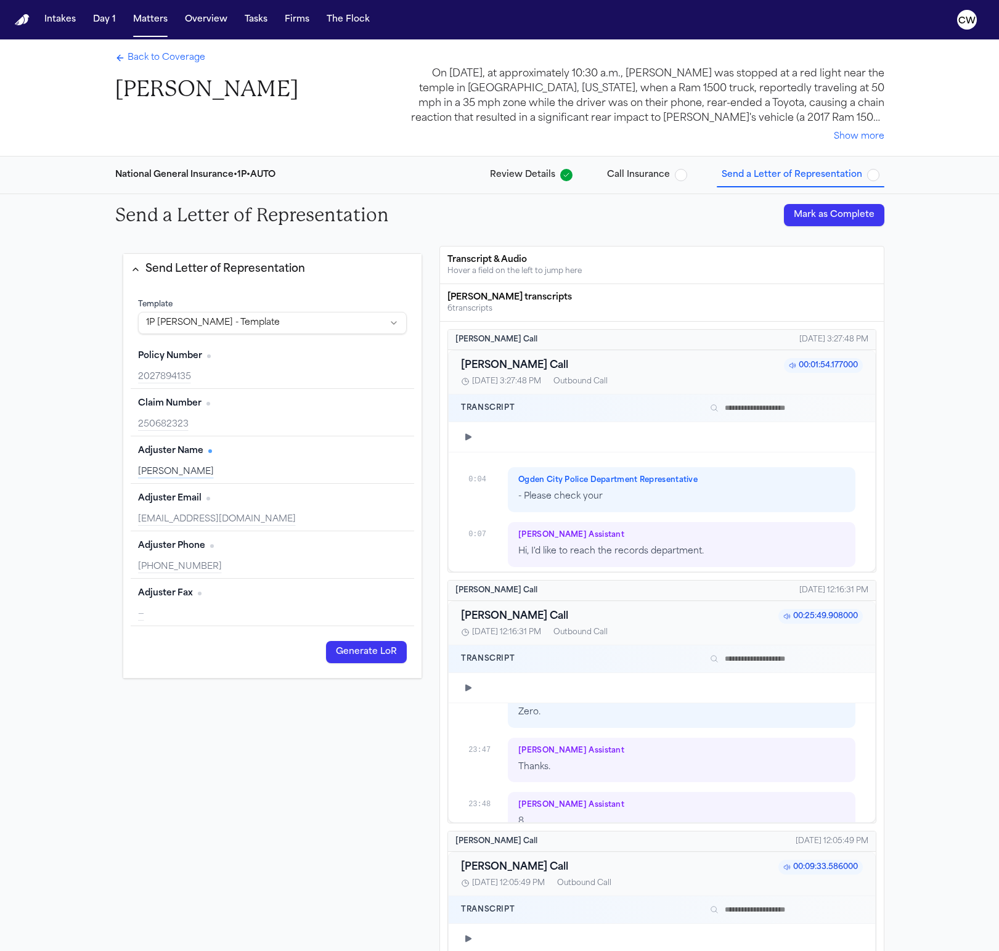
scroll to position [14247, 0]
click at [466, 688] on icon "button" at bounding box center [468, 687] width 6 height 7
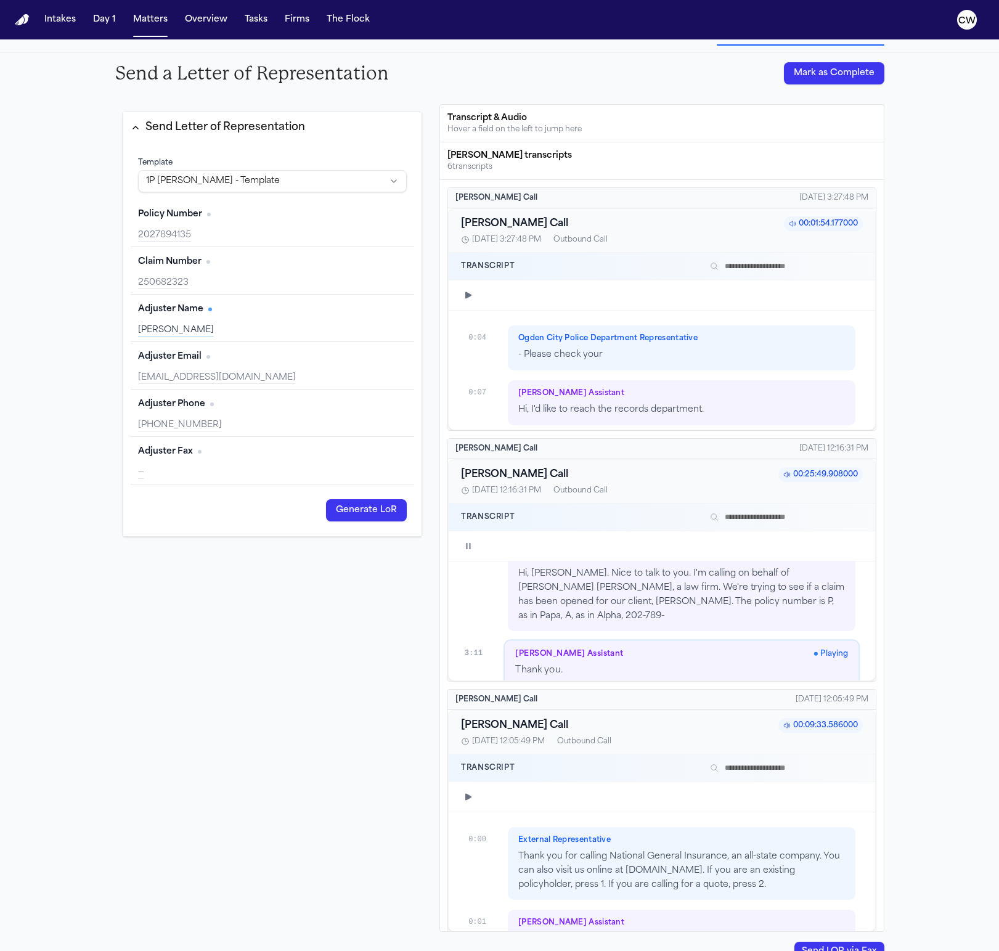
scroll to position [1578, 0]
click at [469, 551] on button "button" at bounding box center [468, 545] width 15 height 15
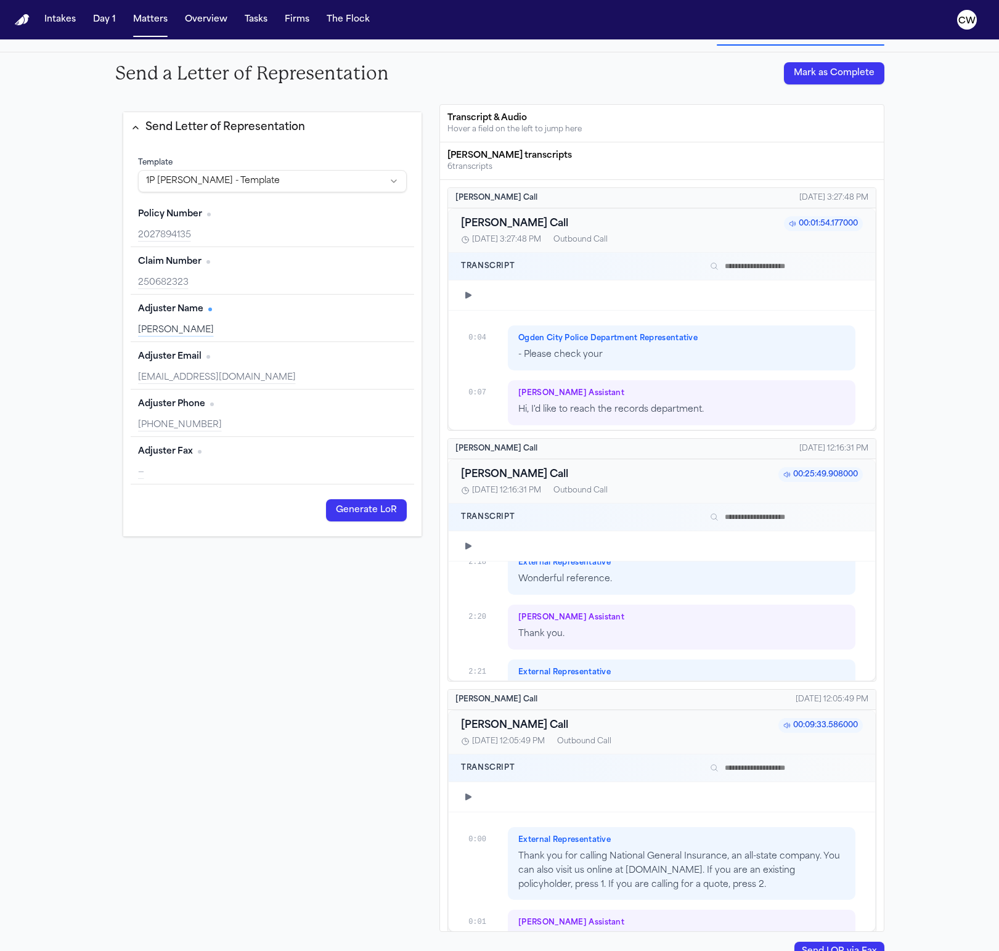
scroll to position [1219, 0]
click at [468, 546] on icon "button" at bounding box center [468, 546] width 6 height 7
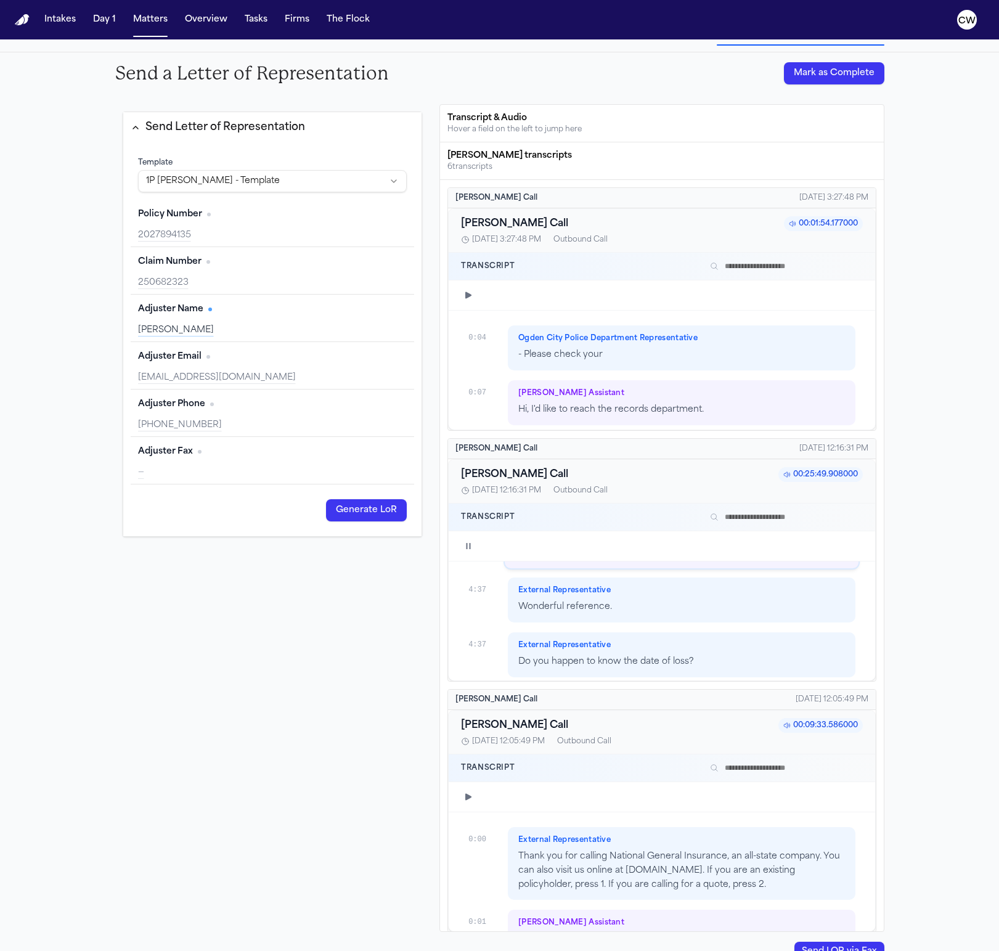
scroll to position [2486, 0]
click at [814, 598] on div "External Representative Wonderful reference." at bounding box center [681, 594] width 347 height 45
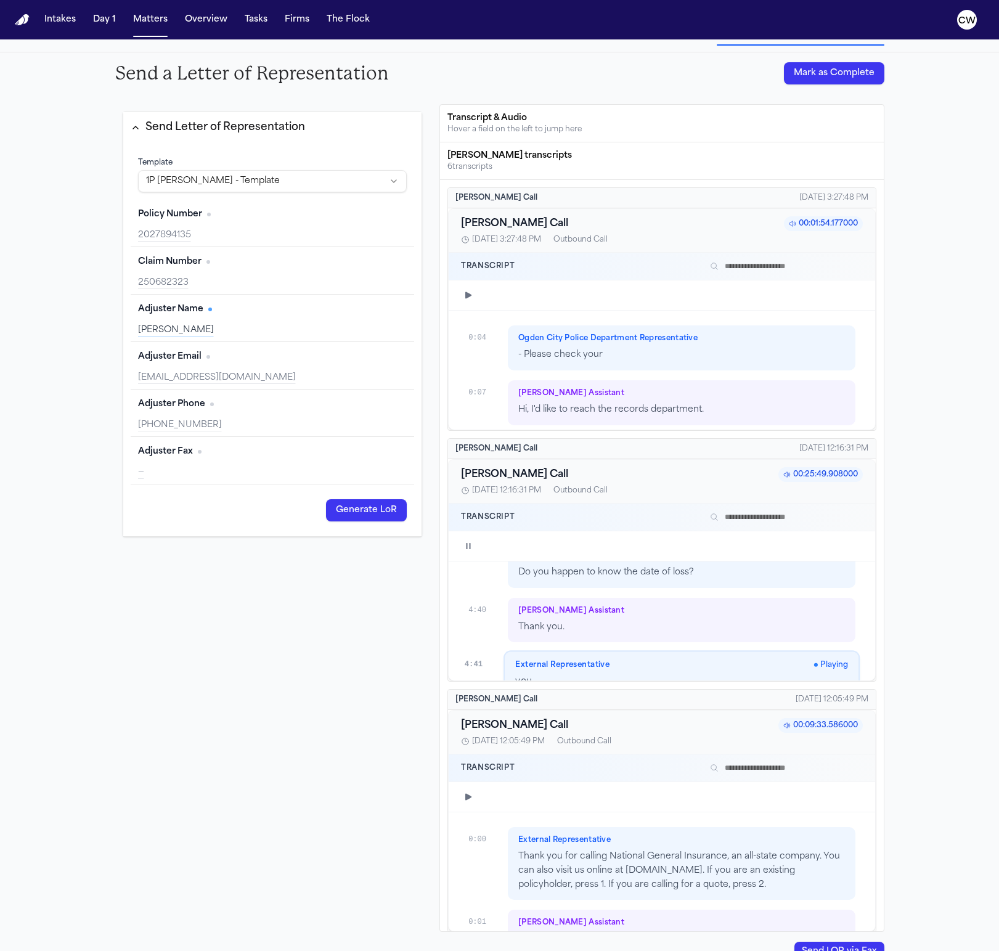
click at [799, 620] on p "Thank you." at bounding box center [681, 627] width 326 height 14
click at [797, 620] on p "Thank you." at bounding box center [681, 627] width 326 height 14
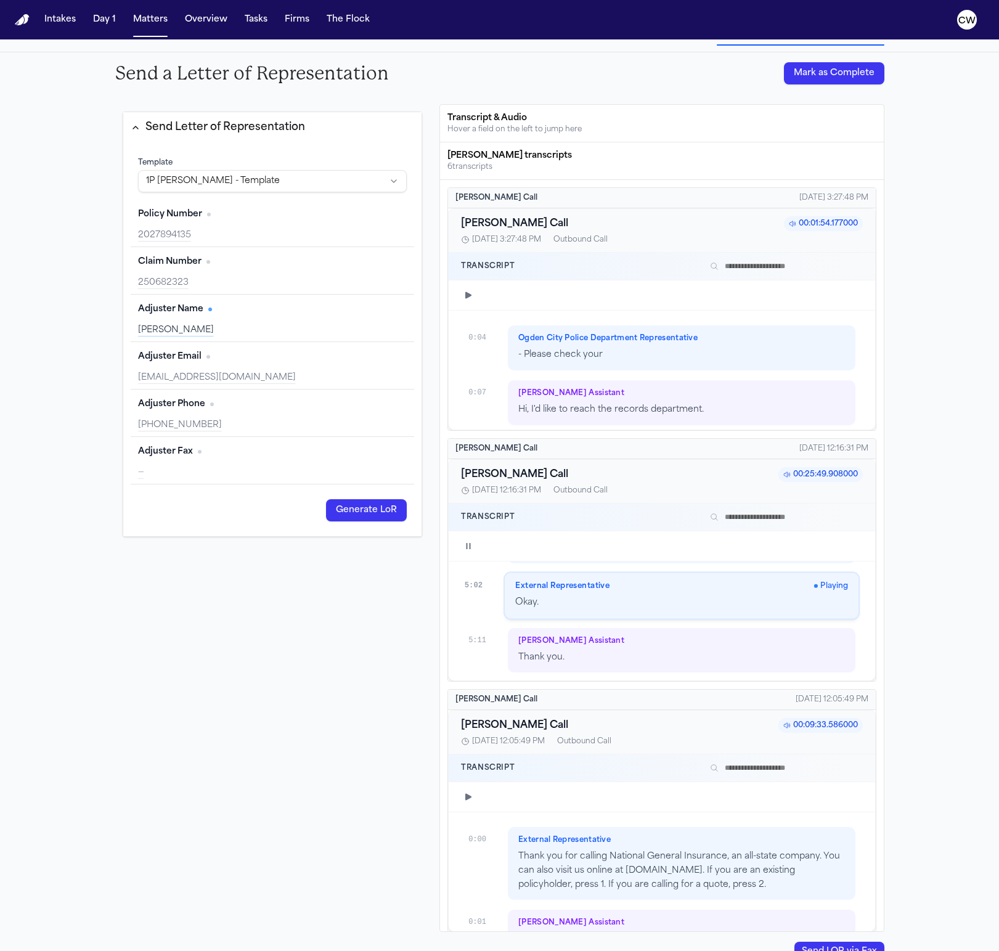
click at [468, 546] on icon "button" at bounding box center [468, 546] width 10 height 10
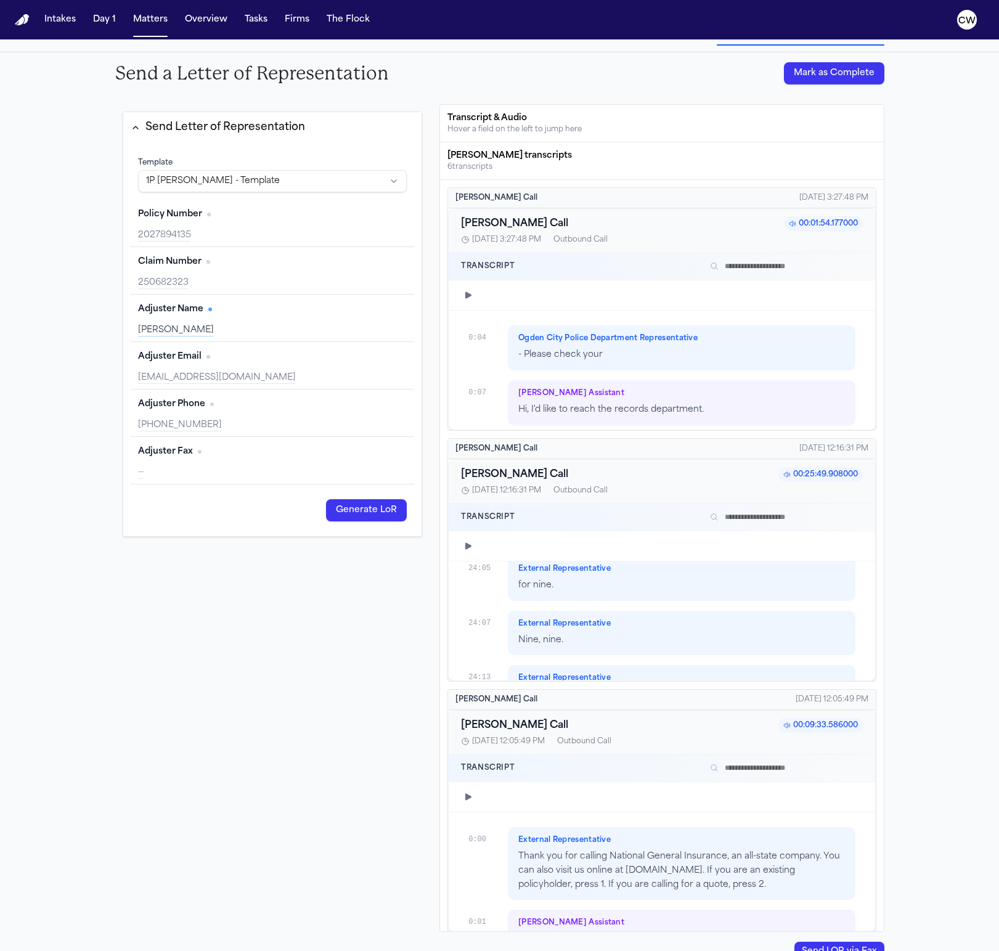
click at [469, 545] on icon "button" at bounding box center [468, 546] width 6 height 7
click at [410, 620] on div "Send Letter of Representation Template 1P LOR SAH - Template Policy Number Edit…" at bounding box center [272, 517] width 315 height 827
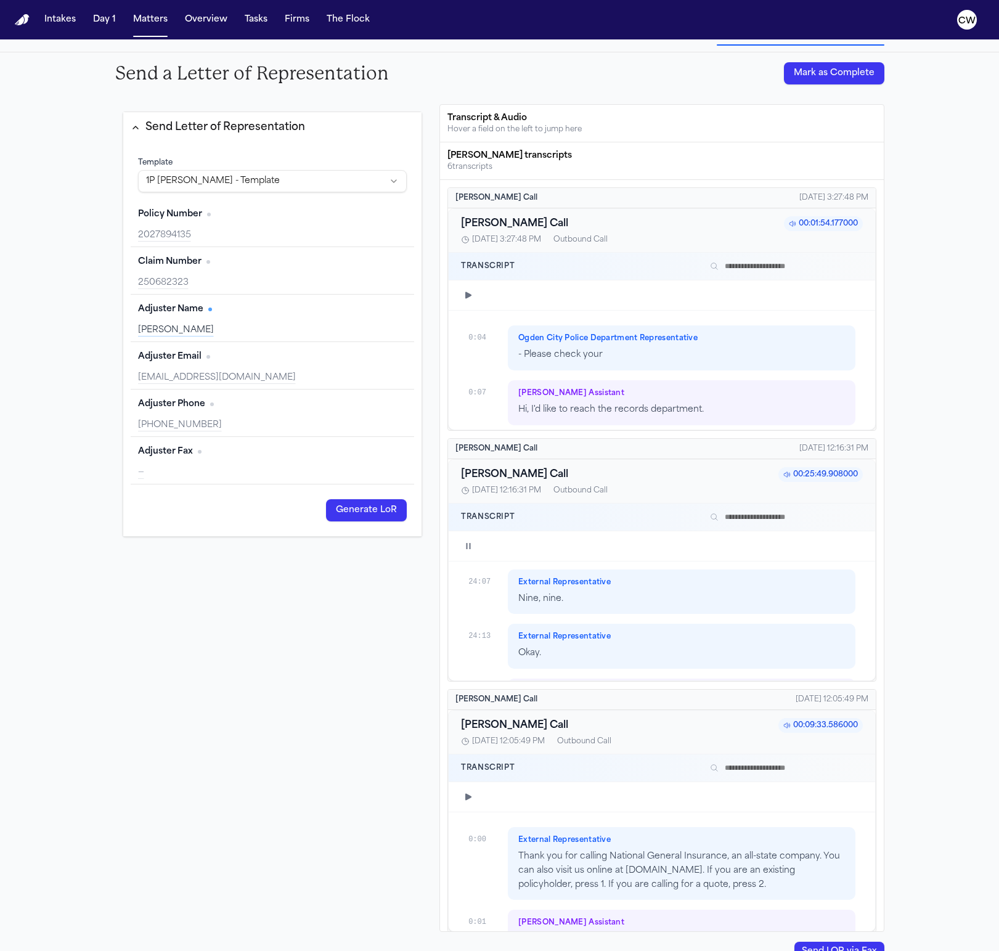
scroll to position [14896, 0]
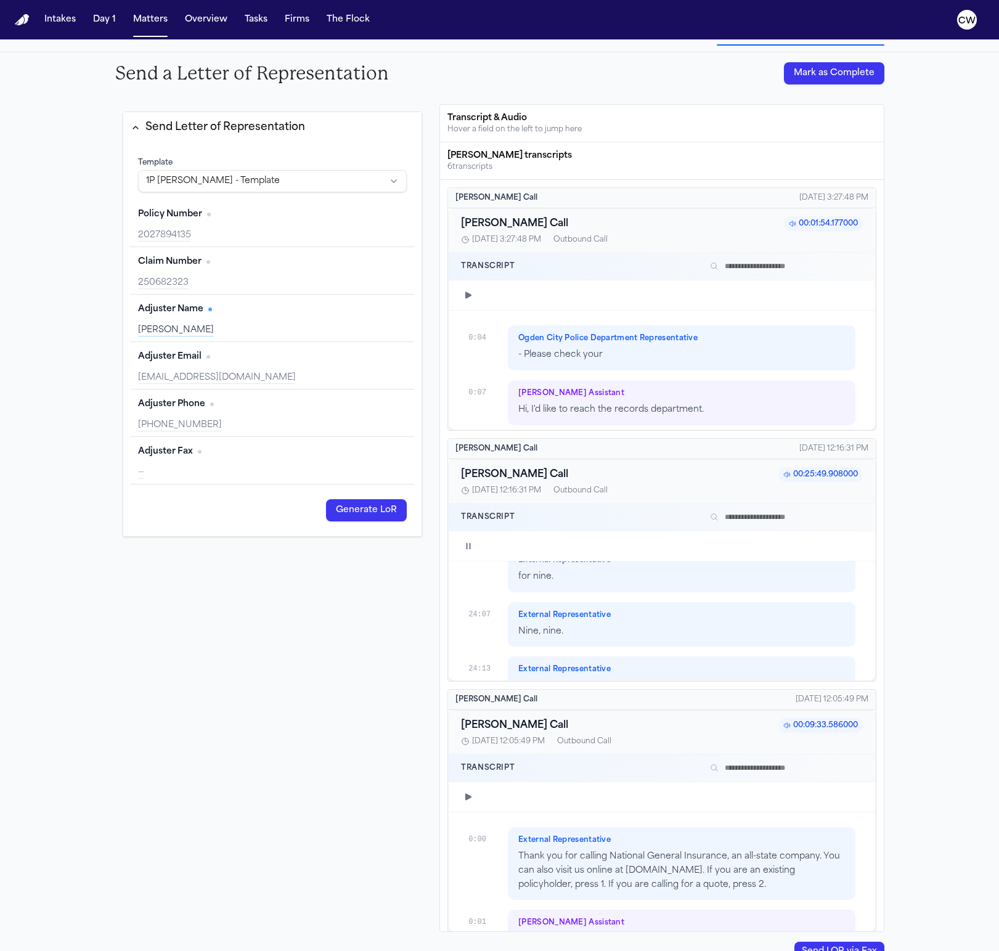
click at [555, 545] on div at bounding box center [672, 546] width 379 height 10
click at [760, 516] on input "text" at bounding box center [784, 516] width 158 height 15
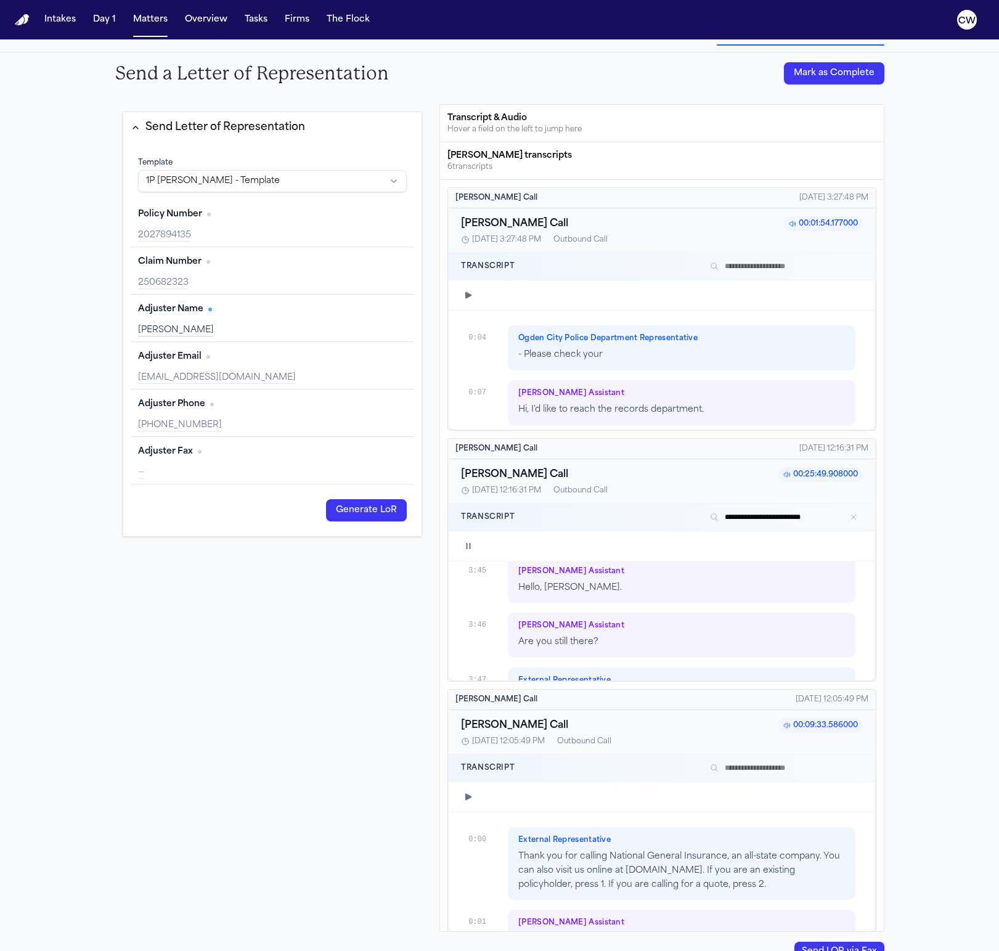
click at [773, 516] on input "**********" at bounding box center [784, 516] width 158 height 15
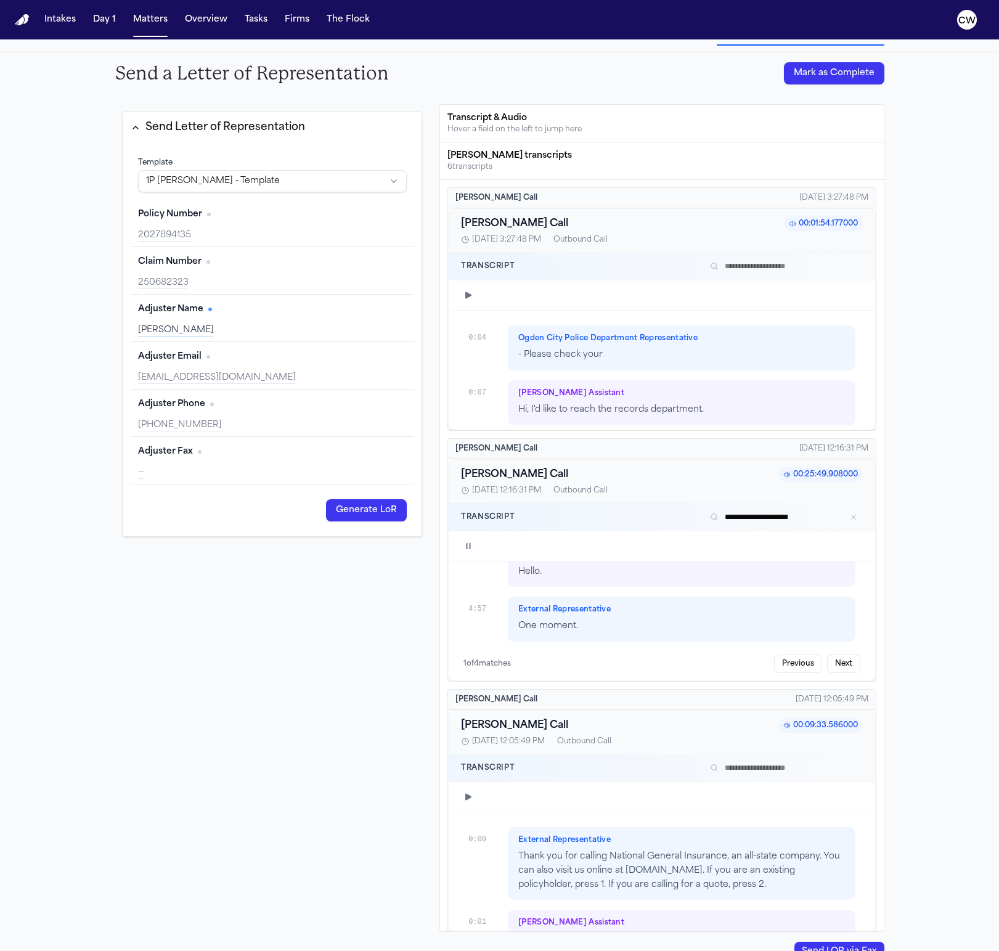
scroll to position [3047, 0]
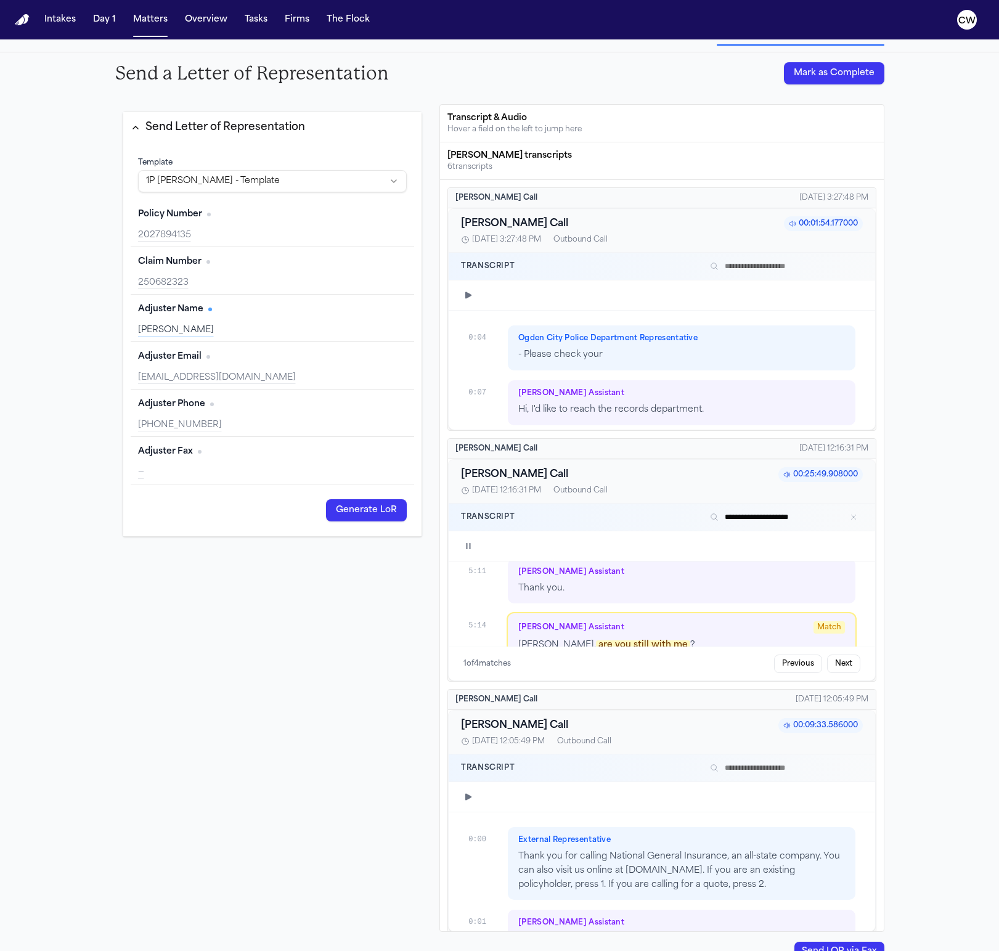
type input "**********"
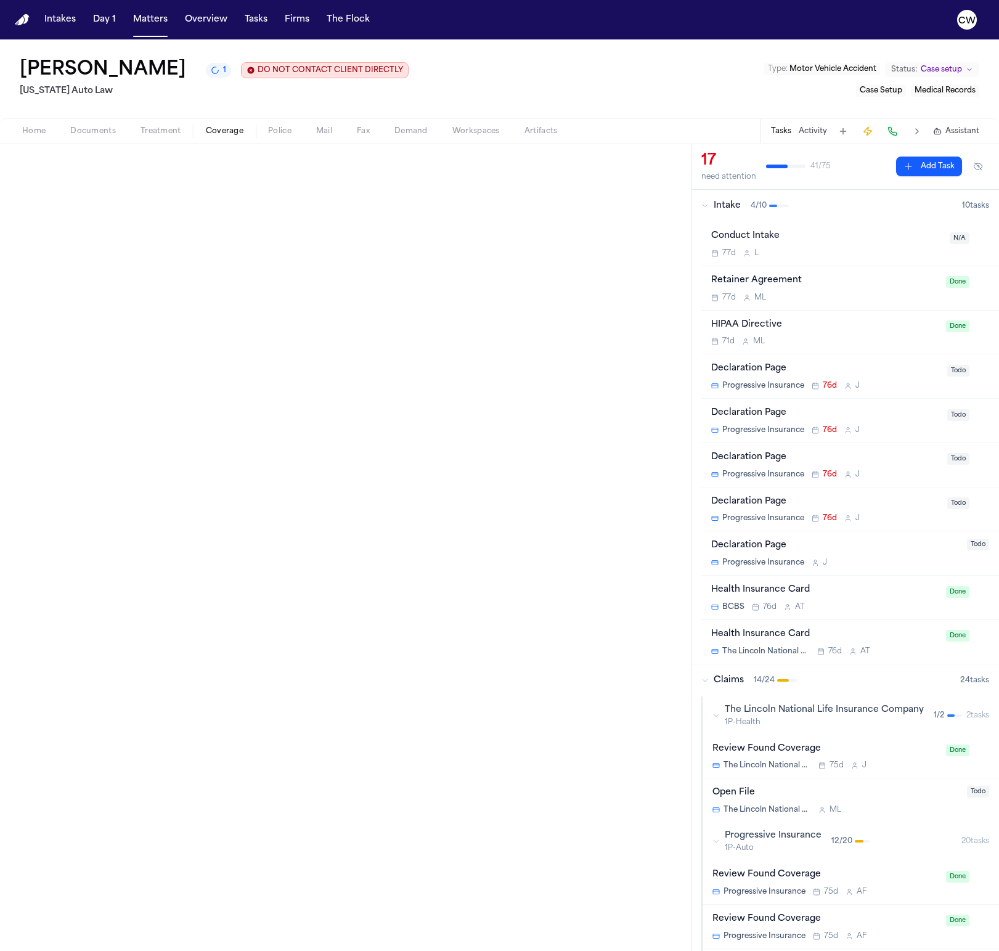
click at [8, 49] on icon "Copy Matter ID" at bounding box center [6, 47] width 6 height 7
click at [7, 47] on icon "Copy Matter ID" at bounding box center [6, 47] width 6 height 7
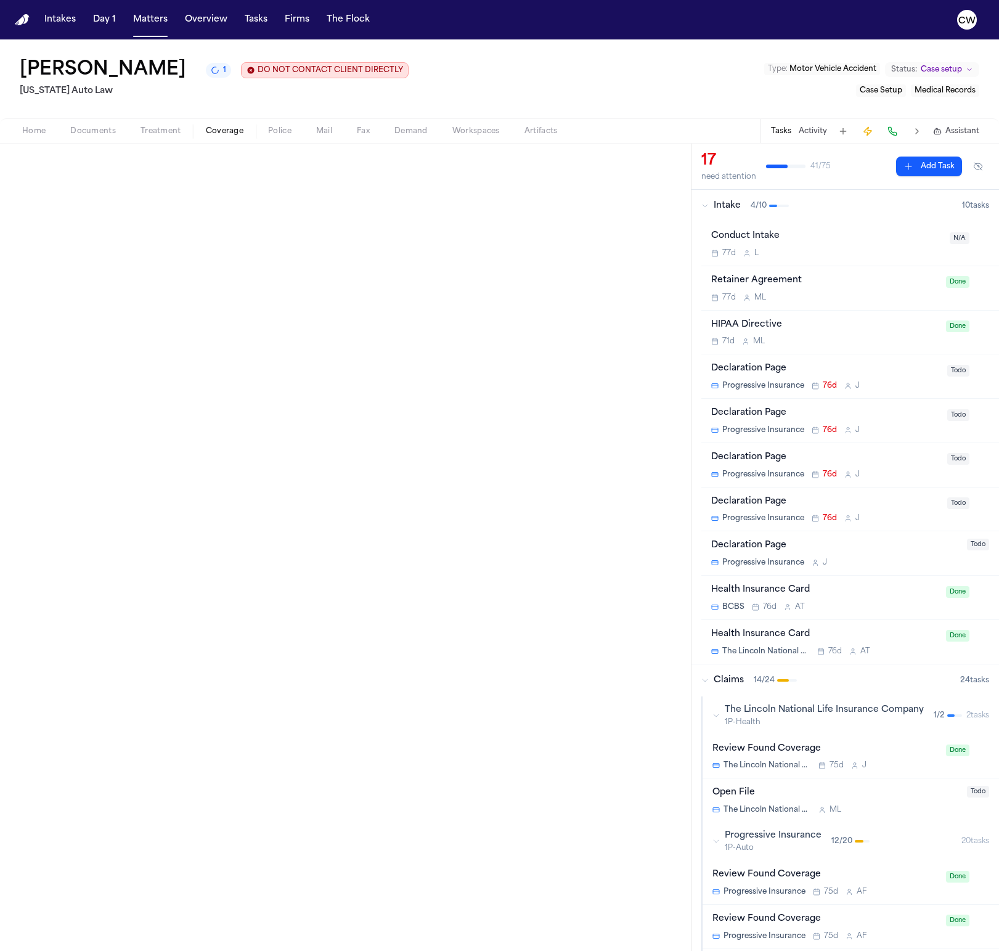
click at [7, 47] on icon "Copy Matter ID" at bounding box center [6, 47] width 6 height 7
click at [9, 44] on icon "Copy Matter ID" at bounding box center [9, 45] width 6 height 7
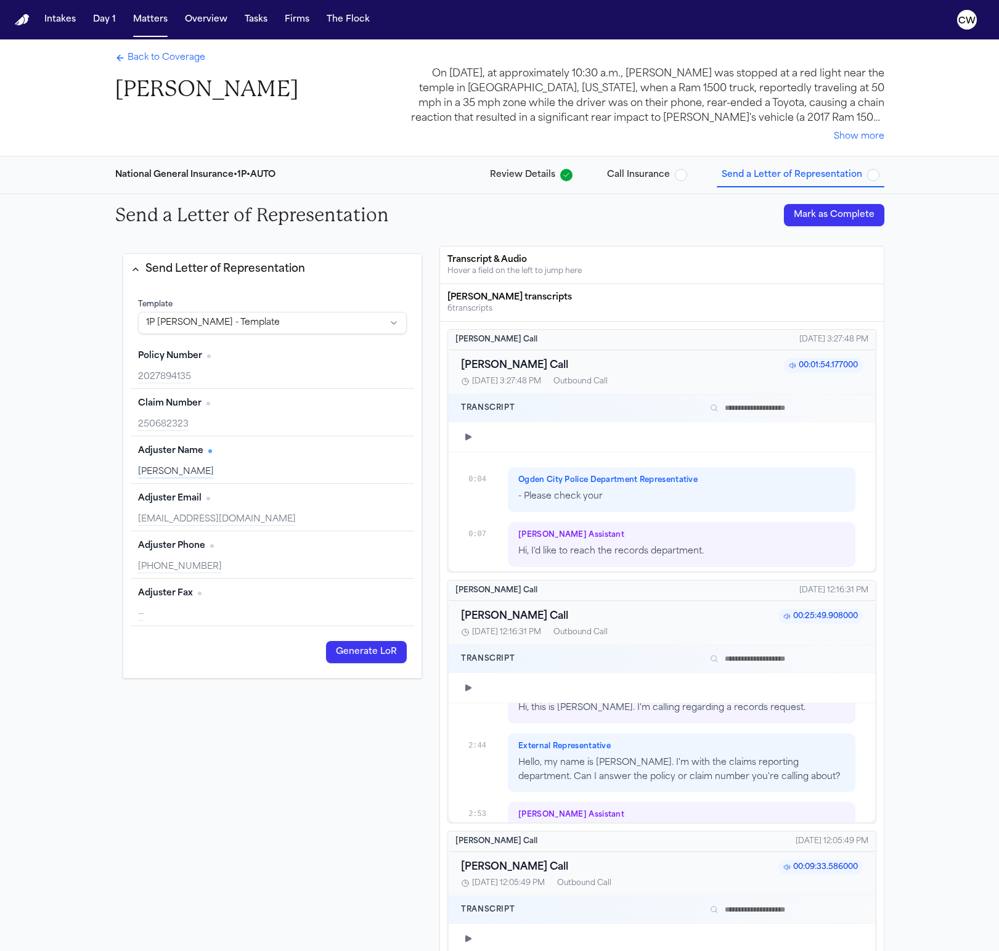
scroll to position [357, 0]
